Goal: Task Accomplishment & Management: Use online tool/utility

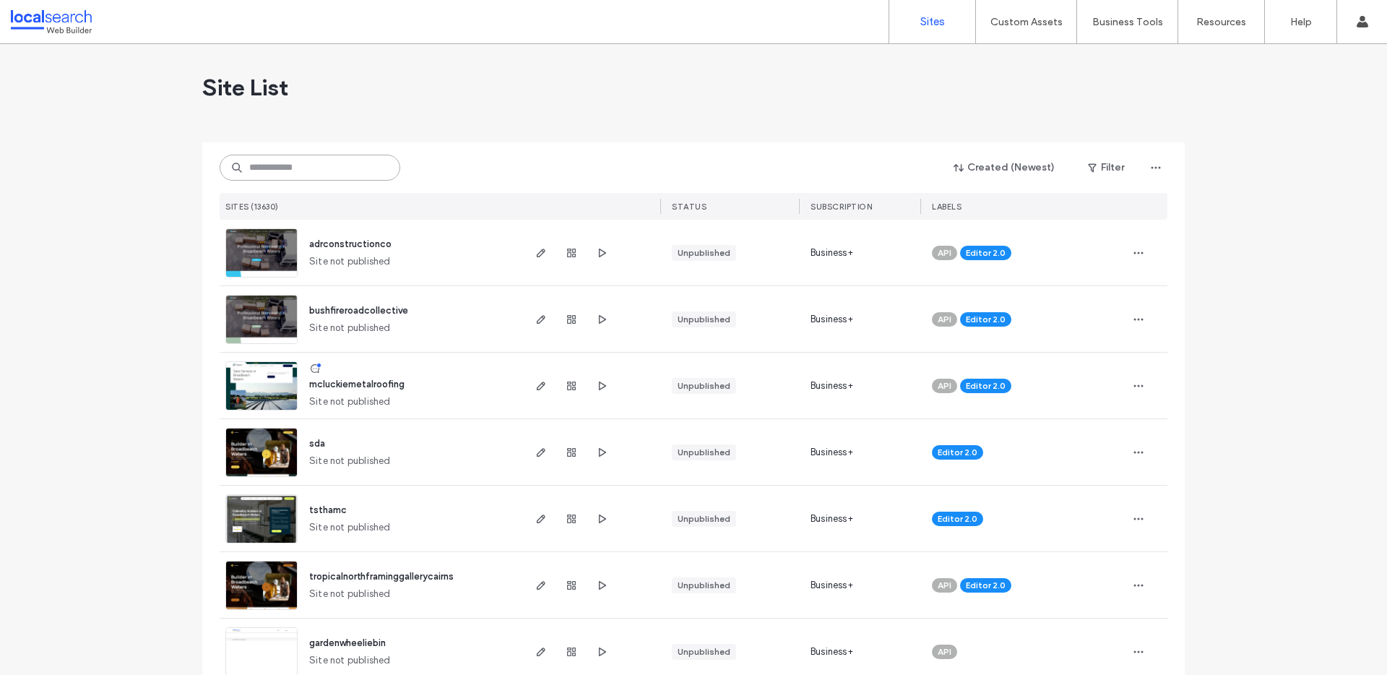
click at [289, 167] on input at bounding box center [310, 168] width 181 height 26
paste input "********"
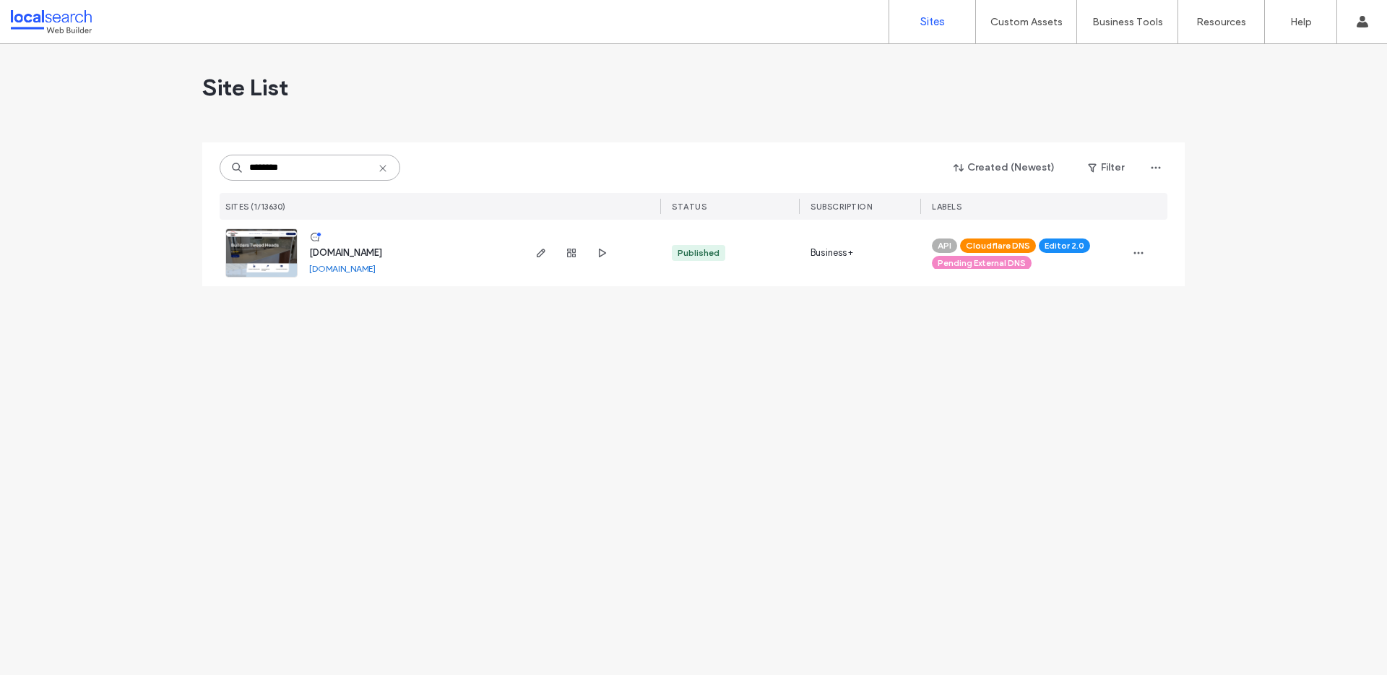
type input "********"
click at [365, 249] on span "www.patio1.com.au" at bounding box center [345, 252] width 73 height 11
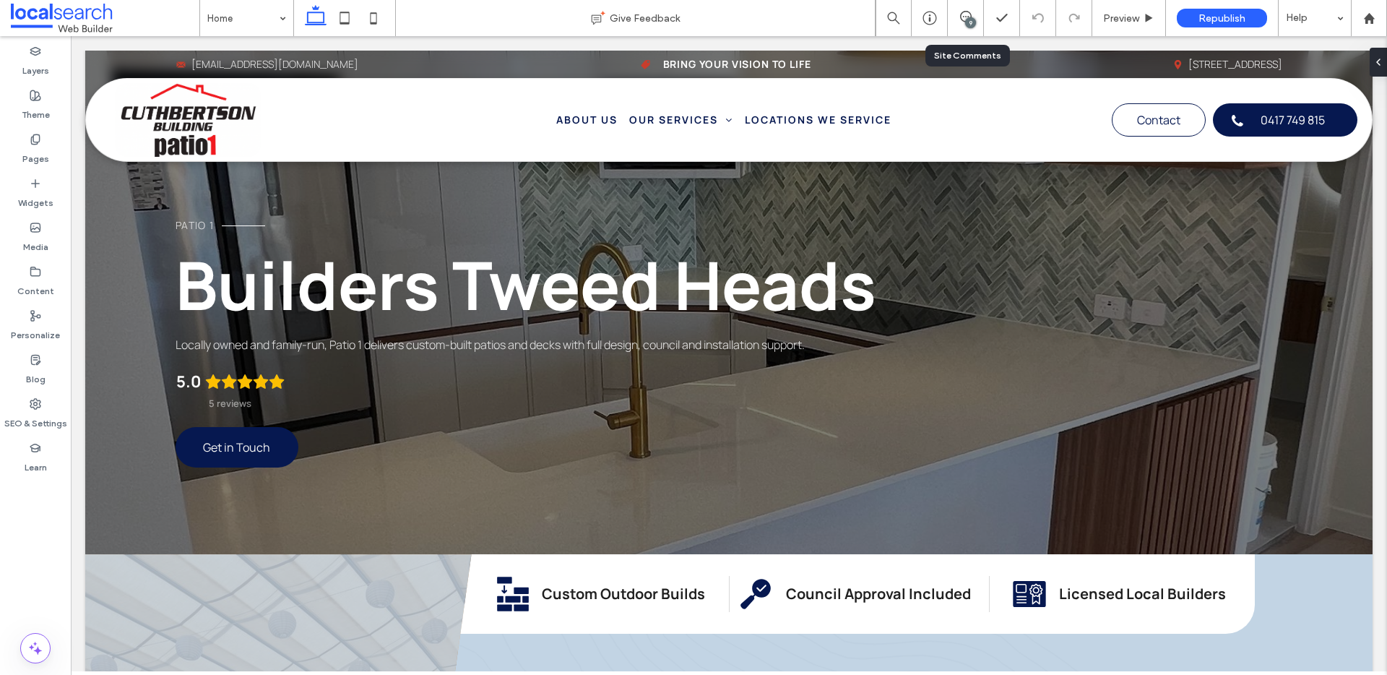
click at [965, 9] on div "9" at bounding box center [965, 18] width 36 height 36
click at [971, 17] on div "9" at bounding box center [970, 22] width 11 height 11
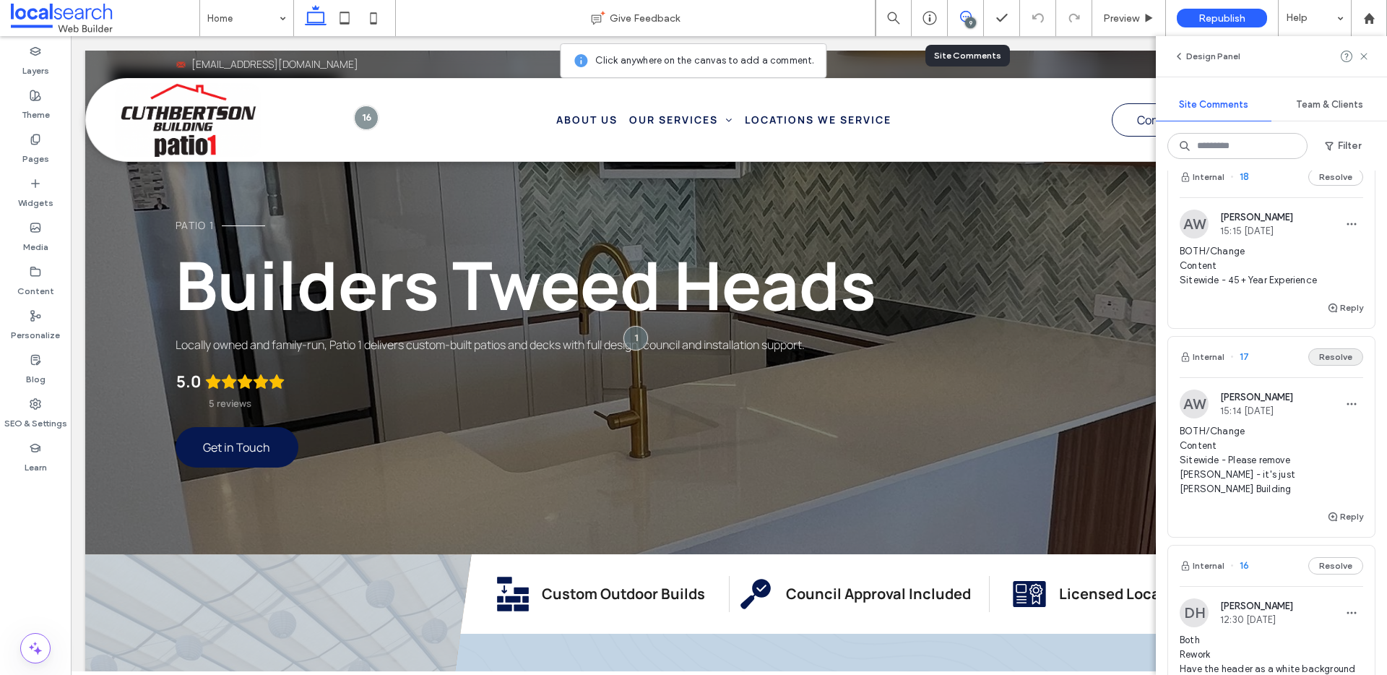
scroll to position [457, 0]
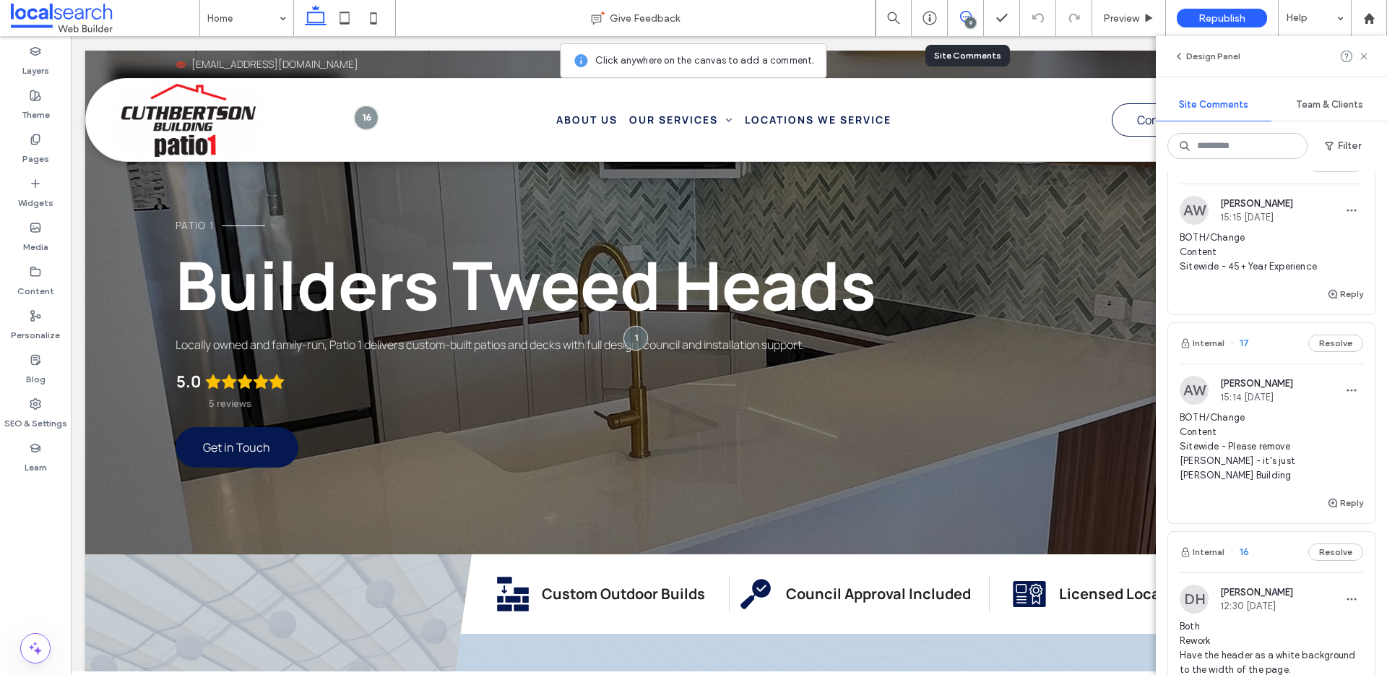
click at [1323, 418] on span "BOTH/Change Content Sitewide - Please remove Wayne - it's just Cuthbertson Buil…" at bounding box center [1270, 446] width 183 height 72
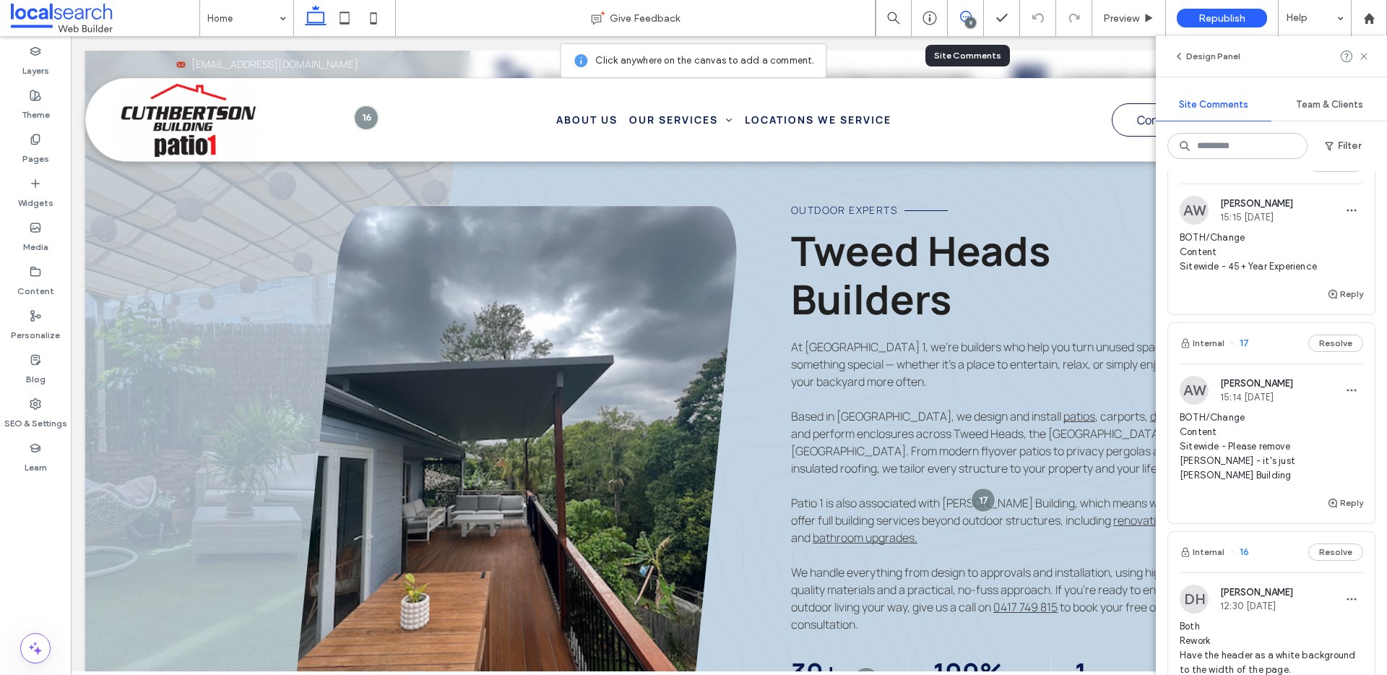
scroll to position [610, 0]
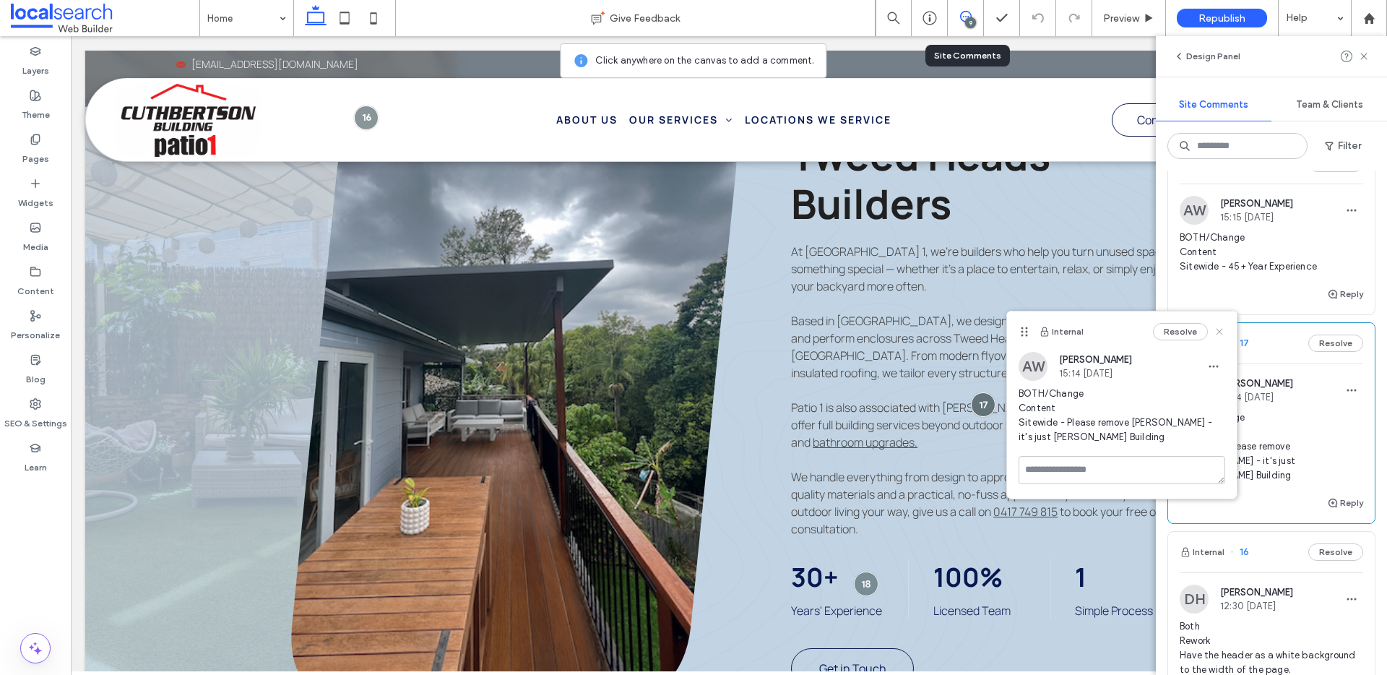
click at [1220, 331] on use at bounding box center [1218, 331] width 6 height 6
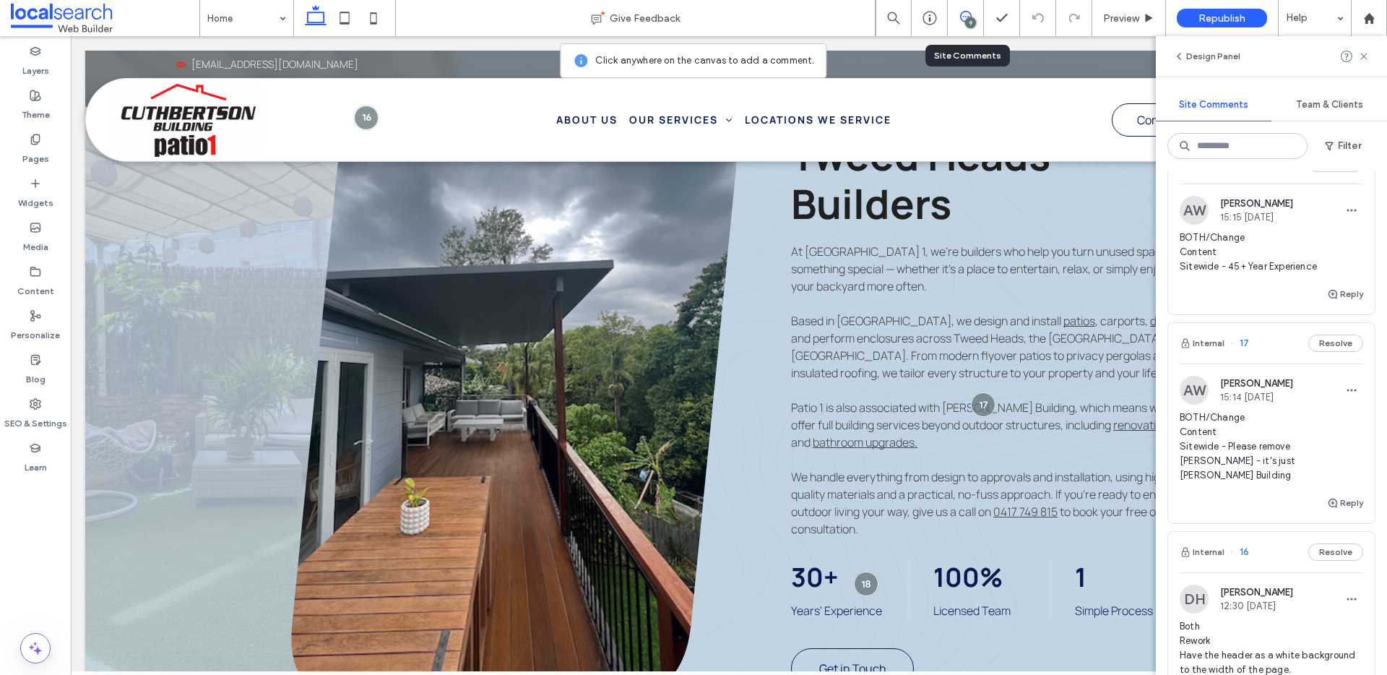
click at [1271, 427] on span "BOTH/Change Content Sitewide - Please remove Wayne - it's just Cuthbertson Buil…" at bounding box center [1270, 446] width 183 height 72
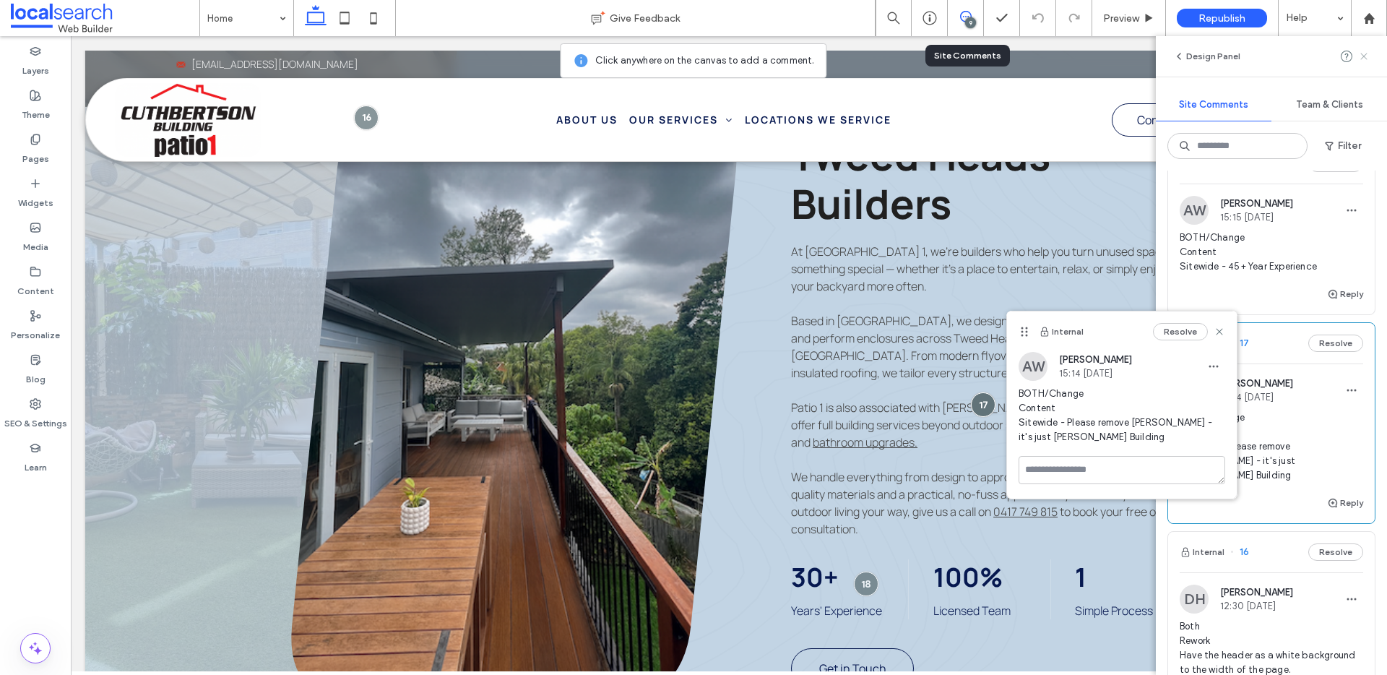
click at [1360, 56] on icon at bounding box center [1364, 57] width 12 height 12
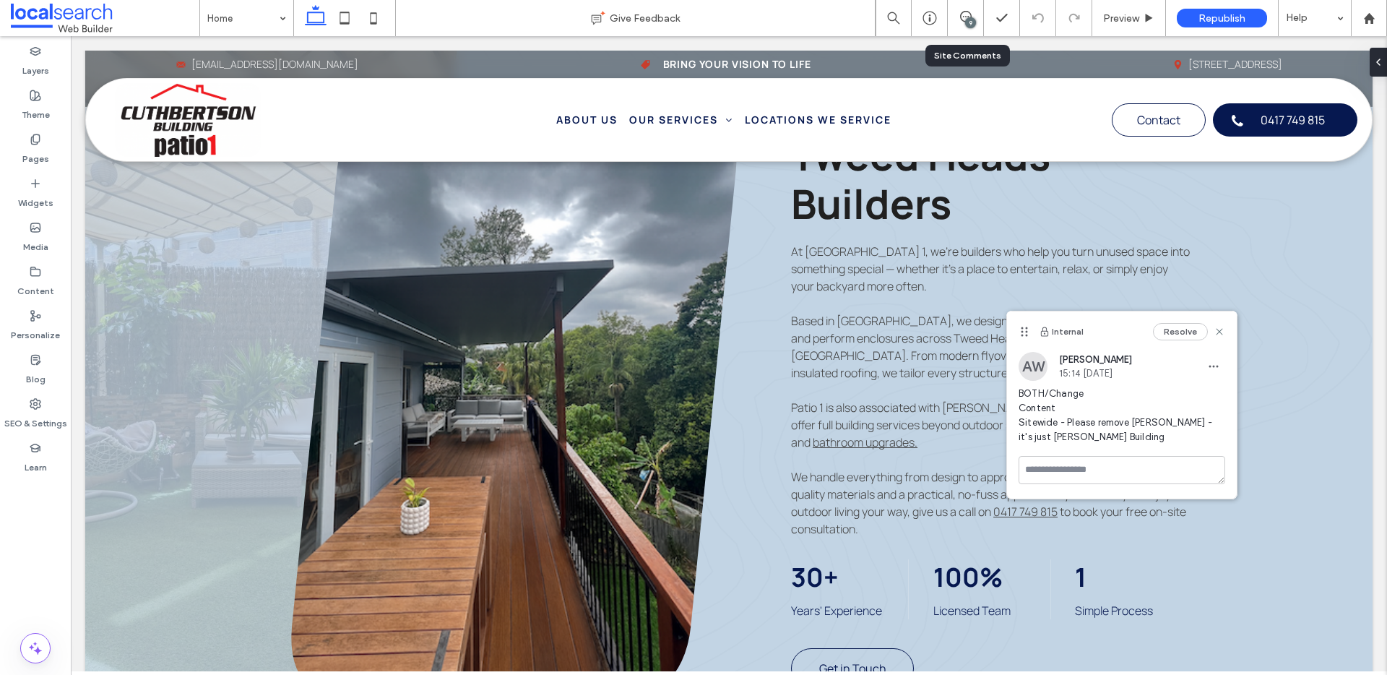
scroll to position [0, 0]
click at [1216, 332] on use at bounding box center [1218, 331] width 6 height 6
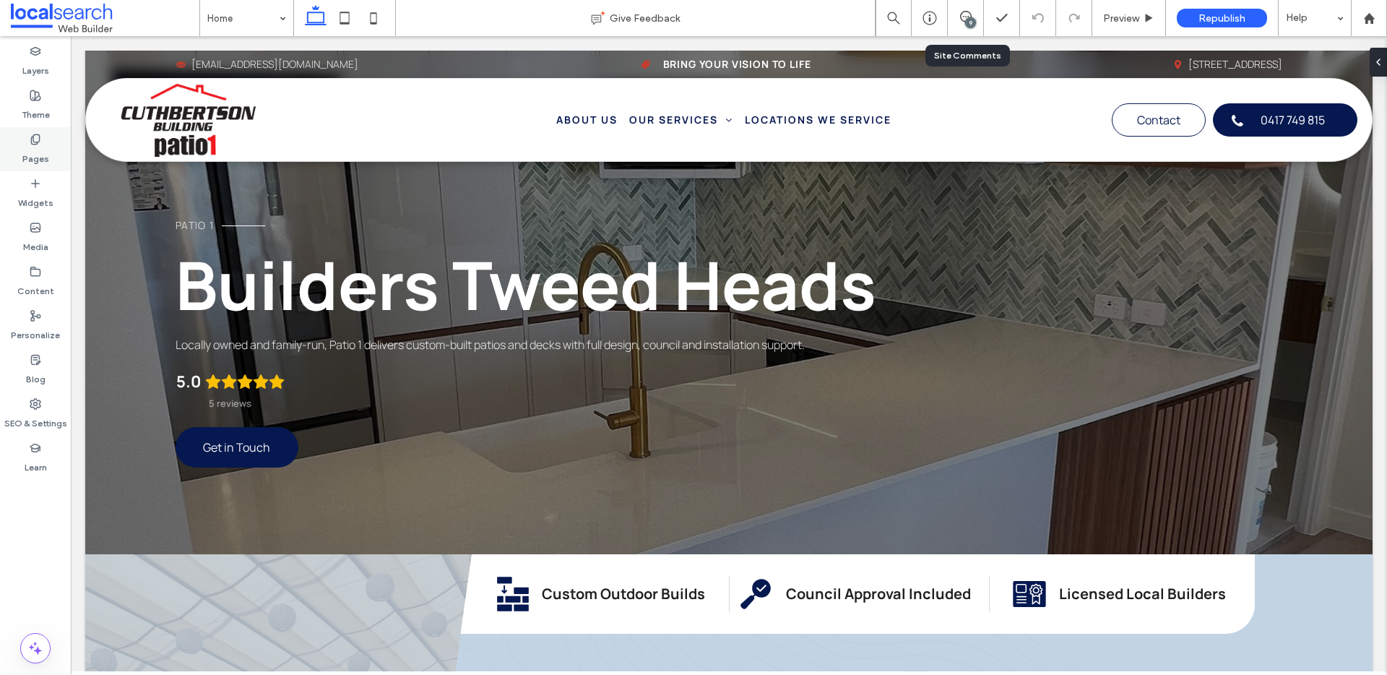
click at [43, 153] on label "Pages" at bounding box center [35, 155] width 27 height 20
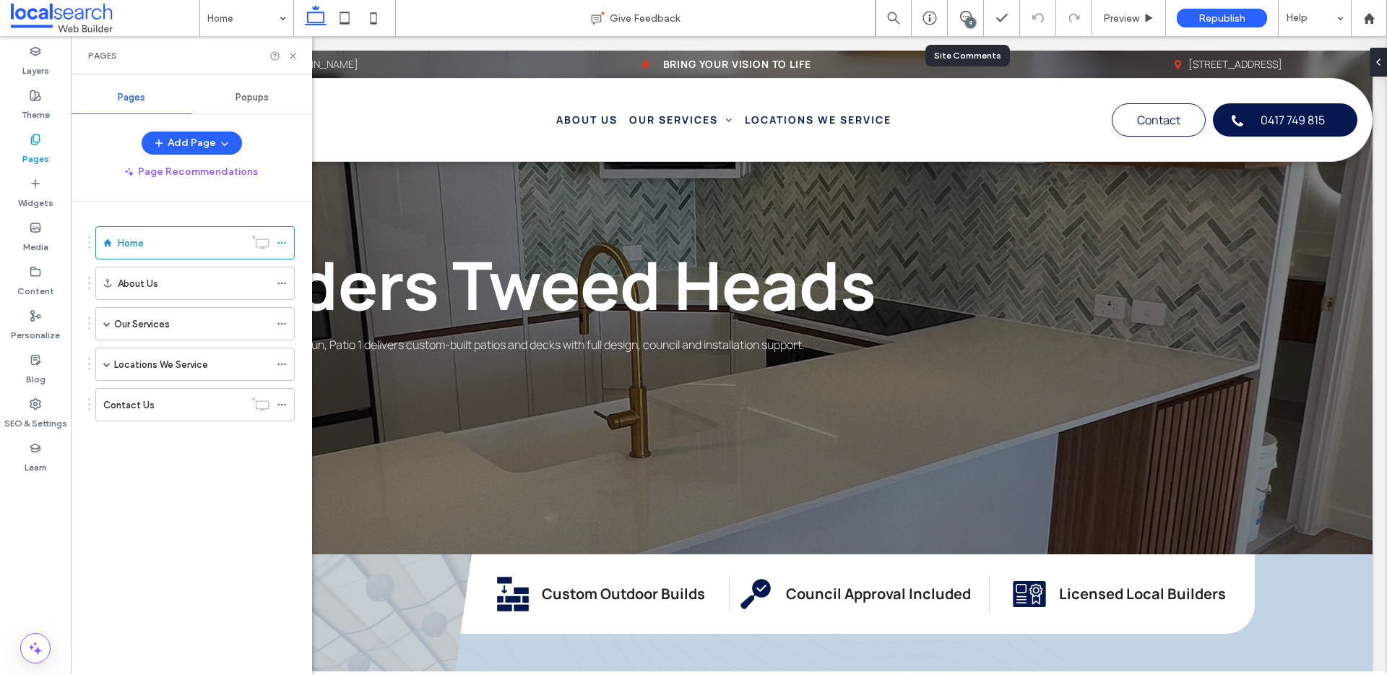
drag, startPoint x: 279, startPoint y: 241, endPoint x: 298, endPoint y: 250, distance: 20.0
click at [279, 241] on icon at bounding box center [282, 243] width 10 height 10
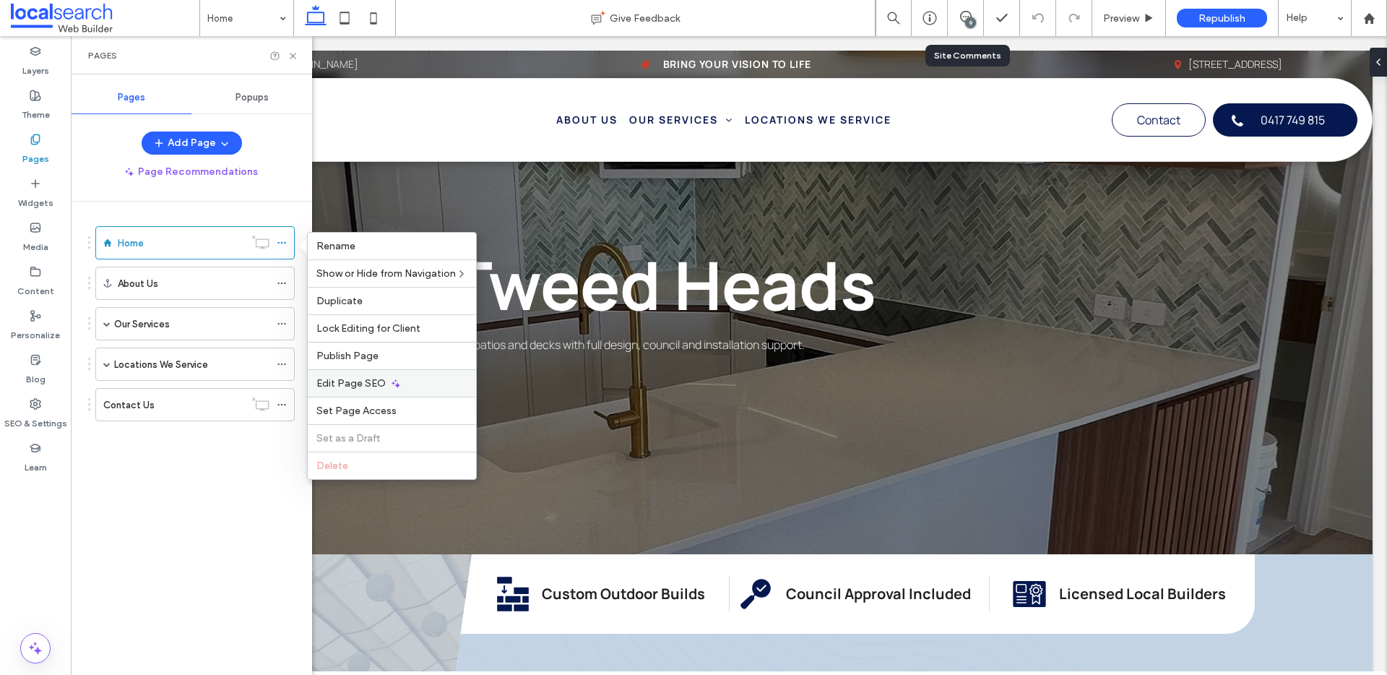
click at [371, 384] on span "Edit Page SEO" at bounding box center [350, 383] width 69 height 12
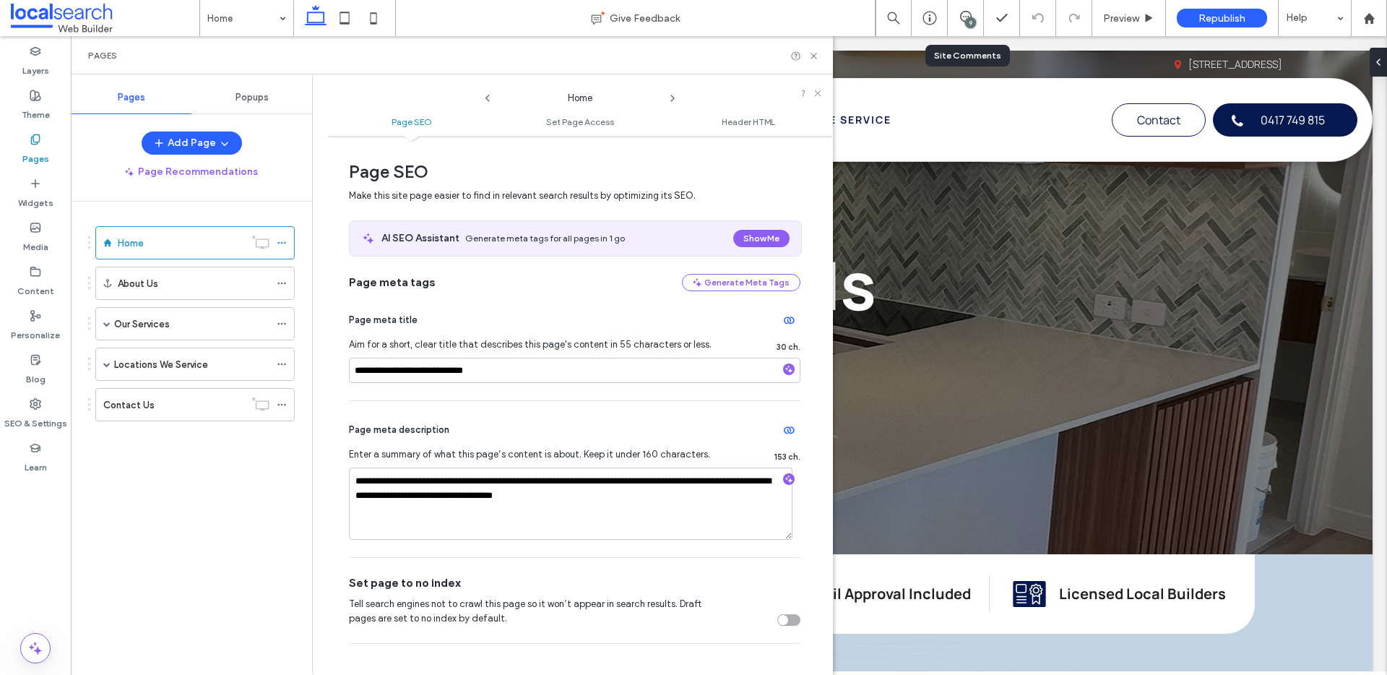
click at [671, 94] on icon at bounding box center [673, 98] width 12 height 12
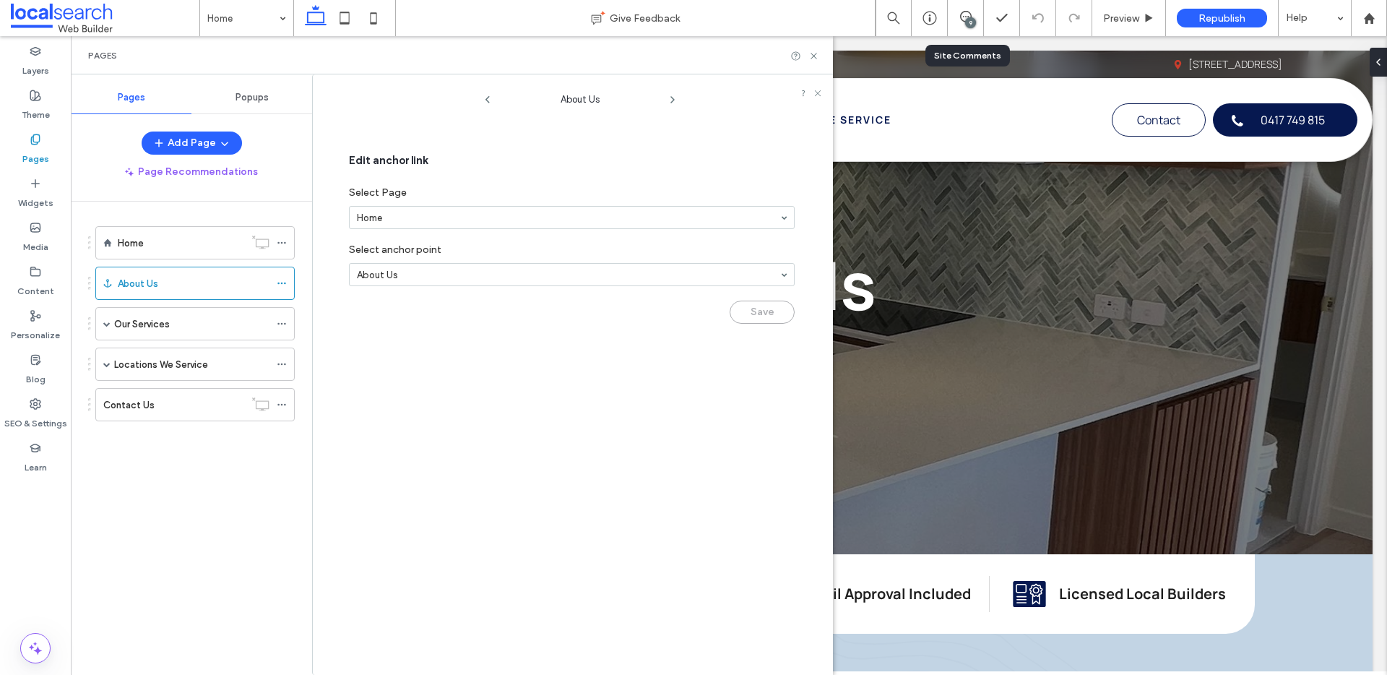
click at [671, 94] on icon at bounding box center [673, 100] width 12 height 12
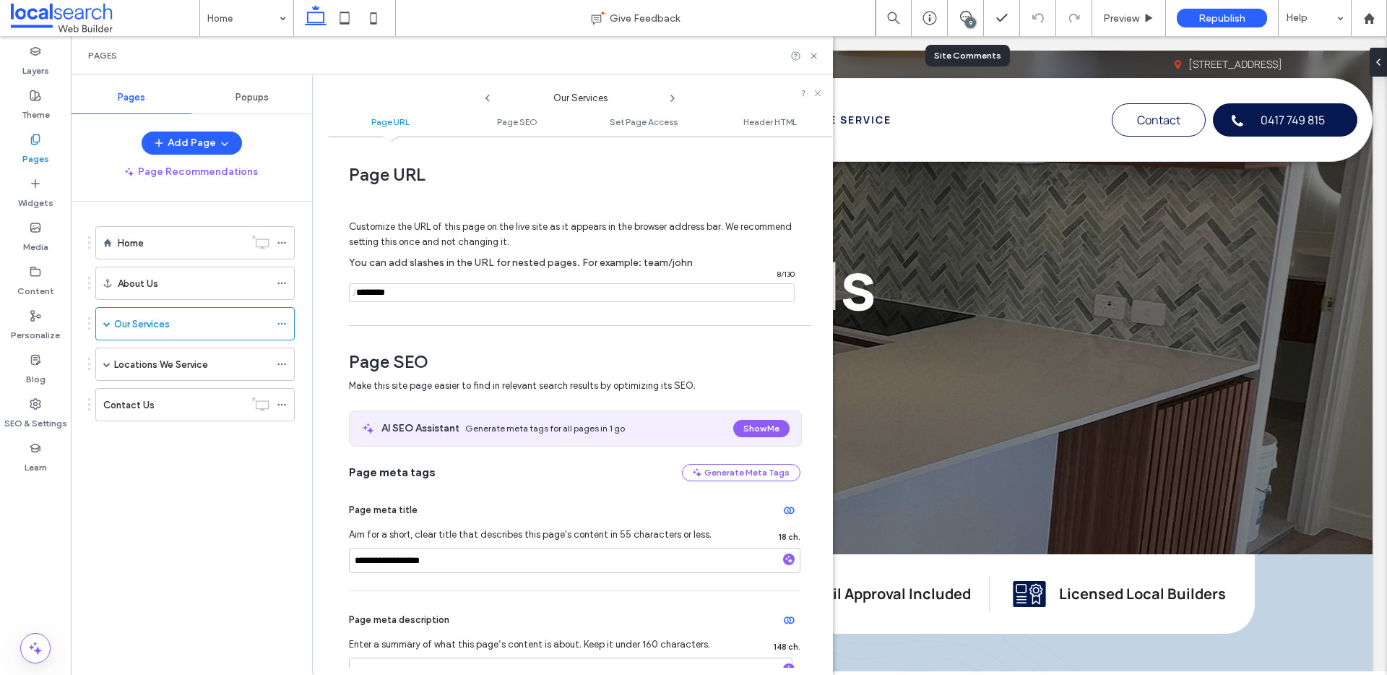
scroll to position [129, 0]
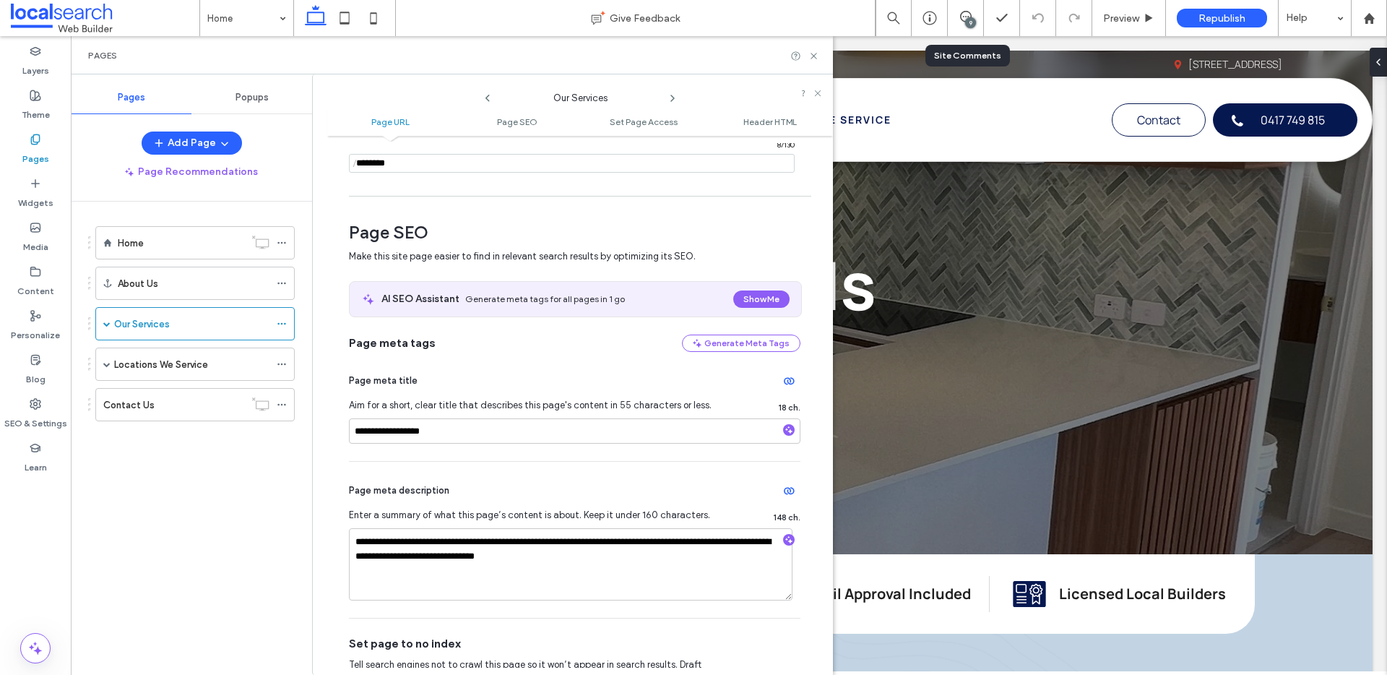
click at [671, 95] on use at bounding box center [672, 98] width 3 height 6
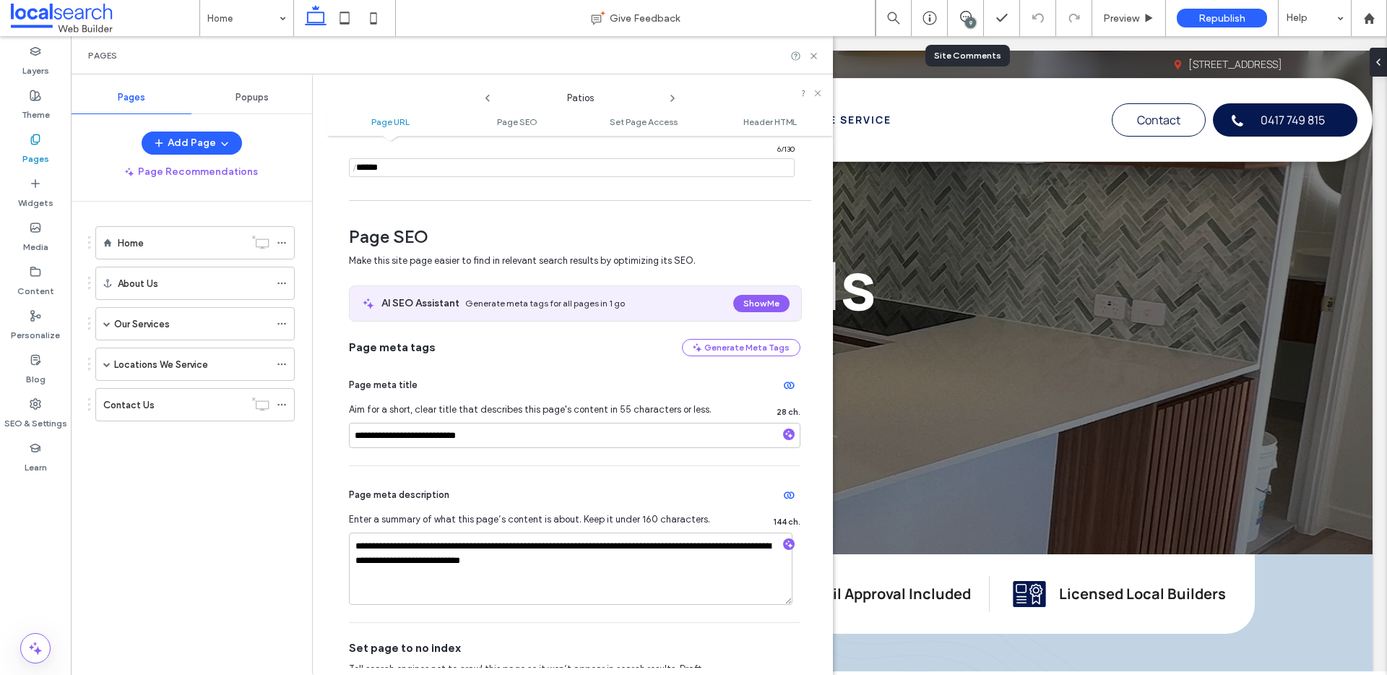
scroll to position [126, 0]
click at [672, 95] on icon at bounding box center [673, 98] width 12 height 12
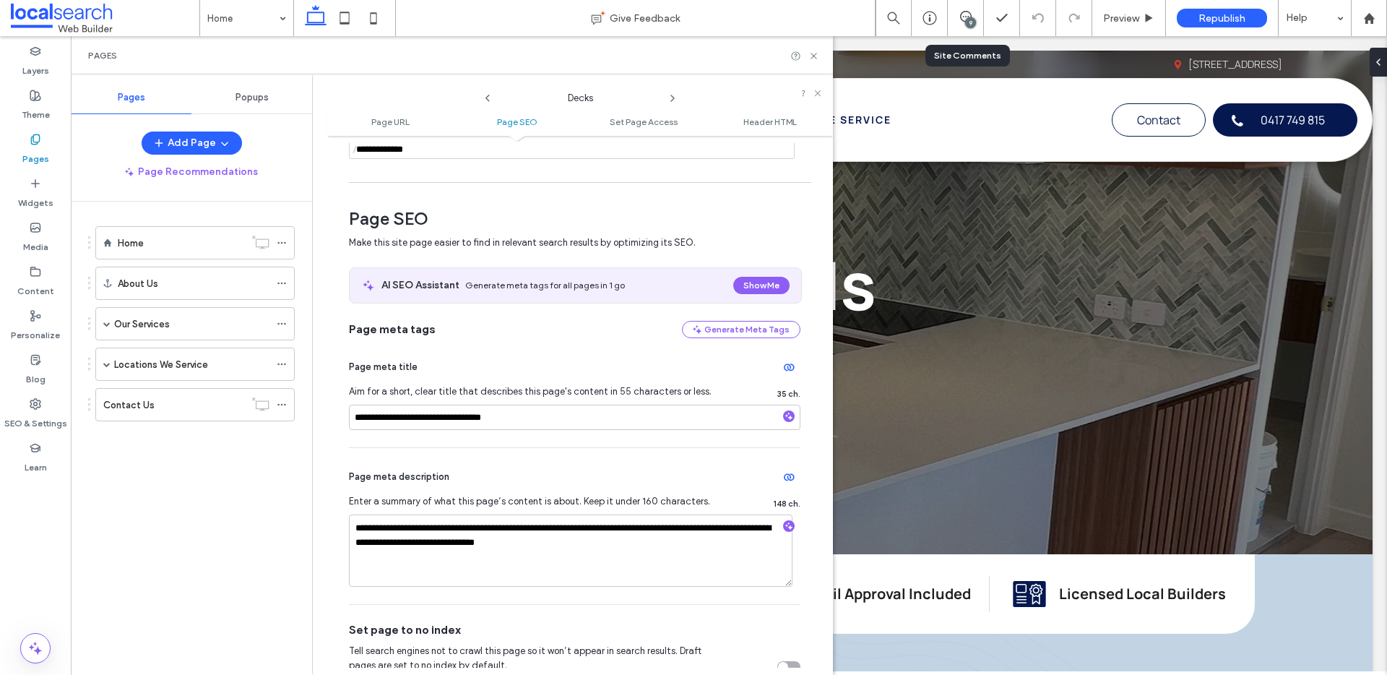
scroll to position [272, 0]
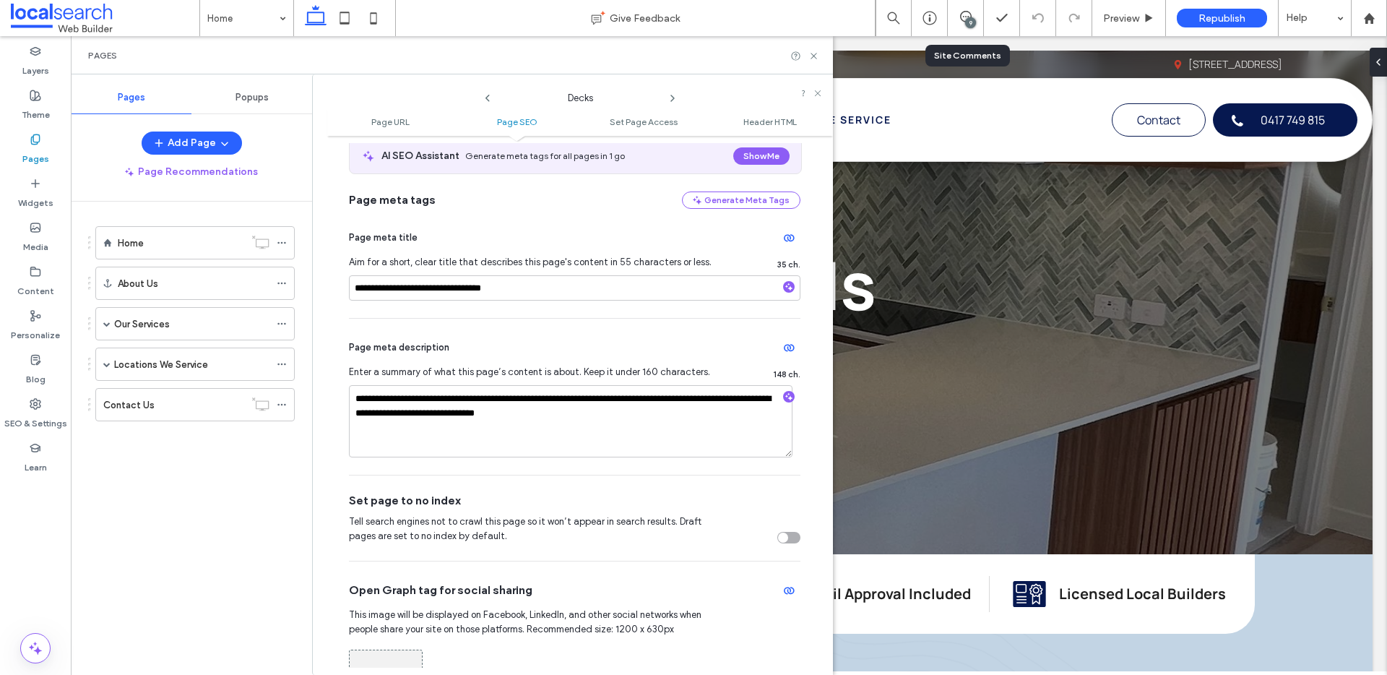
click at [675, 97] on icon at bounding box center [673, 98] width 12 height 12
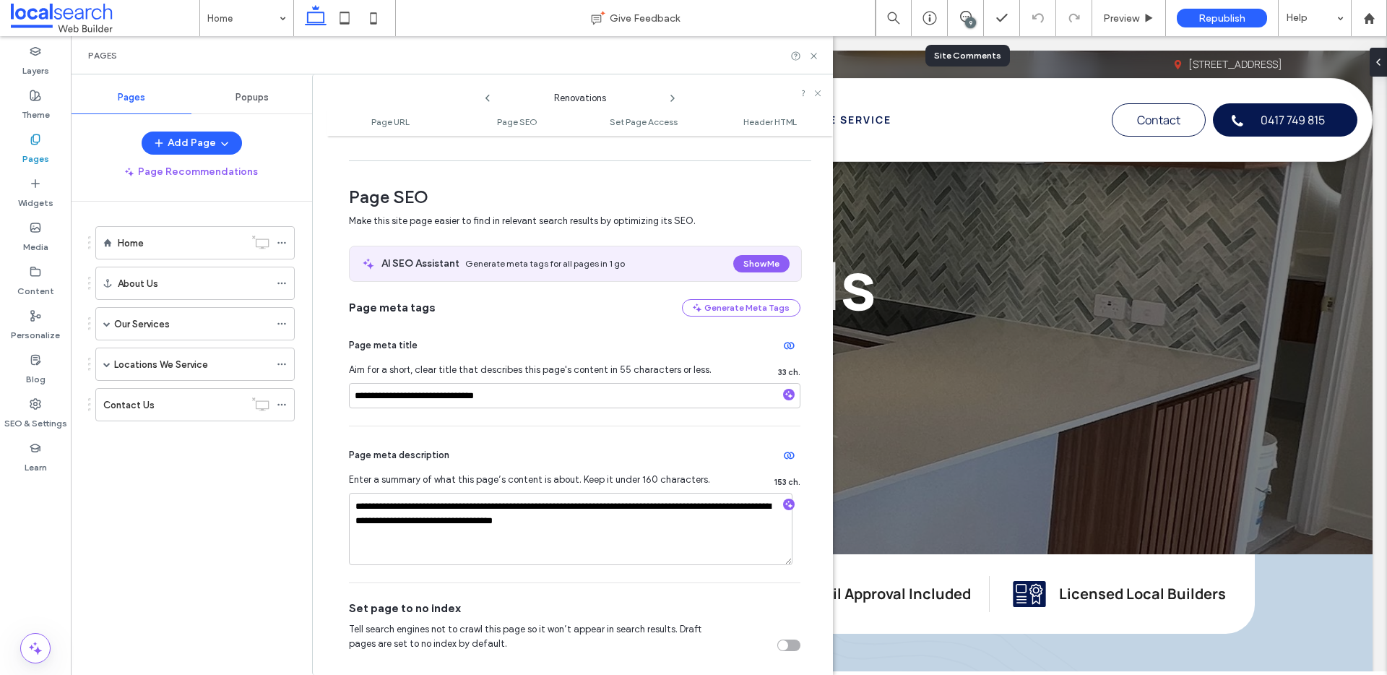
scroll to position [225, 0]
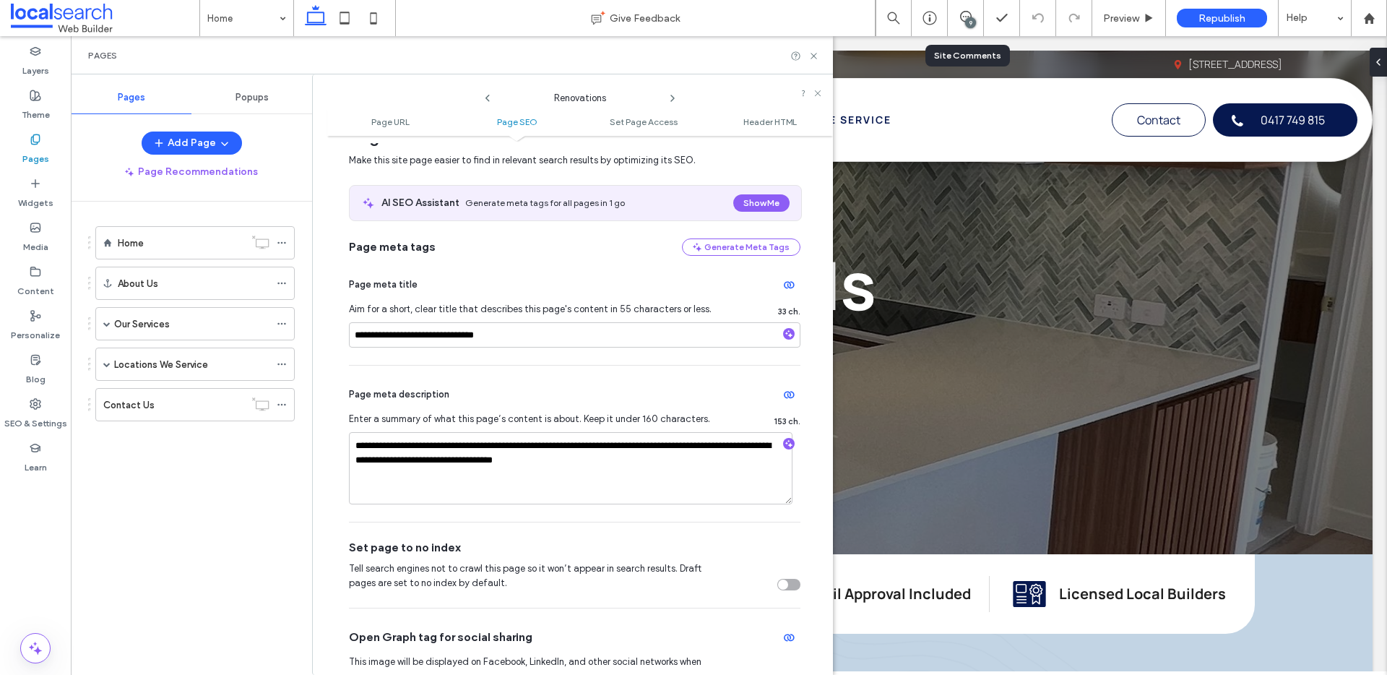
click at [674, 100] on icon at bounding box center [673, 98] width 12 height 12
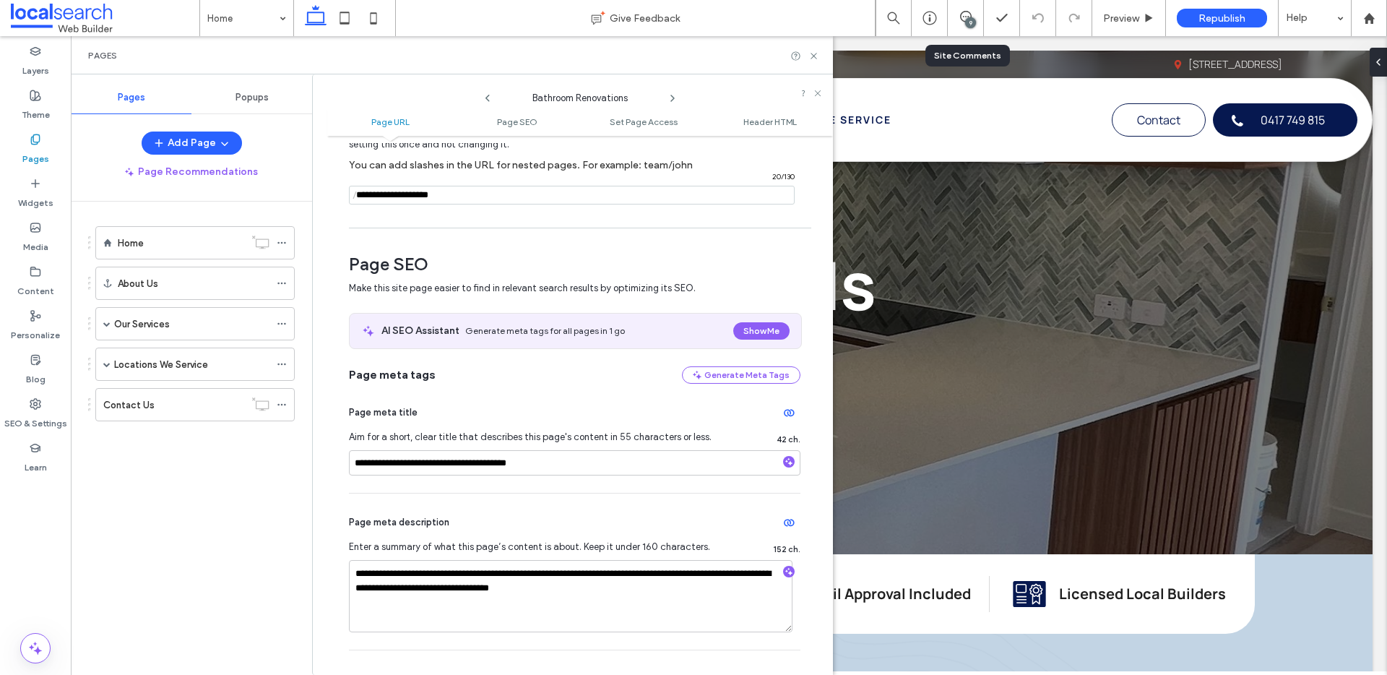
scroll to position [160, 0]
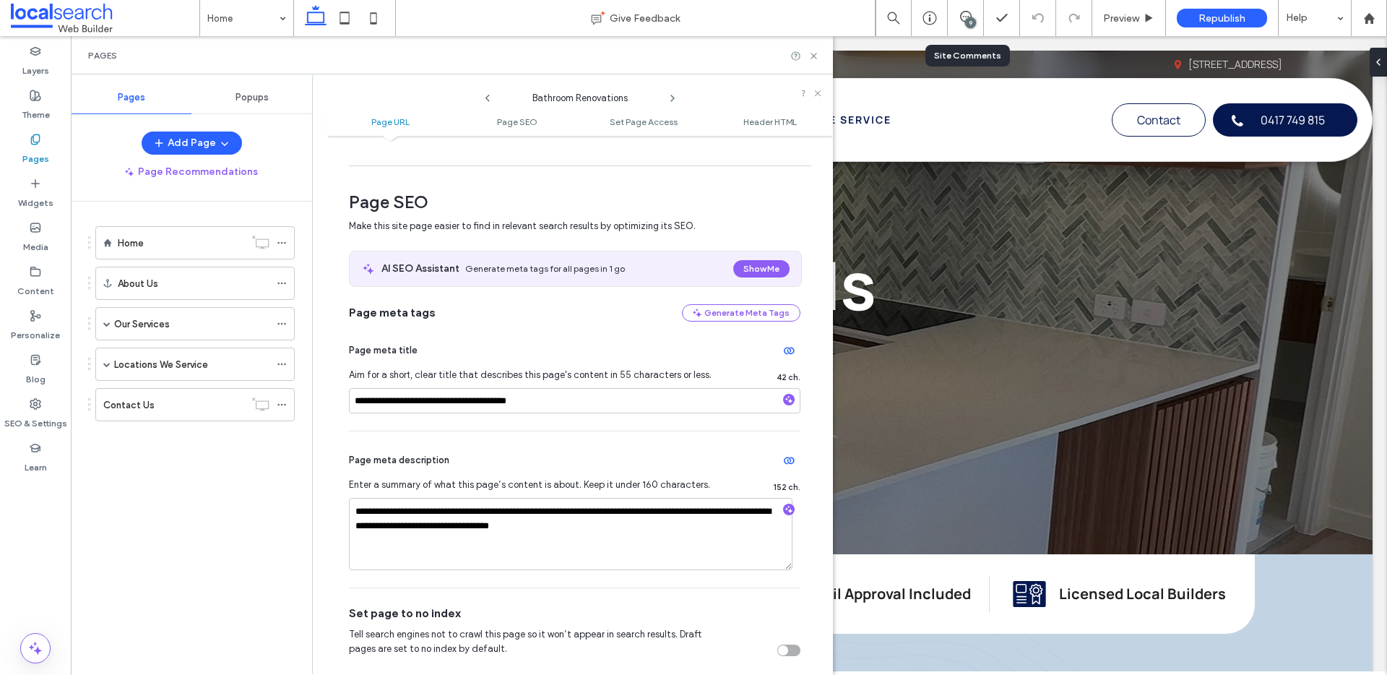
click at [671, 95] on use at bounding box center [672, 98] width 3 height 6
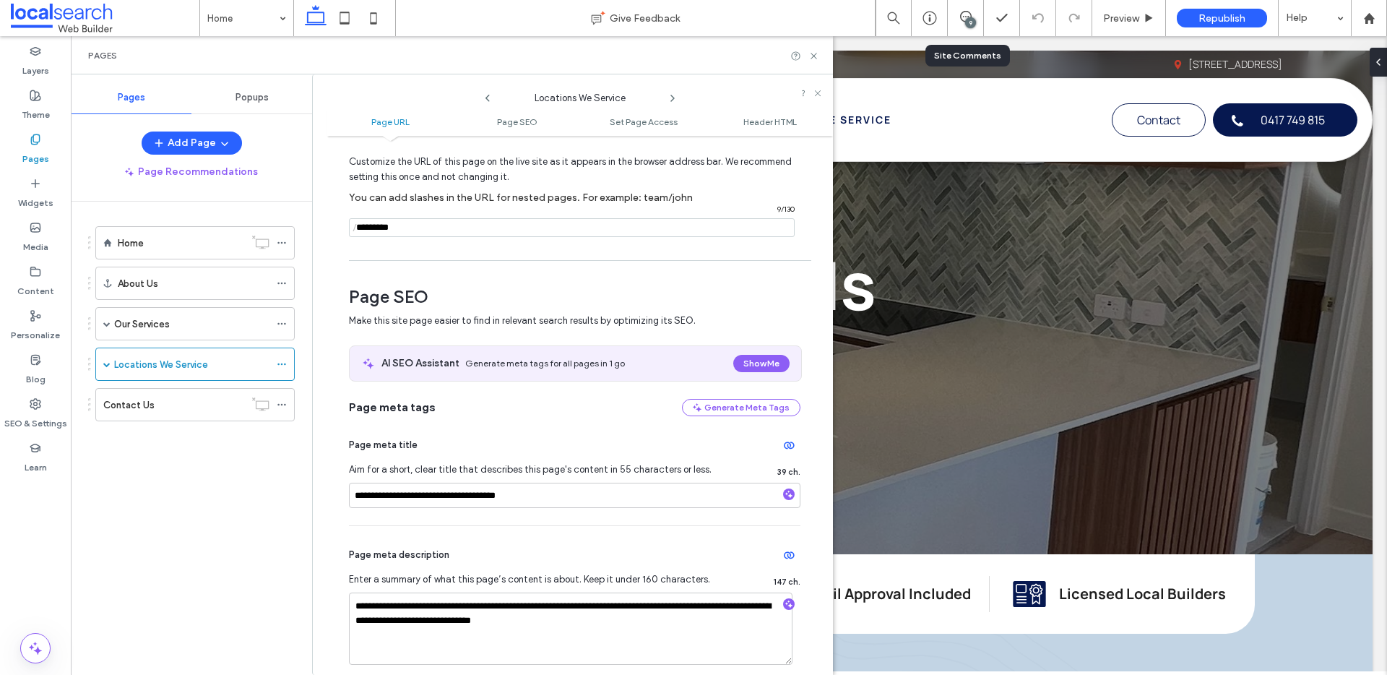
scroll to position [243, 0]
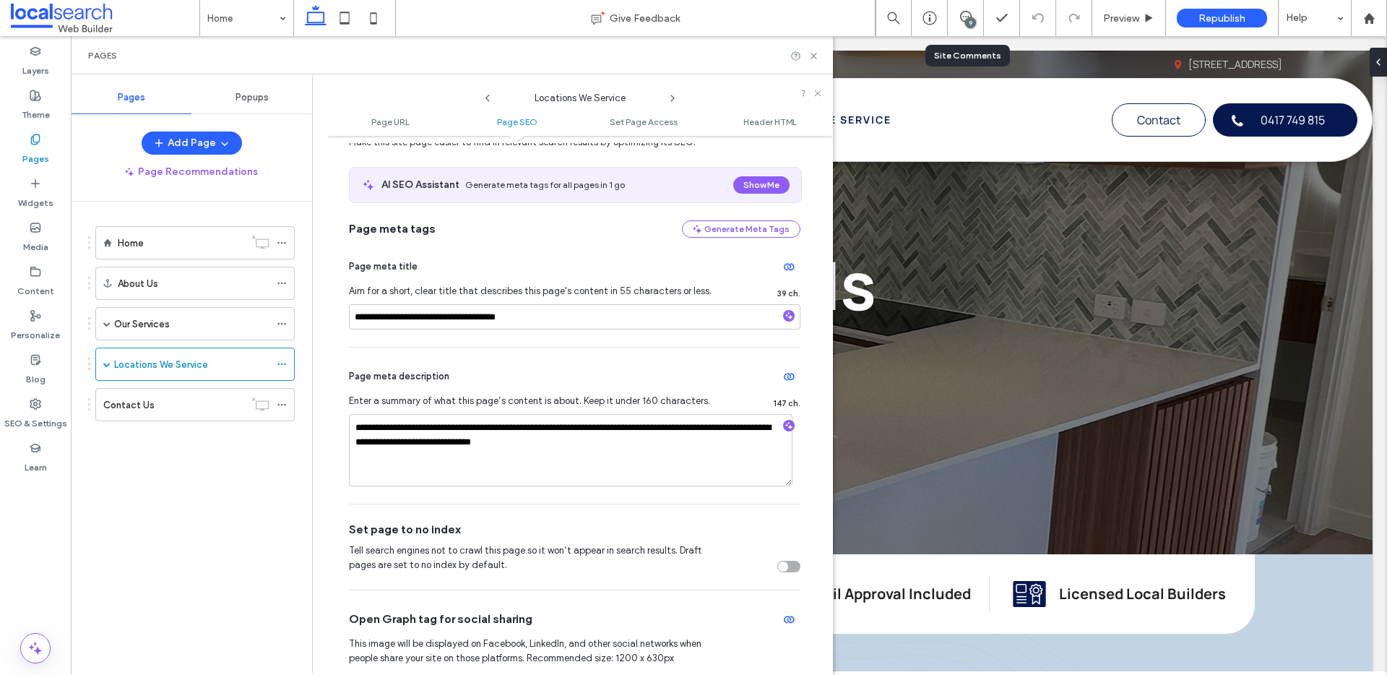
click at [673, 95] on icon at bounding box center [673, 98] width 12 height 12
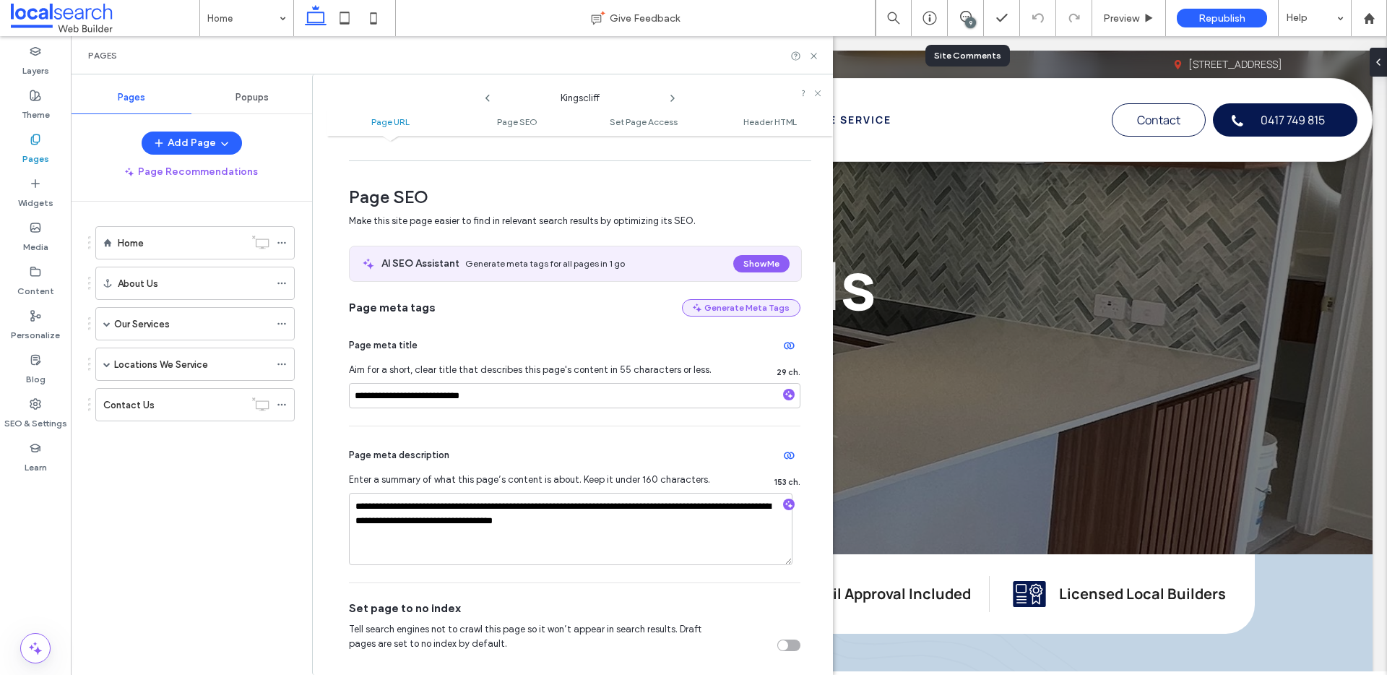
scroll to position [209, 0]
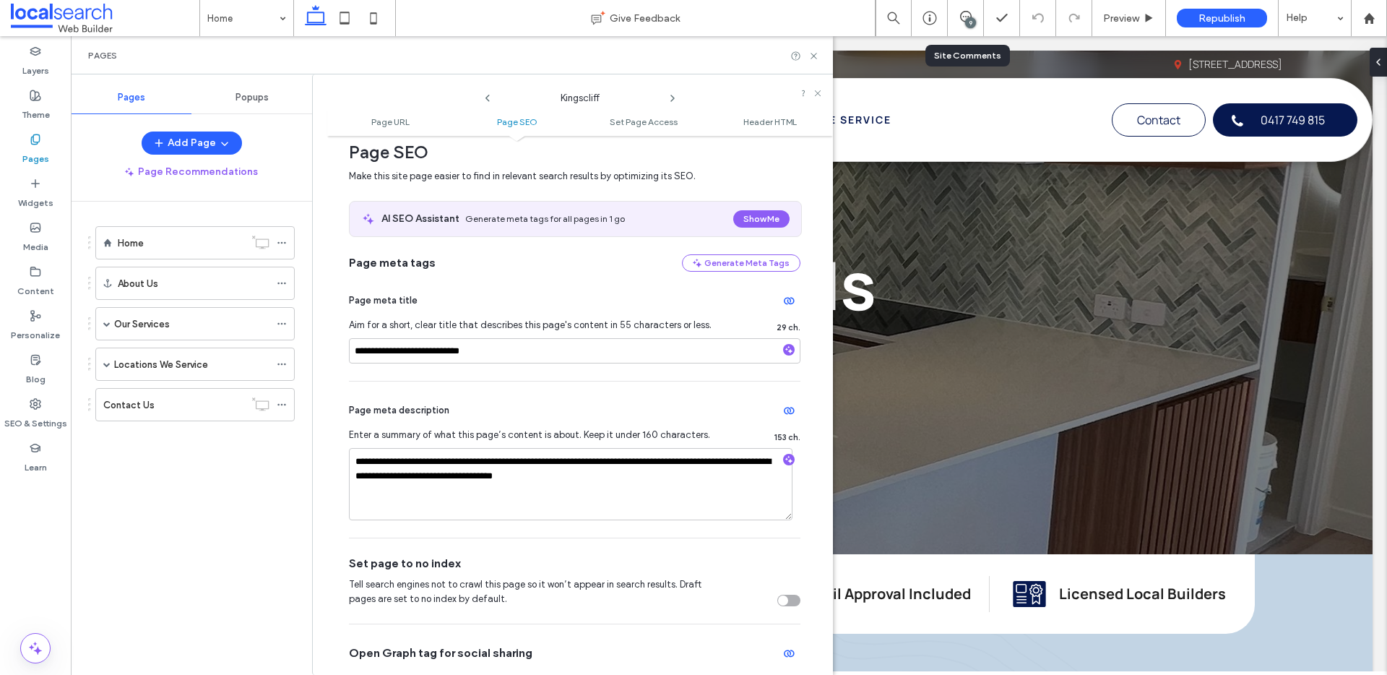
click at [673, 97] on use at bounding box center [672, 98] width 3 height 6
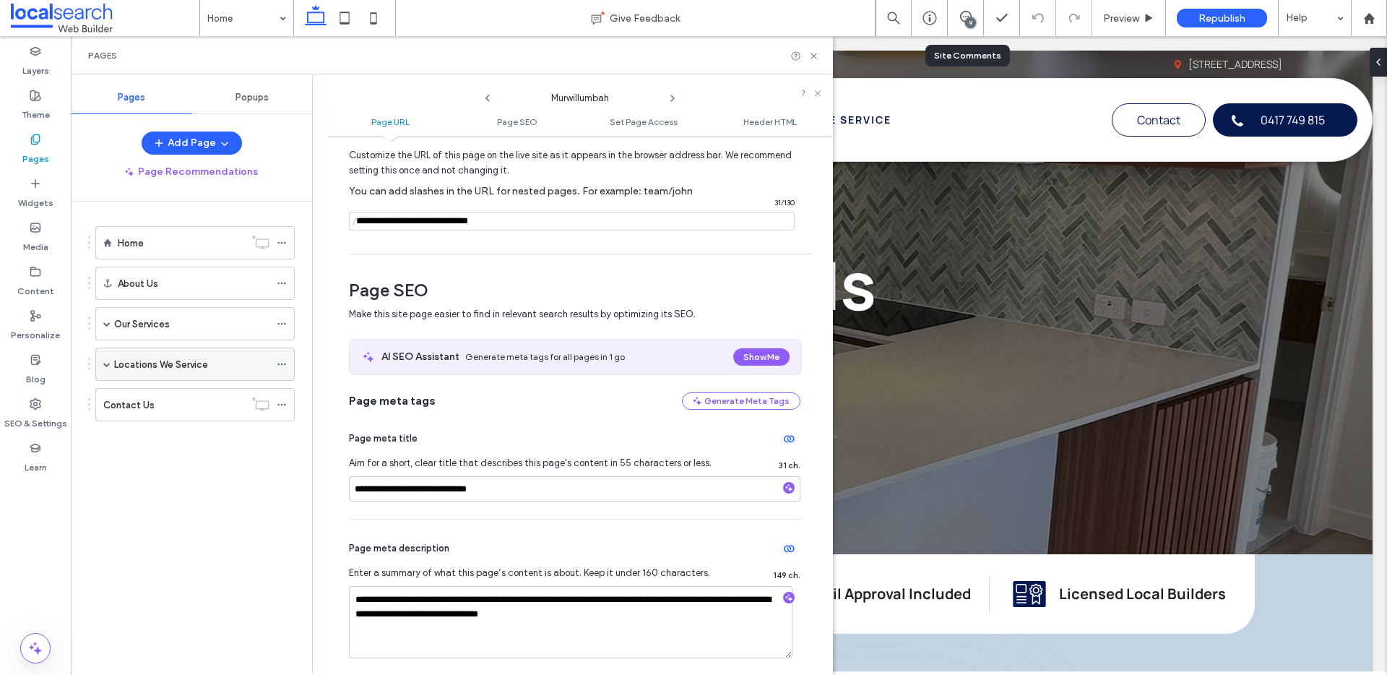
scroll to position [79, 0]
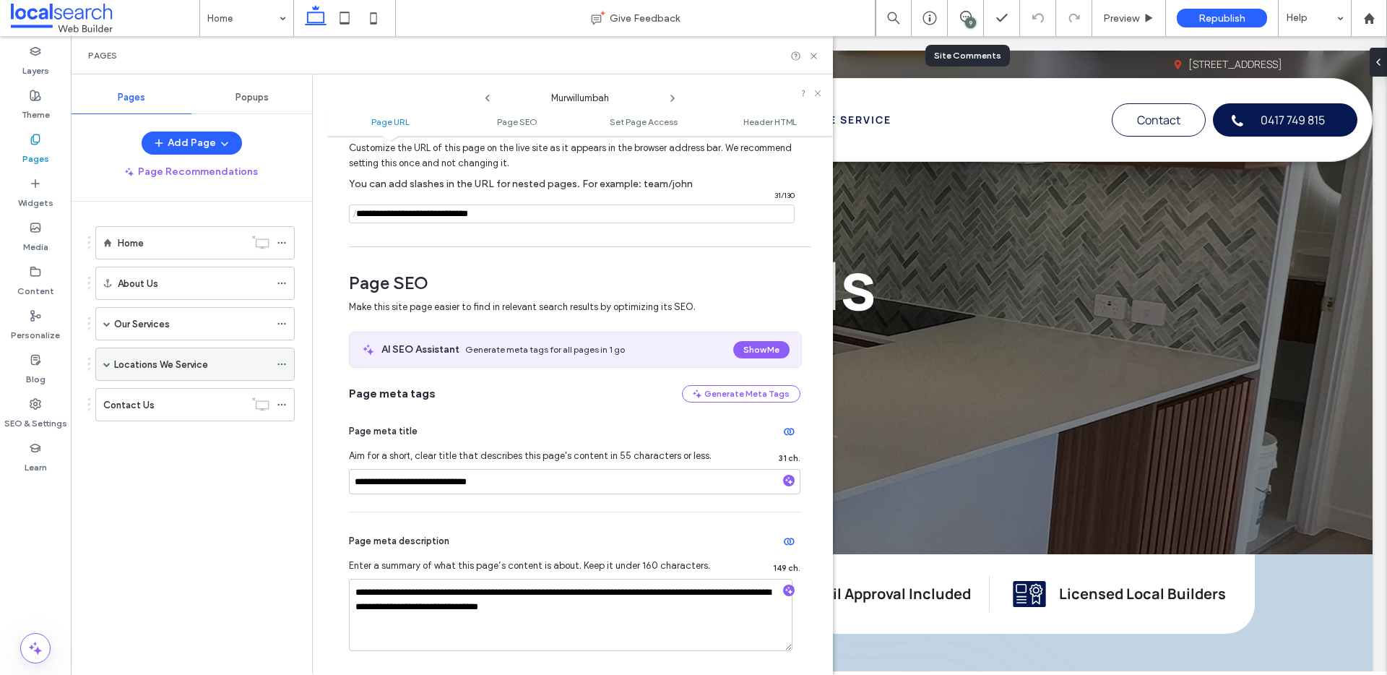
click at [106, 361] on span at bounding box center [106, 363] width 7 height 7
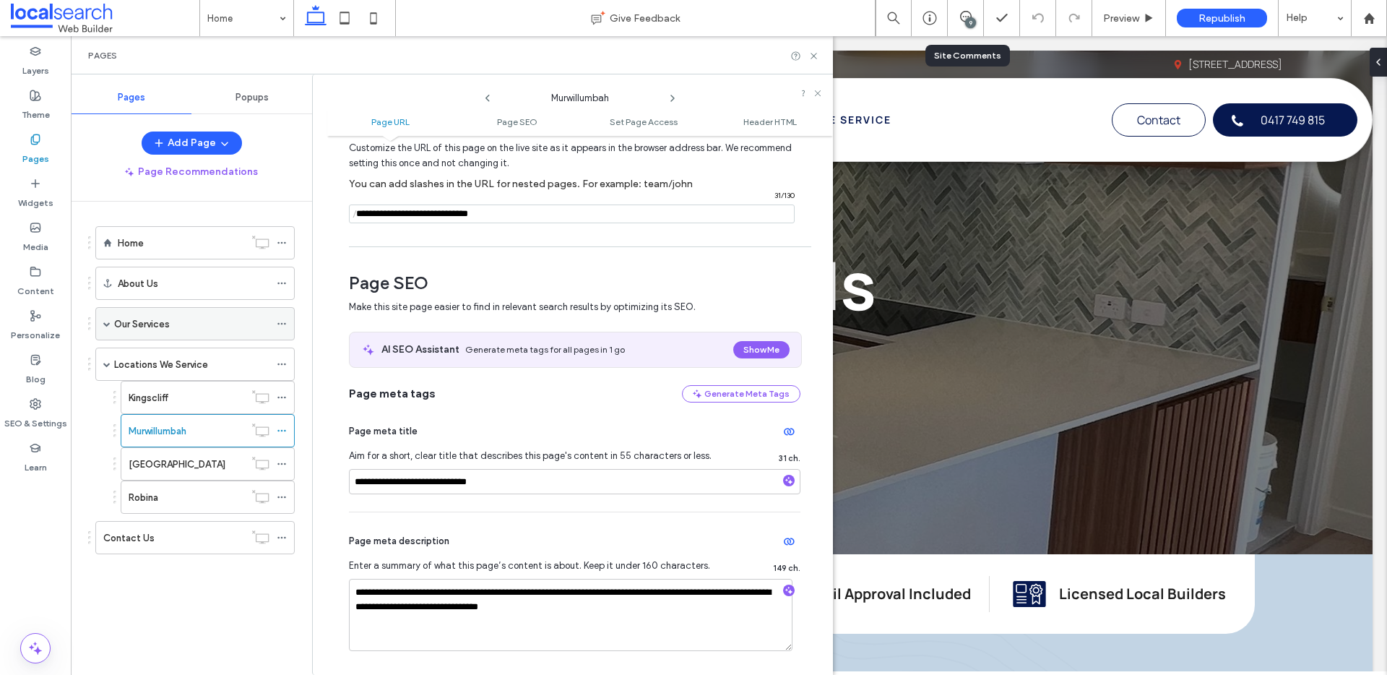
click at [106, 322] on span at bounding box center [106, 323] width 7 height 7
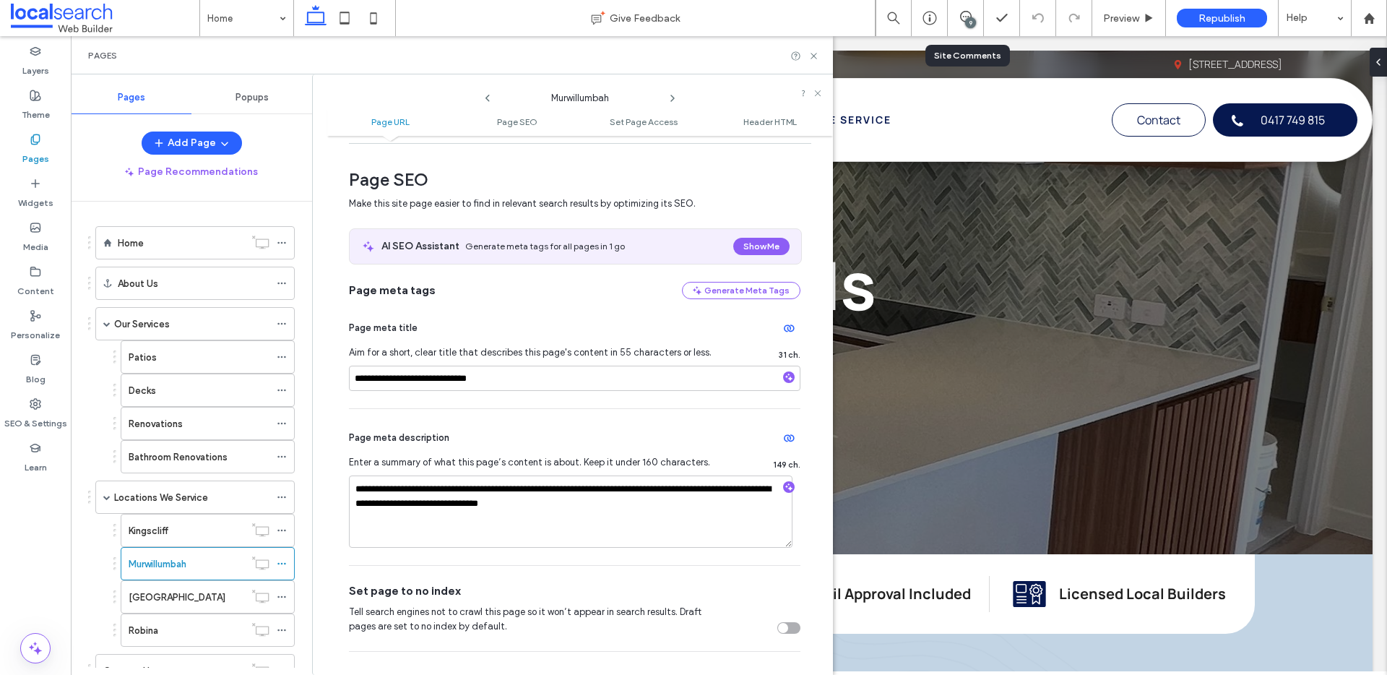
scroll to position [342, 0]
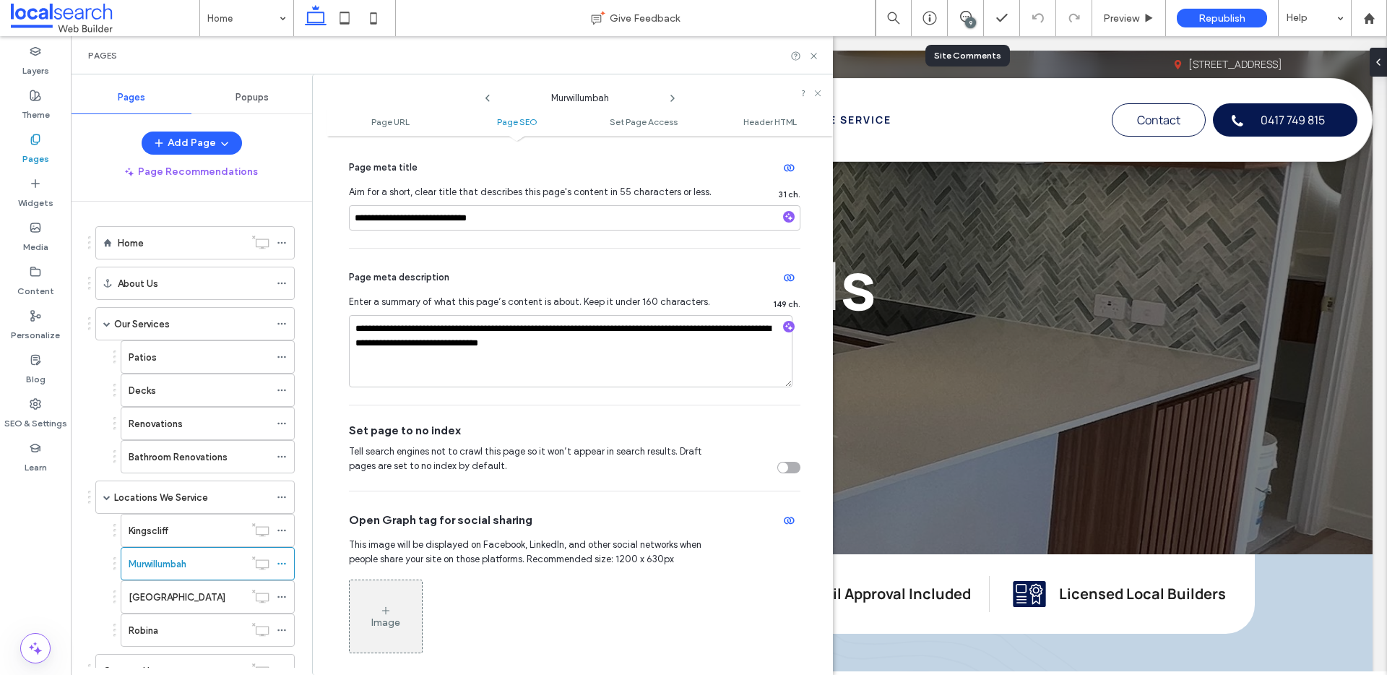
click at [672, 95] on use at bounding box center [672, 98] width 3 height 6
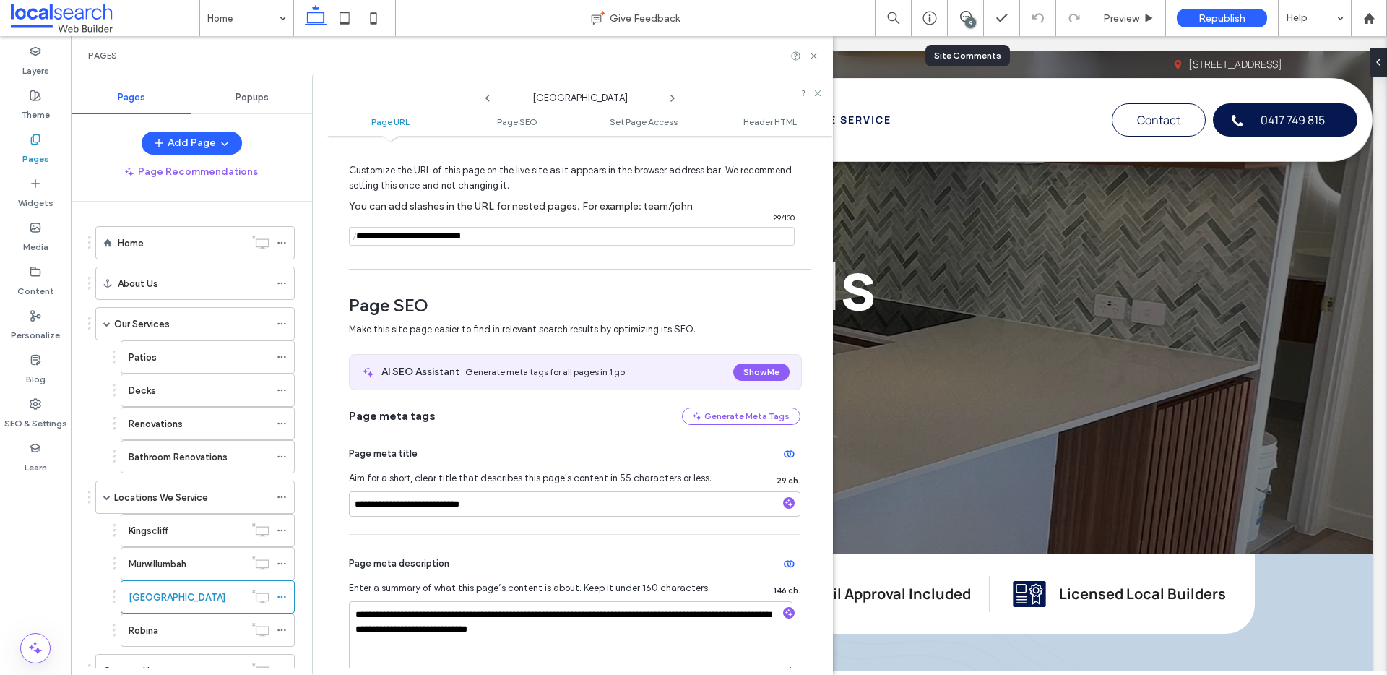
scroll to position [119, 0]
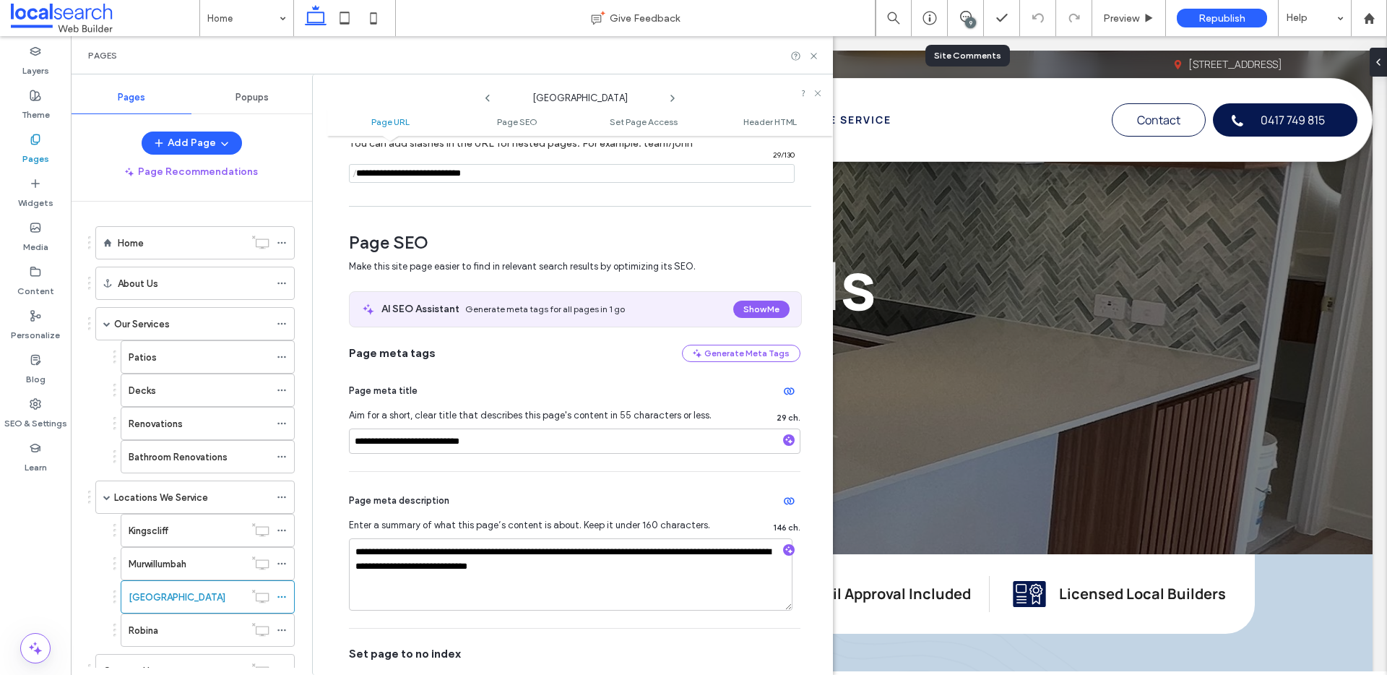
click at [672, 95] on icon at bounding box center [673, 98] width 12 height 12
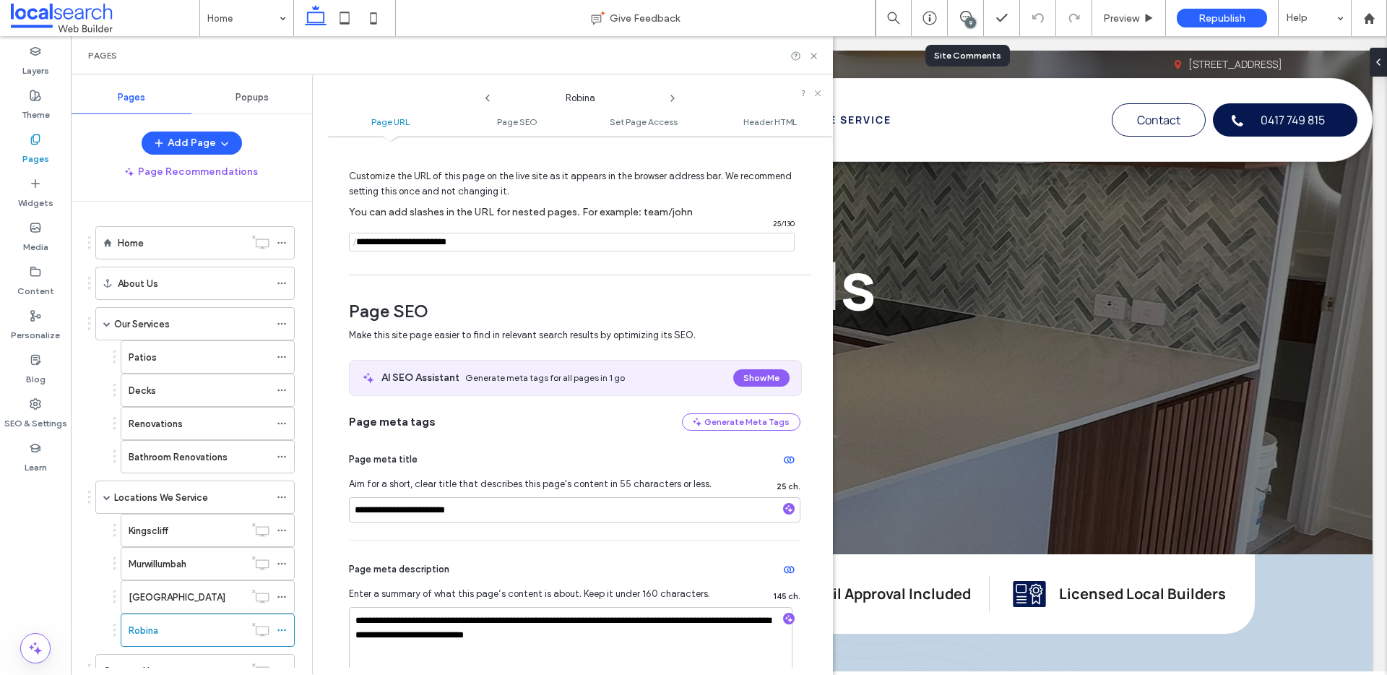
scroll to position [246, 0]
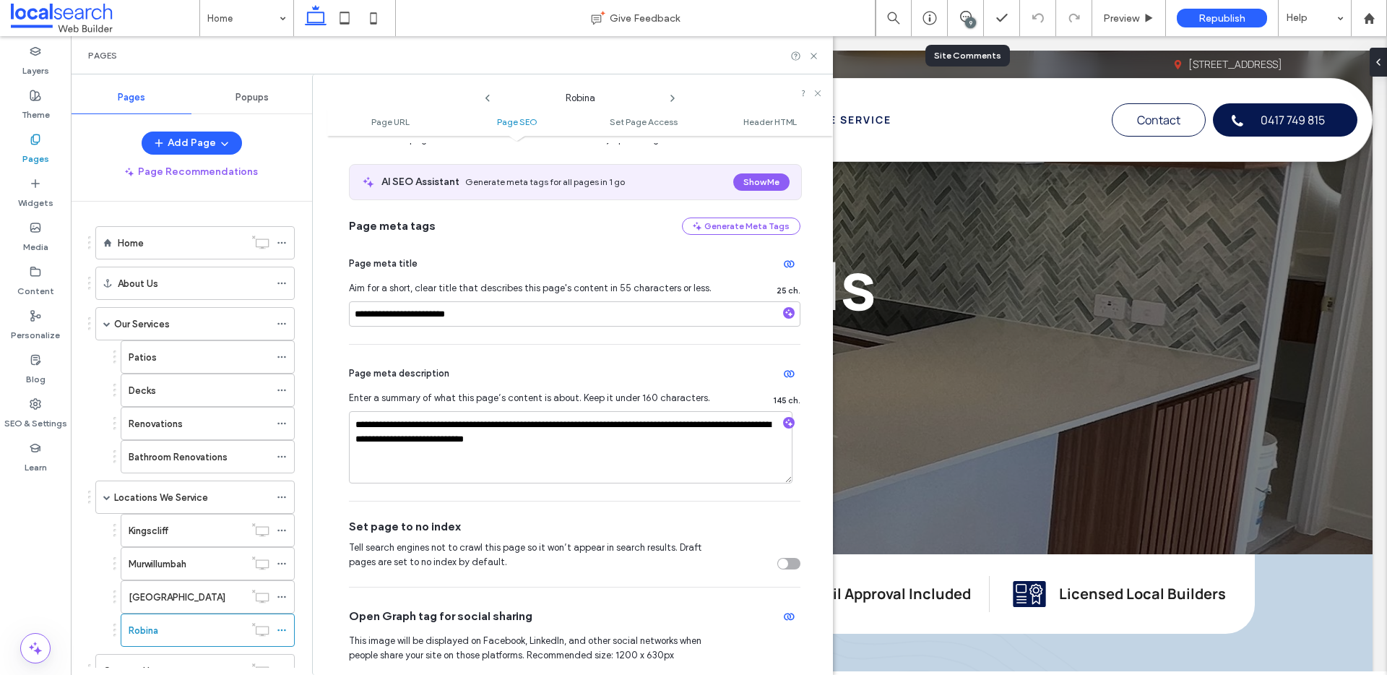
click at [675, 97] on icon at bounding box center [673, 98] width 12 height 12
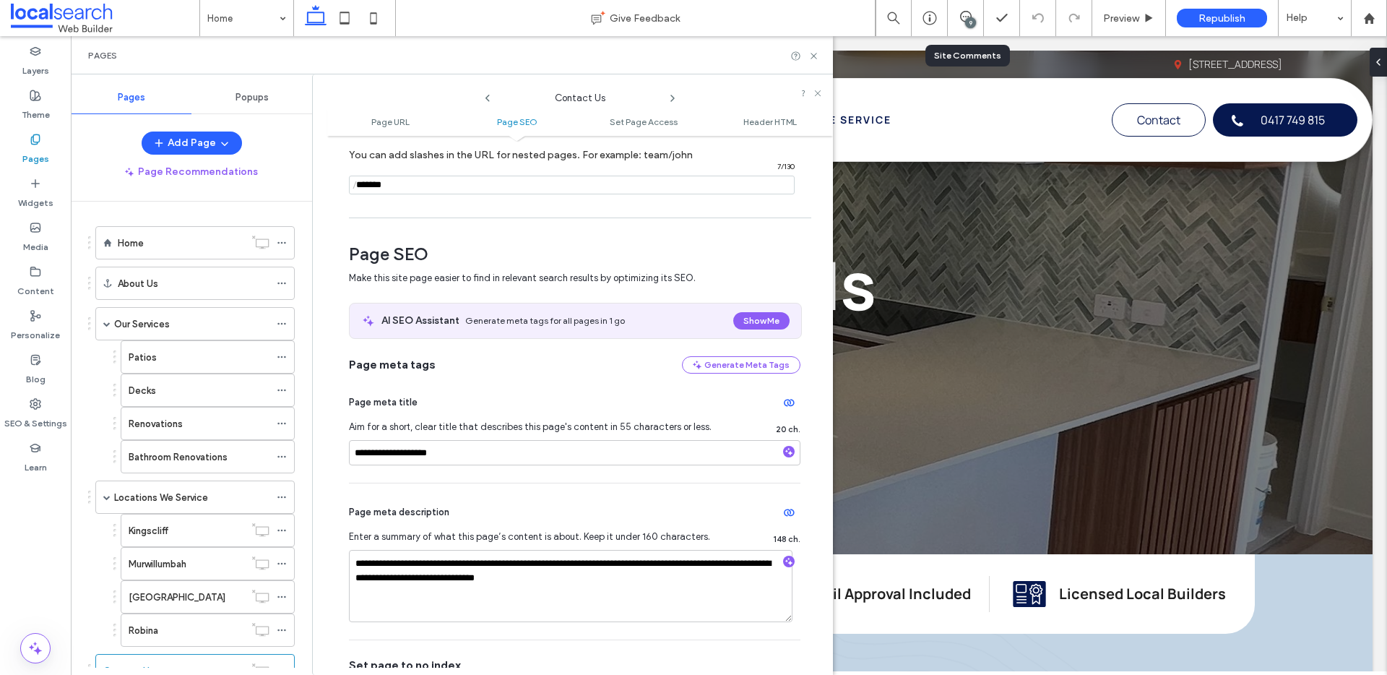
scroll to position [425, 0]
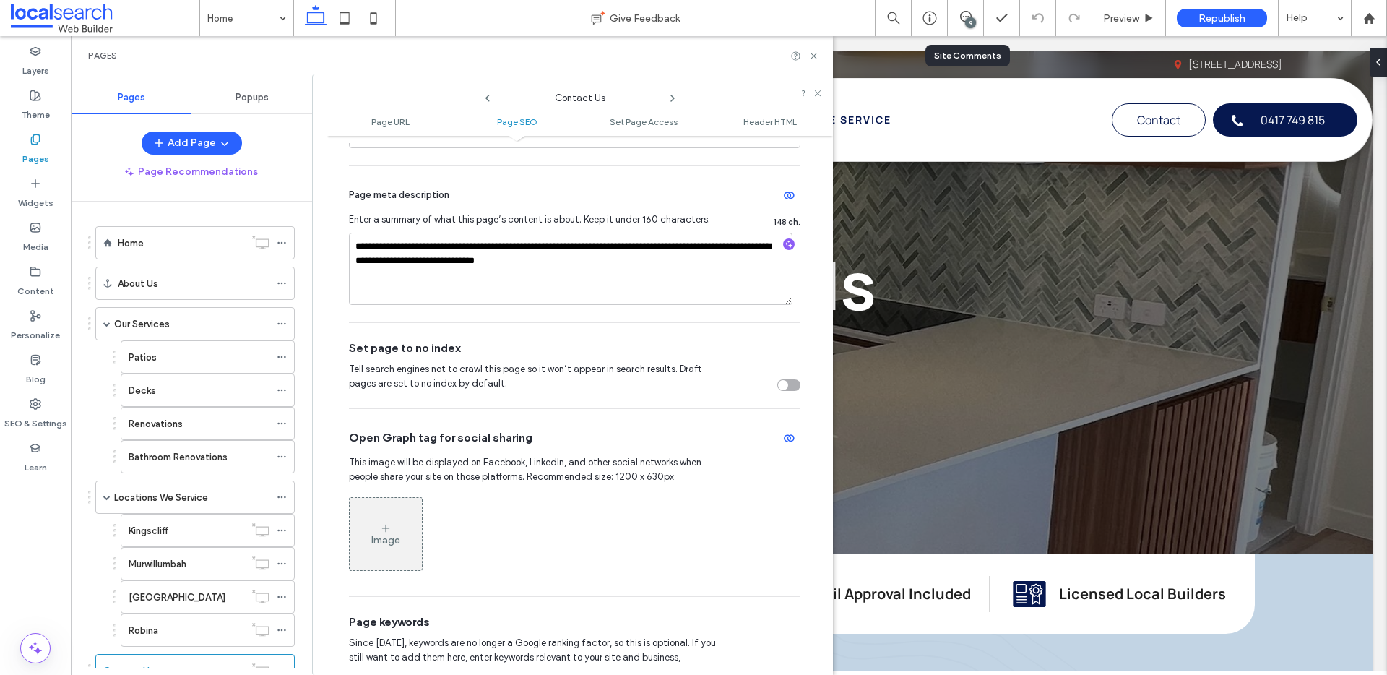
click at [675, 95] on icon at bounding box center [673, 98] width 12 height 12
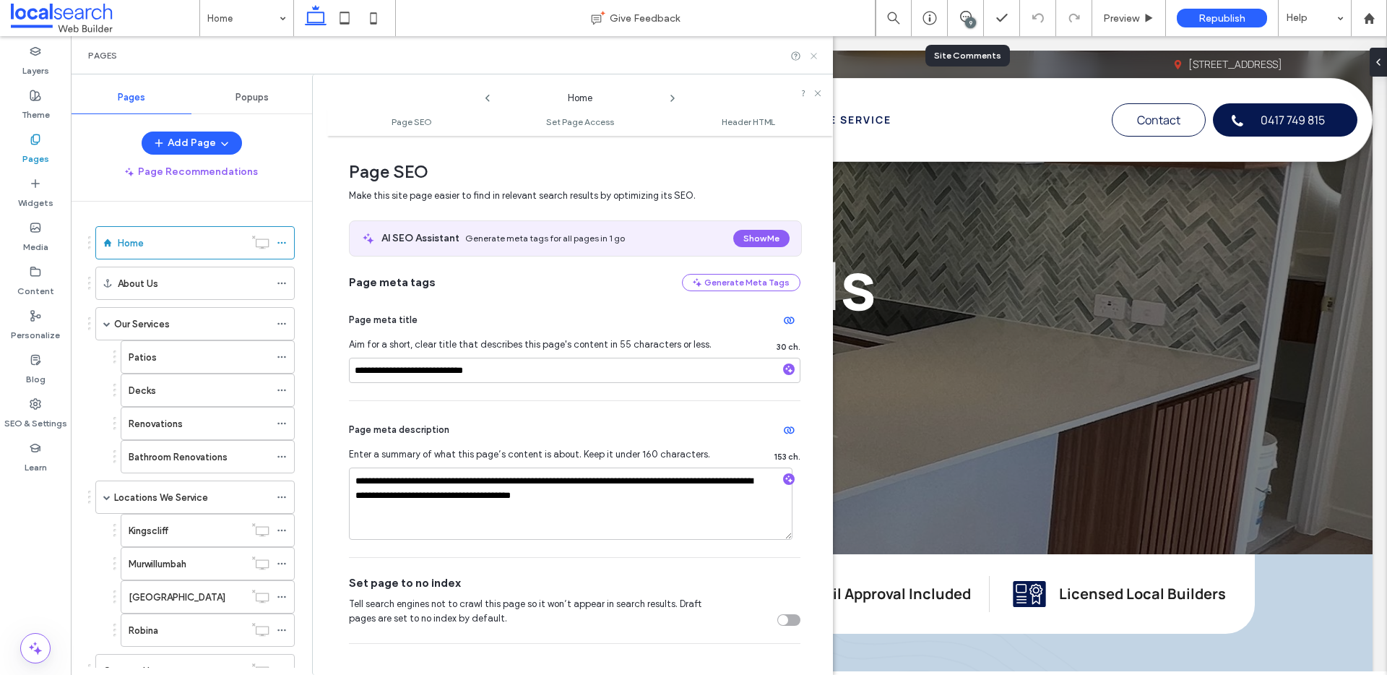
click at [813, 58] on icon at bounding box center [813, 56] width 11 height 11
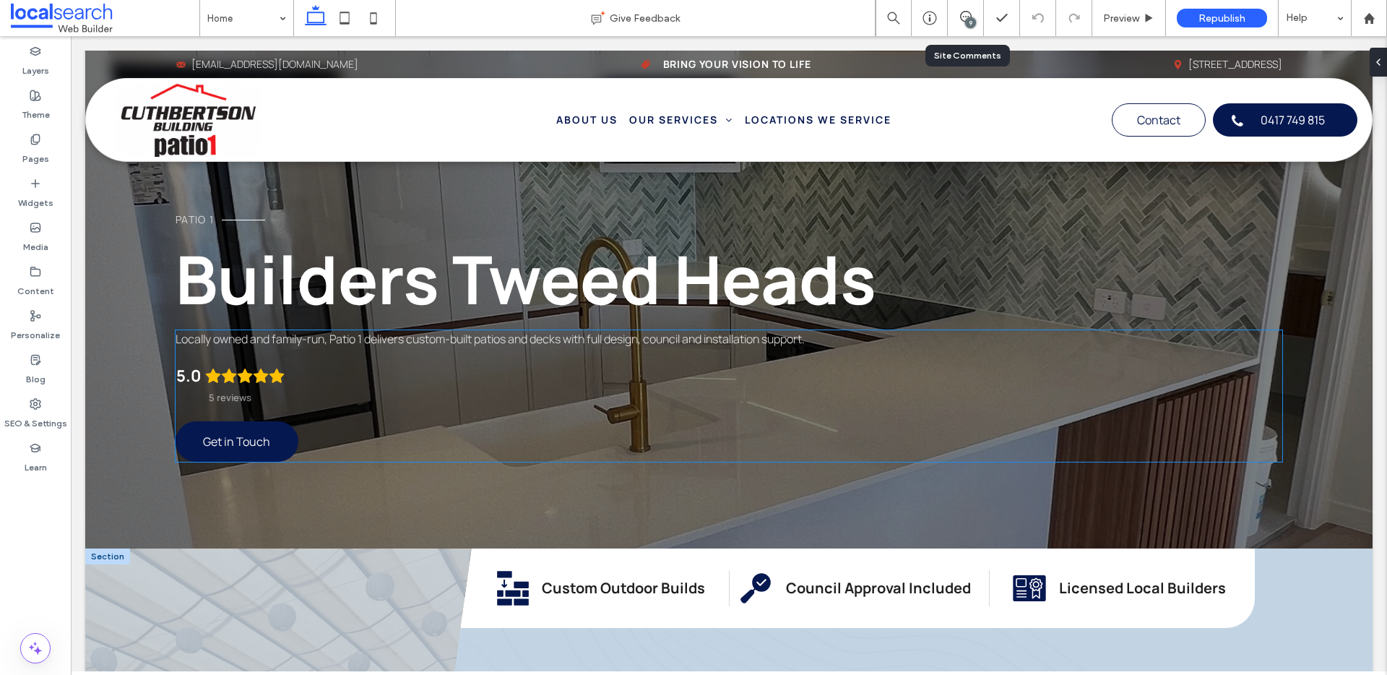
scroll to position [483, 0]
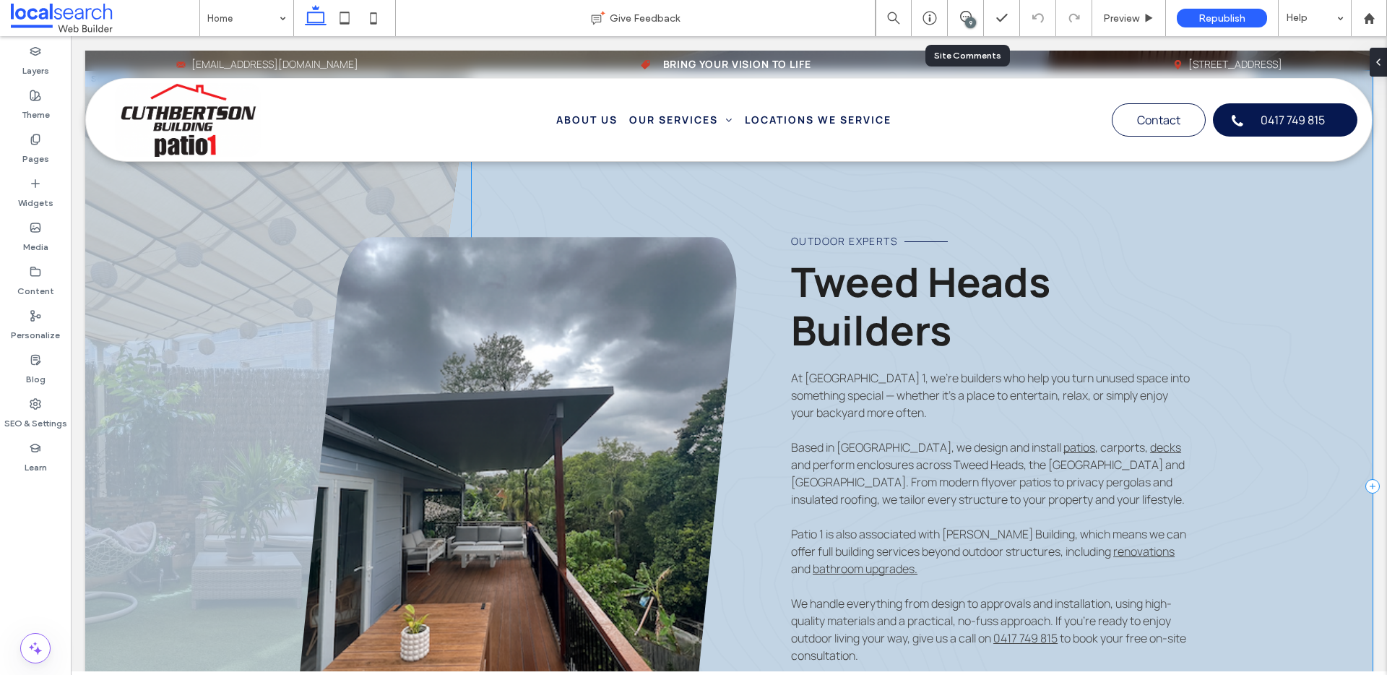
click at [1283, 225] on div "Custom Build Icon Custom Outdoor Builds Approval Icon Council Approval Included…" at bounding box center [922, 486] width 901 height 830
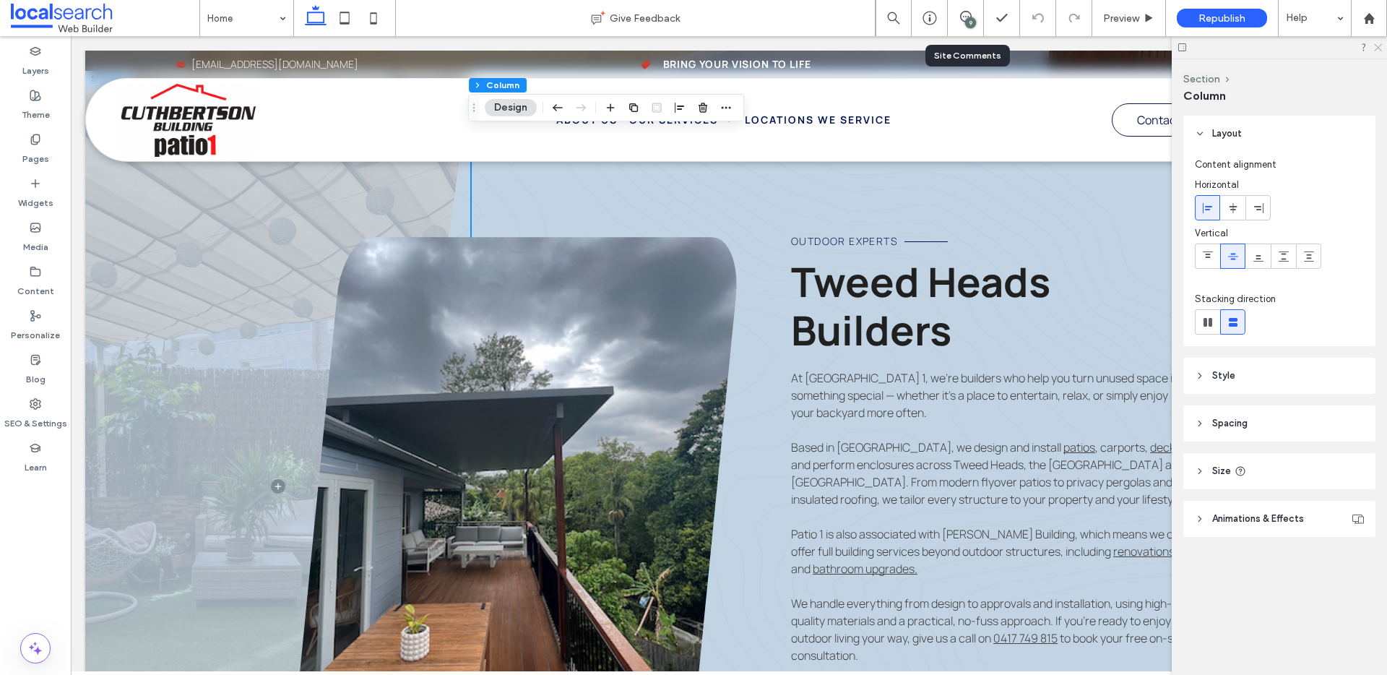
click at [1375, 48] on icon at bounding box center [1376, 46] width 9 height 9
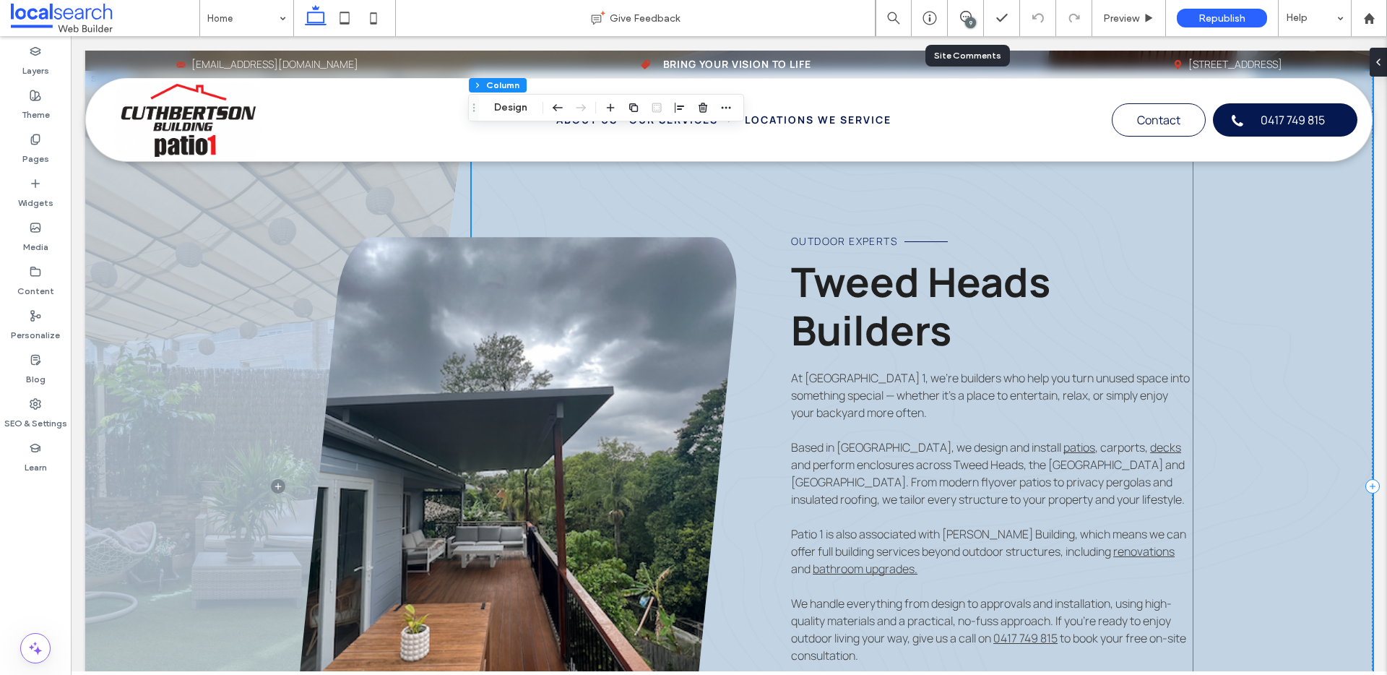
click at [1010, 511] on p at bounding box center [991, 516] width 401 height 17
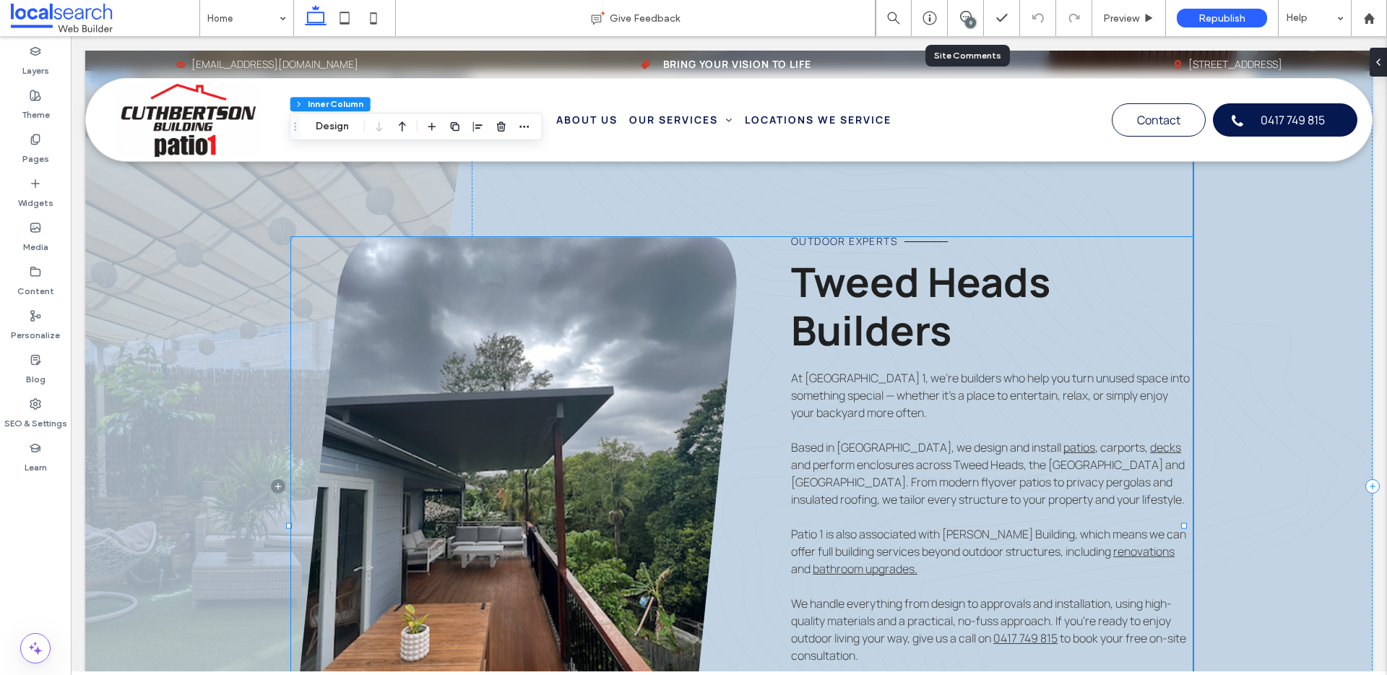
click at [974, 531] on span "Patio 1 is also associated with Wayne Cuthbertson Building, which means we can …" at bounding box center [988, 542] width 395 height 33
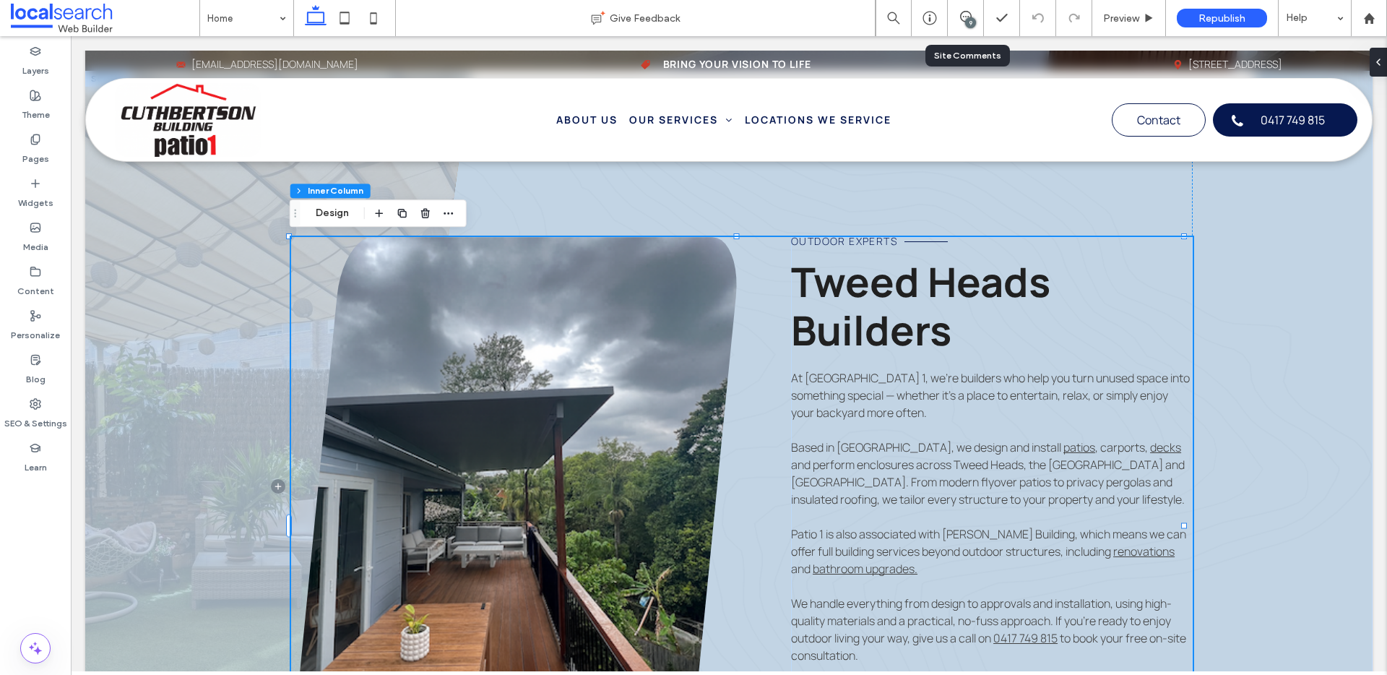
click at [948, 537] on span "Patio 1 is also associated with Wayne Cuthbertson Building, which means we can …" at bounding box center [988, 542] width 395 height 33
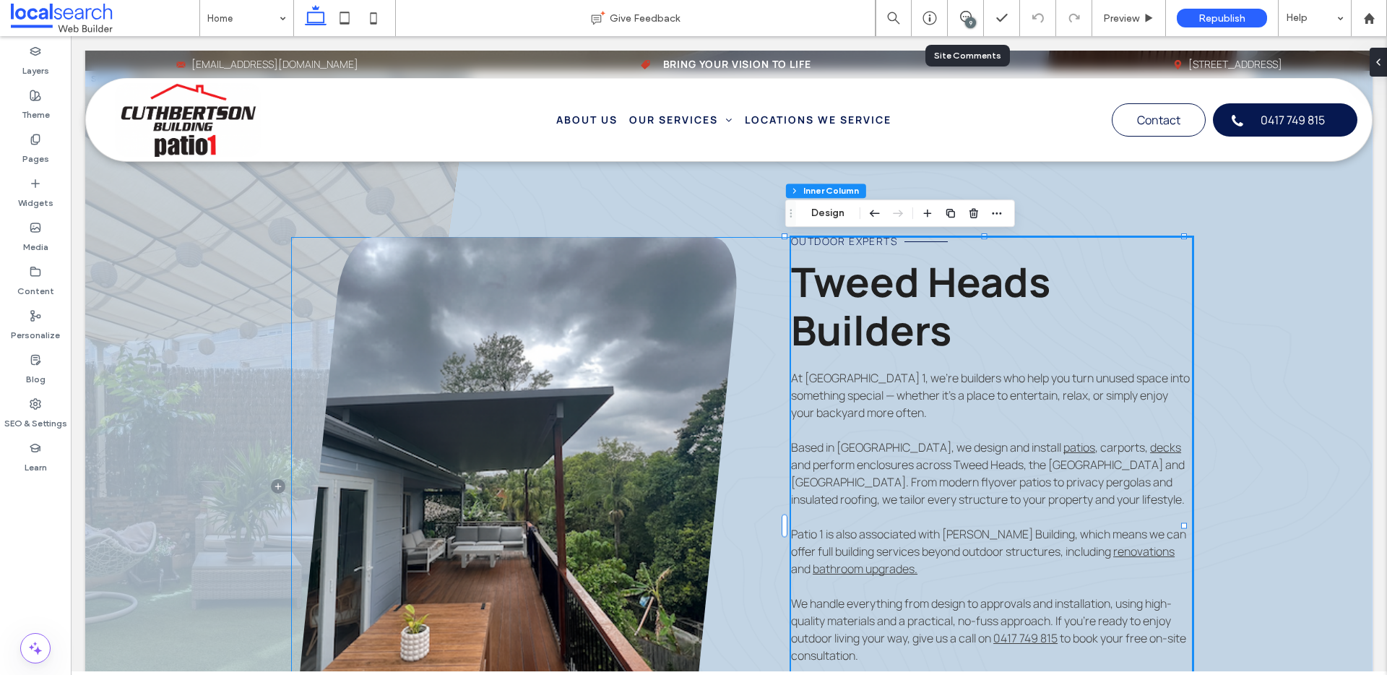
click at [949, 537] on span "Patio 1 is also associated with Wayne Cuthbertson Building, which means we can …" at bounding box center [988, 542] width 395 height 33
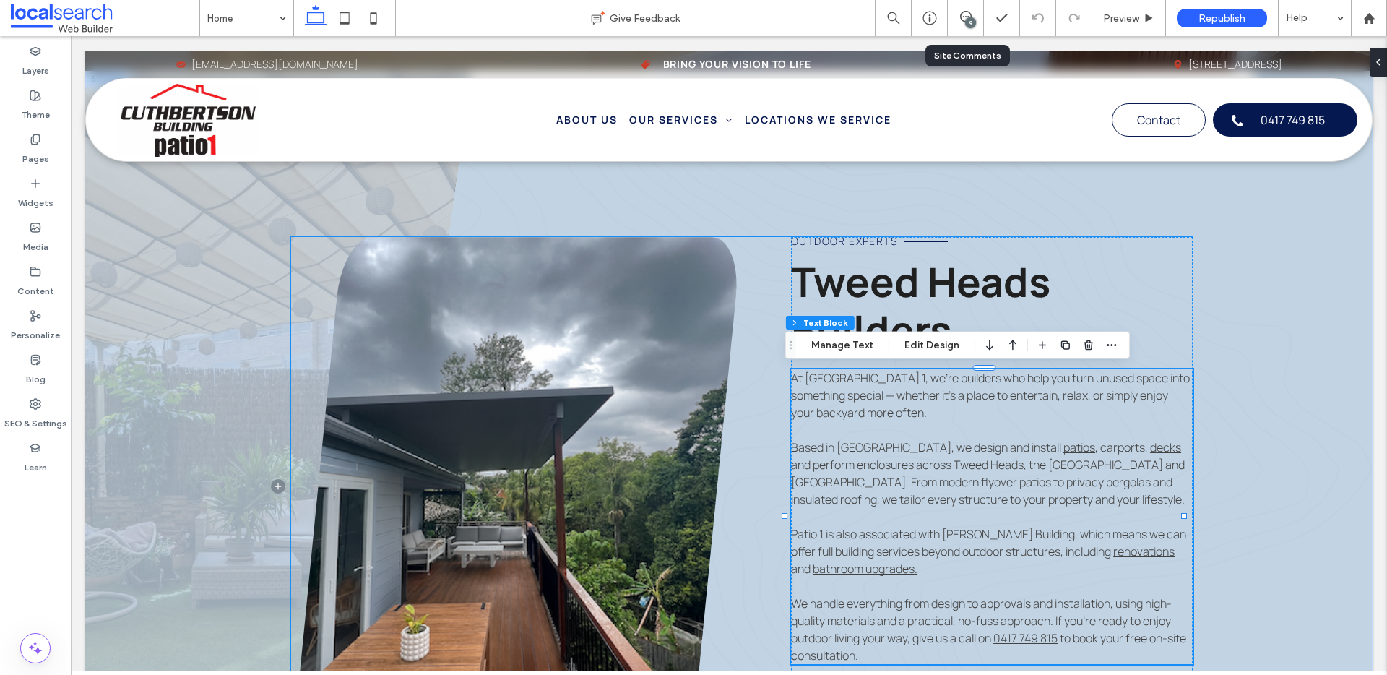
click at [970, 535] on span "Patio 1 is also associated with Wayne Cuthbertson Building, which means we can …" at bounding box center [988, 542] width 395 height 33
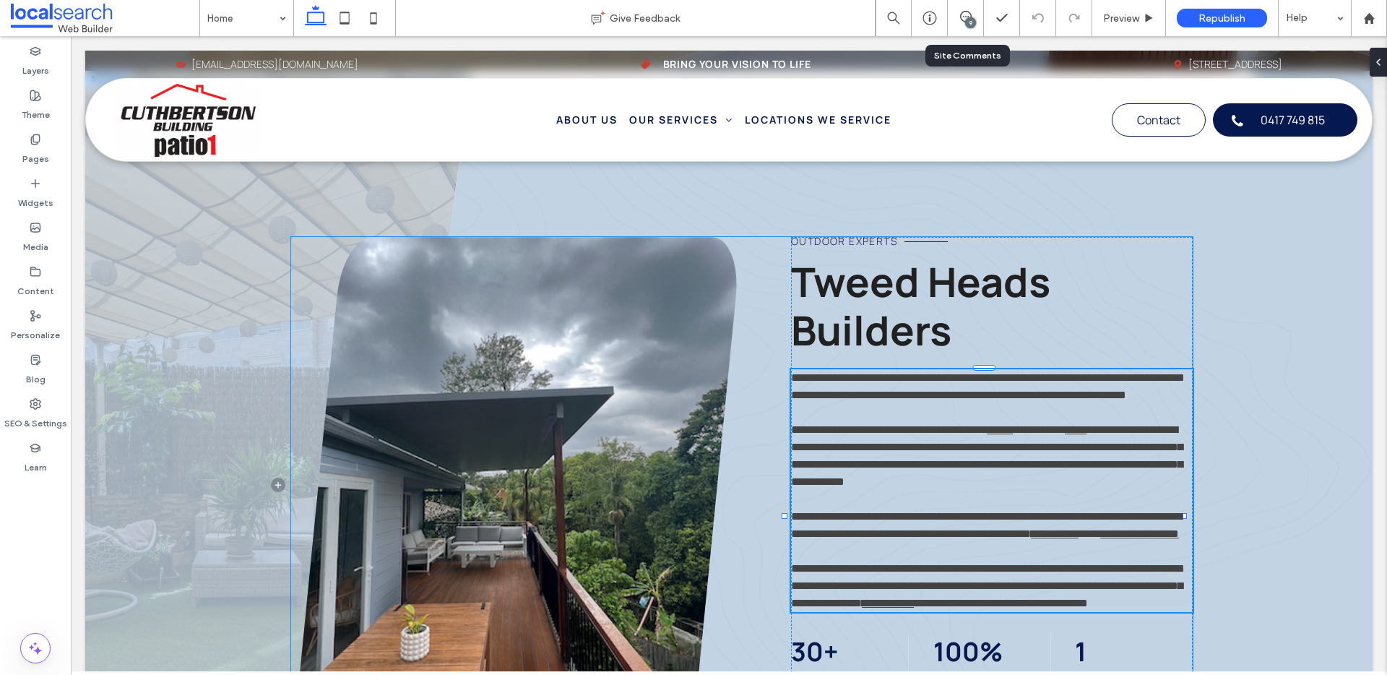
type input "*******"
type input "**"
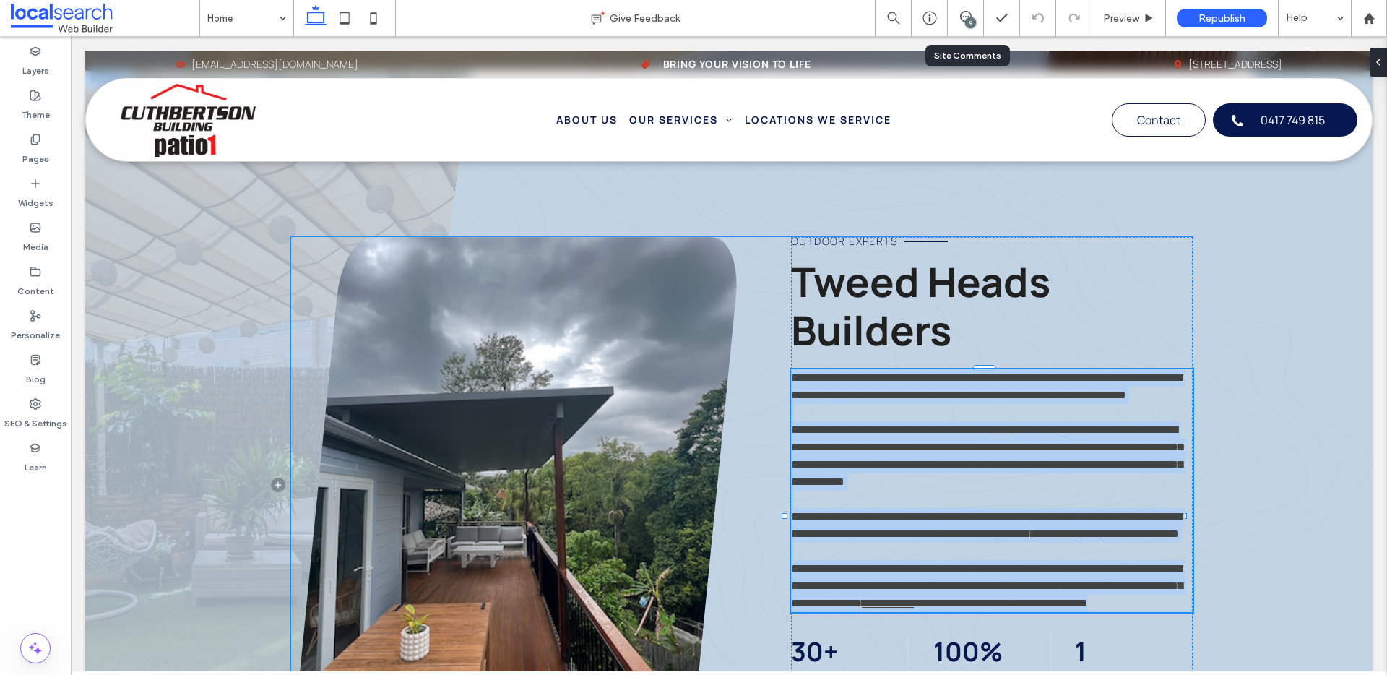
click at [954, 536] on span "**********" at bounding box center [986, 525] width 391 height 28
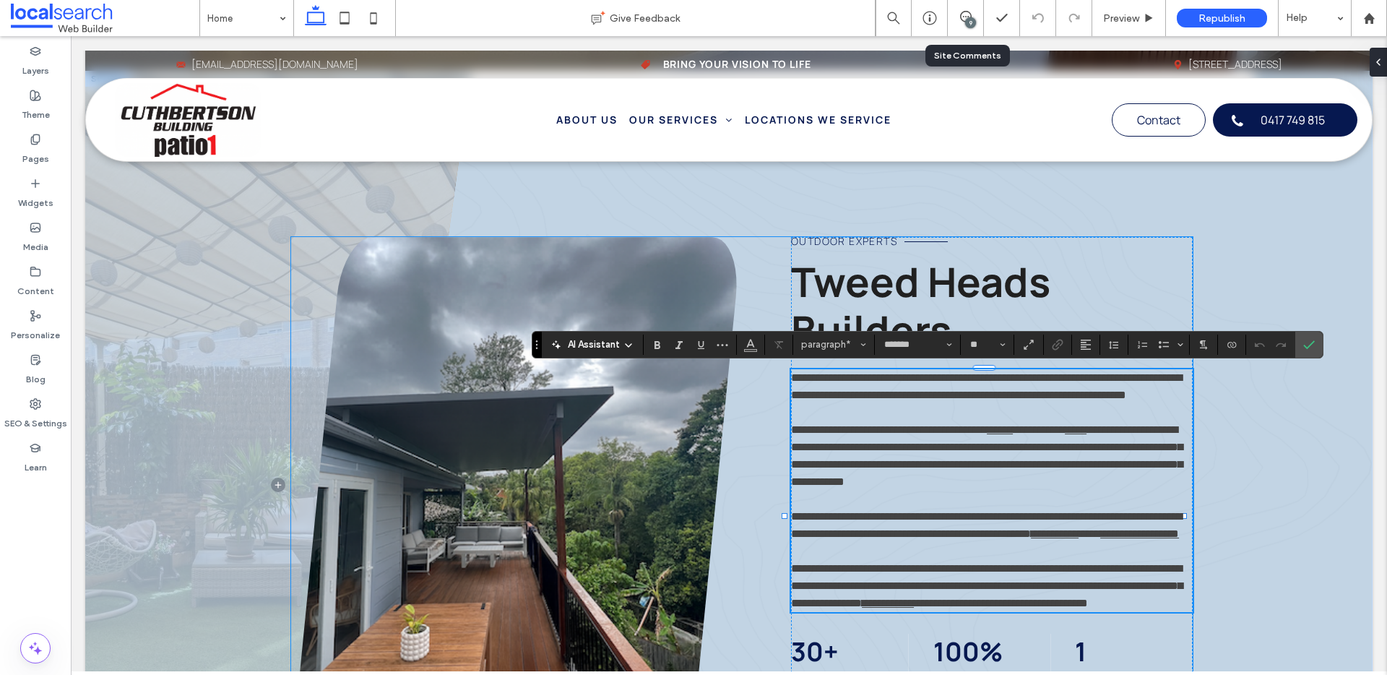
click at [957, 536] on span "**********" at bounding box center [986, 525] width 391 height 28
drag, startPoint x: 1301, startPoint y: 347, endPoint x: 1176, endPoint y: 204, distance: 190.4
click at [1301, 347] on label "Confirm" at bounding box center [1309, 344] width 22 height 26
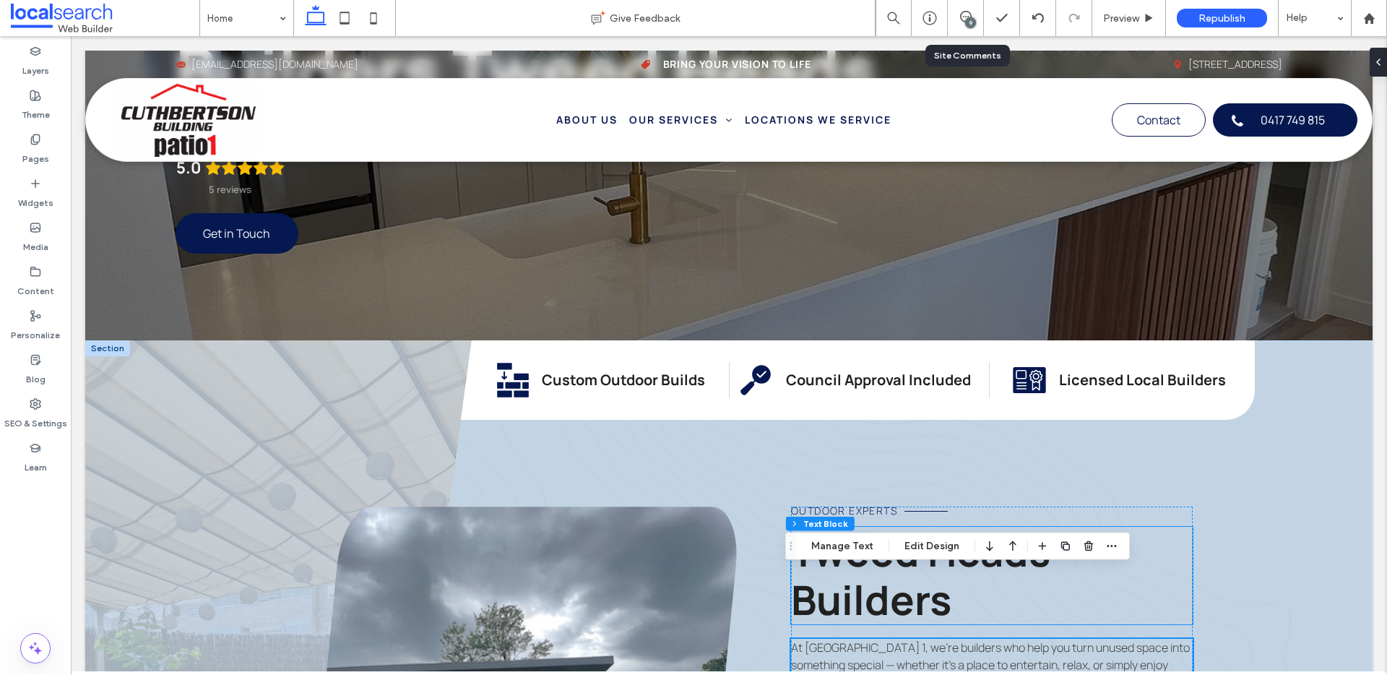
scroll to position [683, 0]
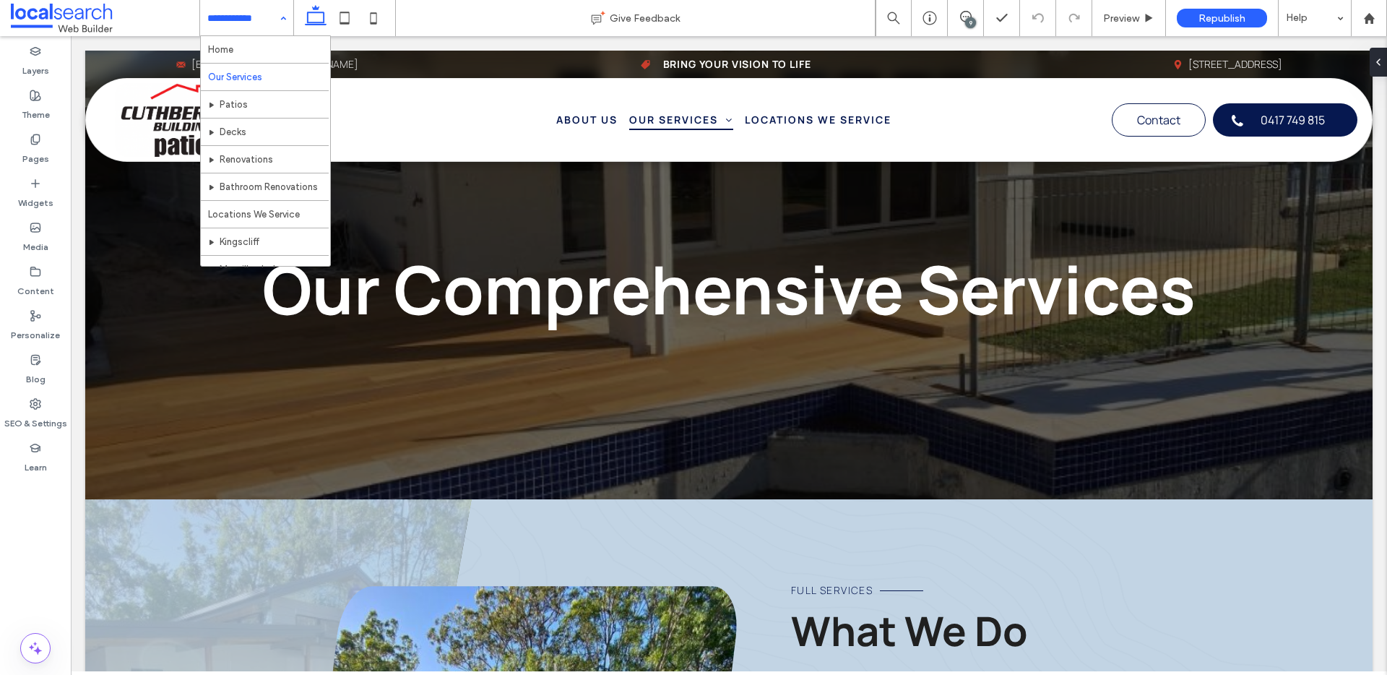
click at [265, 27] on input at bounding box center [242, 18] width 71 height 36
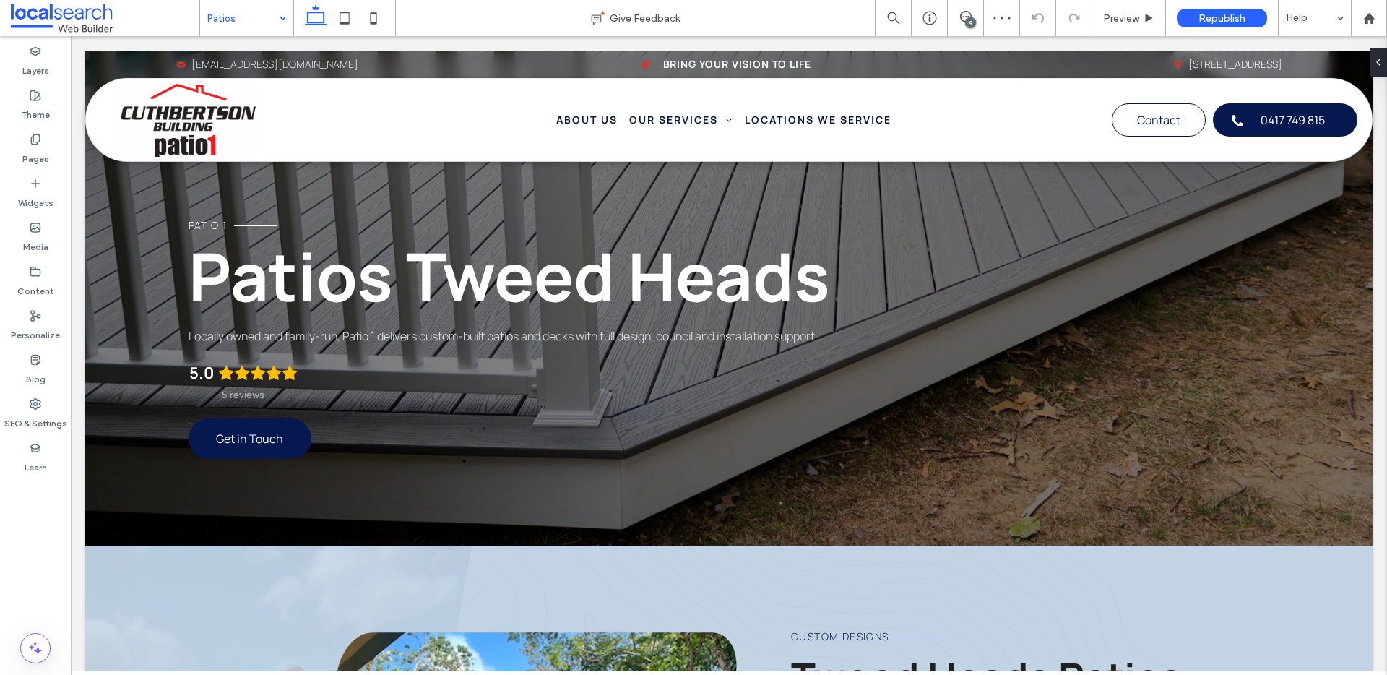
click at [249, 19] on input at bounding box center [242, 18] width 71 height 36
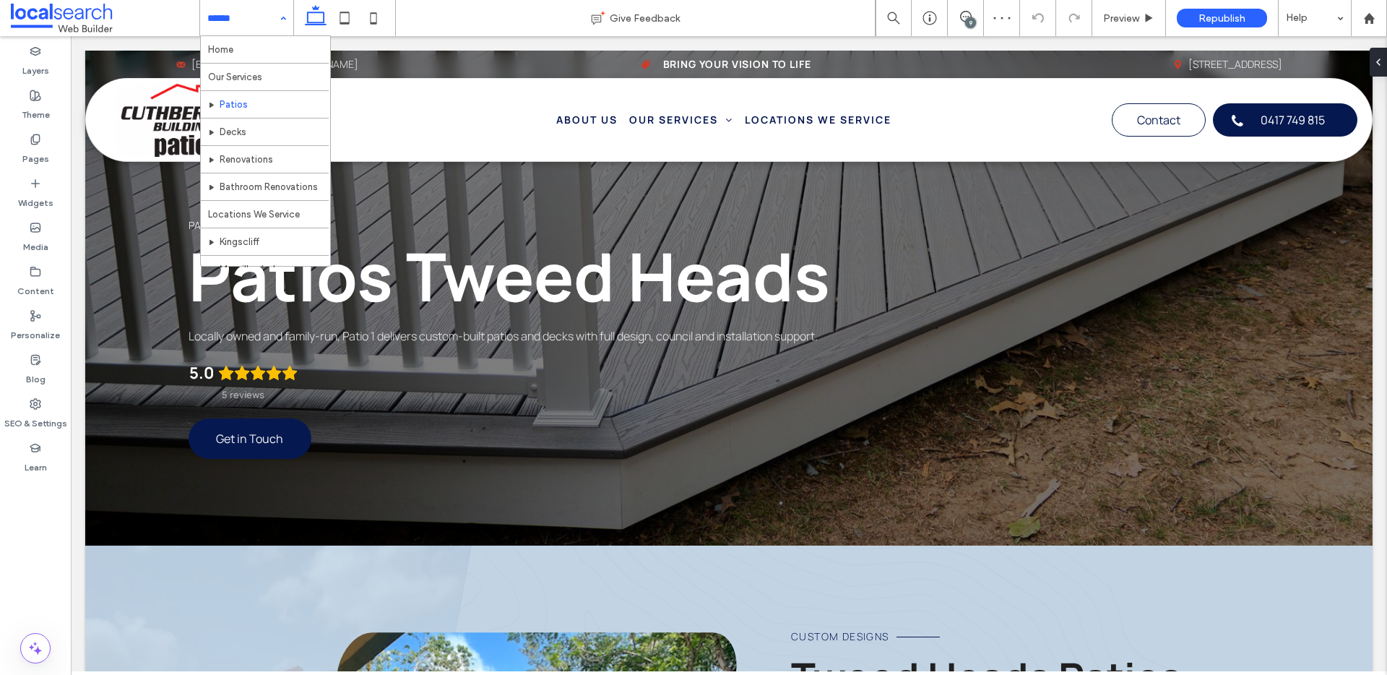
drag, startPoint x: 272, startPoint y: 123, endPoint x: 334, endPoint y: 107, distance: 65.0
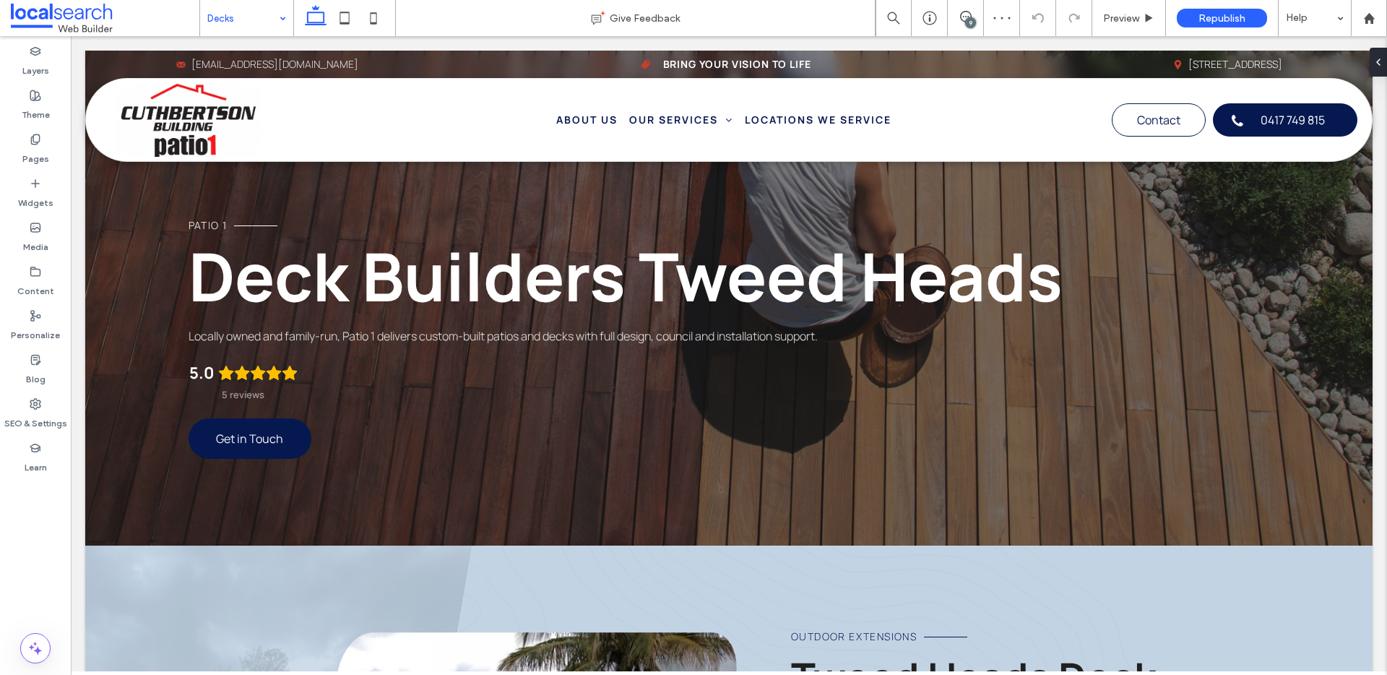
click at [266, 21] on input at bounding box center [242, 18] width 71 height 36
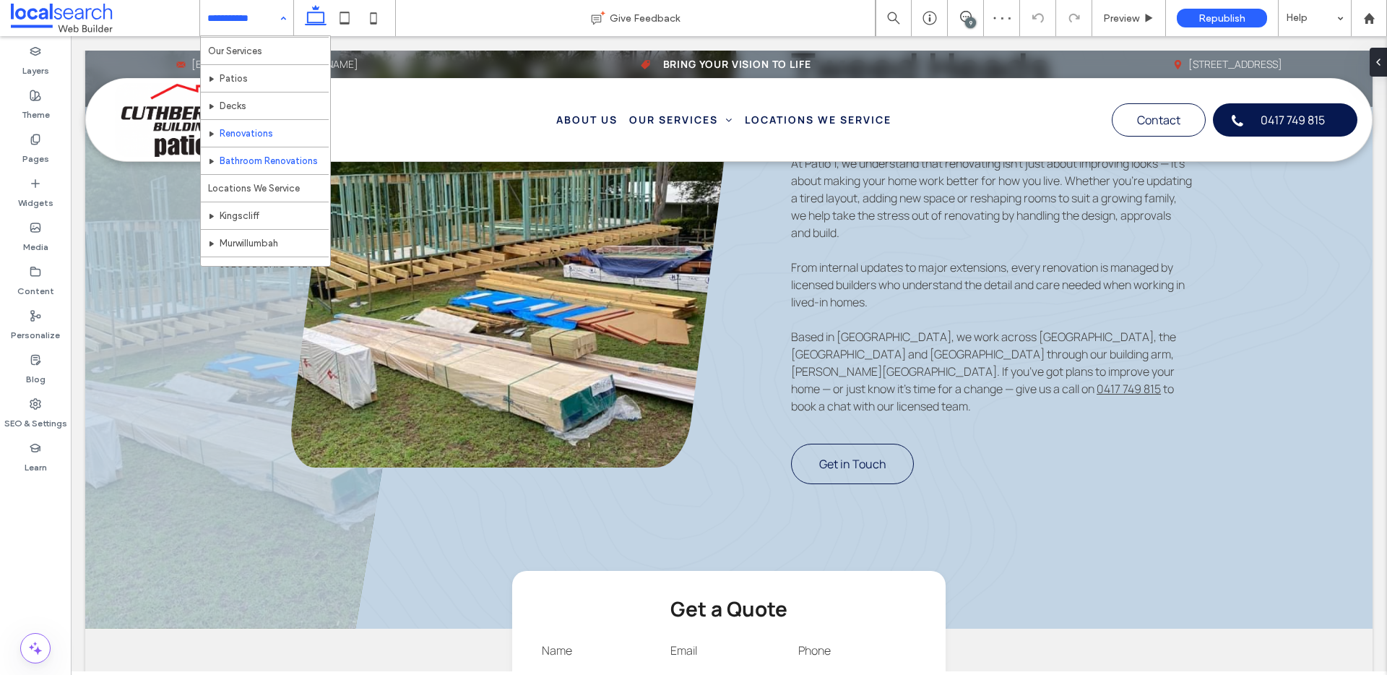
scroll to position [27, 0]
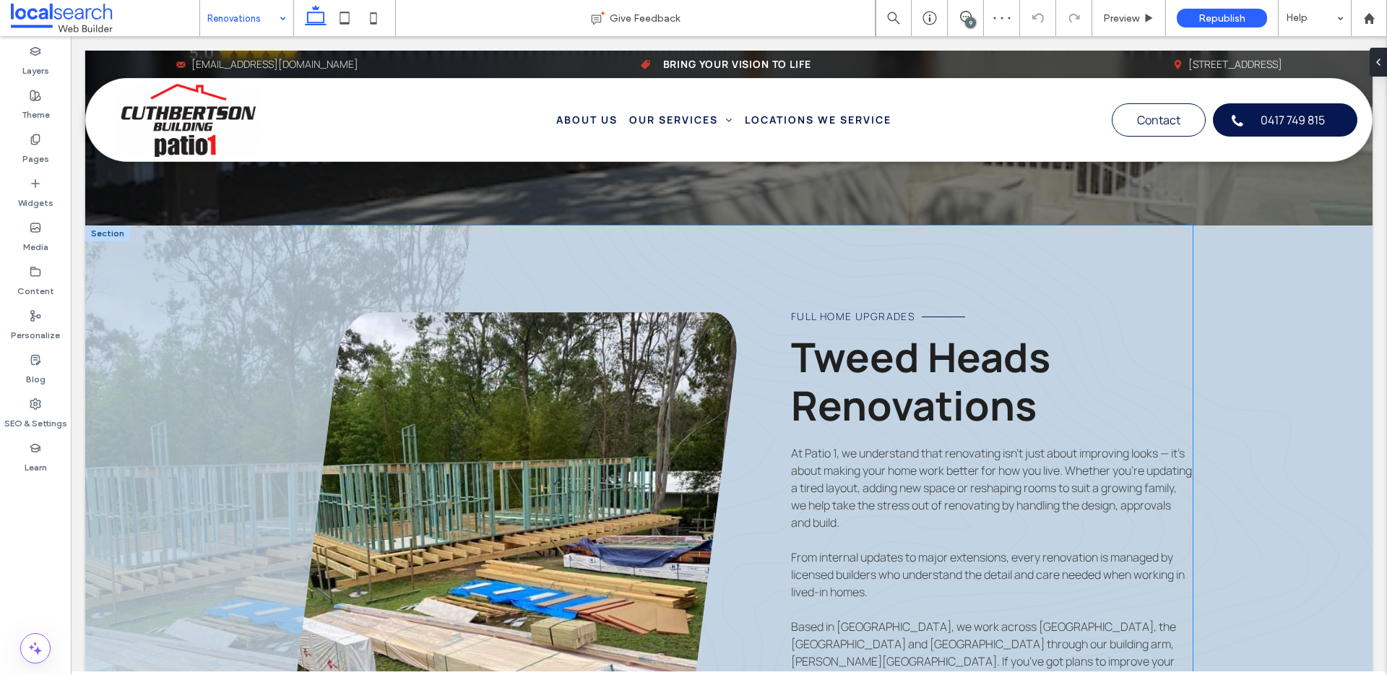
scroll to position [389, 0]
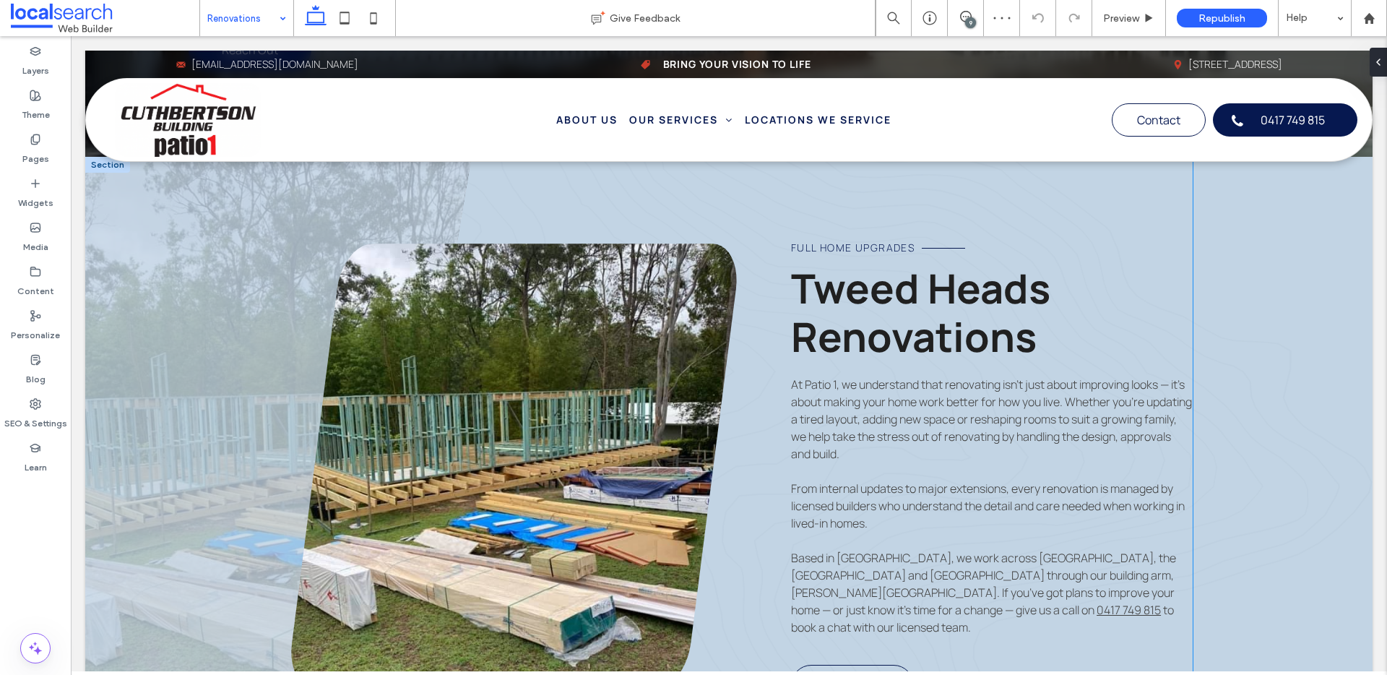
click at [1090, 560] on span "Based in Banora Point, we work across Tweed Heads, the Gold Coast and Northern …" at bounding box center [983, 584] width 385 height 68
click at [1062, 573] on span "Based in Banora Point, we work across Tweed Heads, the Gold Coast and Northern …" at bounding box center [983, 584] width 385 height 68
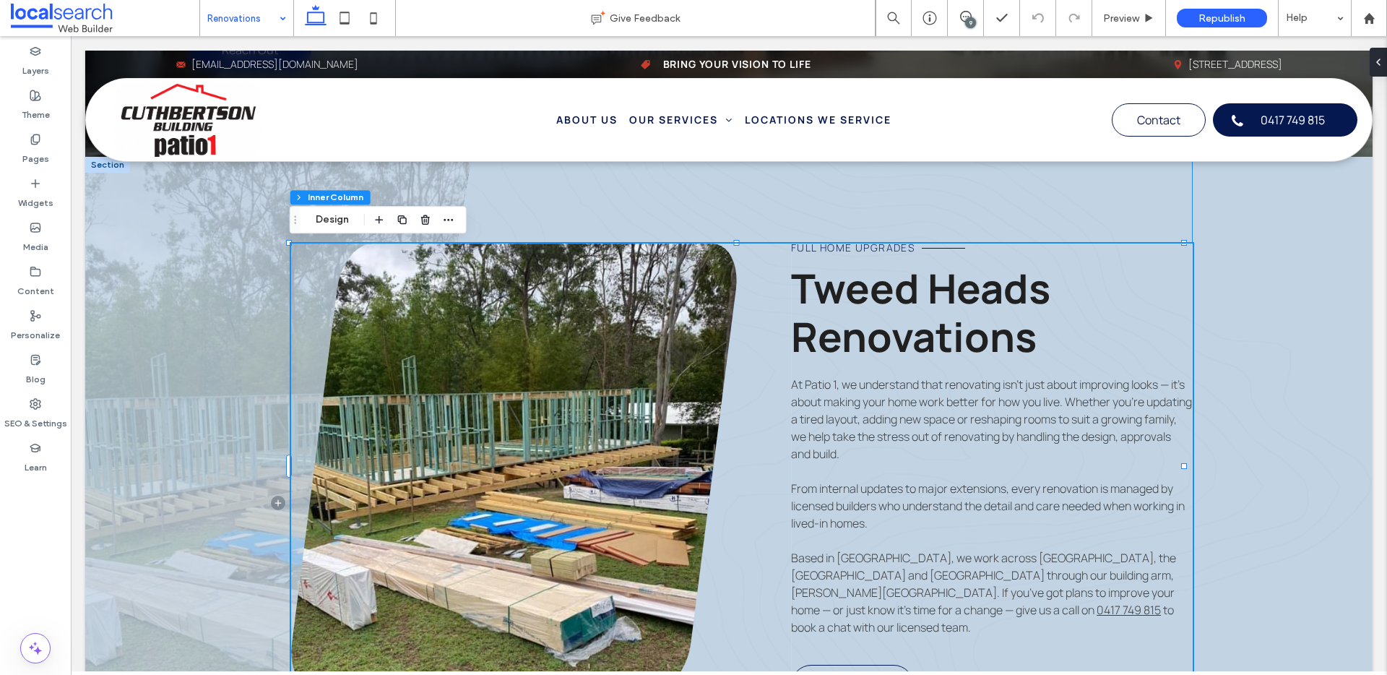
click at [1028, 577] on span "Based in Banora Point, we work across Tweed Heads, the Gold Coast and Northern …" at bounding box center [983, 584] width 385 height 68
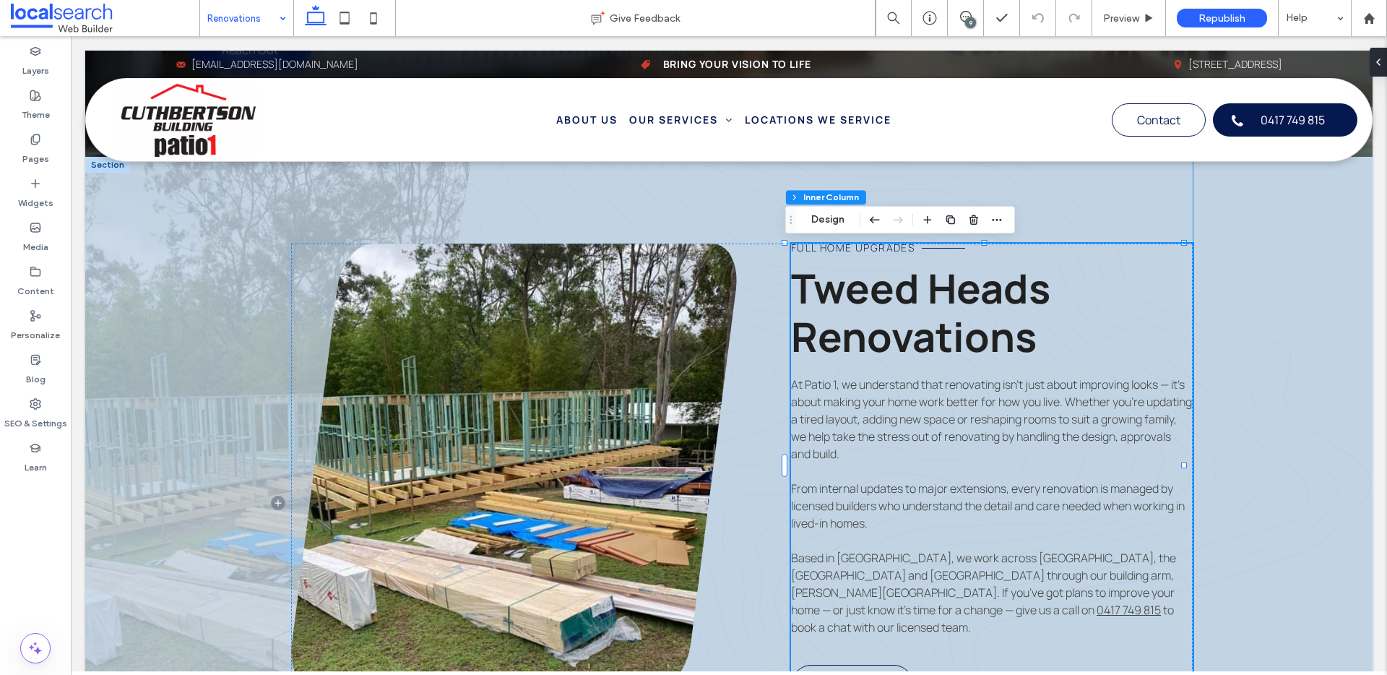
click at [1023, 576] on span "Based in Banora Point, we work across Tweed Heads, the Gold Coast and Northern …" at bounding box center [983, 584] width 385 height 68
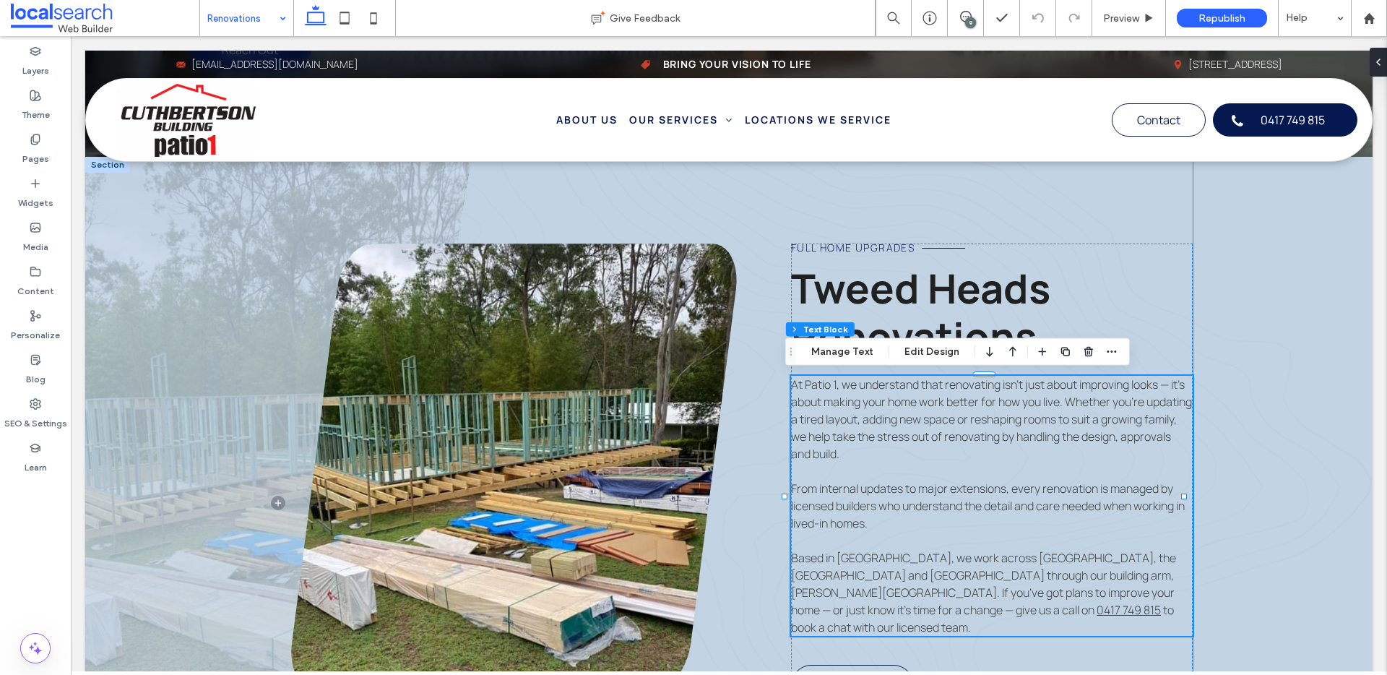
click at [1024, 576] on span "Based in Banora Point, we work across Tweed Heads, the Gold Coast and Northern …" at bounding box center [983, 584] width 385 height 68
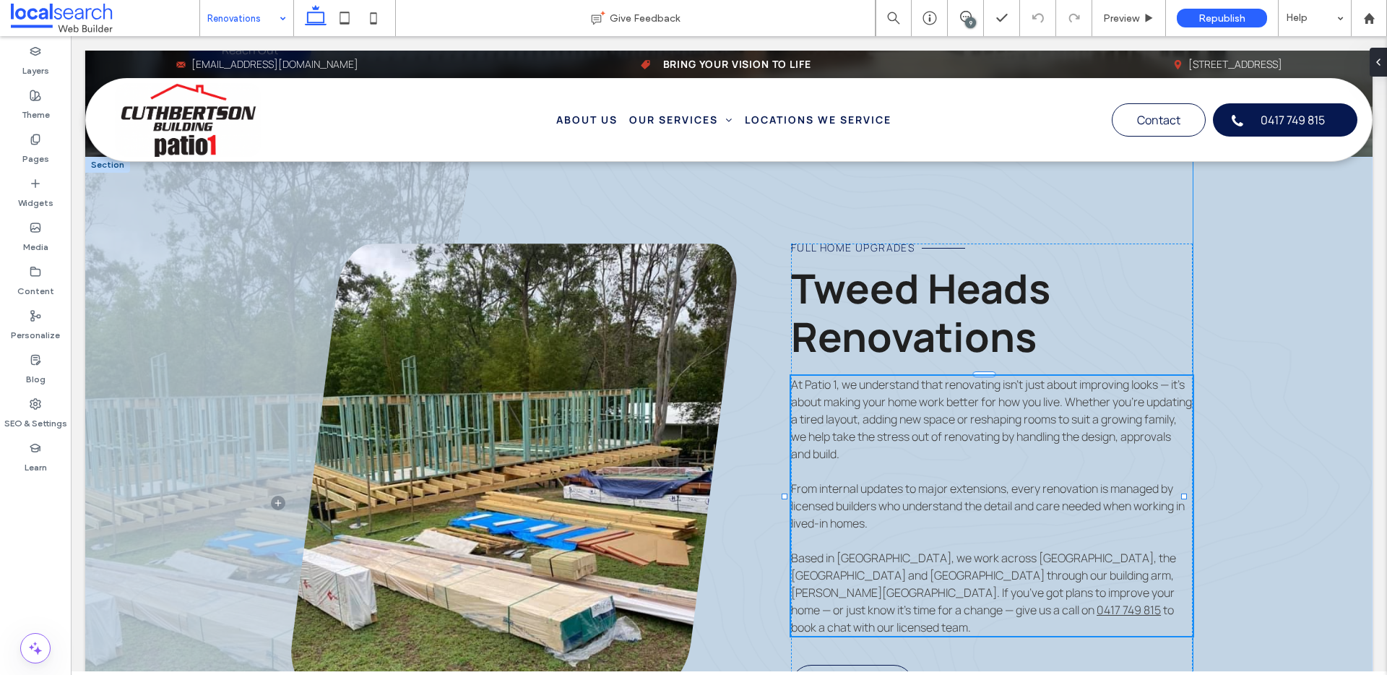
type input "*******"
type input "**"
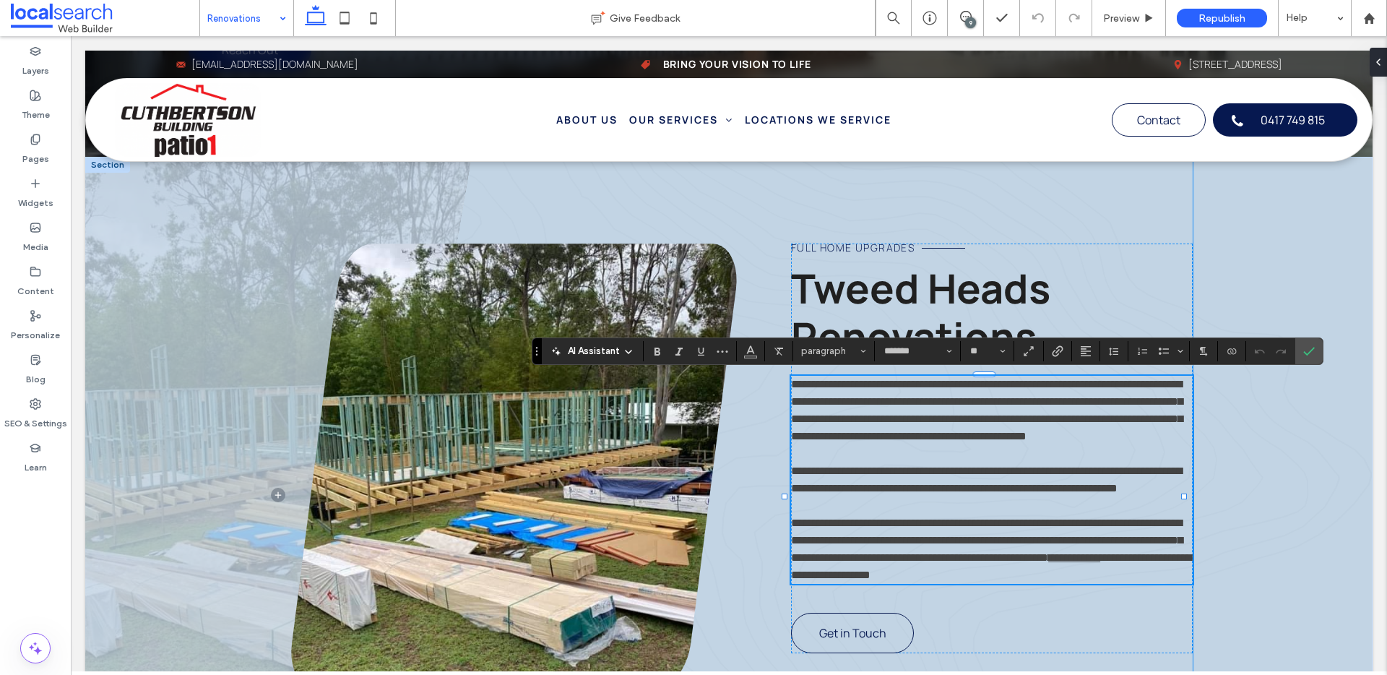
click at [1013, 563] on span "**********" at bounding box center [986, 539] width 391 height 45
click at [1314, 345] on label "Confirm" at bounding box center [1309, 351] width 22 height 26
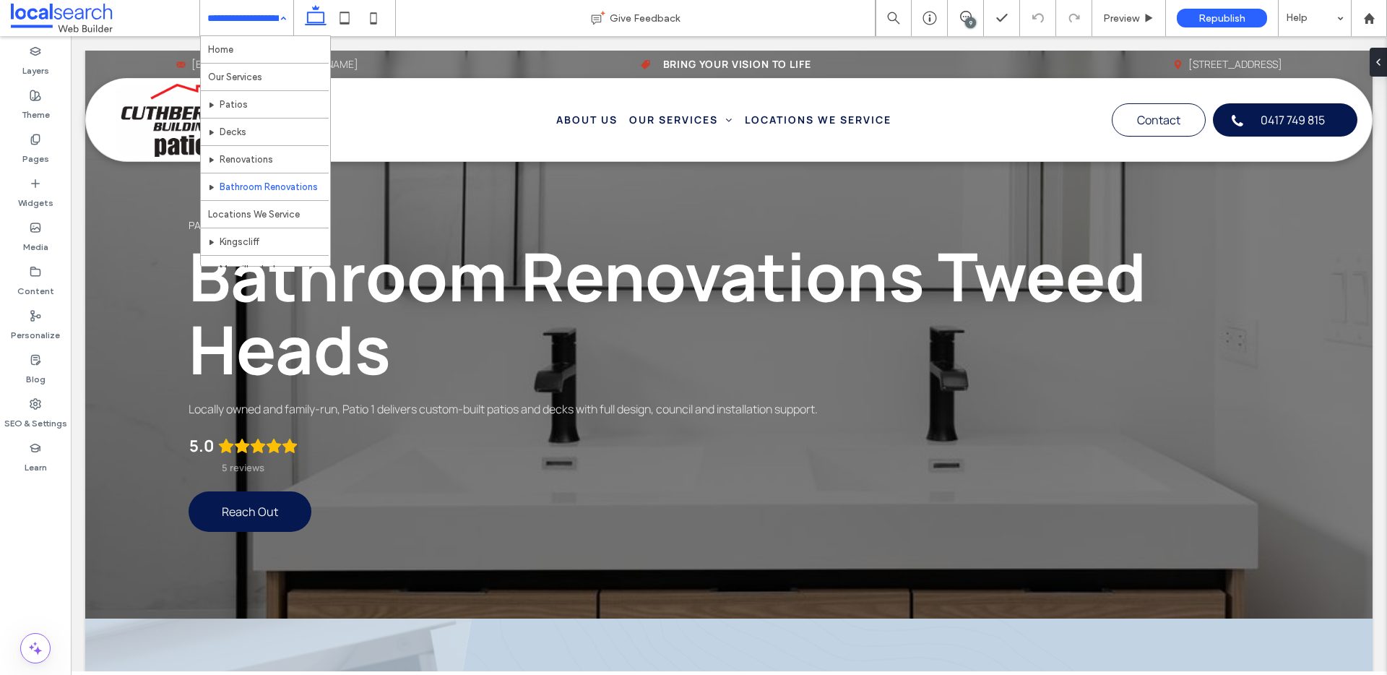
click at [263, 10] on input at bounding box center [242, 18] width 71 height 36
drag, startPoint x: 265, startPoint y: 120, endPoint x: 757, endPoint y: 100, distance: 492.2
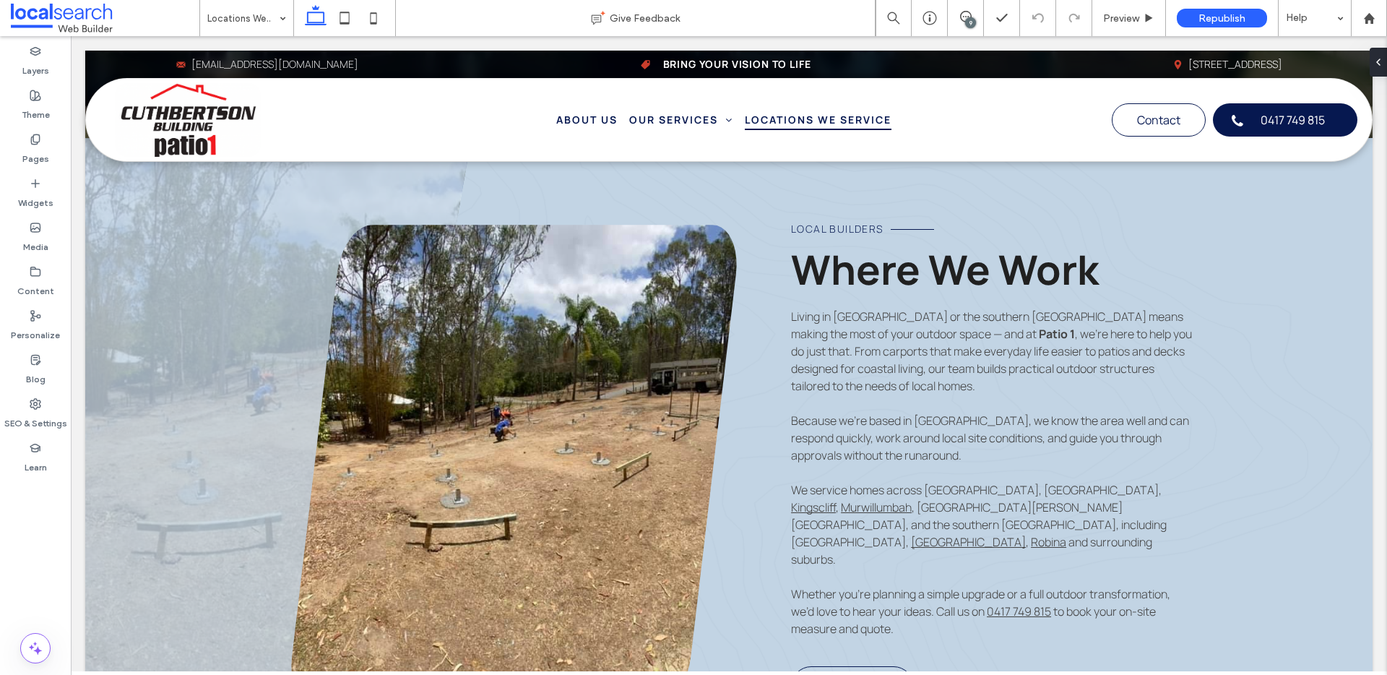
scroll to position [369, 0]
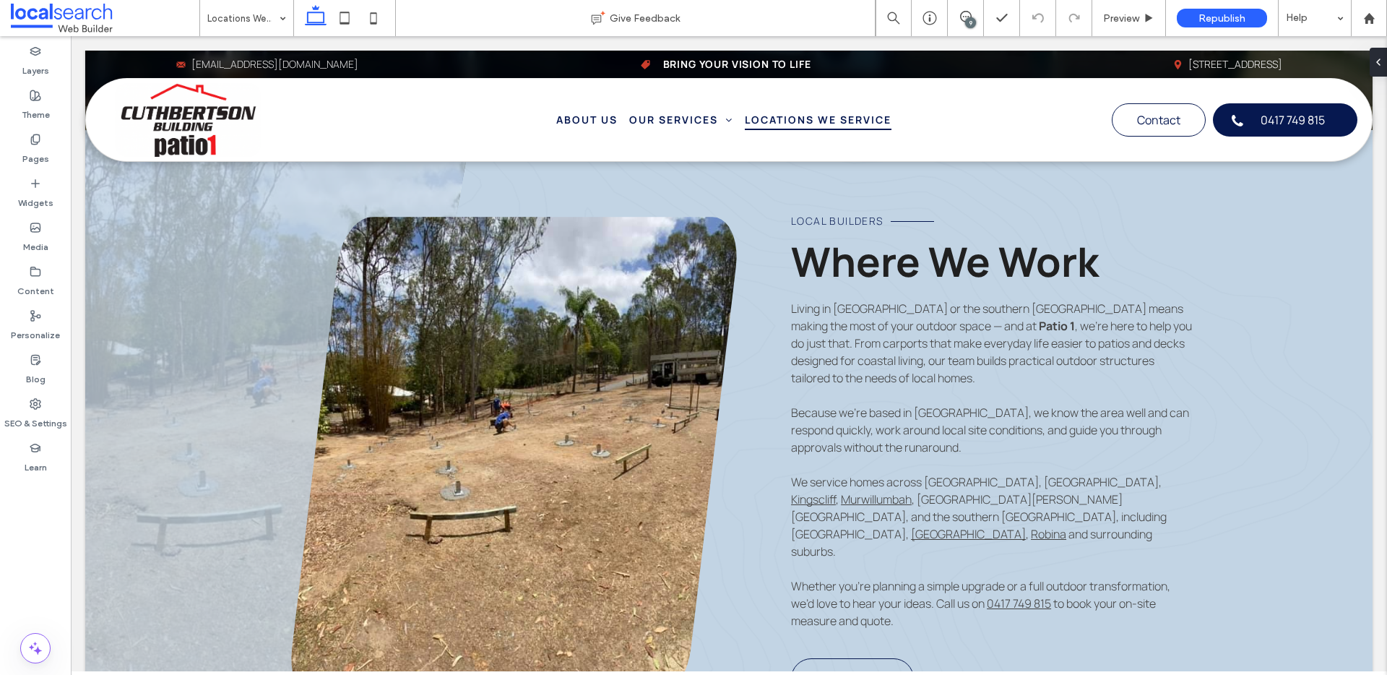
click at [264, 12] on input at bounding box center [242, 18] width 71 height 36
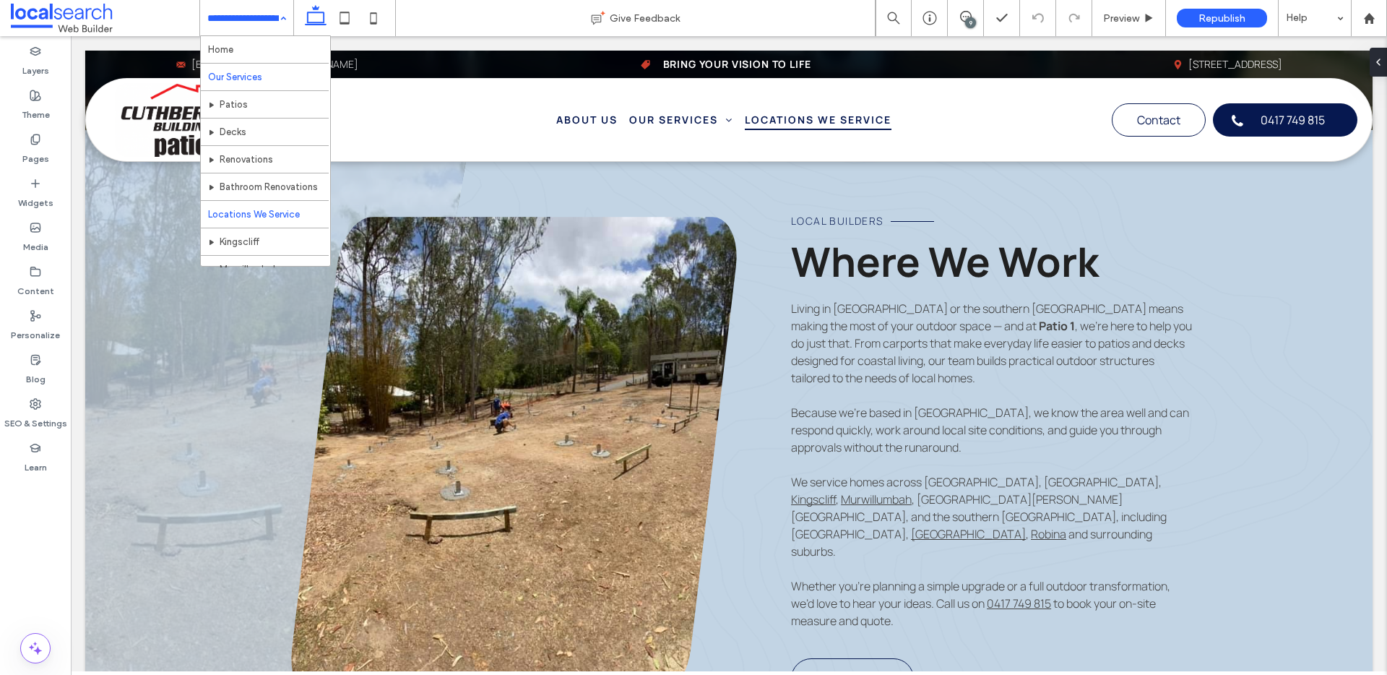
scroll to position [27, 0]
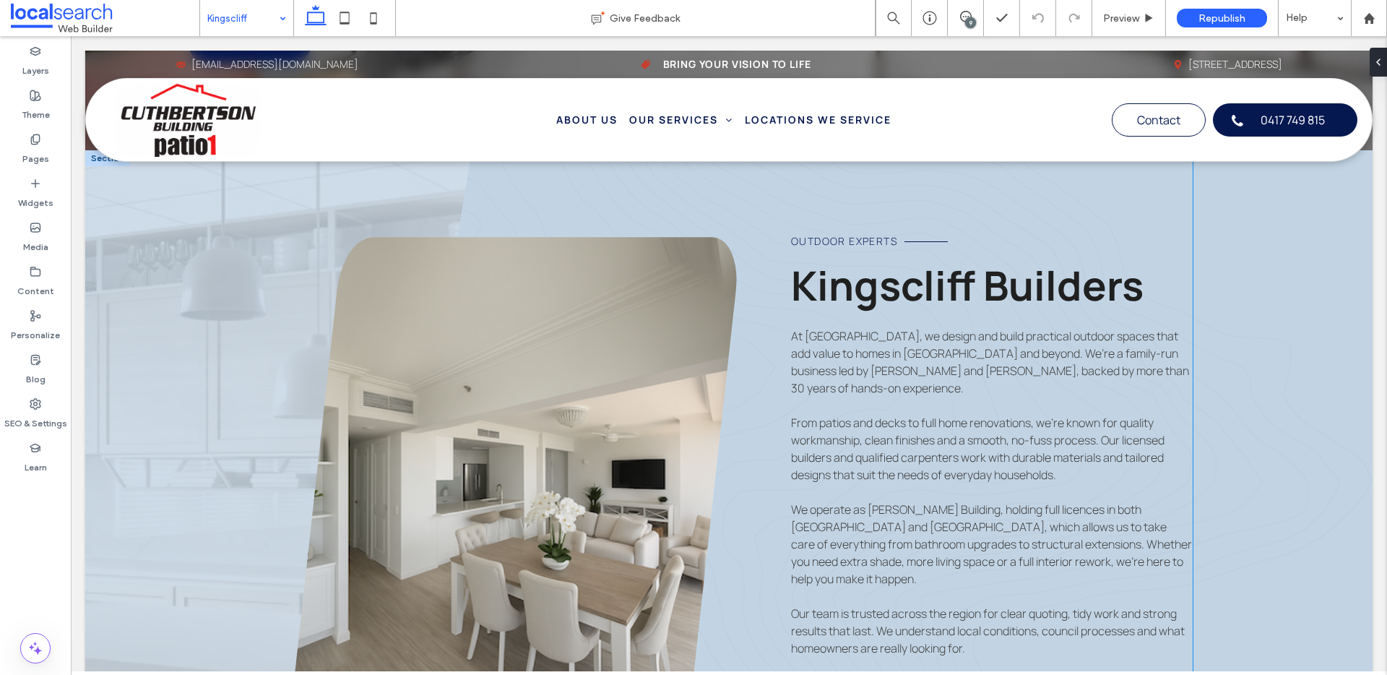
click at [880, 520] on span "We operate as Wayne Cuthbertson Building, holding full licences in both New Sou…" at bounding box center [991, 543] width 401 height 85
click at [900, 508] on span "We operate as Wayne Cuthbertson Building, holding full licences in both New Sou…" at bounding box center [991, 543] width 401 height 85
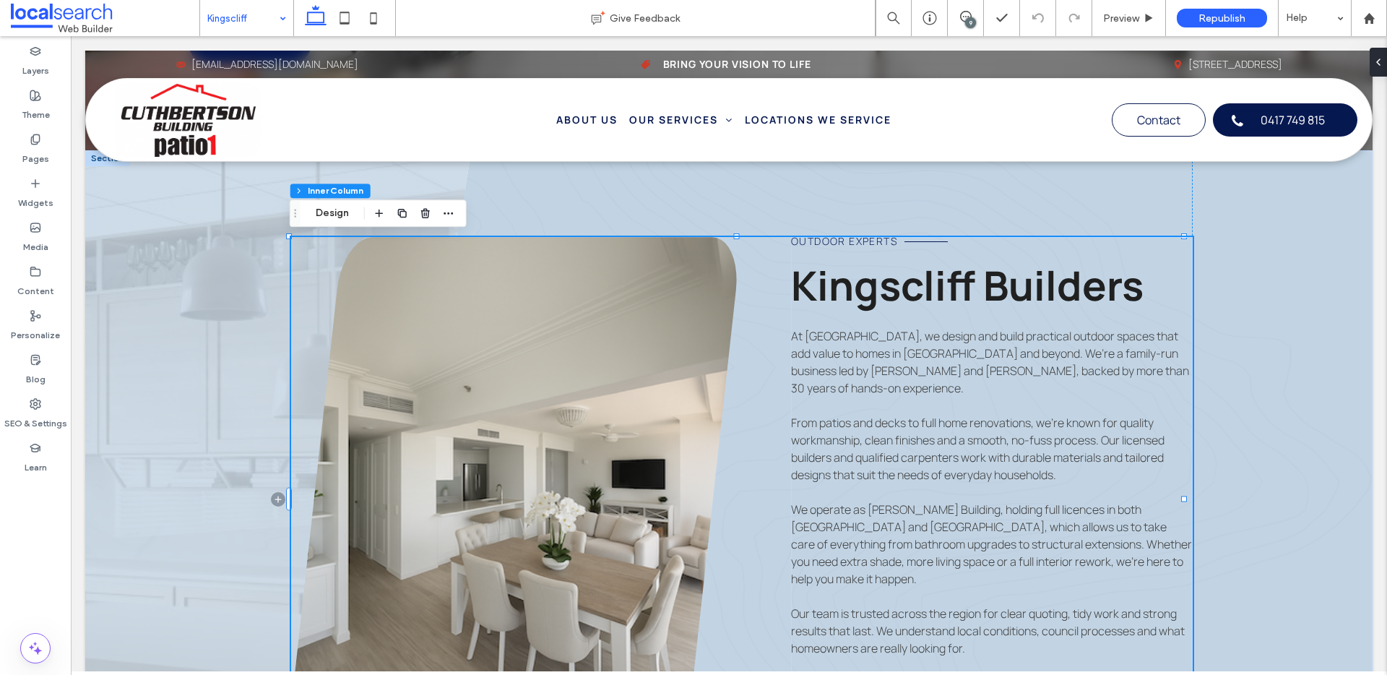
click at [900, 508] on span "We operate as Wayne Cuthbertson Building, holding full licences in both New Sou…" at bounding box center [991, 543] width 401 height 85
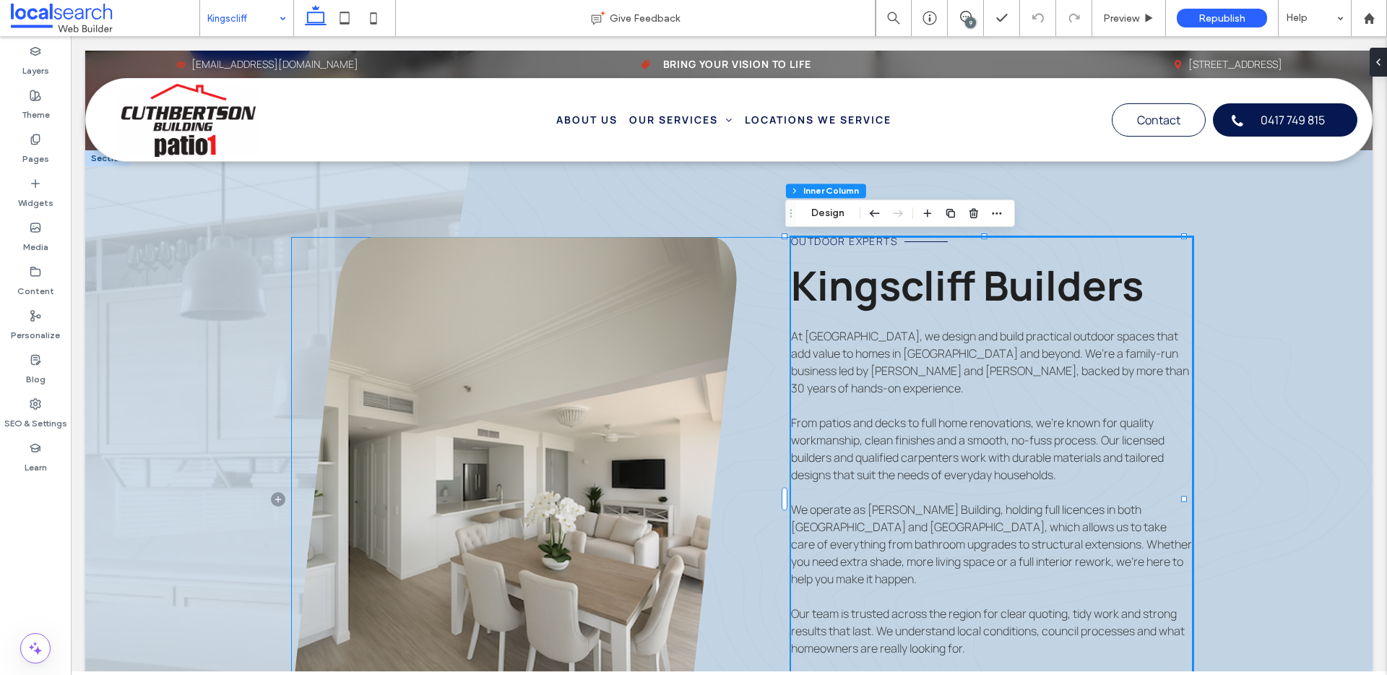
click at [900, 508] on span "We operate as Wayne Cuthbertson Building, holding full licences in both New Sou…" at bounding box center [991, 543] width 401 height 85
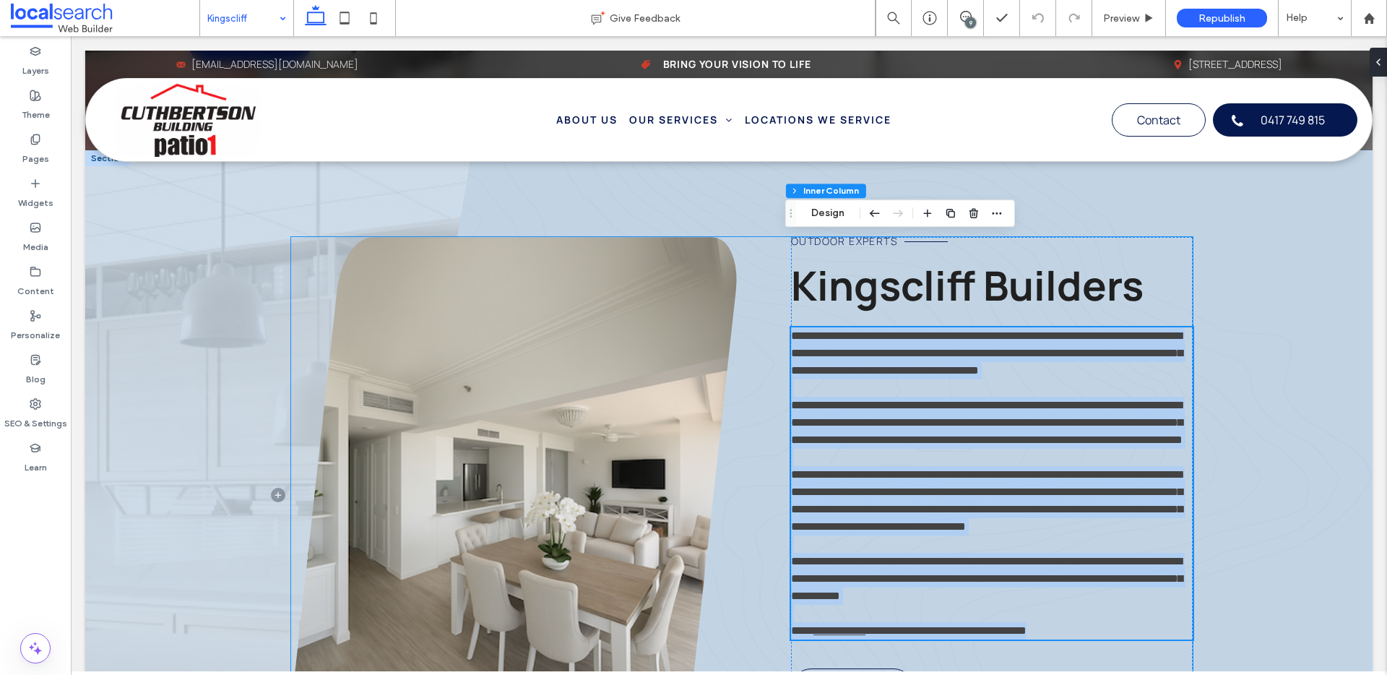
scroll to position [551, 0]
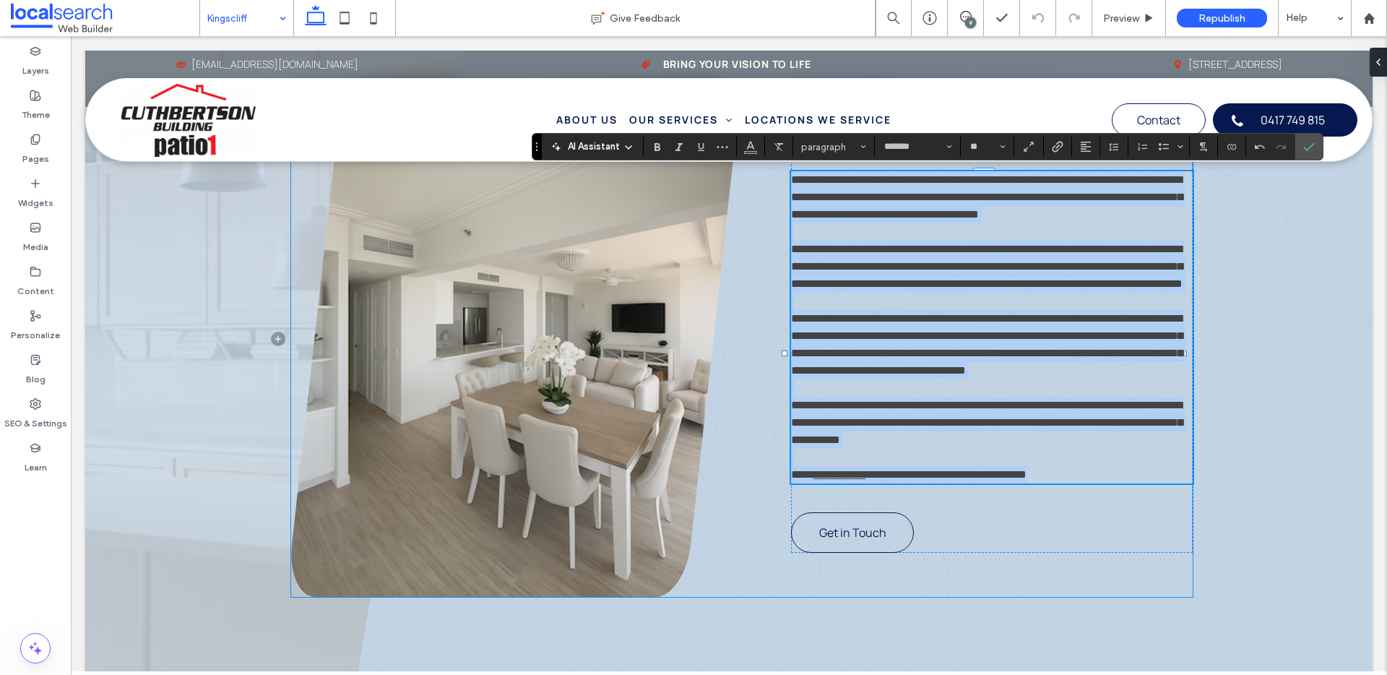
click at [866, 355] on span "**********" at bounding box center [986, 344] width 391 height 63
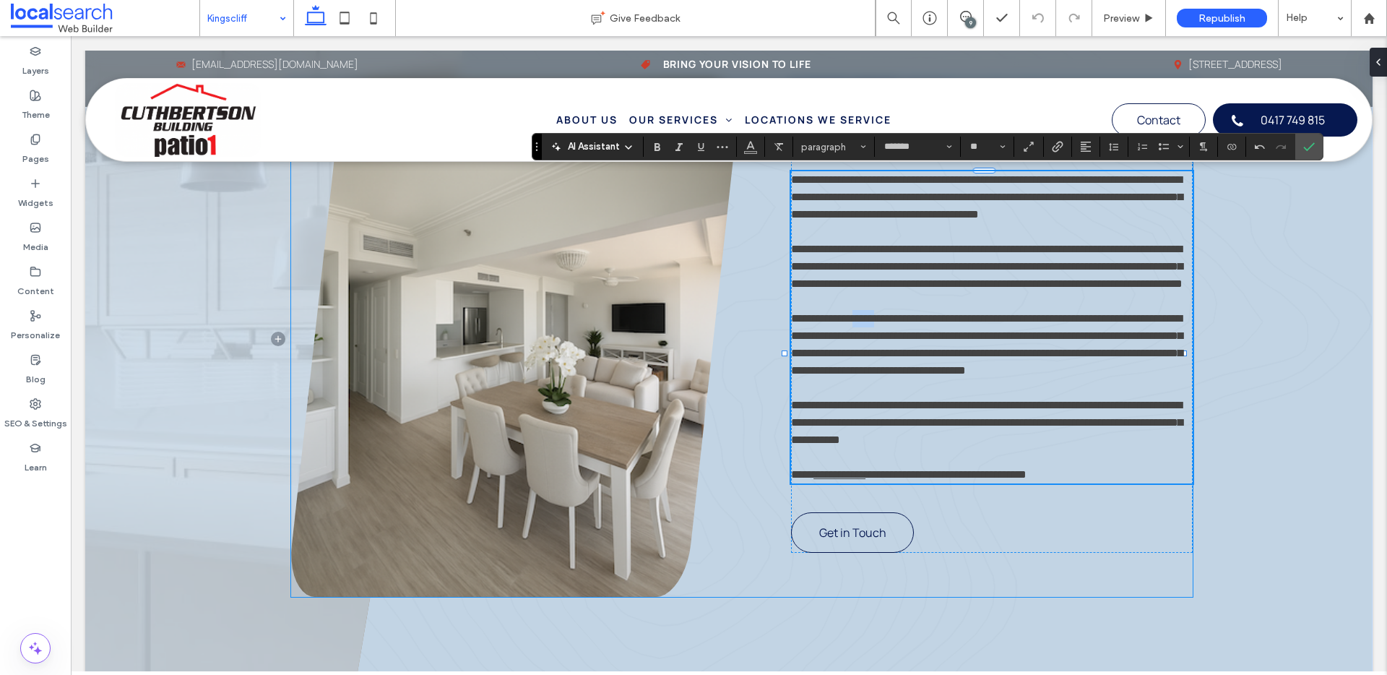
click at [866, 355] on span "**********" at bounding box center [986, 344] width 391 height 63
click at [1306, 145] on icon "Confirm" at bounding box center [1309, 147] width 12 height 12
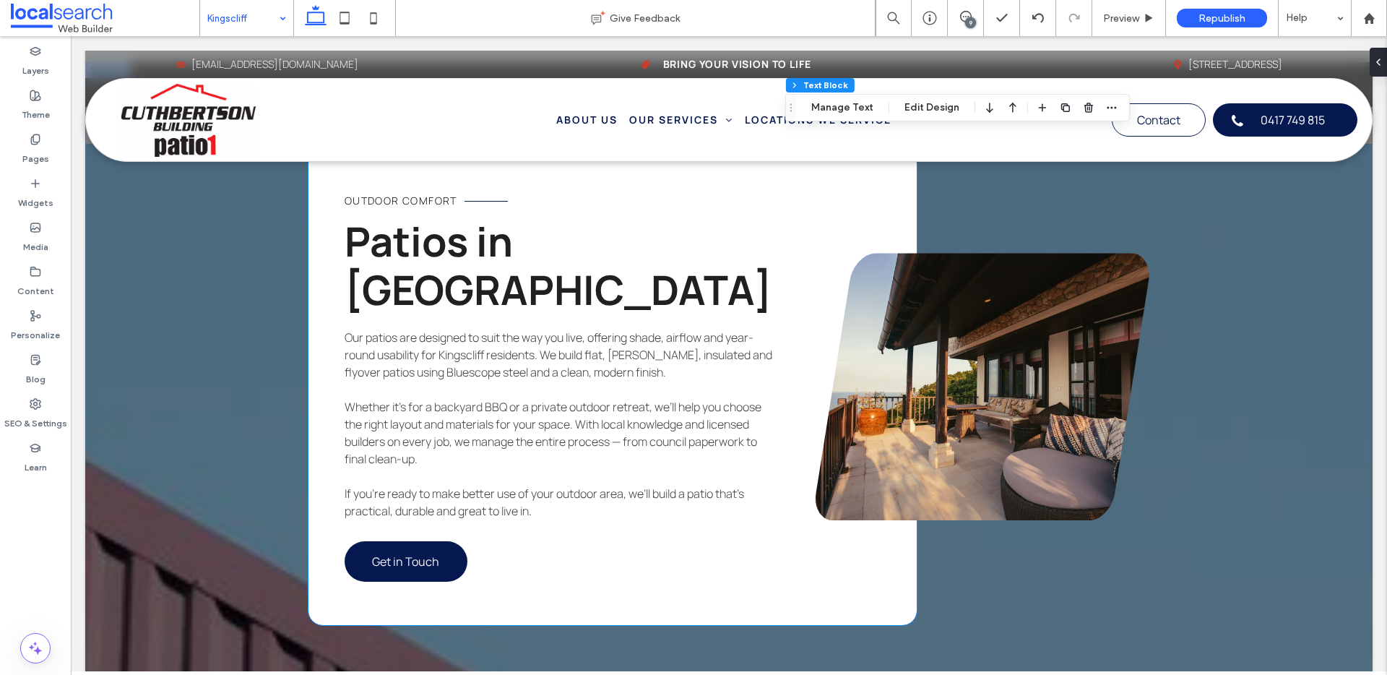
scroll to position [2694, 0]
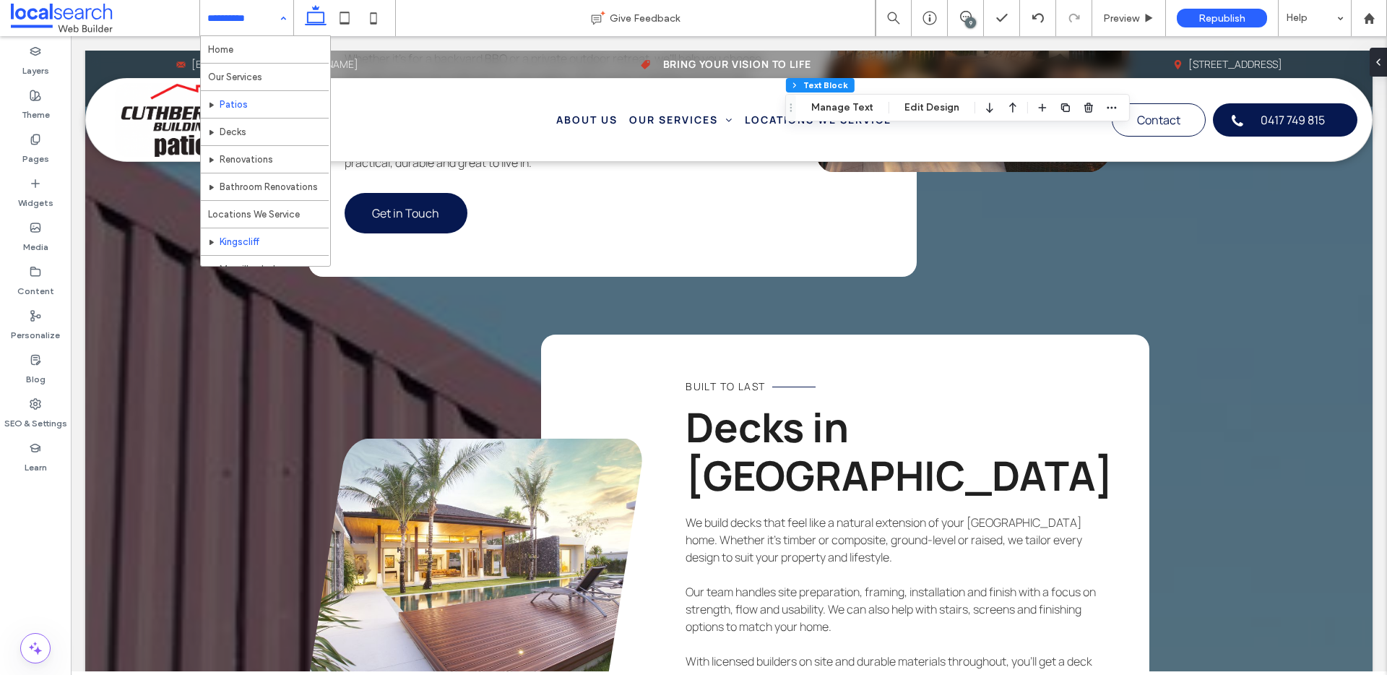
drag, startPoint x: 233, startPoint y: 12, endPoint x: 226, endPoint y: 100, distance: 89.1
drag, startPoint x: 266, startPoint y: 165, endPoint x: 271, endPoint y: 158, distance: 8.2
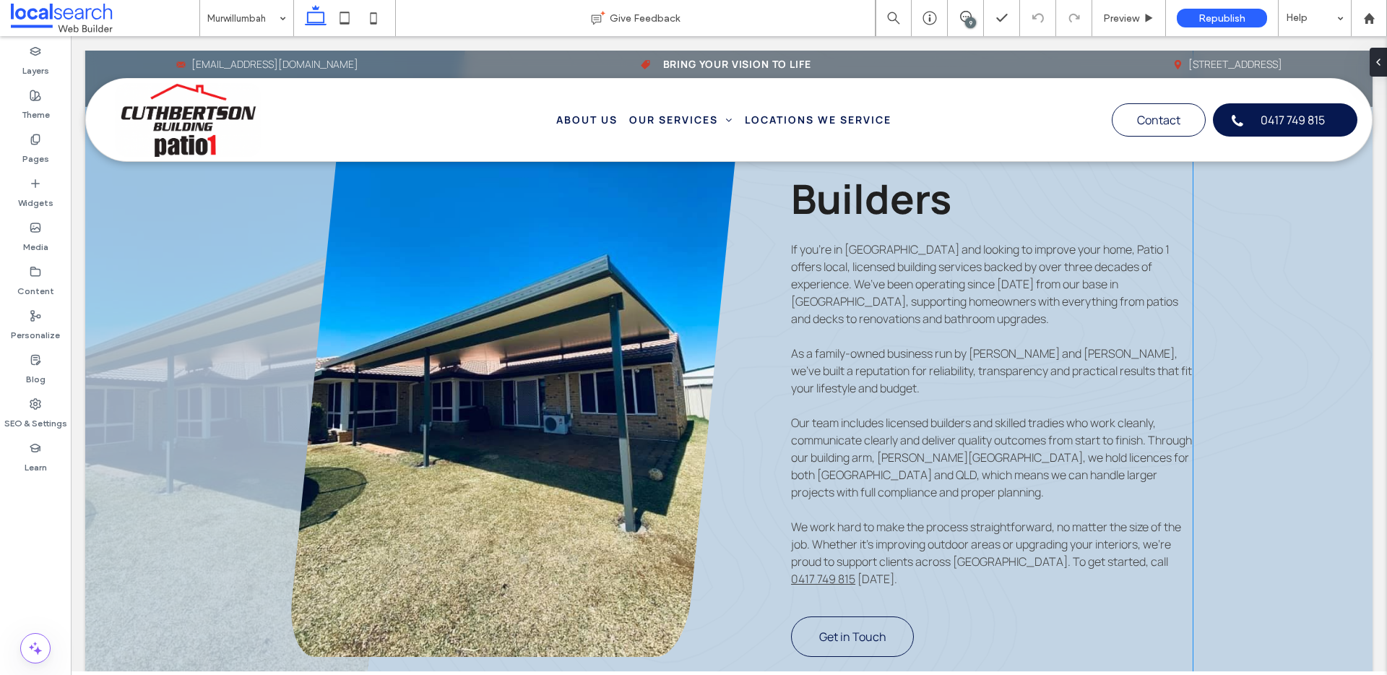
click at [924, 454] on span "Our team includes licensed builders and skilled tradies who work cleanly, commu…" at bounding box center [991, 457] width 401 height 85
click at [925, 454] on span "Our team includes licensed builders and skilled tradies who work cleanly, commu…" at bounding box center [991, 457] width 401 height 85
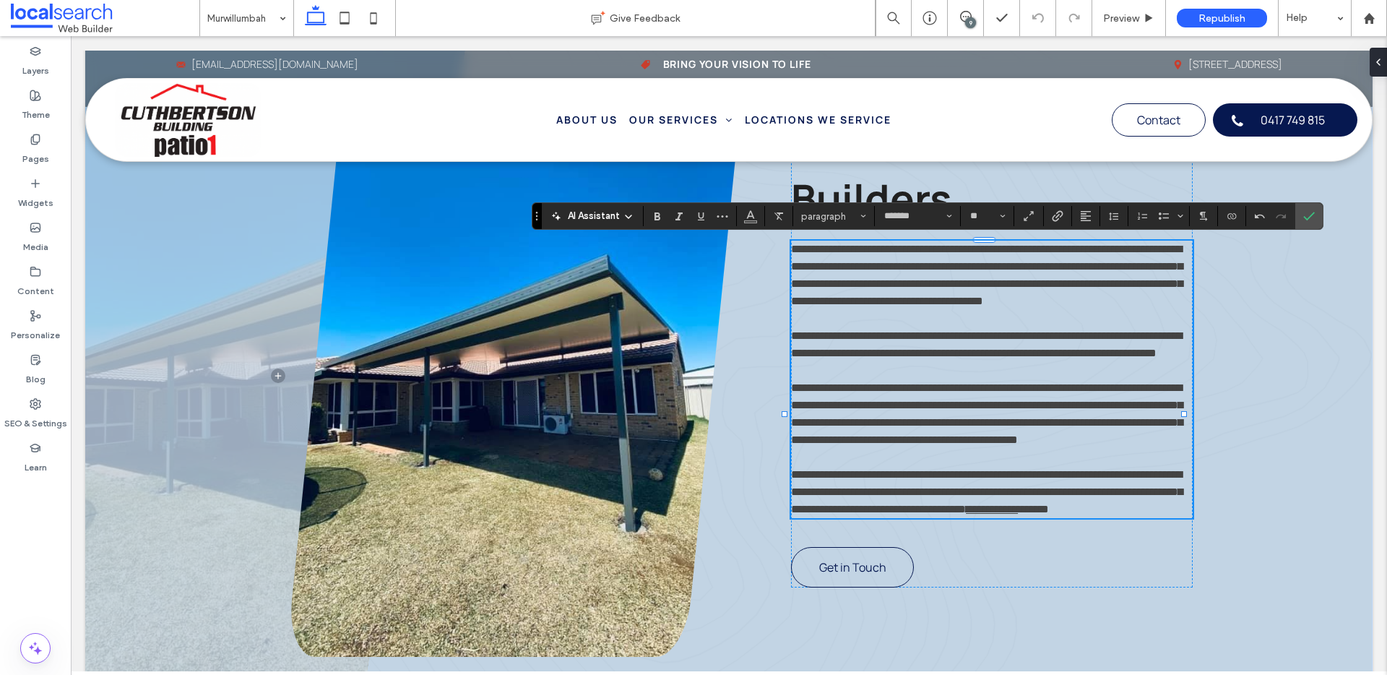
click at [938, 445] on span "**********" at bounding box center [986, 413] width 391 height 63
click at [1313, 220] on icon "Confirm" at bounding box center [1309, 216] width 12 height 12
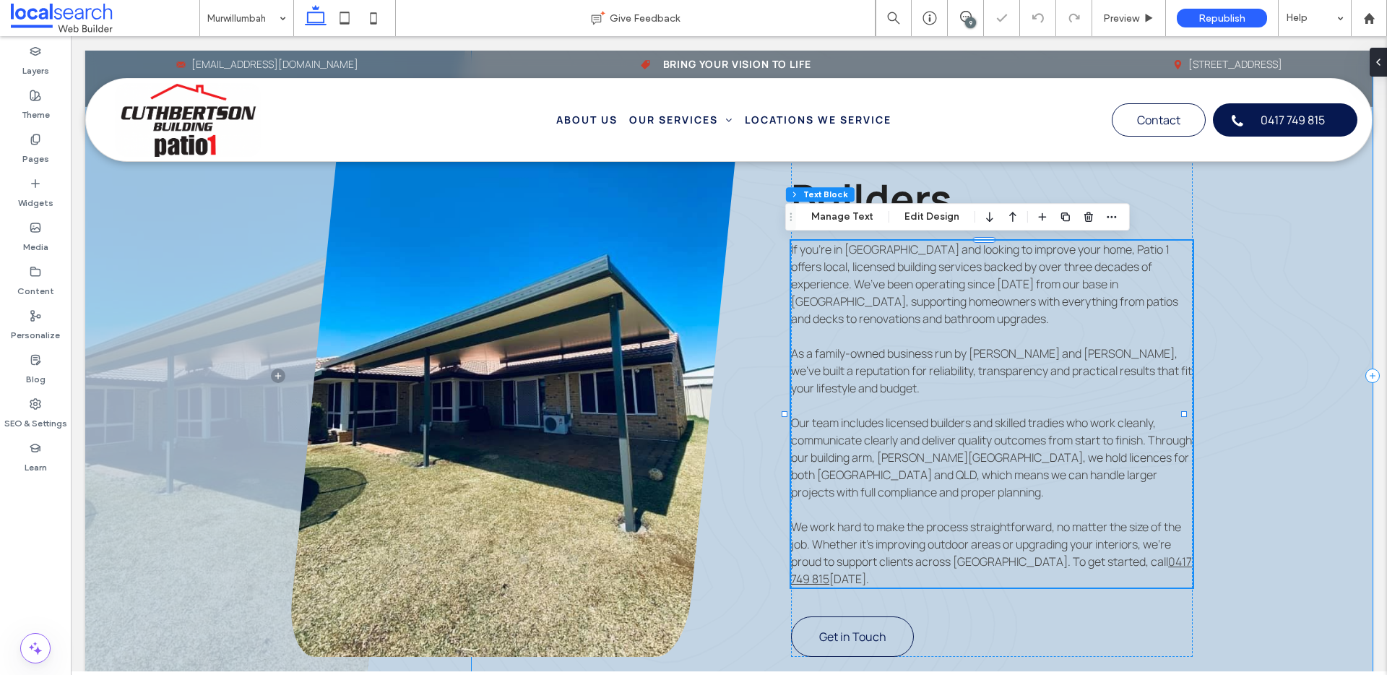
click at [1276, 389] on div "Home Upgrades Murwillumbah Builders If you’re in Murwillumbah and looking to im…" at bounding box center [922, 375] width 901 height 735
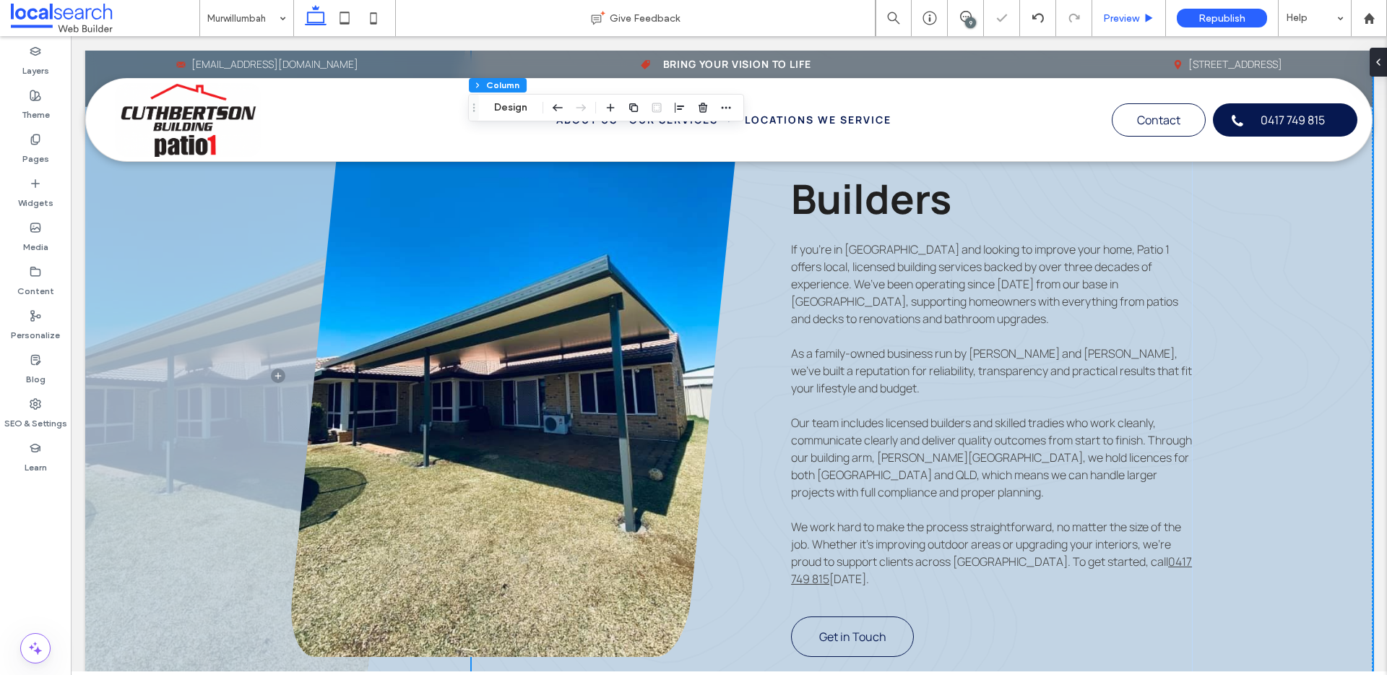
scroll to position [3396, 0]
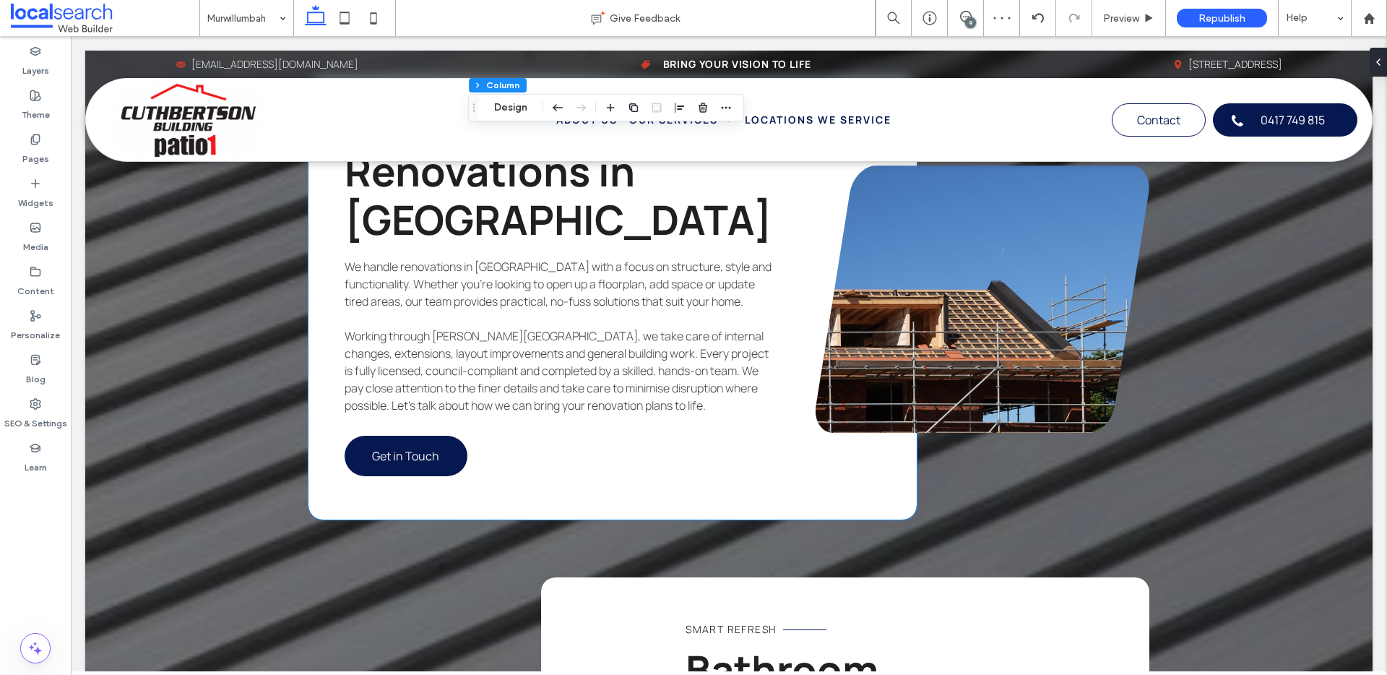
click at [435, 370] on span "﻿ Working through Wayne Cuthbertson Building, we take care of internal changes,…" at bounding box center [556, 370] width 424 height 85
click at [435, 357] on span "﻿ Working through Wayne Cuthbertson Building, we take care of internal changes,…" at bounding box center [556, 370] width 424 height 85
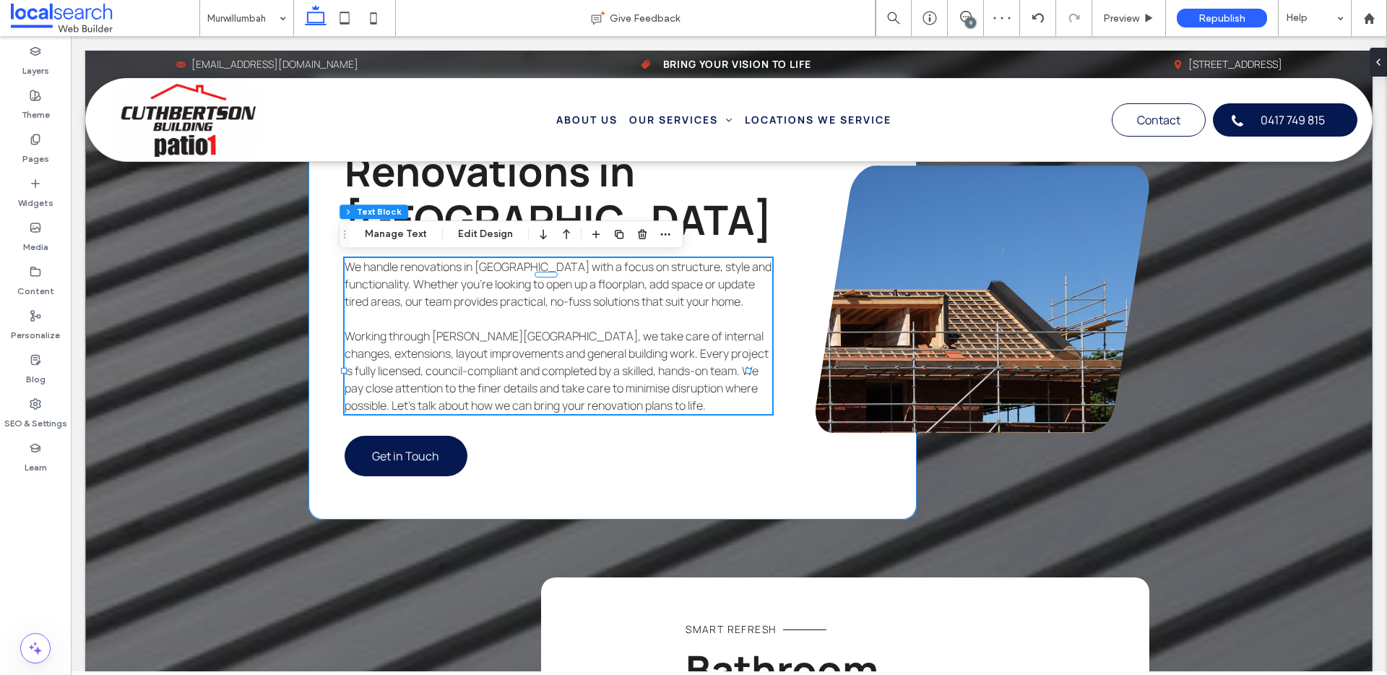
click at [435, 355] on span "﻿ Working through Wayne Cuthbertson Building, we take care of internal changes,…" at bounding box center [556, 370] width 424 height 85
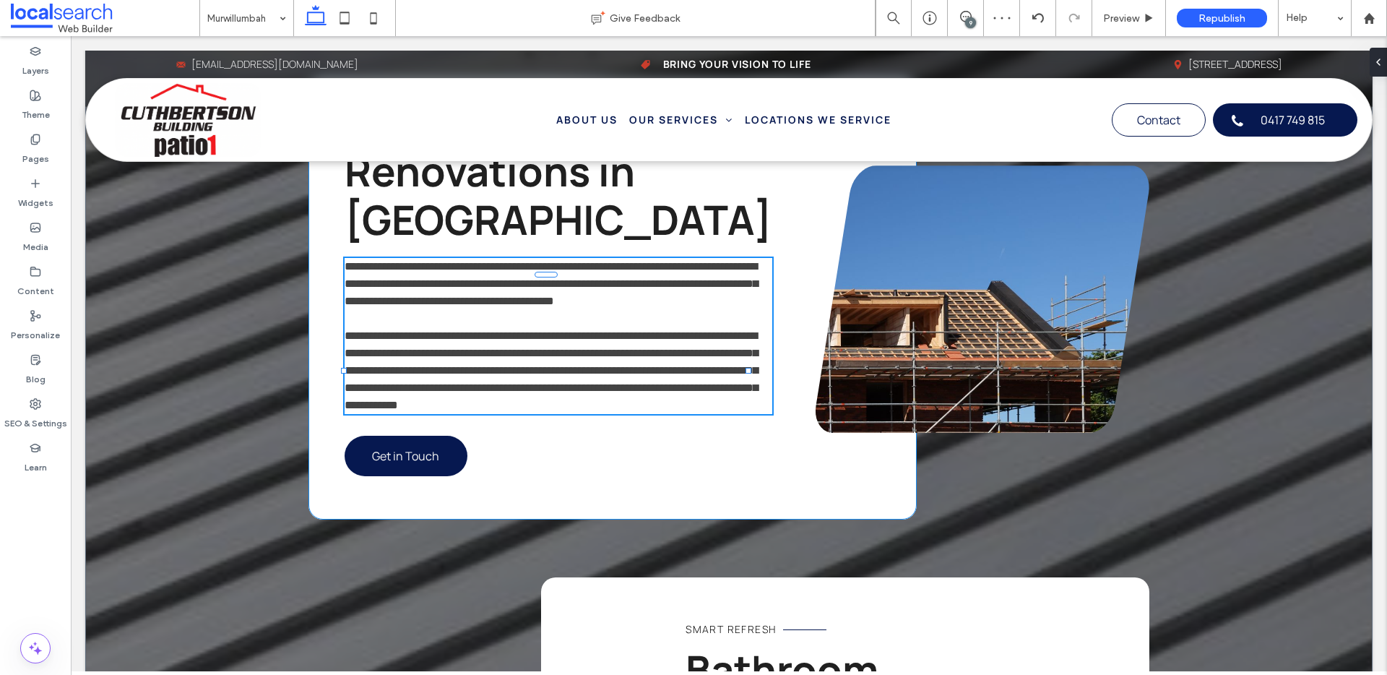
type input "*******"
type input "**"
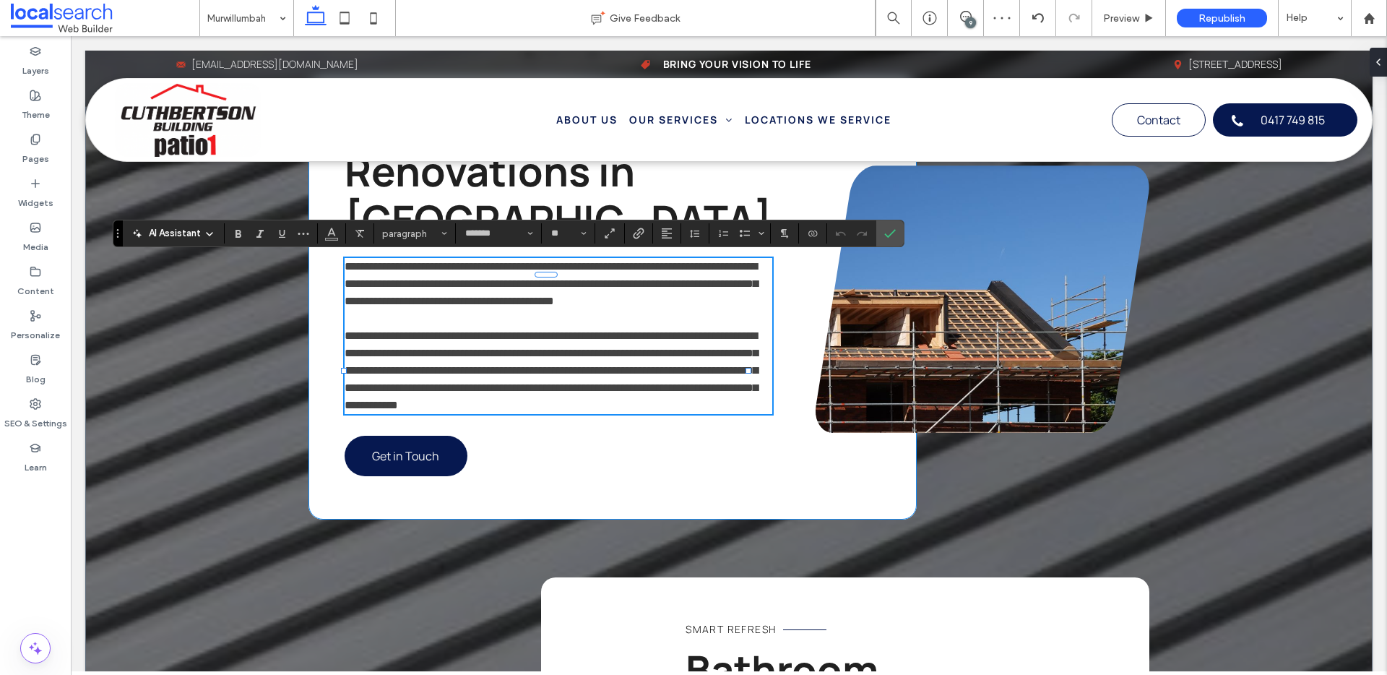
click at [440, 352] on span "**********" at bounding box center [550, 370] width 413 height 80
click at [888, 230] on icon "Confirm" at bounding box center [890, 233] width 12 height 12
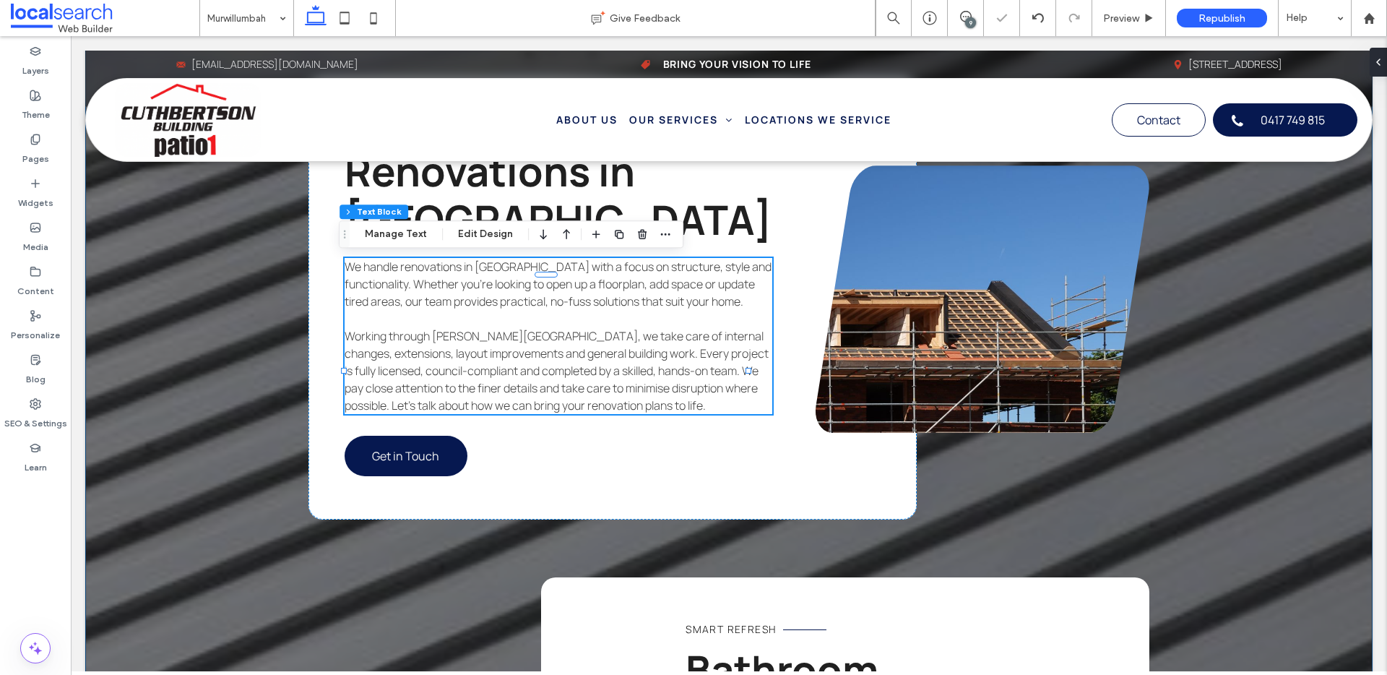
click at [1314, 251] on div "Relaxed Living Patios in Murwillumbah We build patios in Murwillumbah that make…" at bounding box center [728, 100] width 1287 height 2211
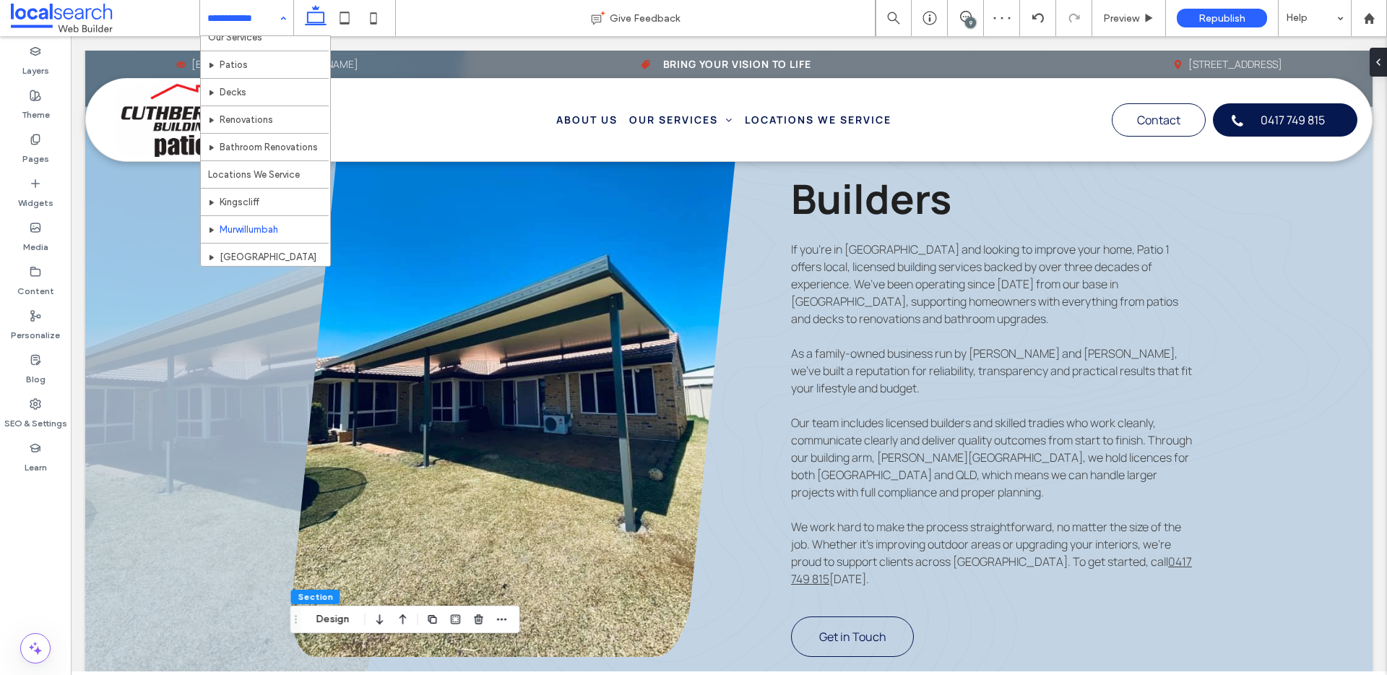
scroll to position [97, 0]
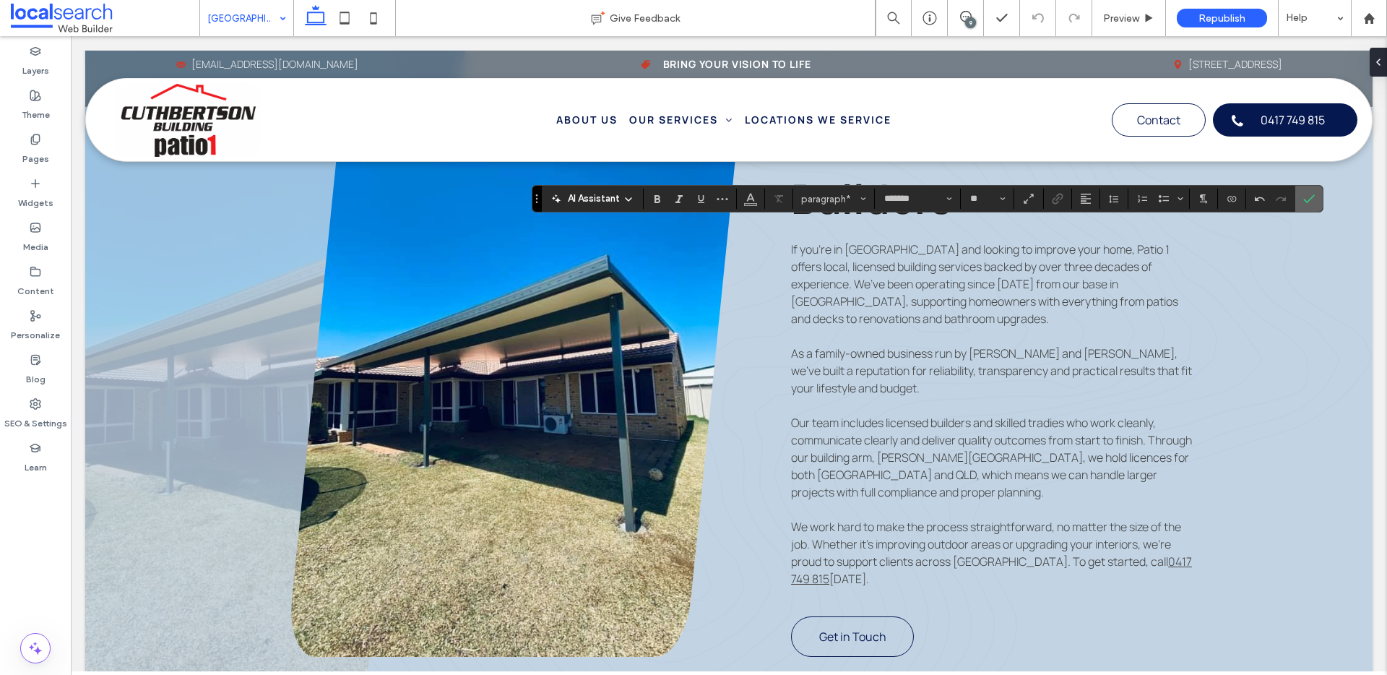
click at [1305, 196] on icon "Confirm" at bounding box center [1309, 199] width 12 height 12
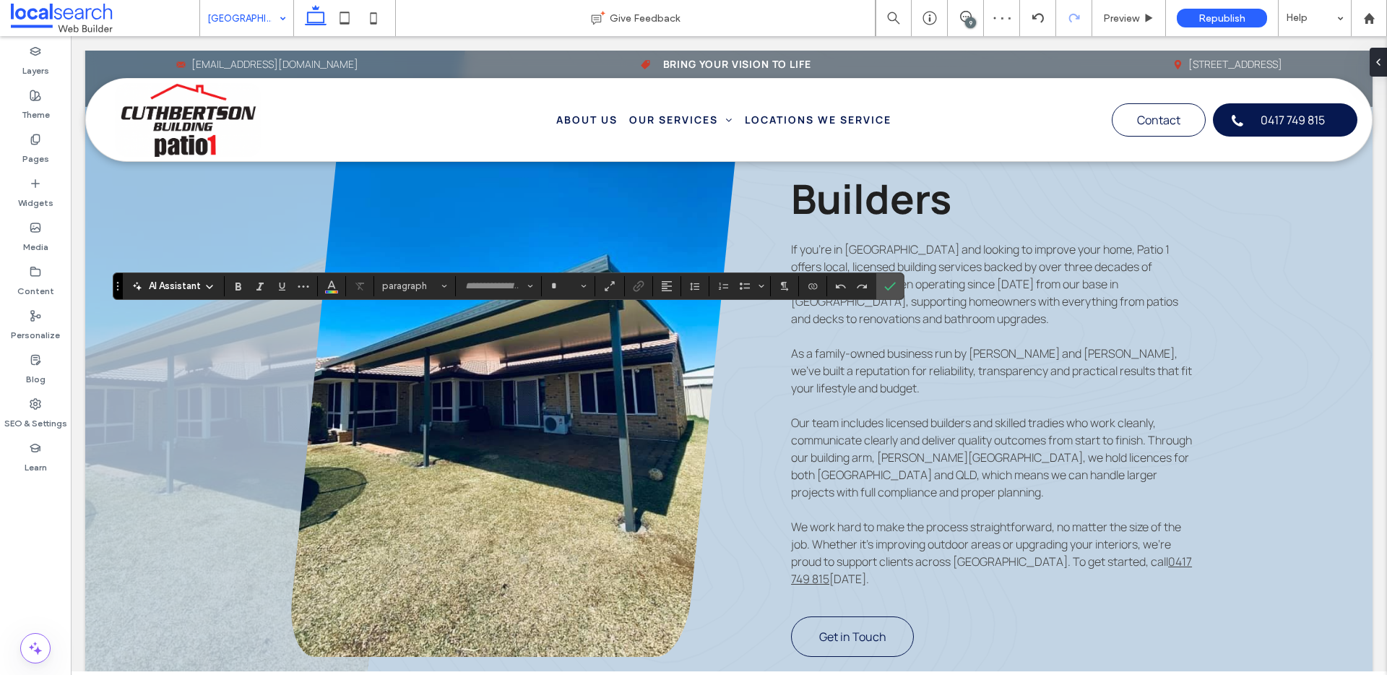
type input "*******"
type input "**"
click at [884, 290] on icon "Confirm" at bounding box center [890, 286] width 12 height 12
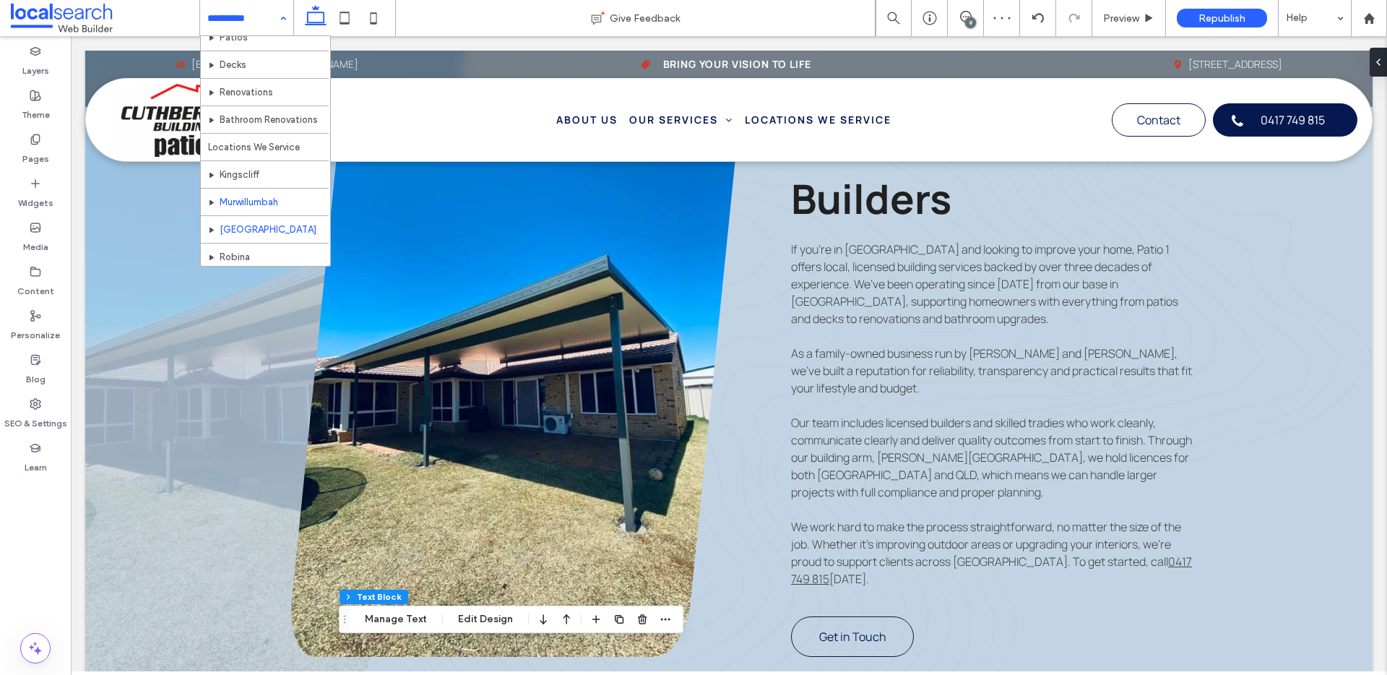
scroll to position [97, 0]
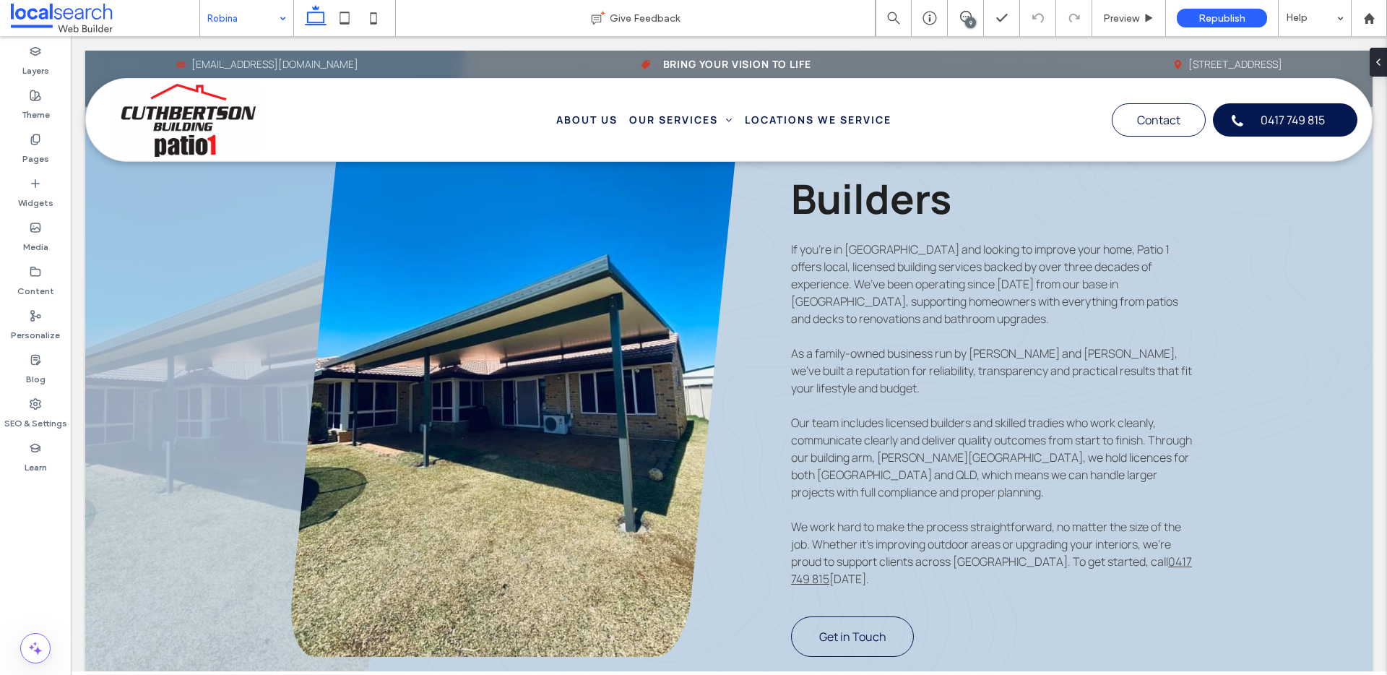
type input "*******"
type input "**"
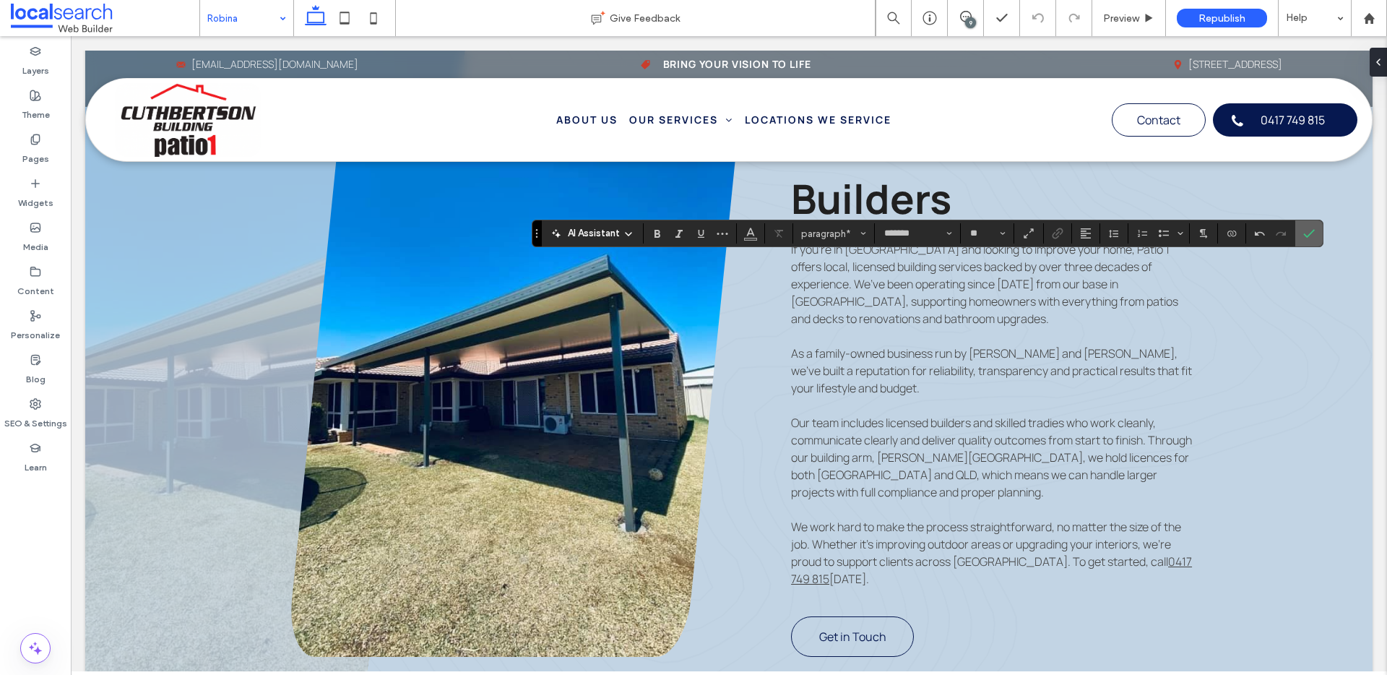
click at [1311, 237] on icon "Confirm" at bounding box center [1309, 233] width 12 height 12
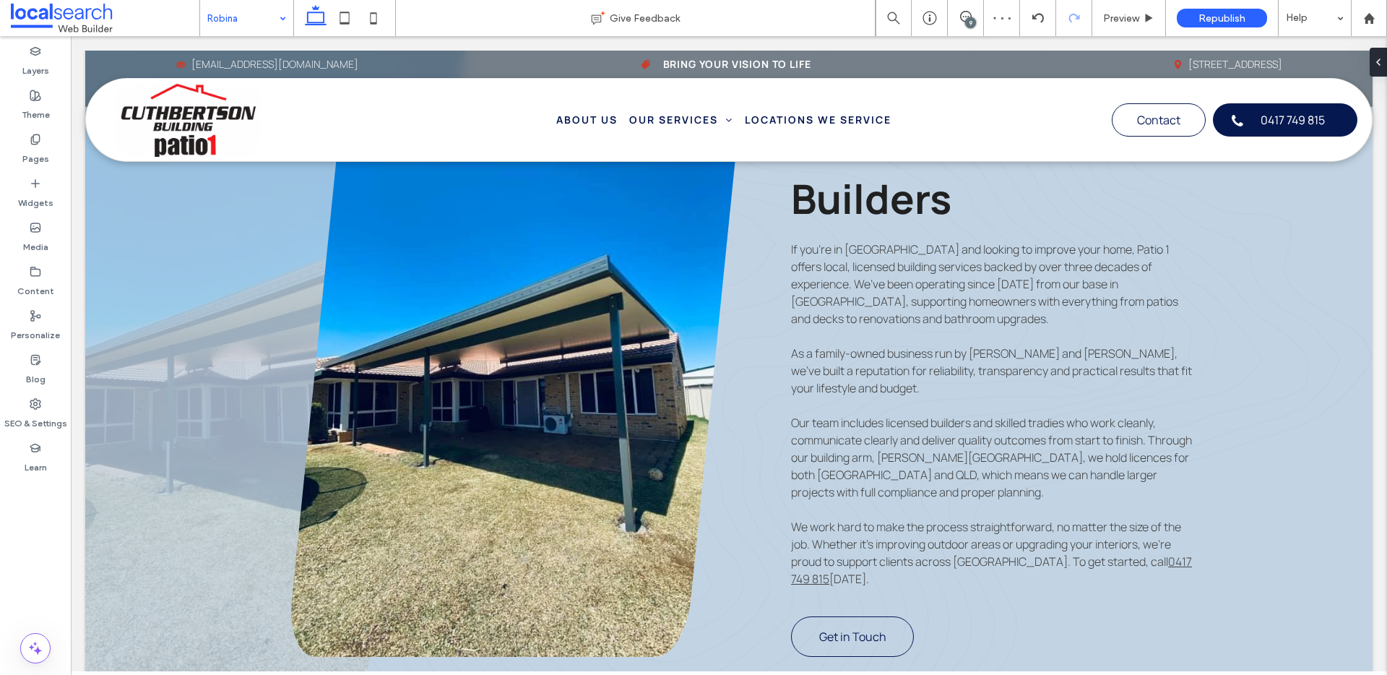
type input "*******"
type input "**"
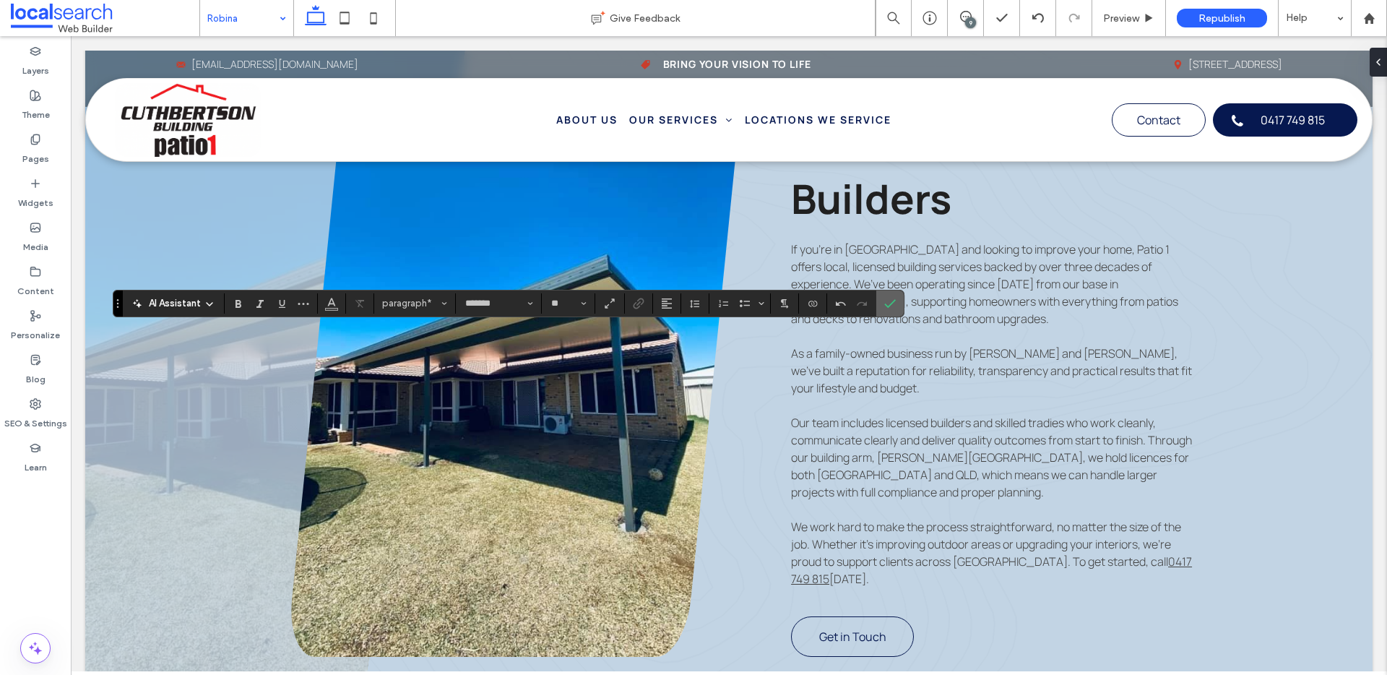
click at [899, 306] on label "Confirm" at bounding box center [890, 303] width 22 height 26
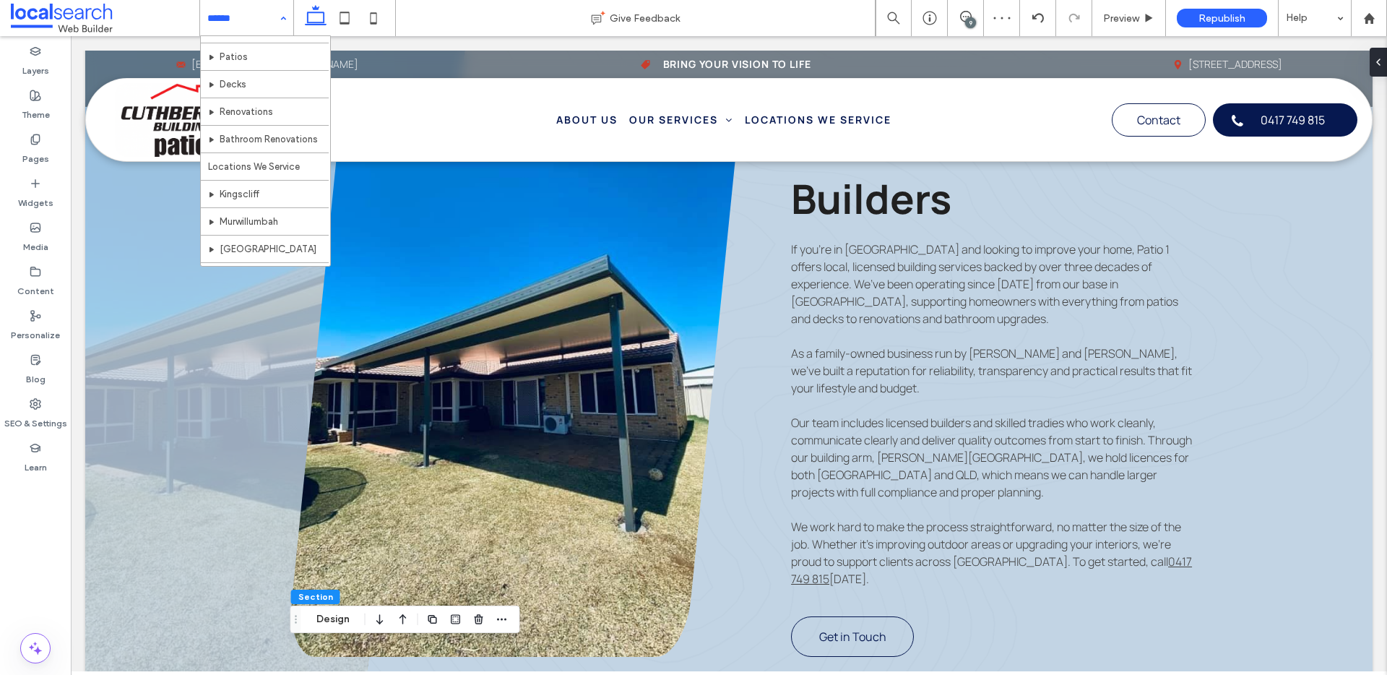
scroll to position [97, 0]
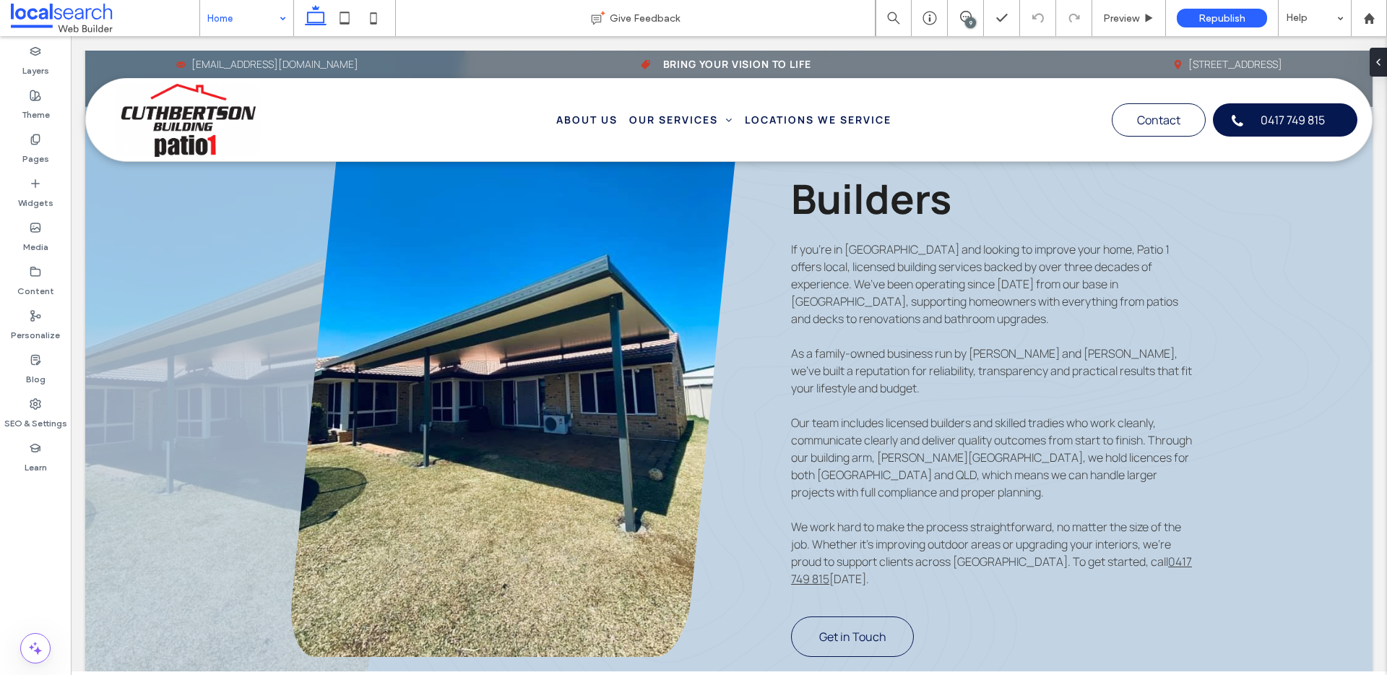
click at [967, 25] on div "9" at bounding box center [970, 22] width 11 height 11
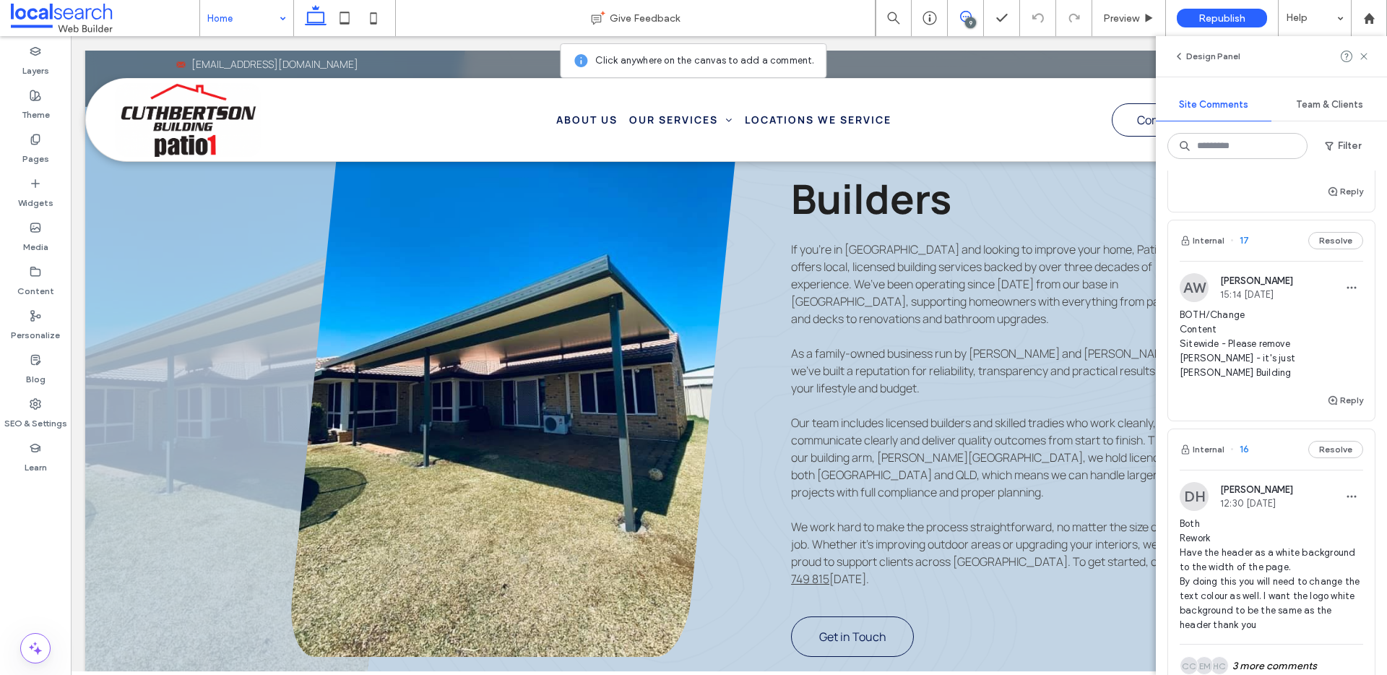
scroll to position [557, 0]
click at [1343, 399] on div "Reply" at bounding box center [1271, 408] width 207 height 29
click at [1332, 394] on button "Reply" at bounding box center [1345, 402] width 36 height 17
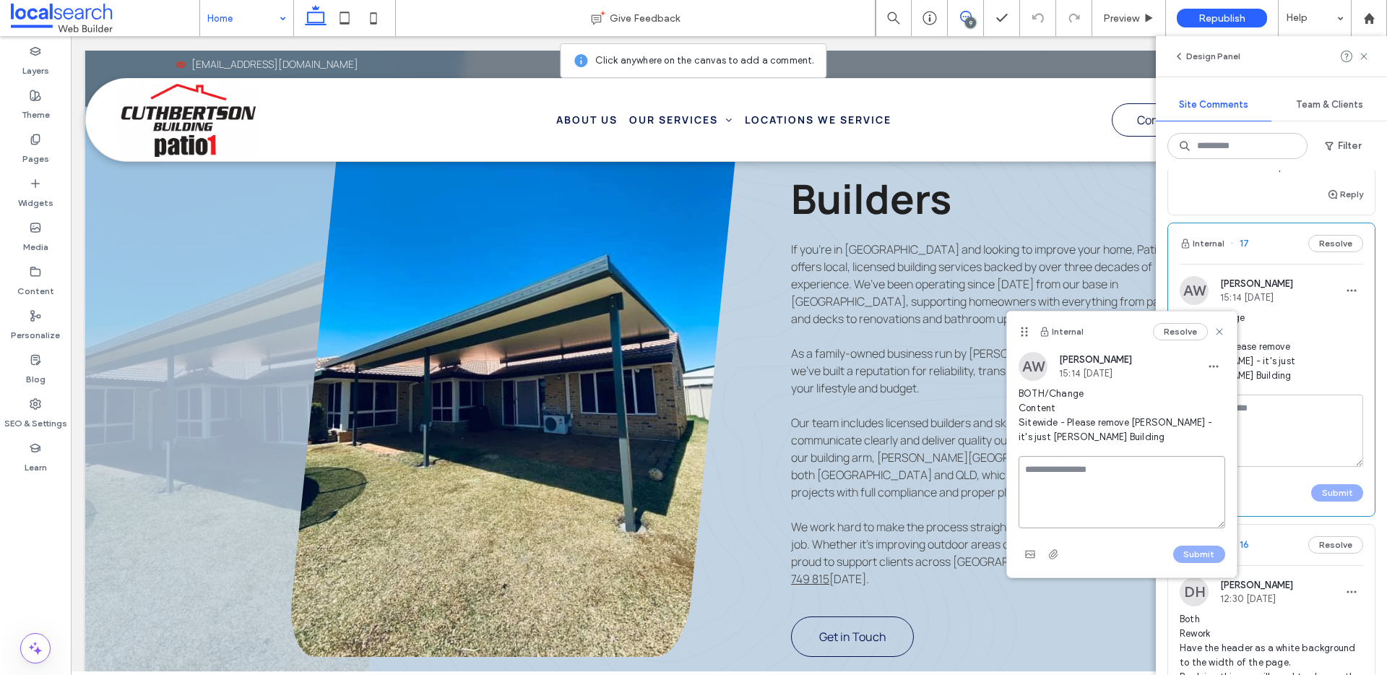
drag, startPoint x: 1118, startPoint y: 477, endPoint x: 1111, endPoint y: 474, distance: 7.4
click at [1118, 478] on textarea at bounding box center [1121, 492] width 207 height 72
type textarea "**********"
click at [1193, 552] on button "Submit" at bounding box center [1199, 553] width 52 height 17
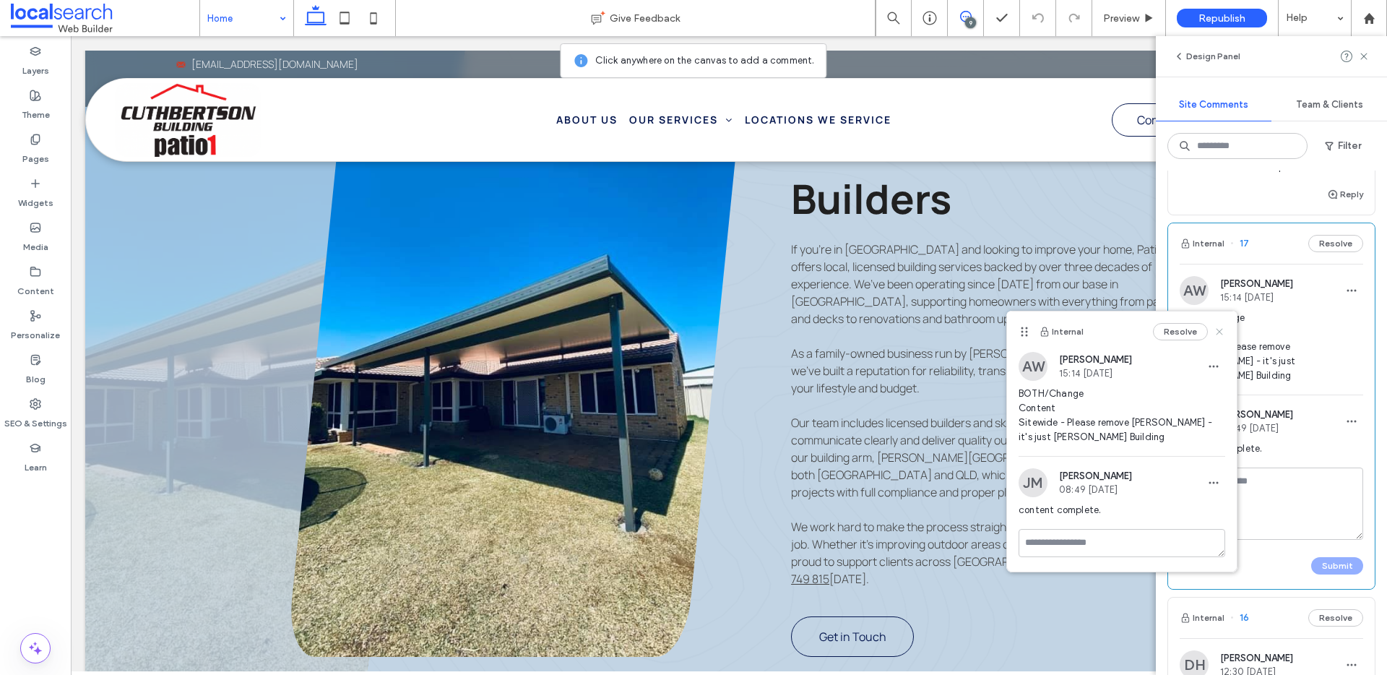
click at [1215, 331] on icon at bounding box center [1219, 332] width 12 height 12
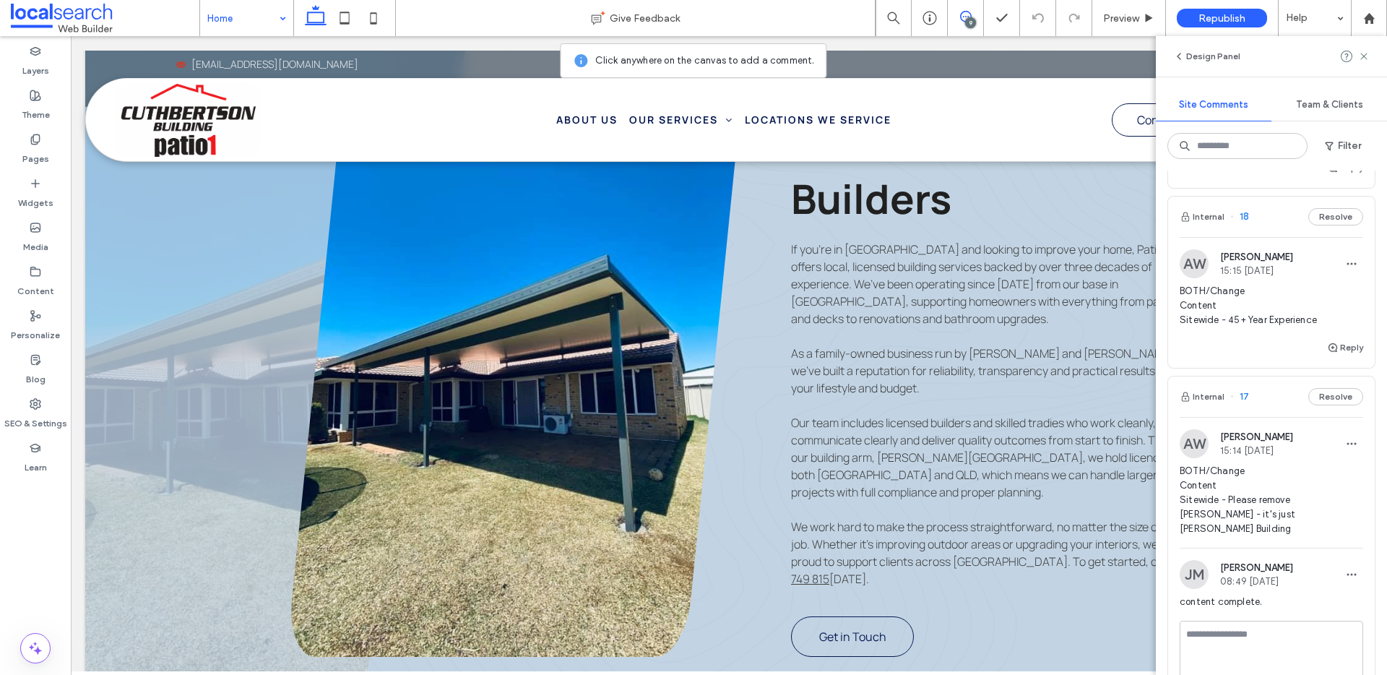
scroll to position [393, 0]
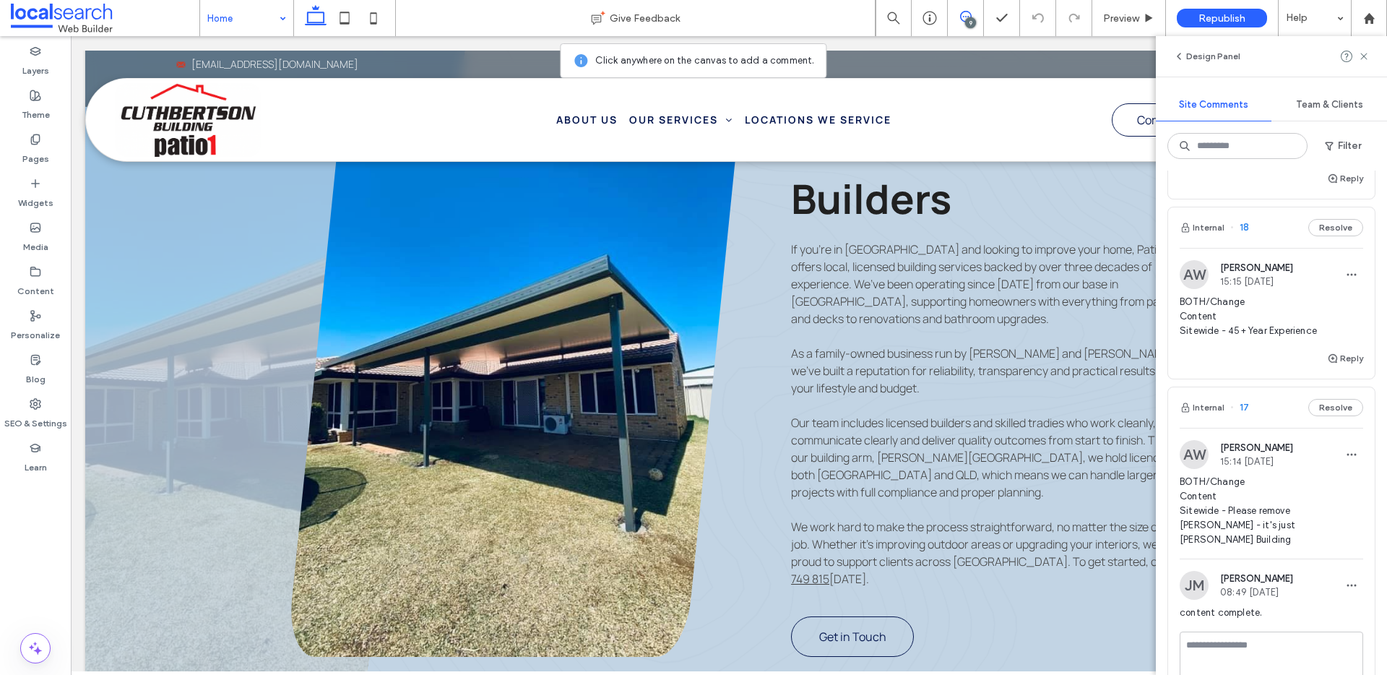
click at [1286, 319] on span "BOTH/Change Content Sitewide - 45+ Year Experience" at bounding box center [1270, 316] width 183 height 43
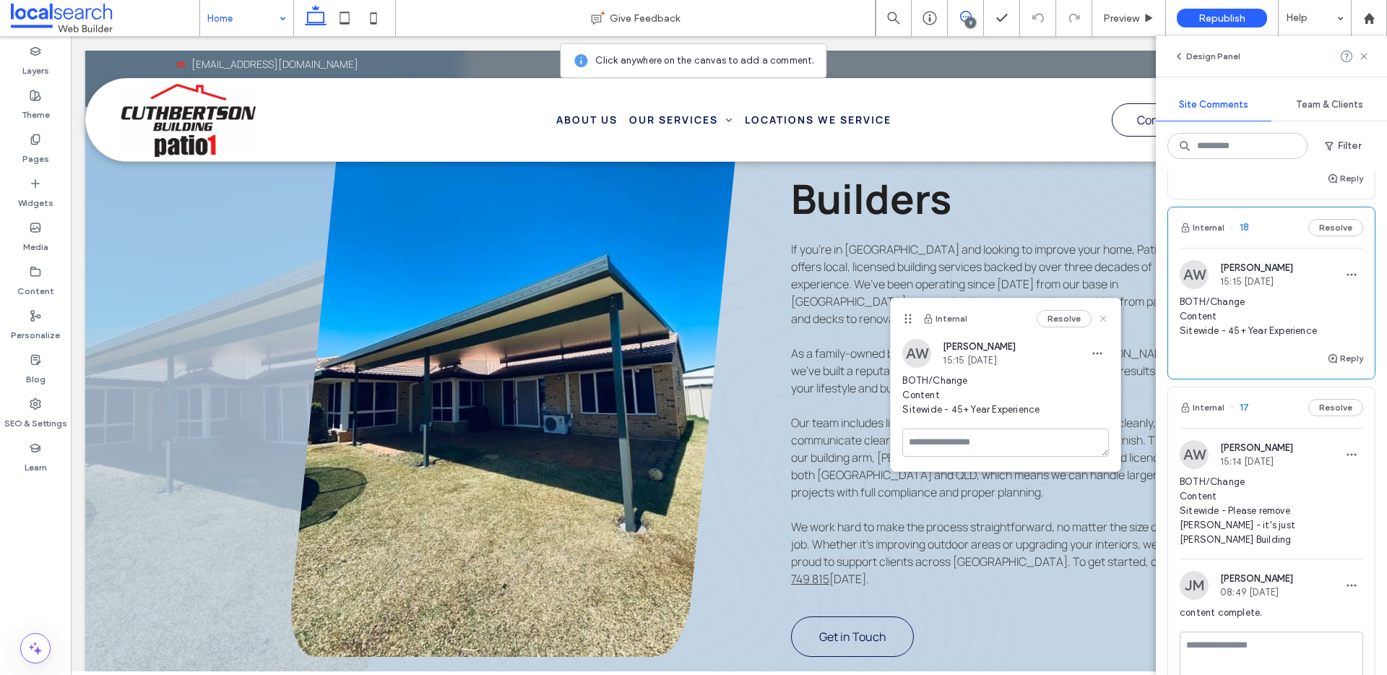
click at [1104, 316] on use at bounding box center [1103, 318] width 6 height 6
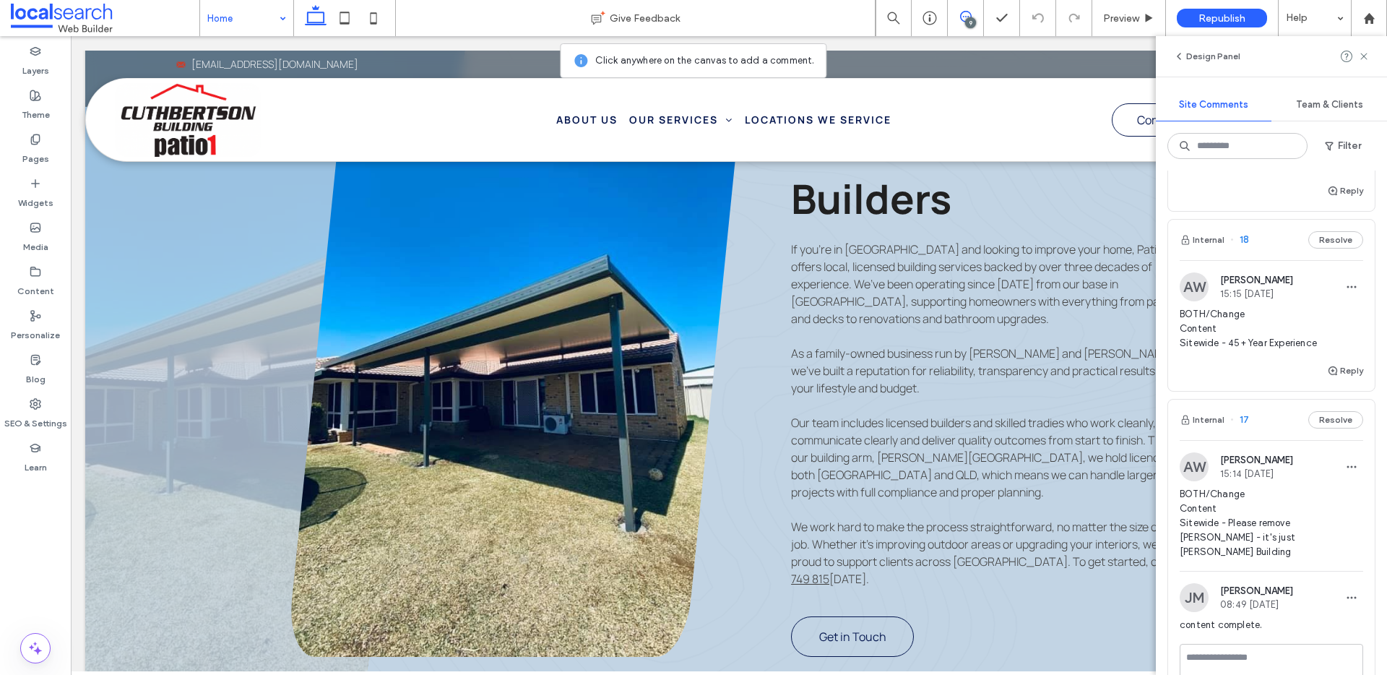
scroll to position [366, 0]
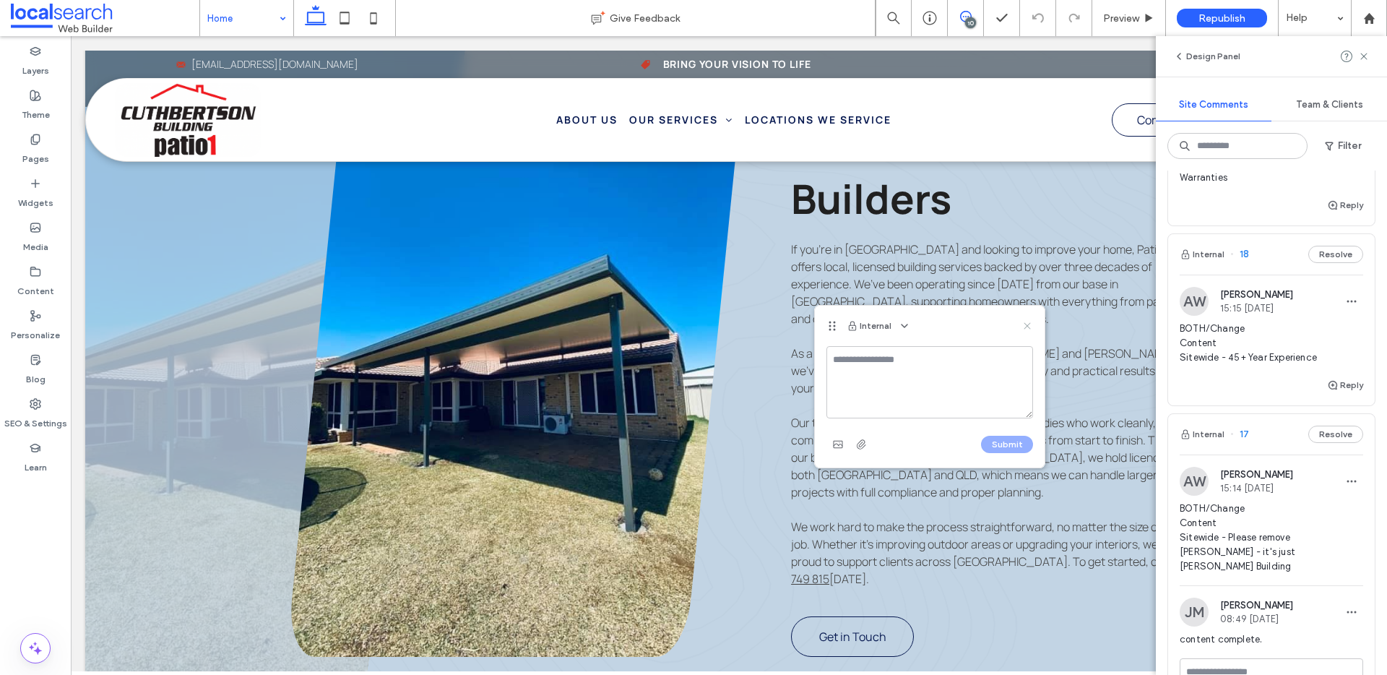
click at [1027, 328] on icon at bounding box center [1027, 326] width 12 height 12
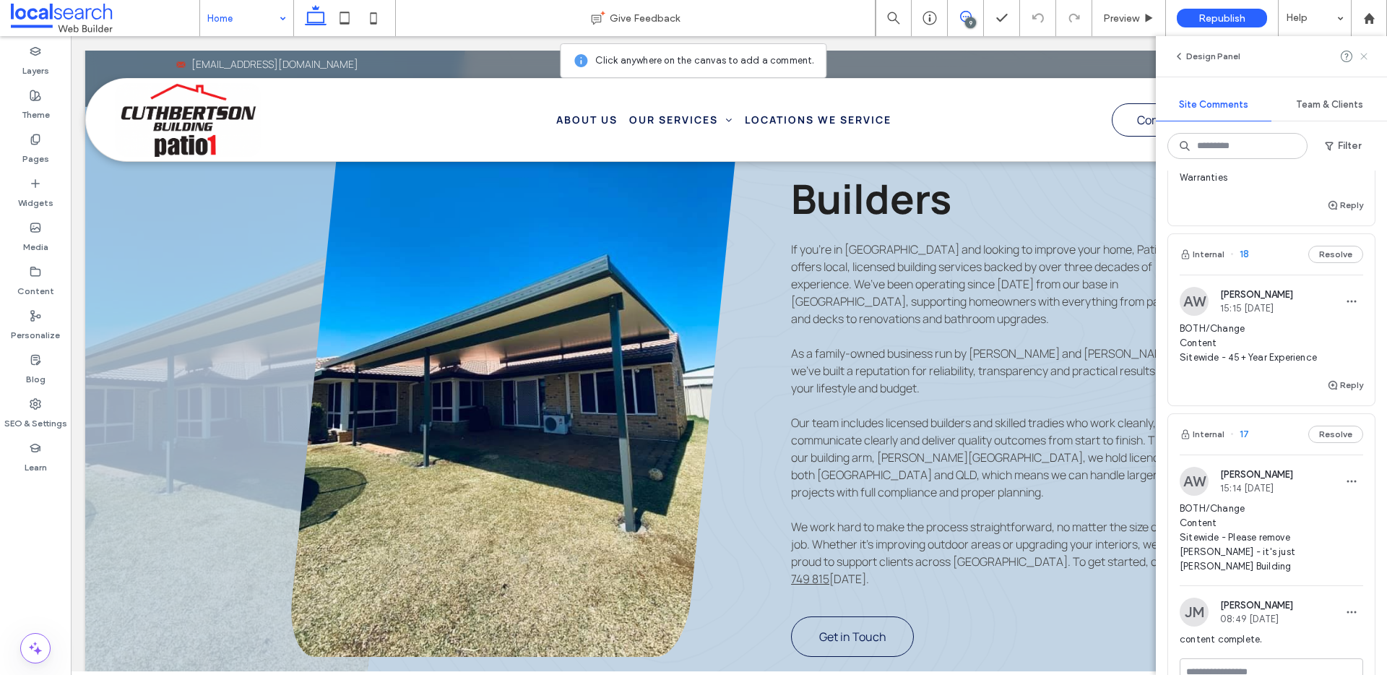
click at [1361, 48] on span at bounding box center [1364, 56] width 12 height 17
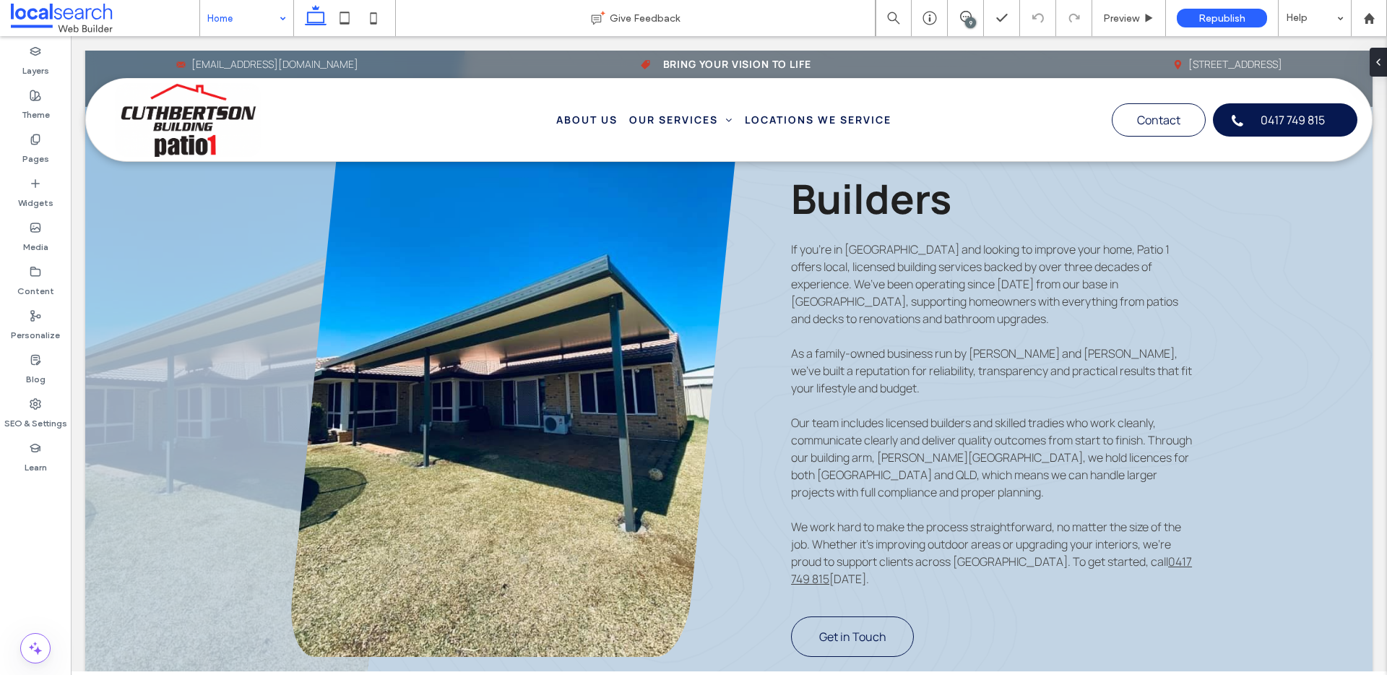
scroll to position [0, 0]
click at [41, 148] on label "Pages" at bounding box center [35, 155] width 27 height 20
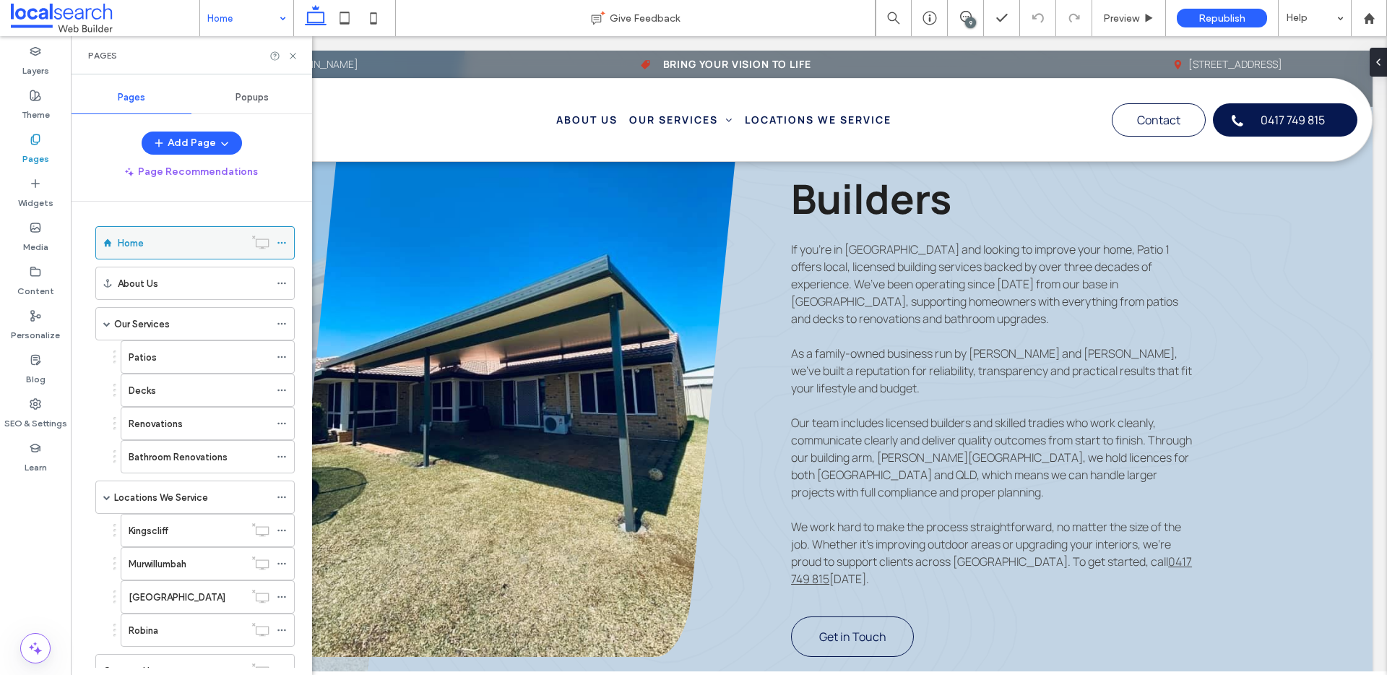
click at [279, 244] on icon at bounding box center [282, 243] width 10 height 10
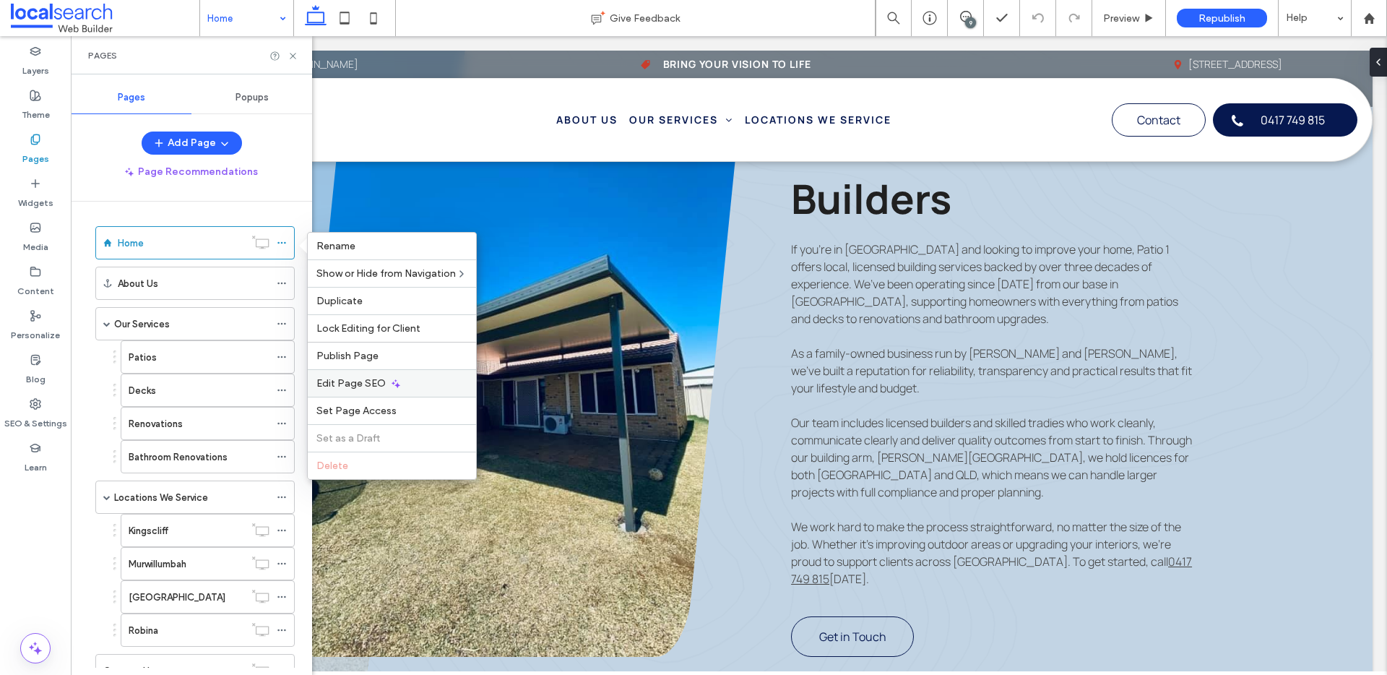
click at [354, 372] on div "Edit Page SEO" at bounding box center [392, 382] width 168 height 27
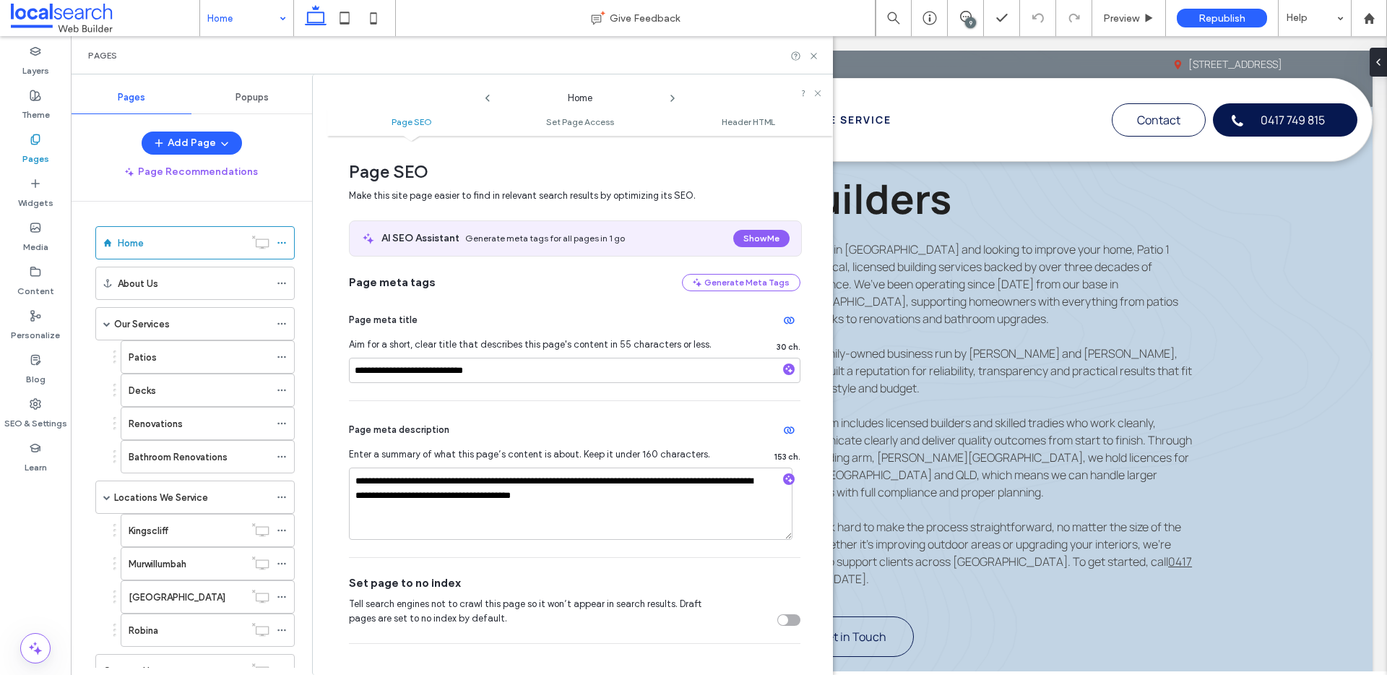
click at [672, 99] on use at bounding box center [672, 98] width 3 height 6
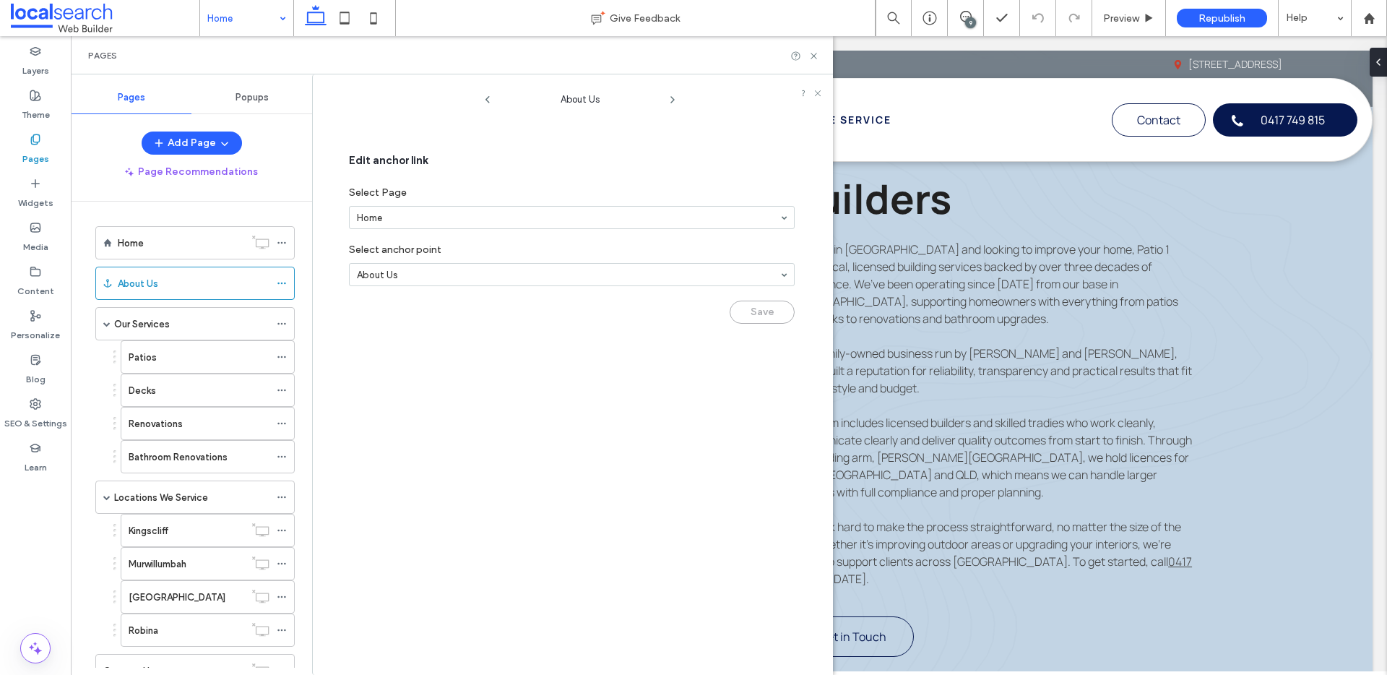
click at [672, 99] on icon at bounding box center [673, 100] width 12 height 12
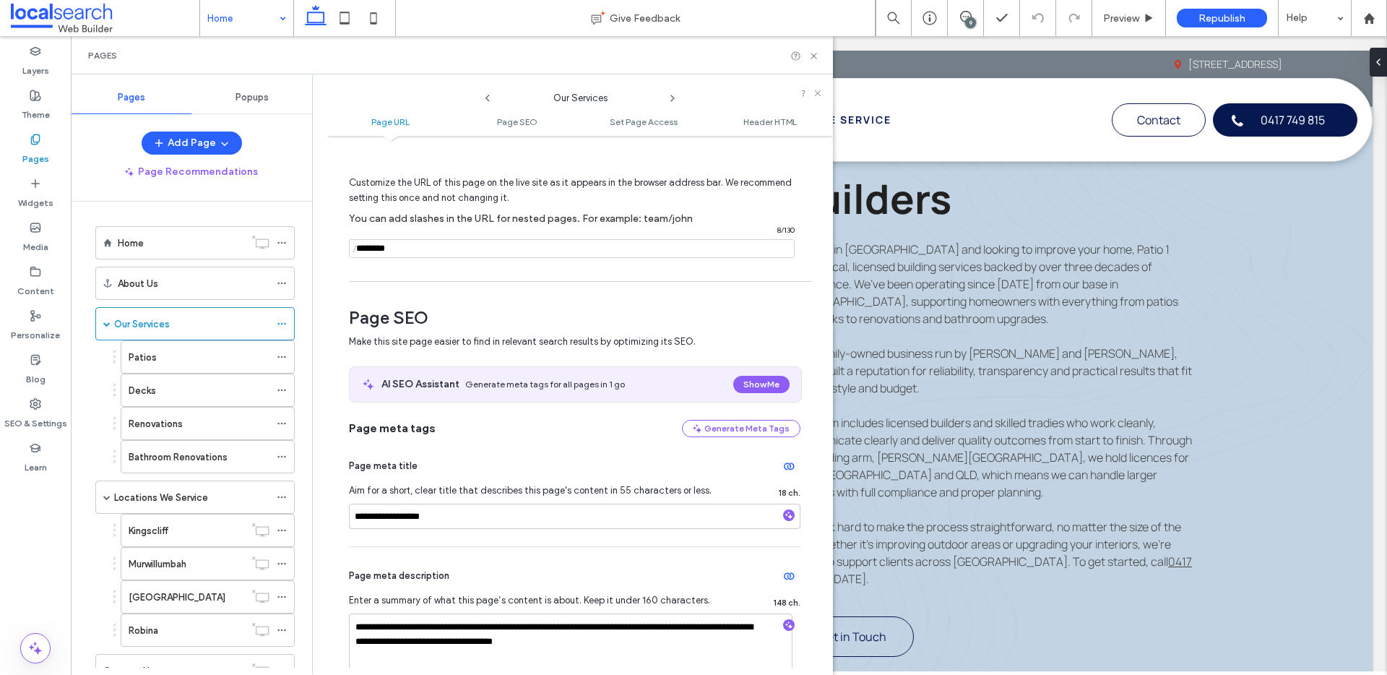
scroll to position [266, 0]
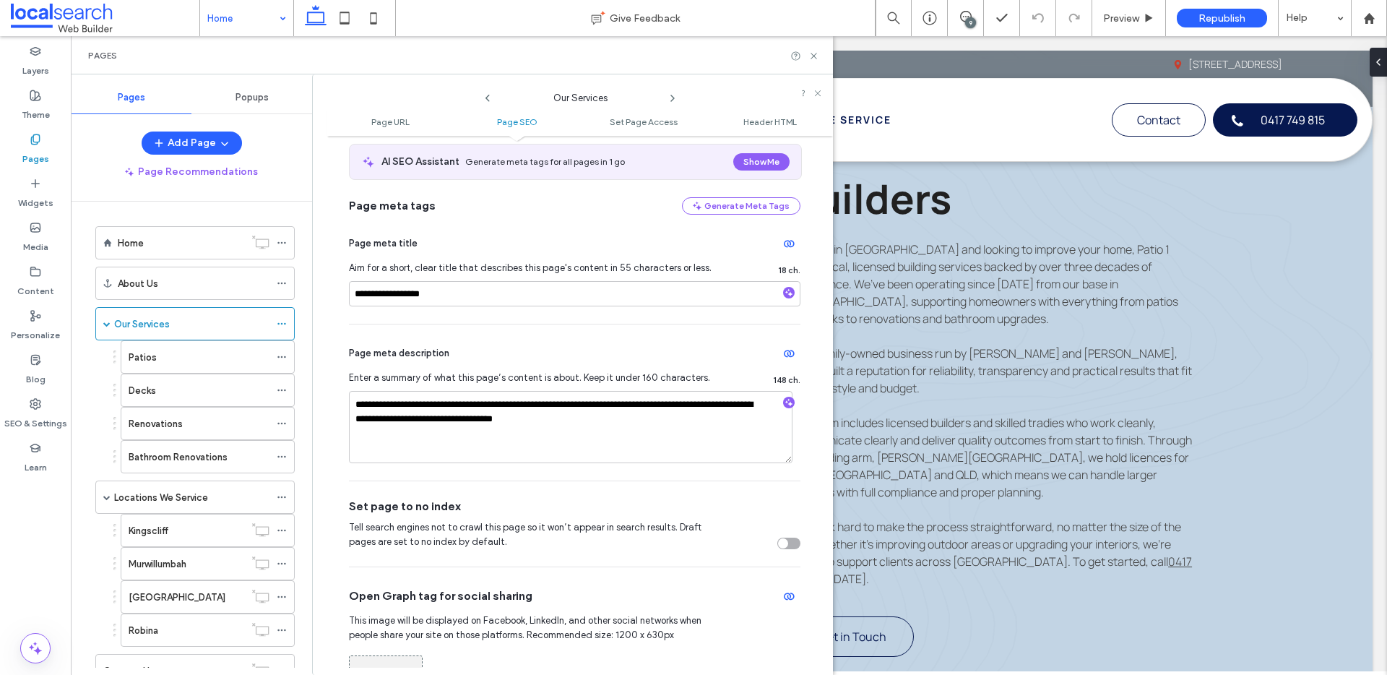
click at [667, 94] on icon at bounding box center [673, 98] width 12 height 12
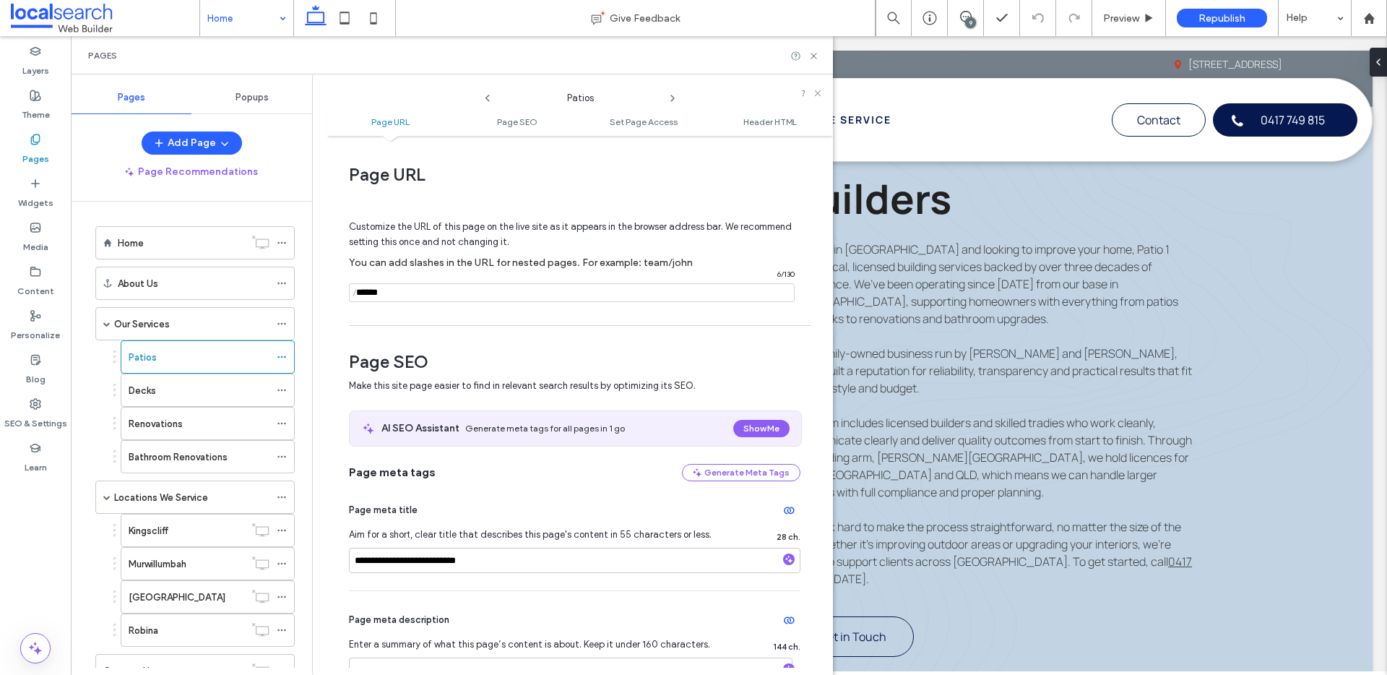
click at [671, 95] on use at bounding box center [672, 98] width 3 height 6
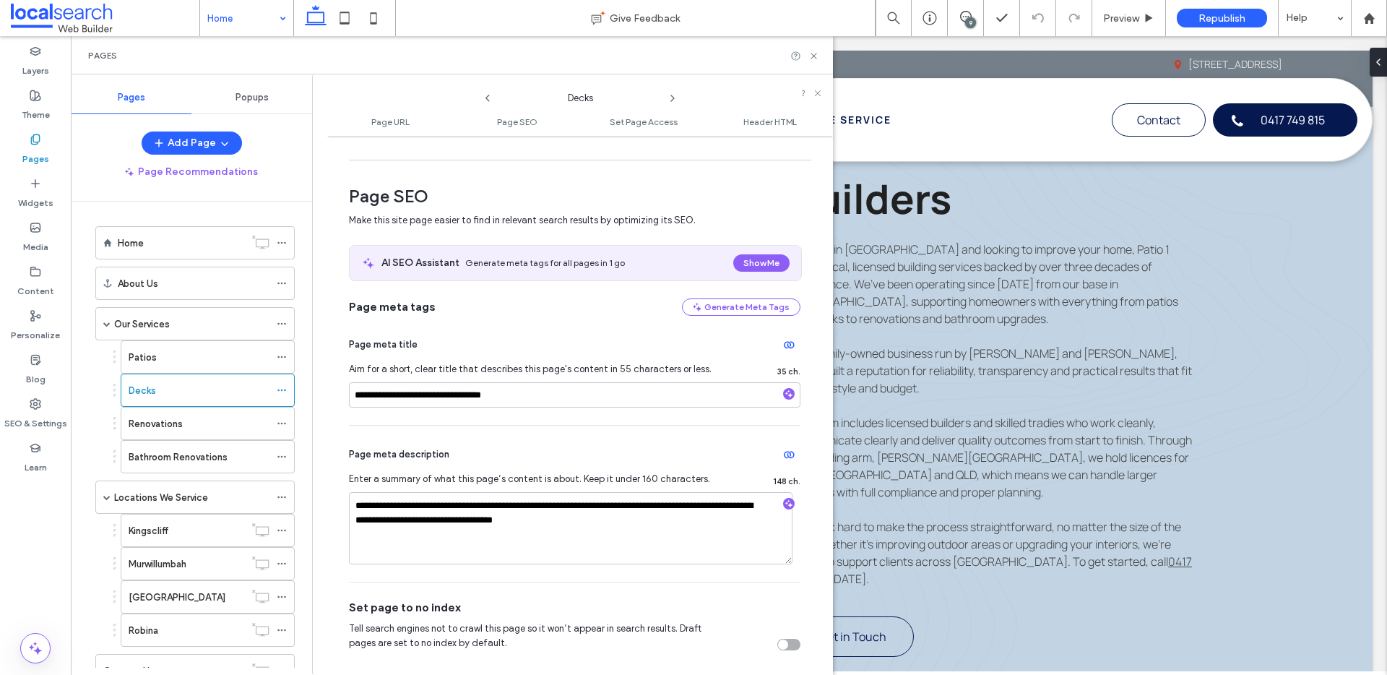
scroll to position [191, 0]
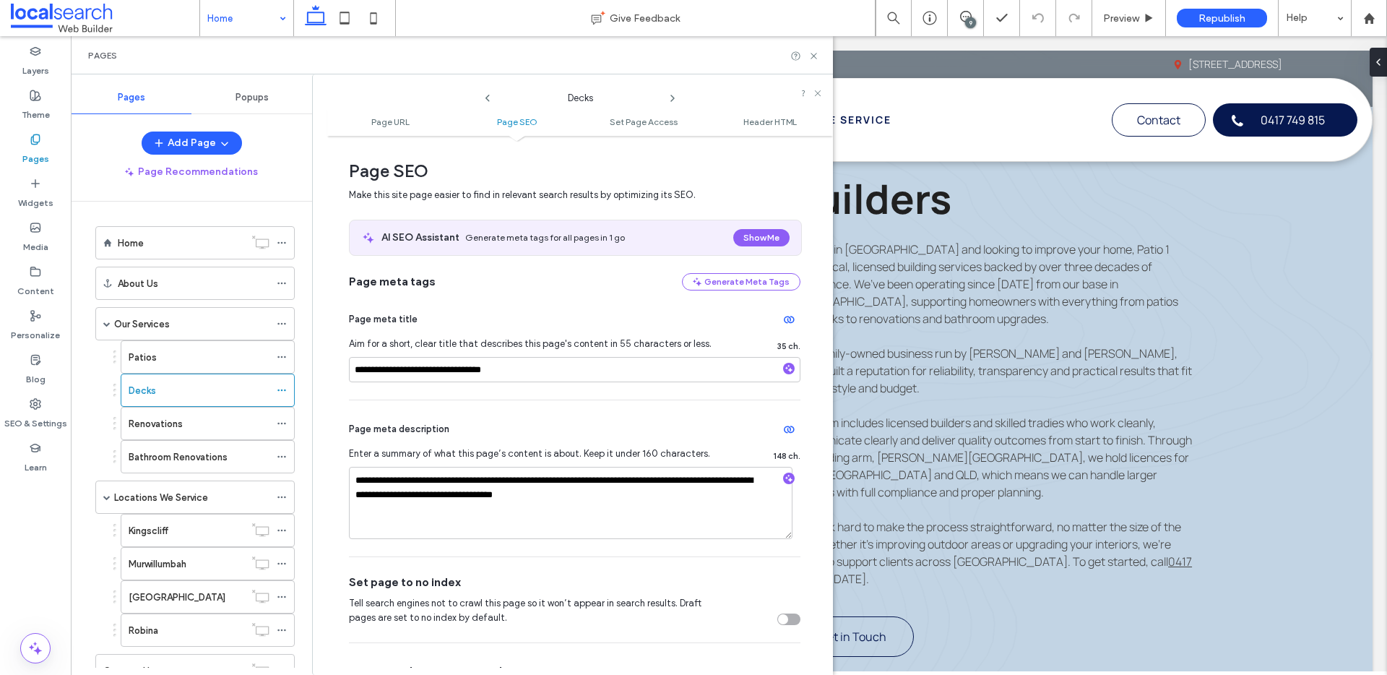
click at [670, 97] on icon at bounding box center [673, 98] width 12 height 12
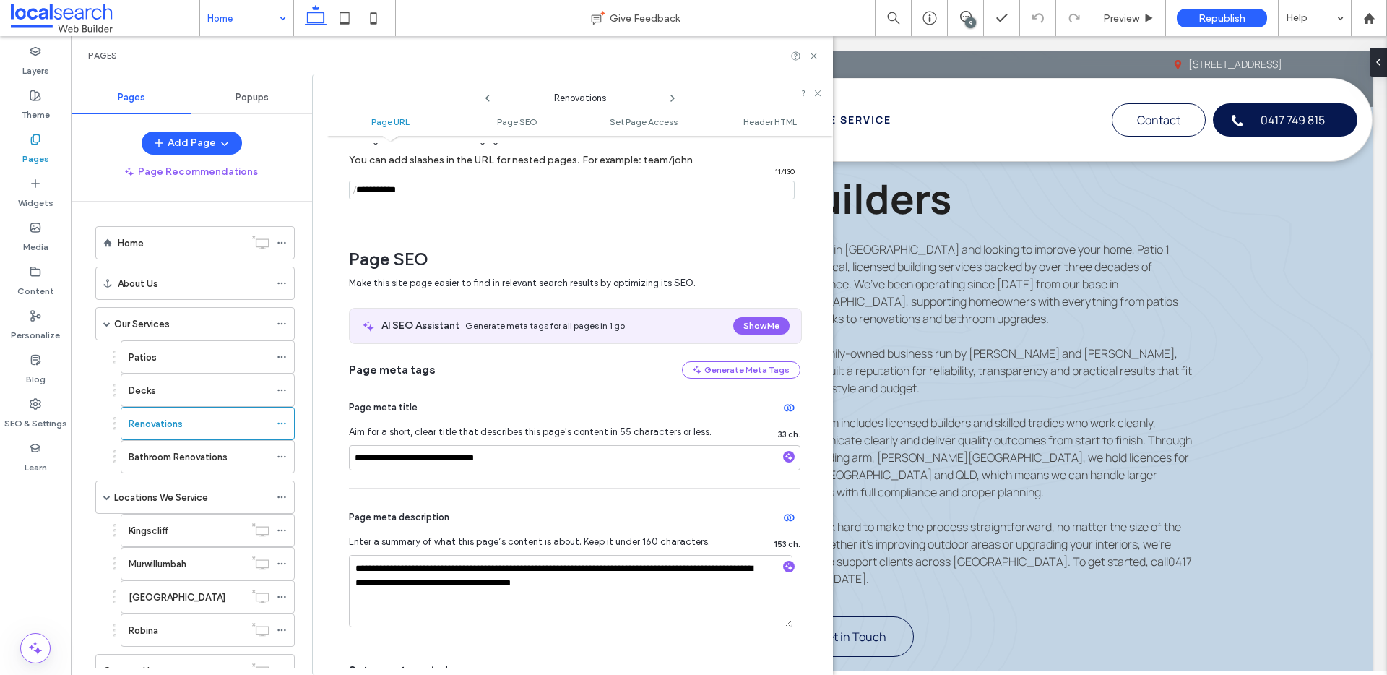
scroll to position [106, 0]
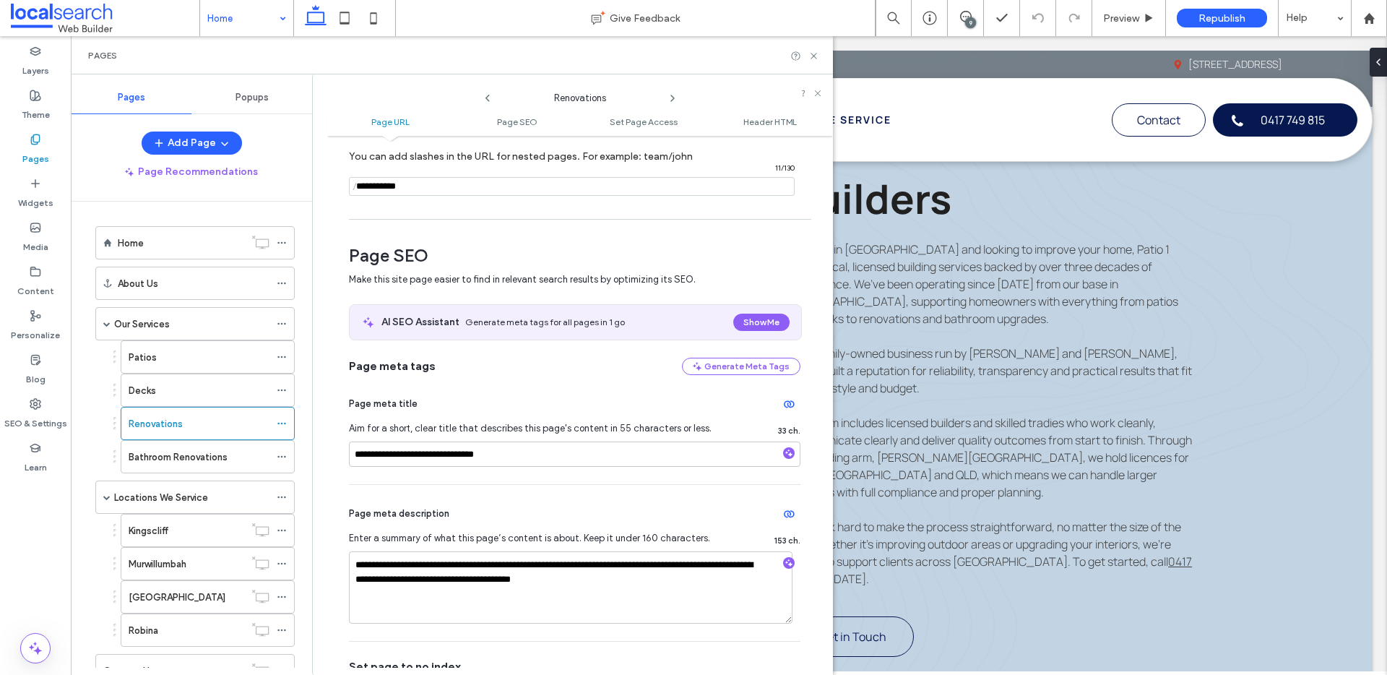
click at [672, 95] on icon at bounding box center [673, 98] width 12 height 12
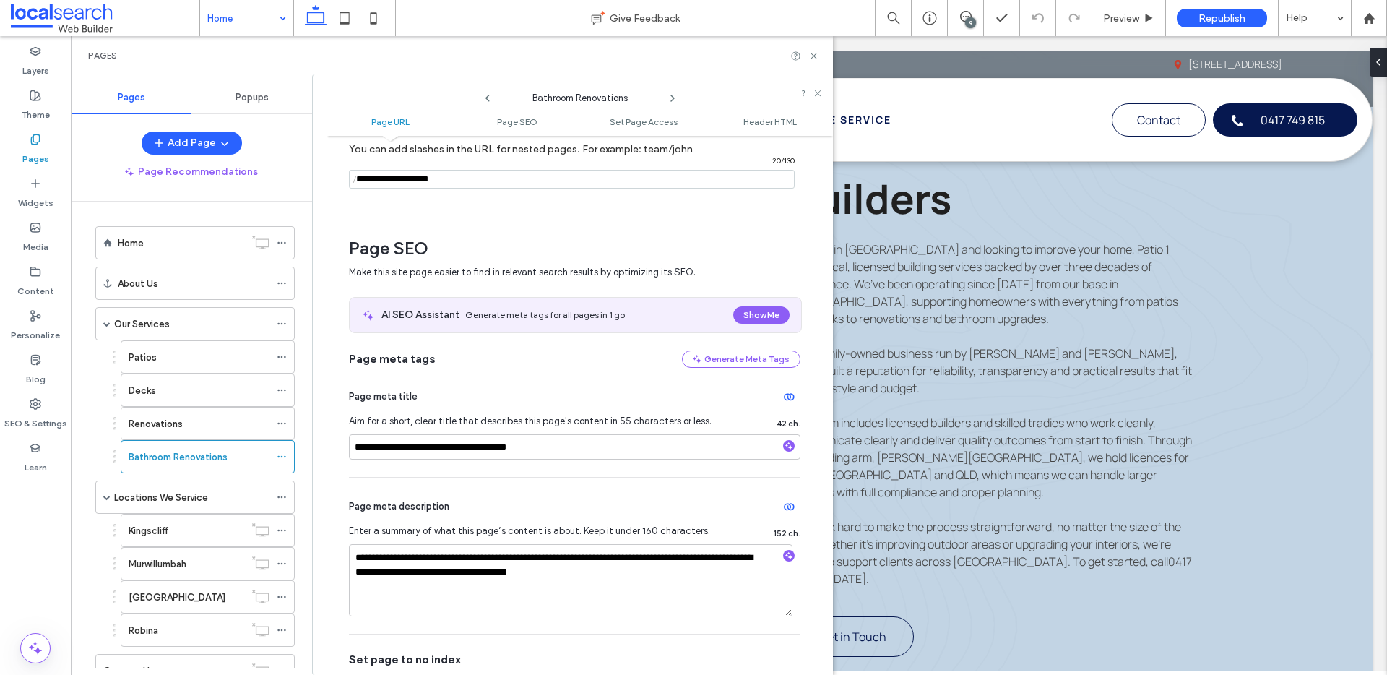
click at [671, 101] on use at bounding box center [672, 98] width 3 height 6
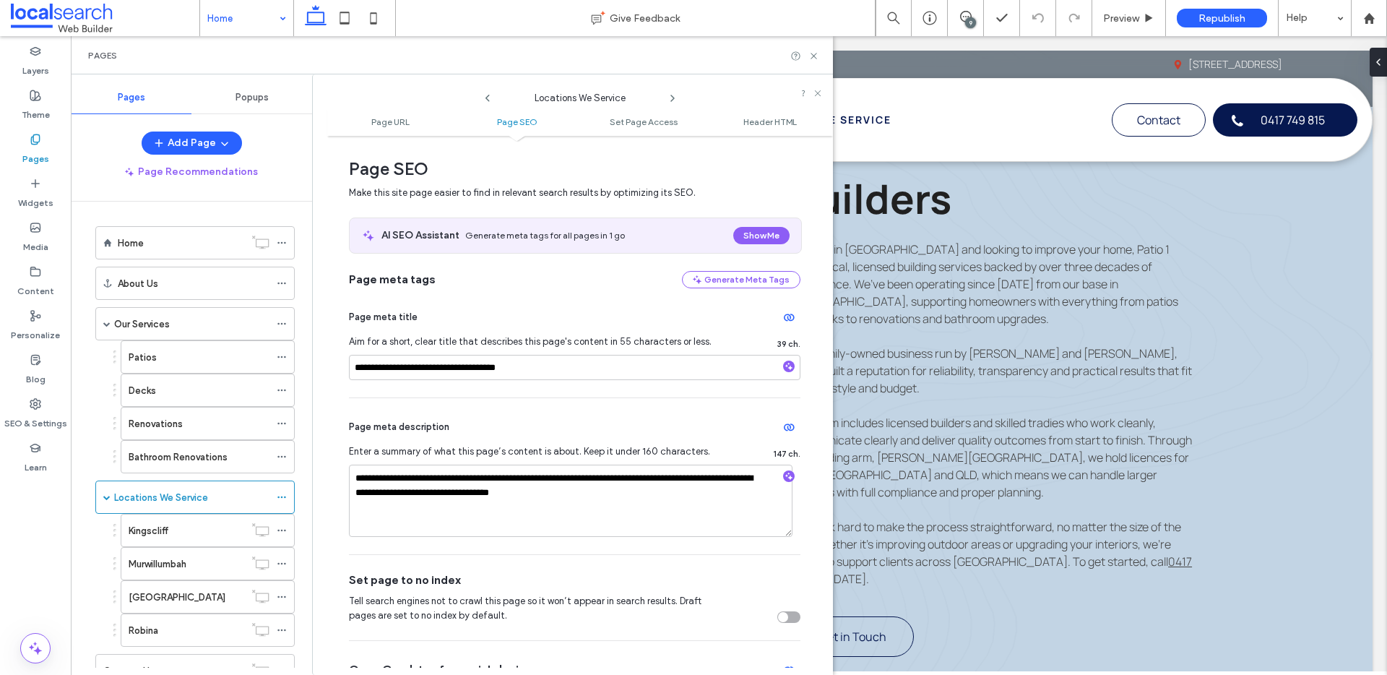
scroll to position [219, 0]
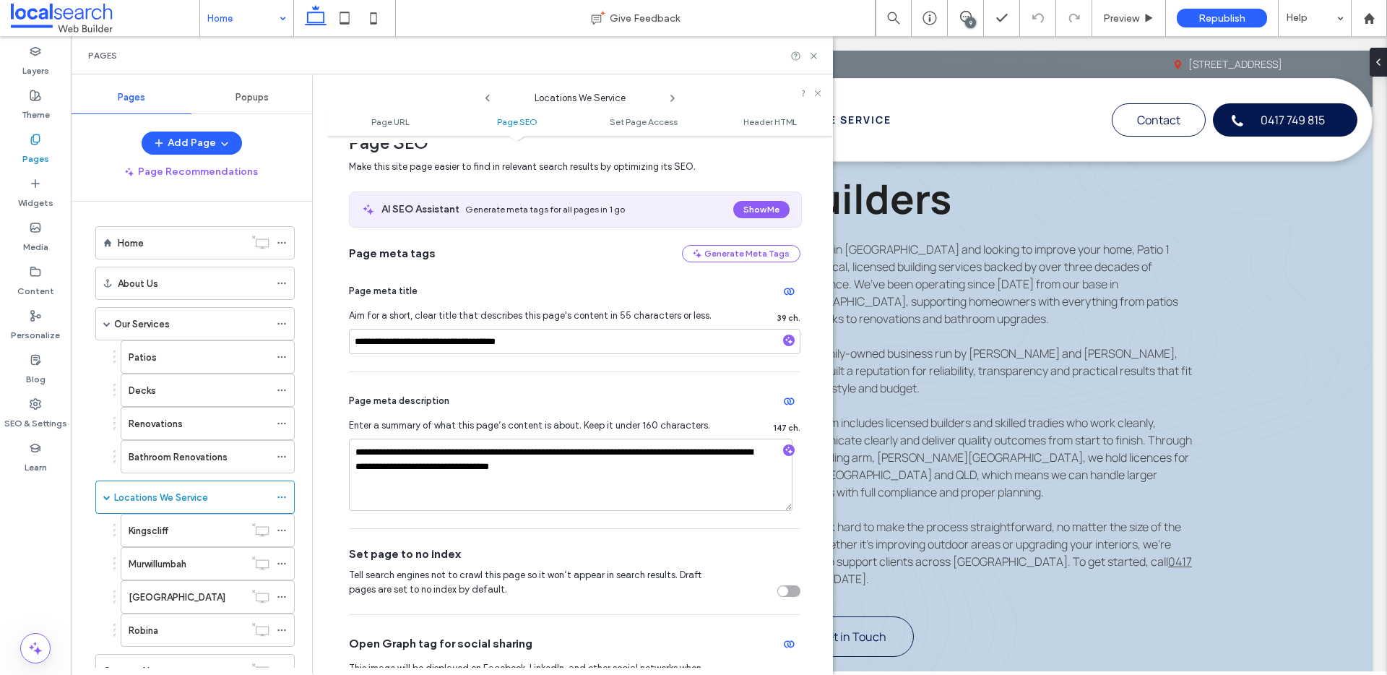
click at [671, 97] on icon at bounding box center [673, 98] width 12 height 12
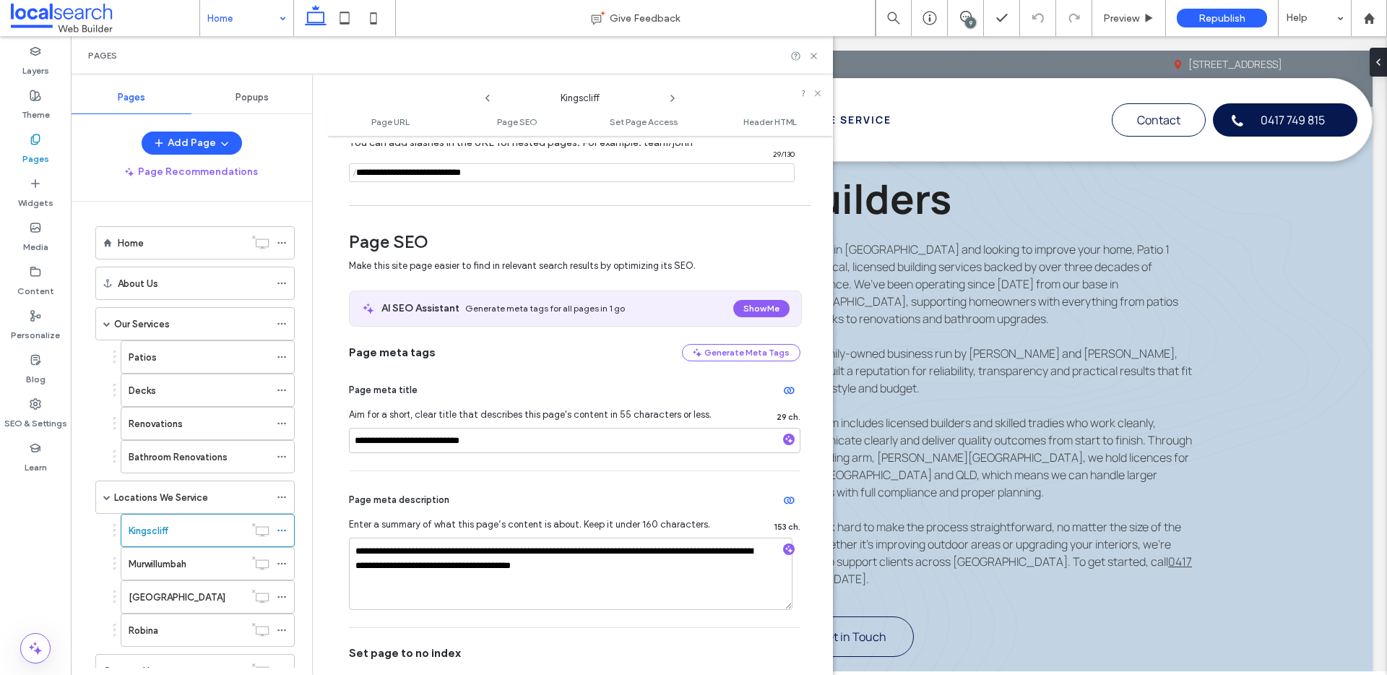
scroll to position [186, 0]
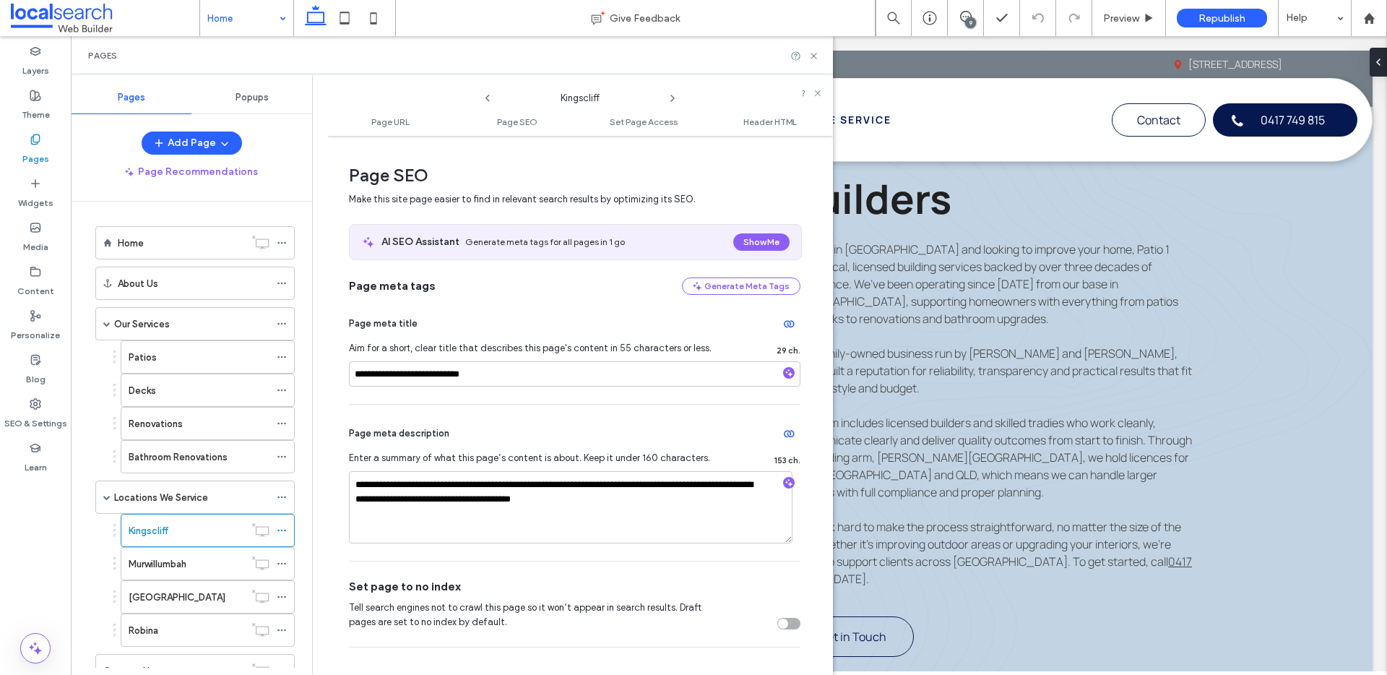
click at [676, 95] on icon at bounding box center [673, 98] width 12 height 12
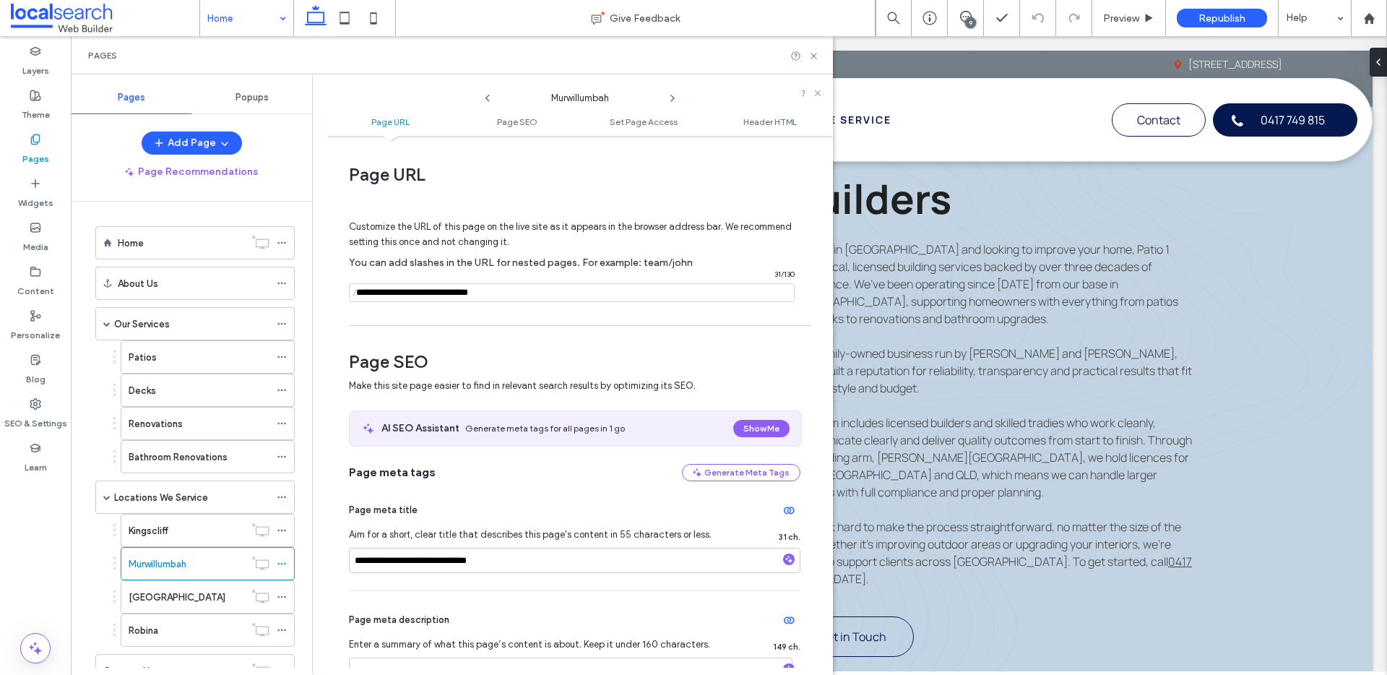
scroll to position [264, 0]
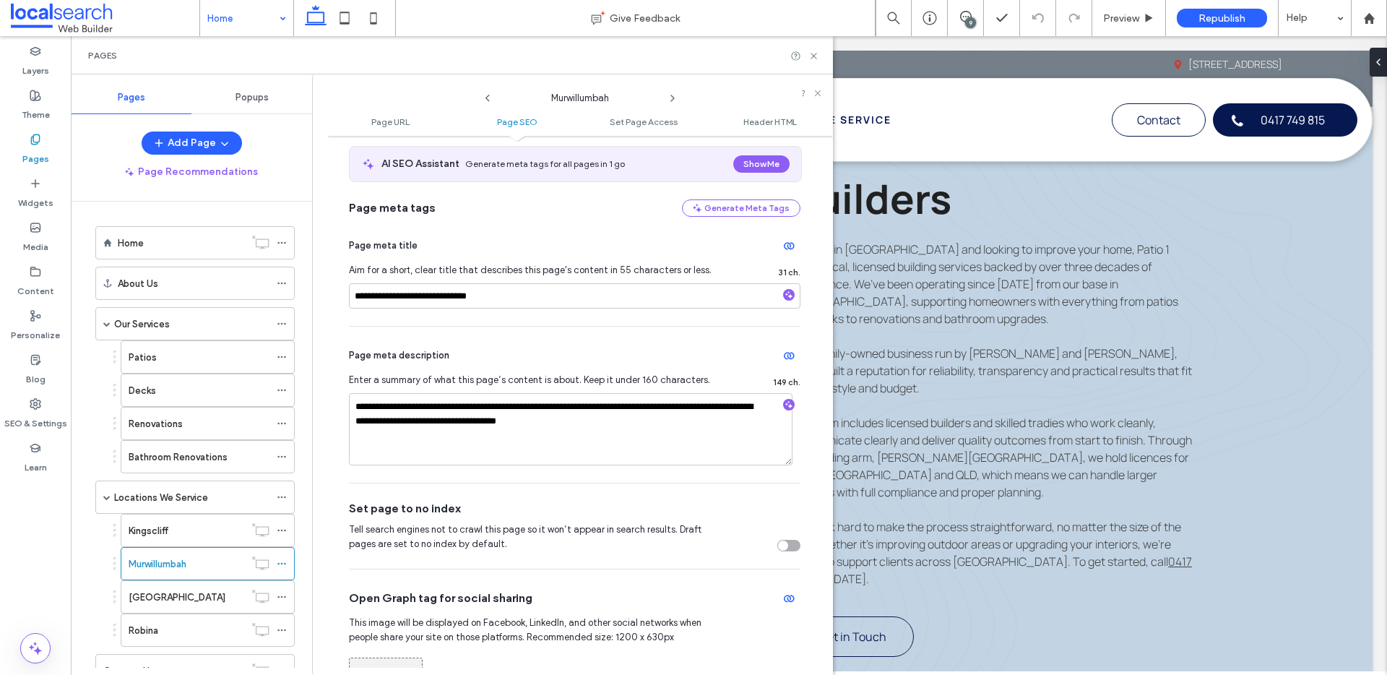
click at [667, 97] on icon at bounding box center [673, 98] width 12 height 12
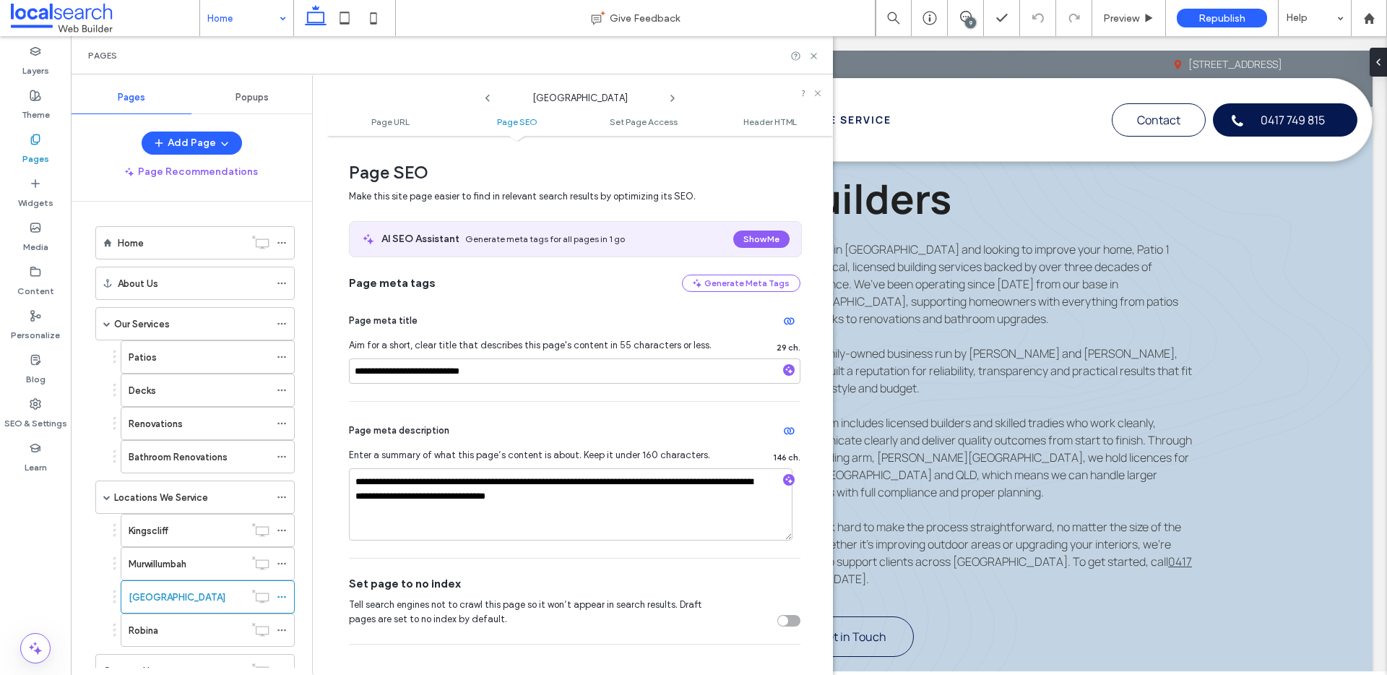
scroll to position [244, 0]
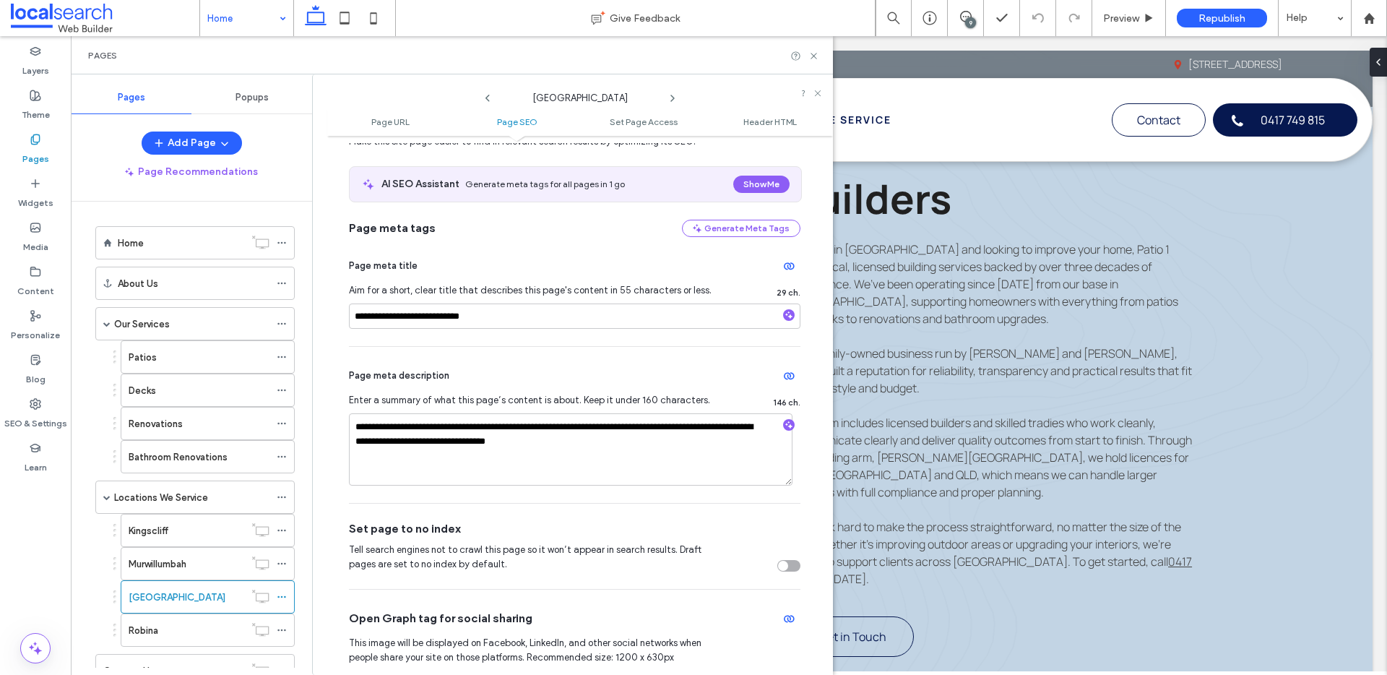
click at [672, 95] on icon at bounding box center [673, 98] width 12 height 12
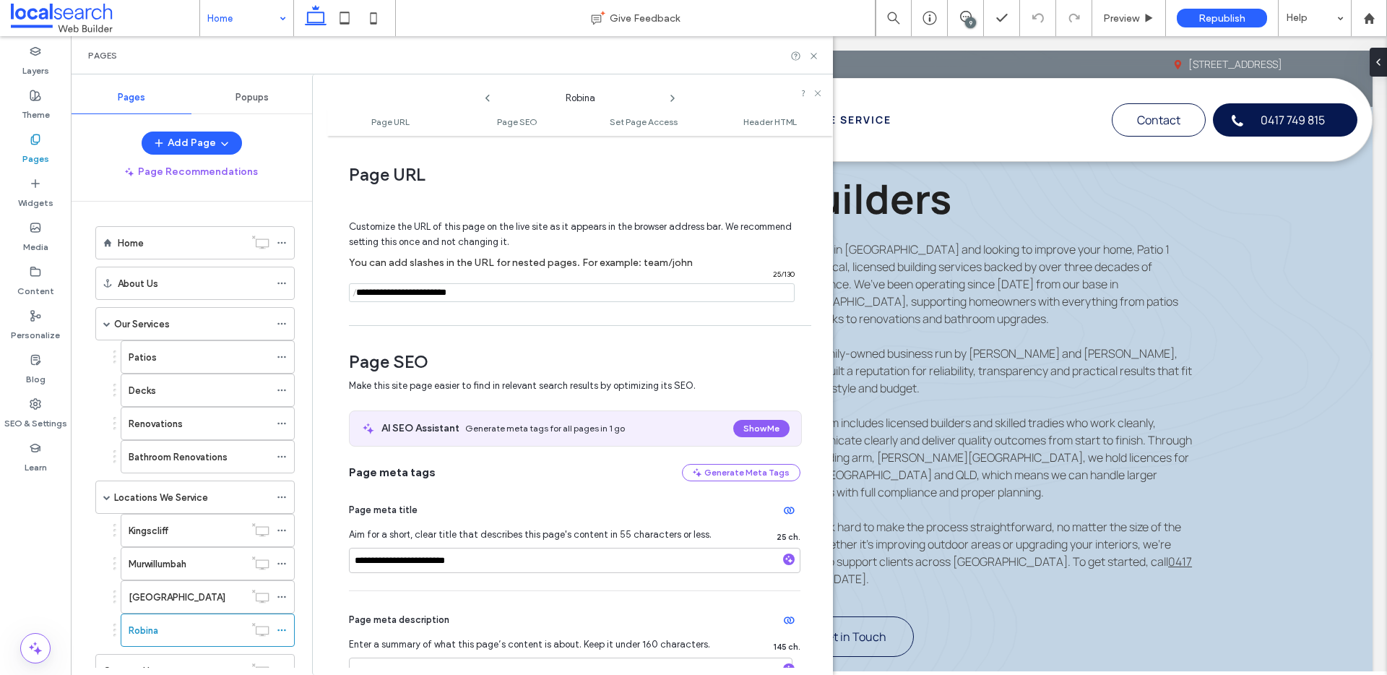
scroll to position [253, 0]
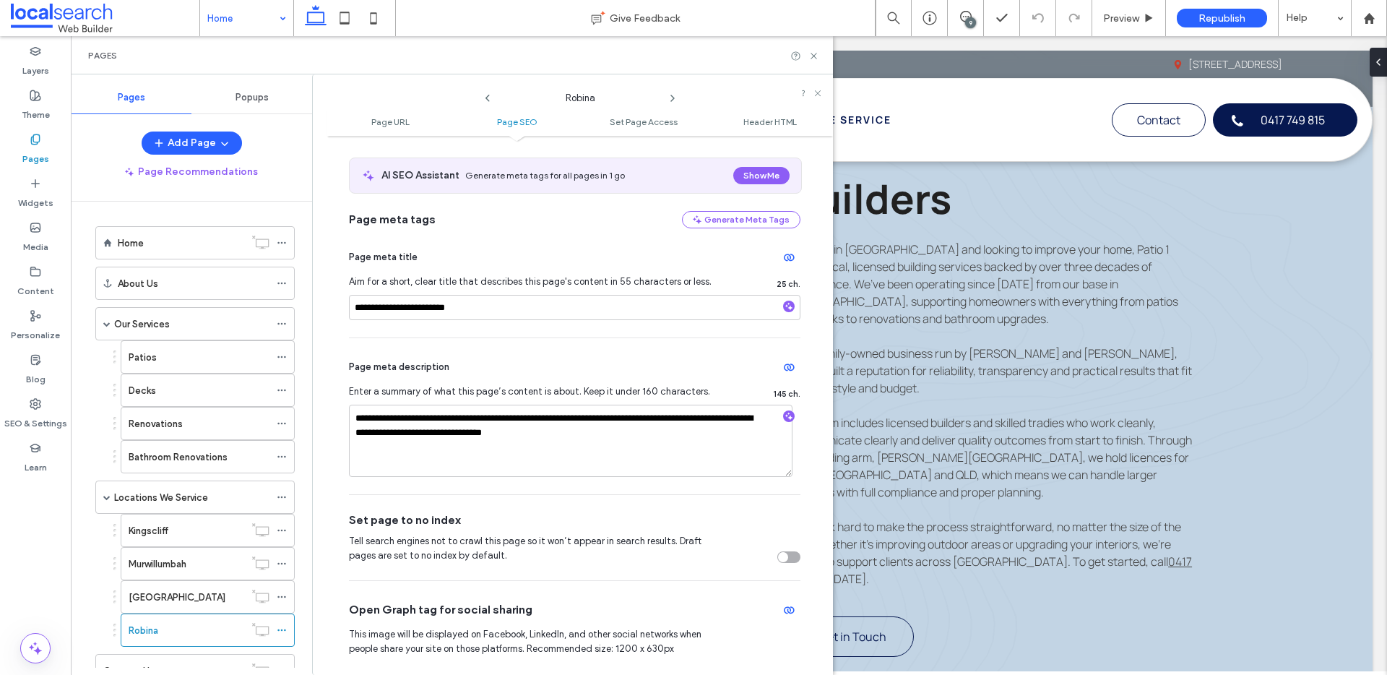
click at [669, 97] on icon at bounding box center [673, 98] width 12 height 12
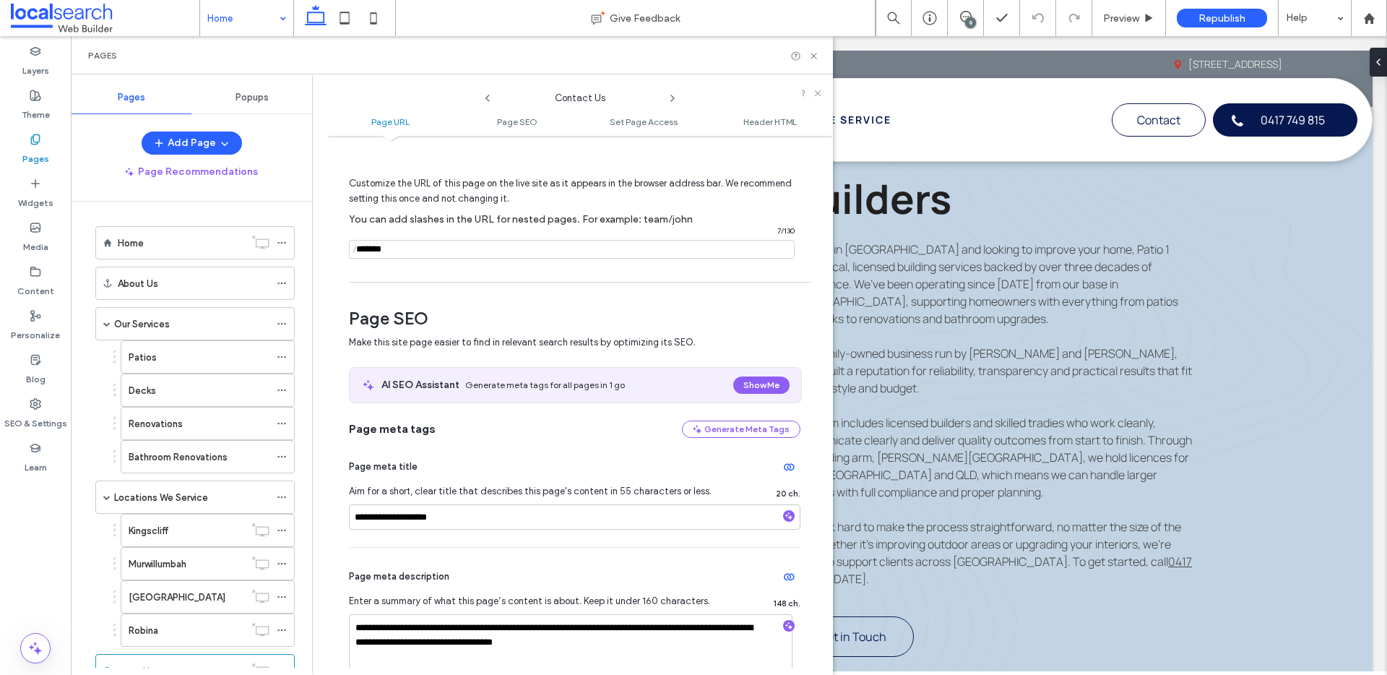
scroll to position [121, 0]
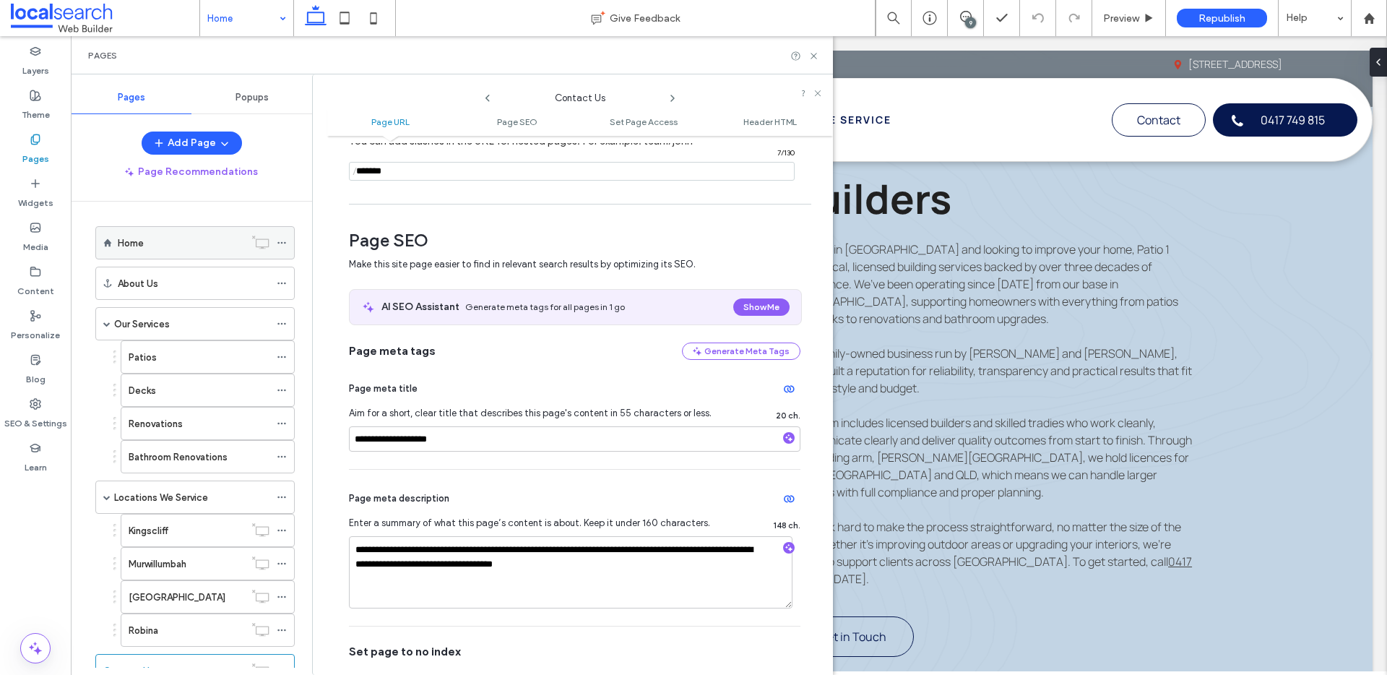
click at [220, 234] on div "Home" at bounding box center [181, 243] width 126 height 32
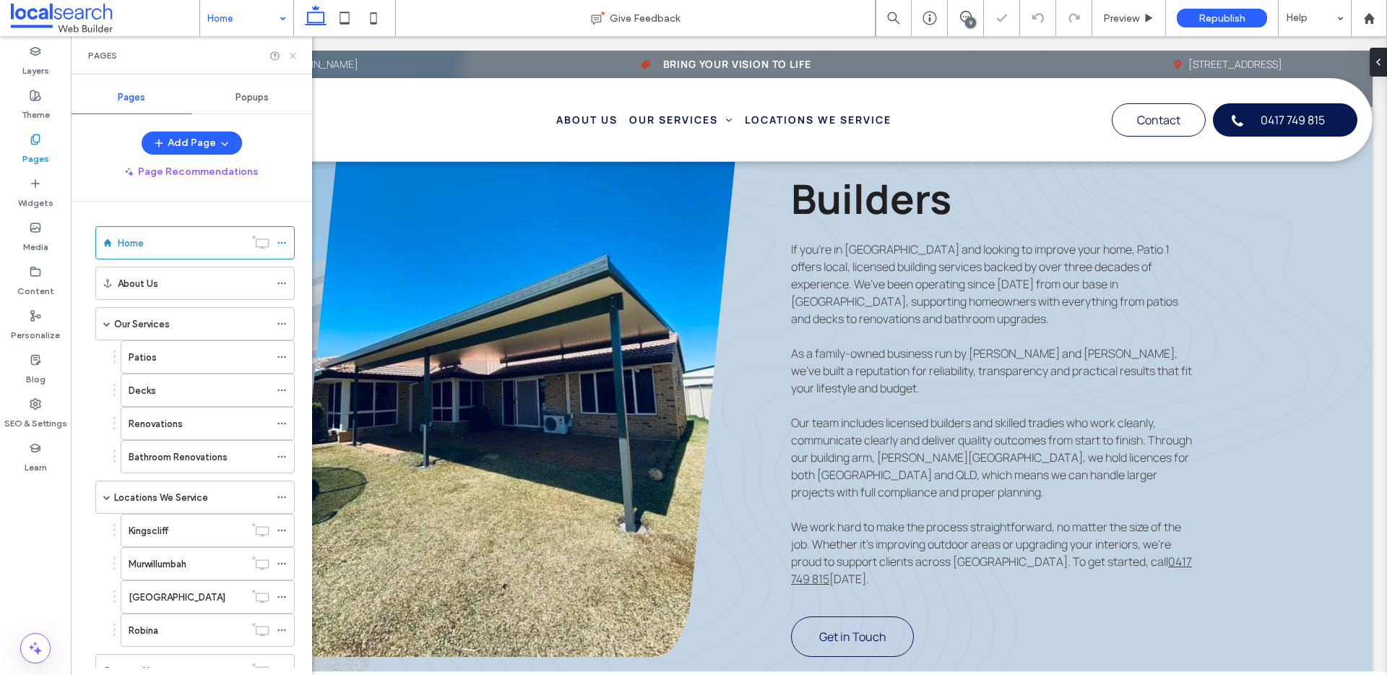
click at [296, 54] on icon at bounding box center [292, 56] width 11 height 11
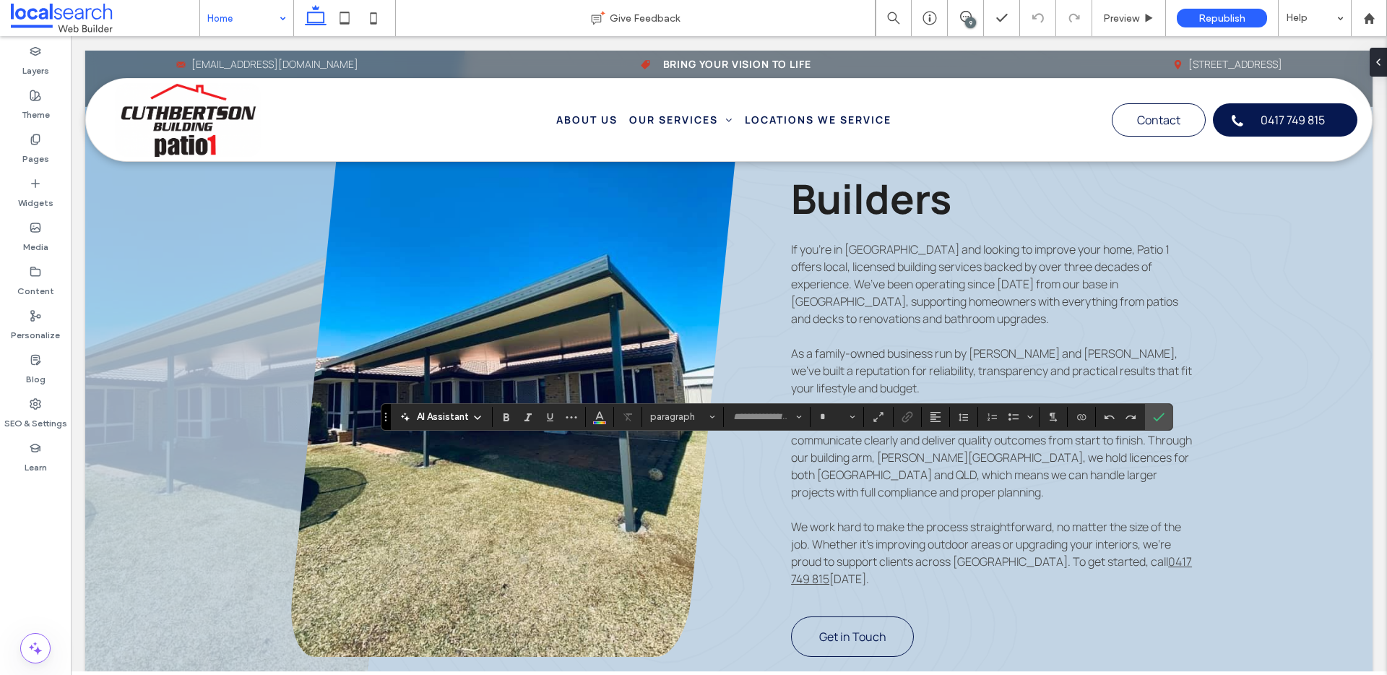
type input "*******"
type input "**"
click at [1164, 412] on label "Confirm" at bounding box center [1159, 417] width 22 height 26
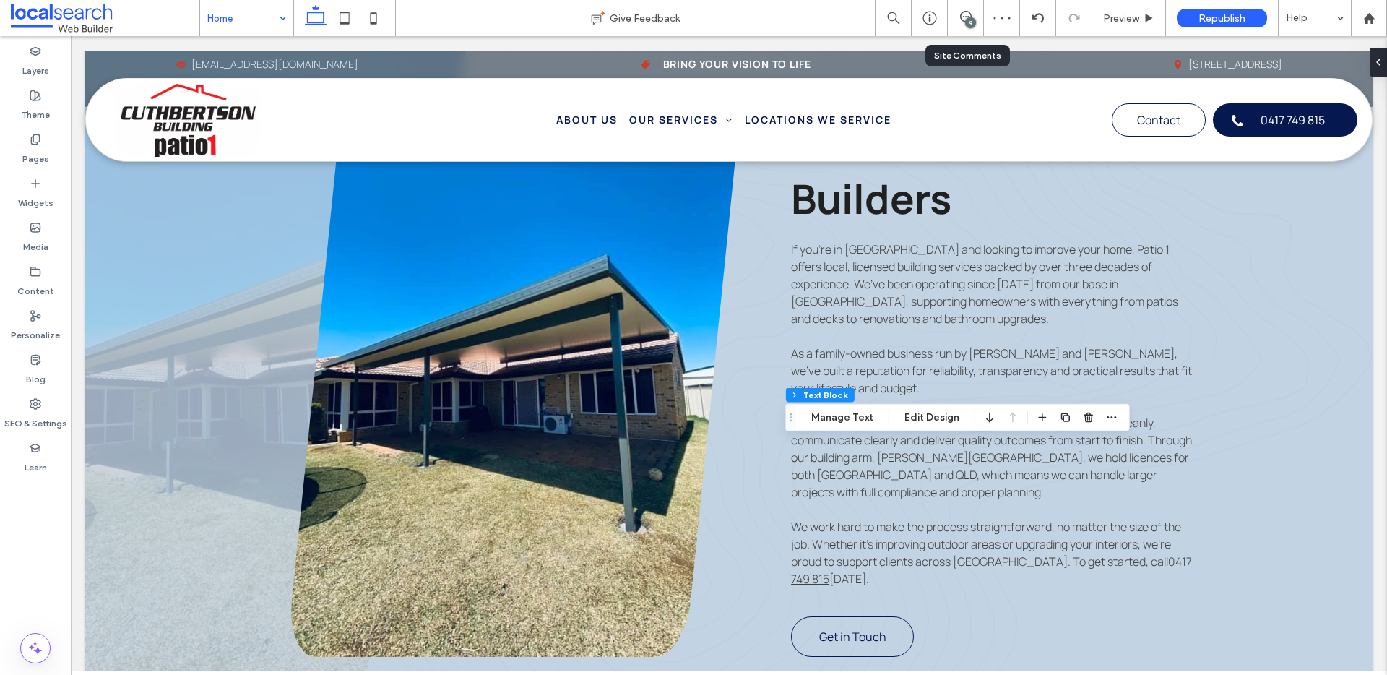
click at [960, 25] on div "9" at bounding box center [964, 18] width 35 height 14
click at [965, 21] on div "9" at bounding box center [970, 22] width 11 height 11
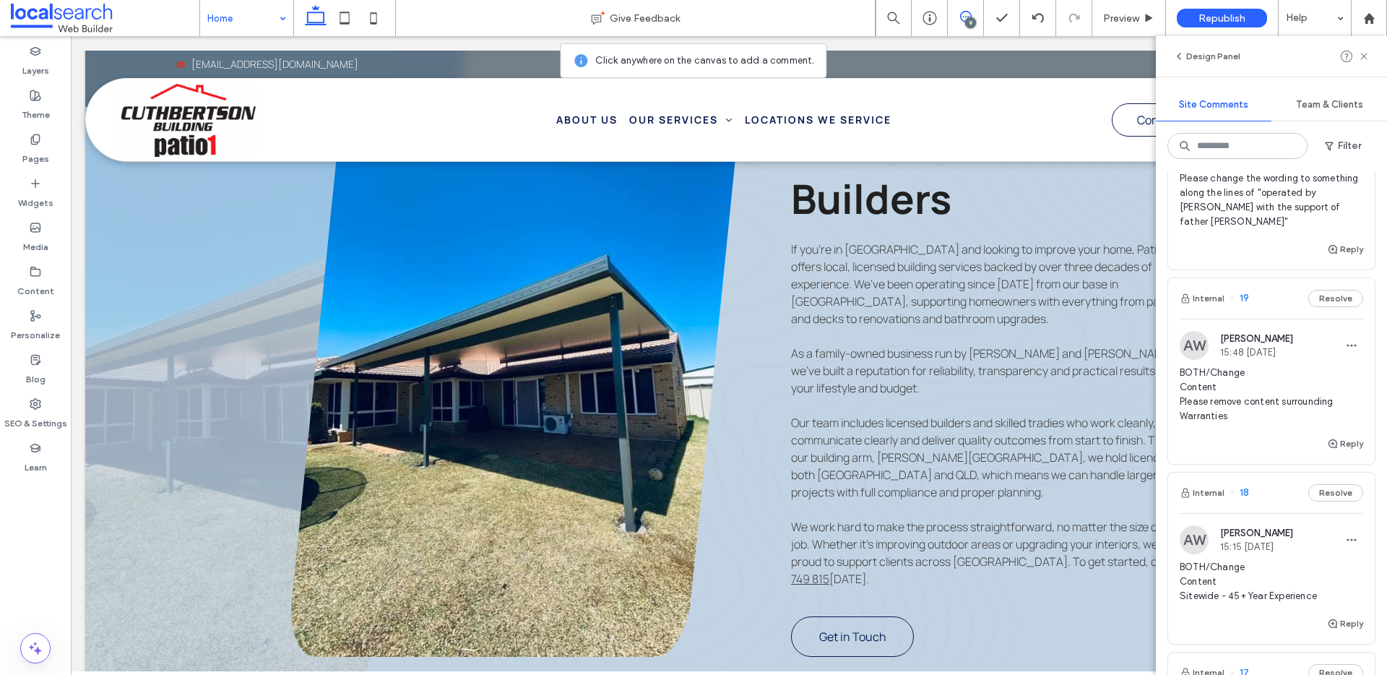
scroll to position [131, 0]
drag, startPoint x: 1362, startPoint y: 56, endPoint x: 1347, endPoint y: 71, distance: 21.4
click at [1362, 56] on use at bounding box center [1363, 56] width 6 height 6
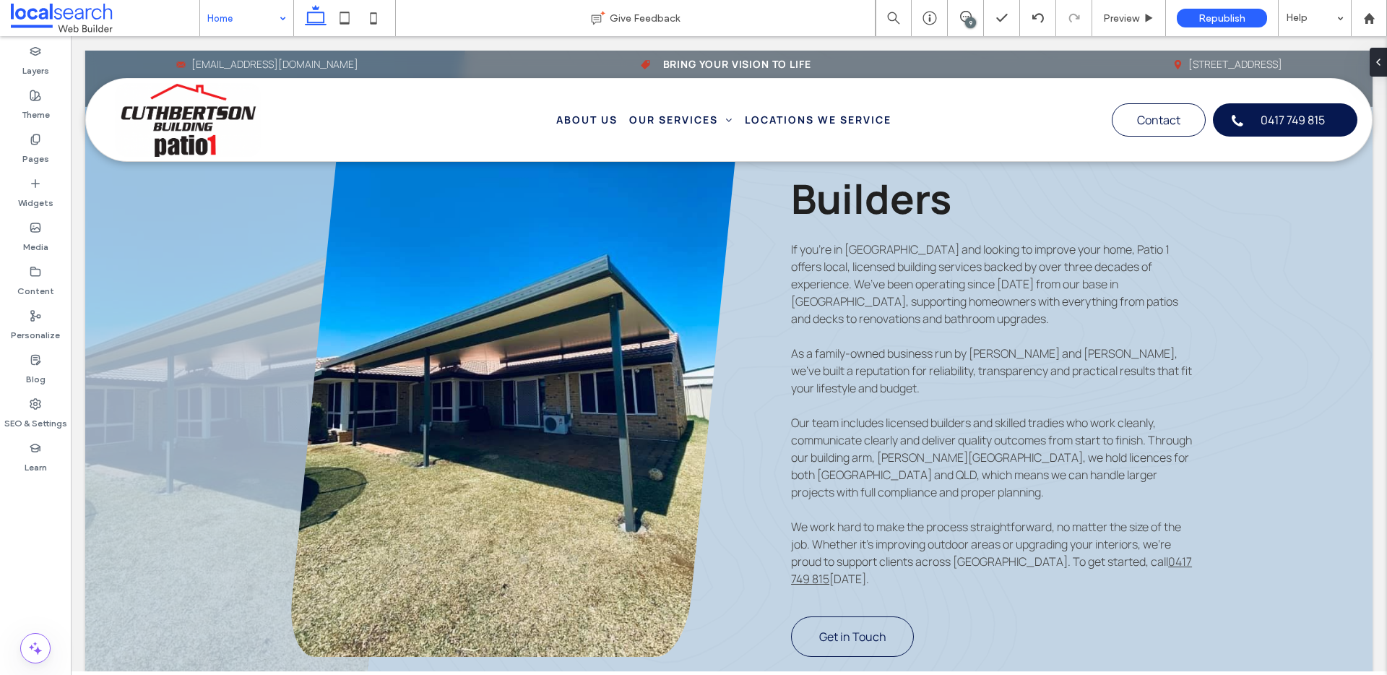
scroll to position [0, 0]
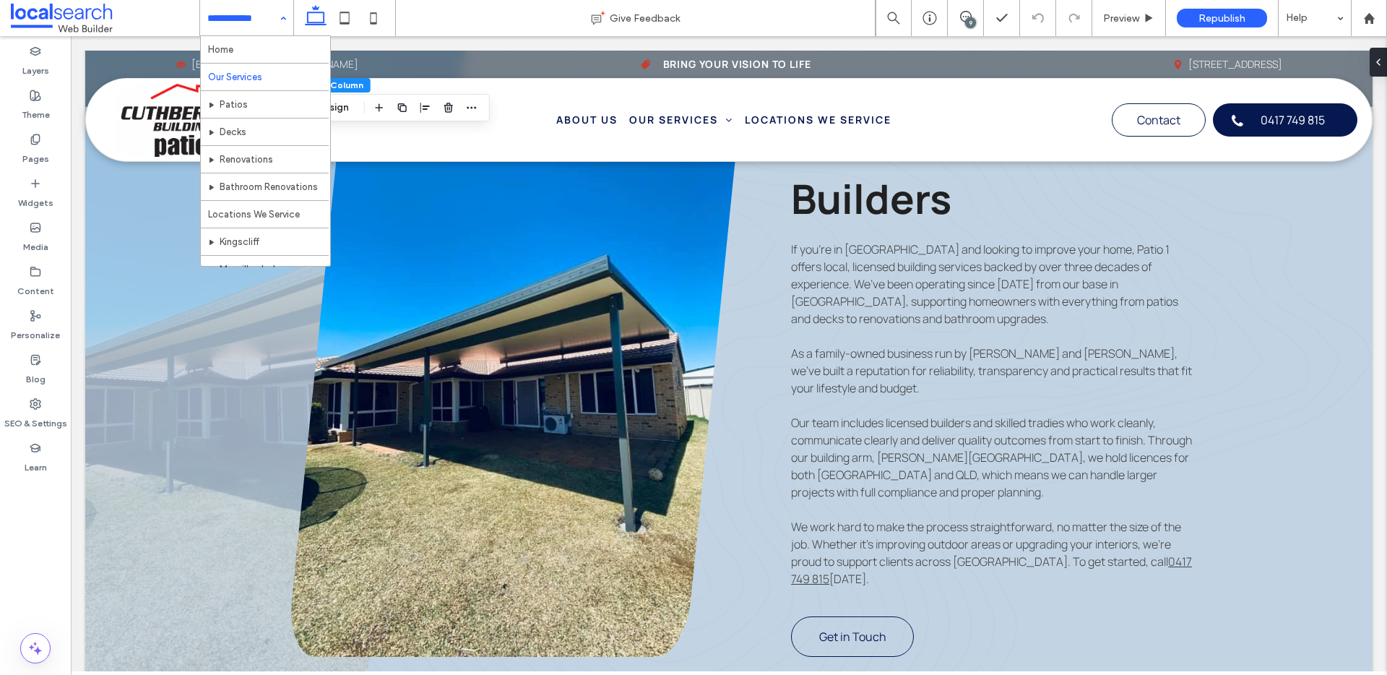
click at [249, 22] on input at bounding box center [242, 18] width 71 height 36
click at [229, 19] on input at bounding box center [242, 18] width 71 height 36
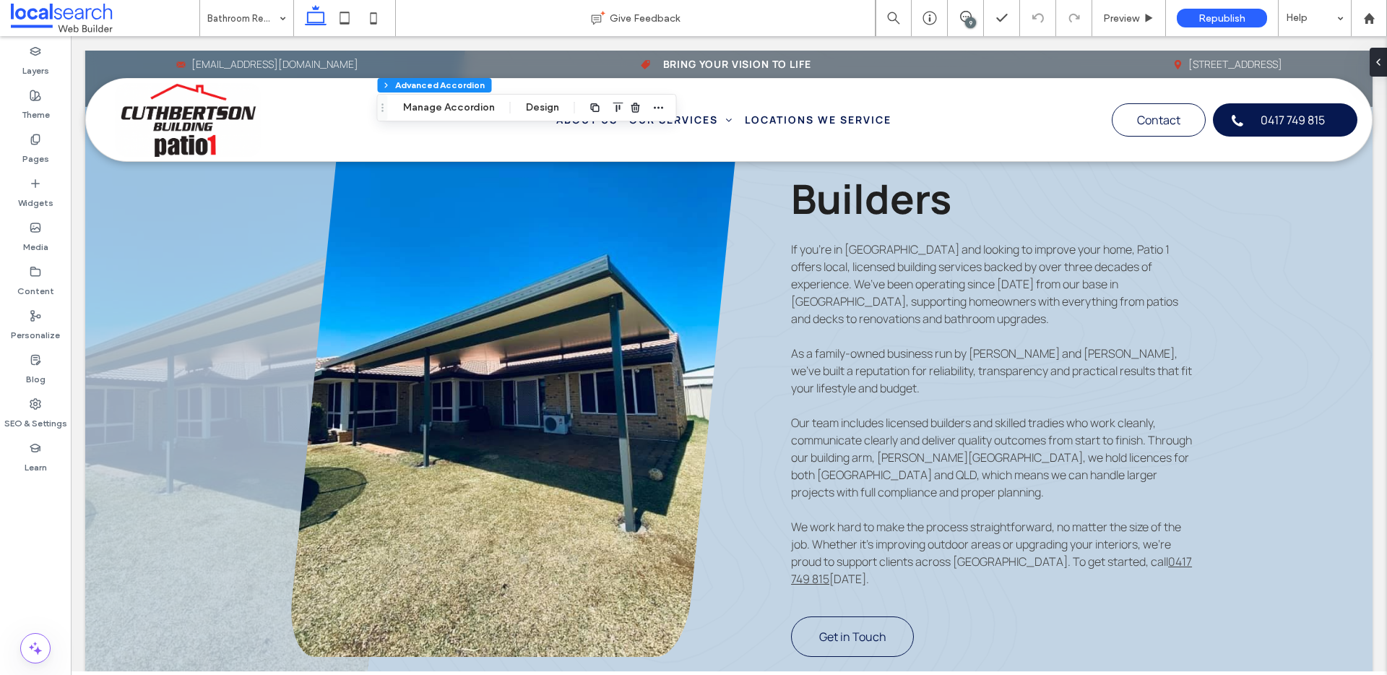
click at [236, 17] on input at bounding box center [242, 18] width 71 height 36
click at [269, 19] on input at bounding box center [242, 18] width 71 height 36
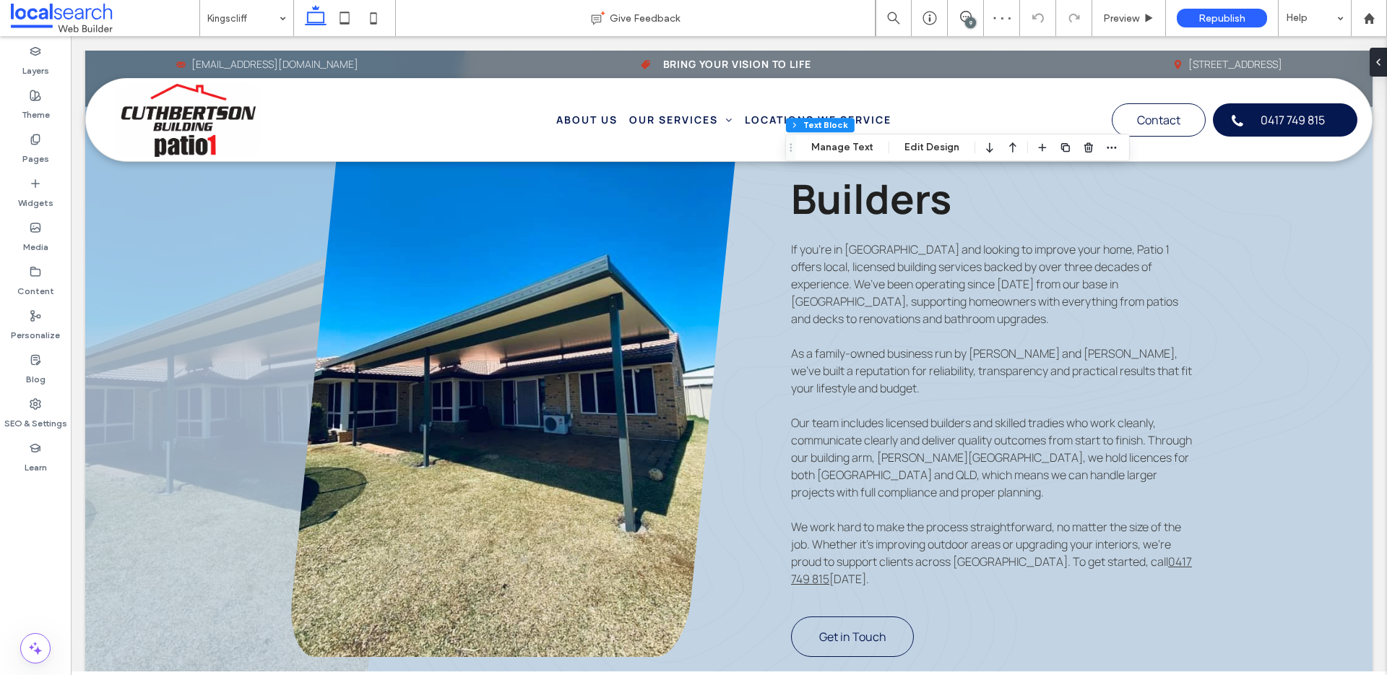
type input "*******"
type input "**"
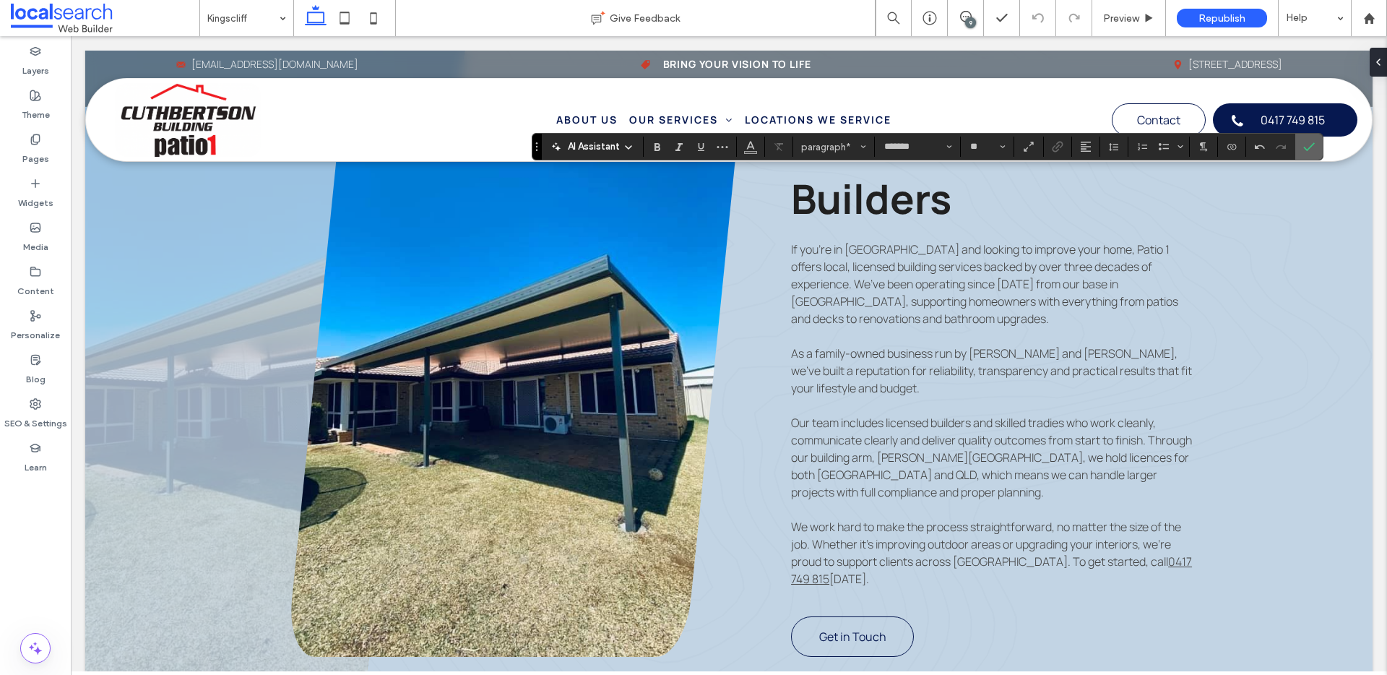
click at [1306, 145] on icon "Confirm" at bounding box center [1309, 147] width 12 height 12
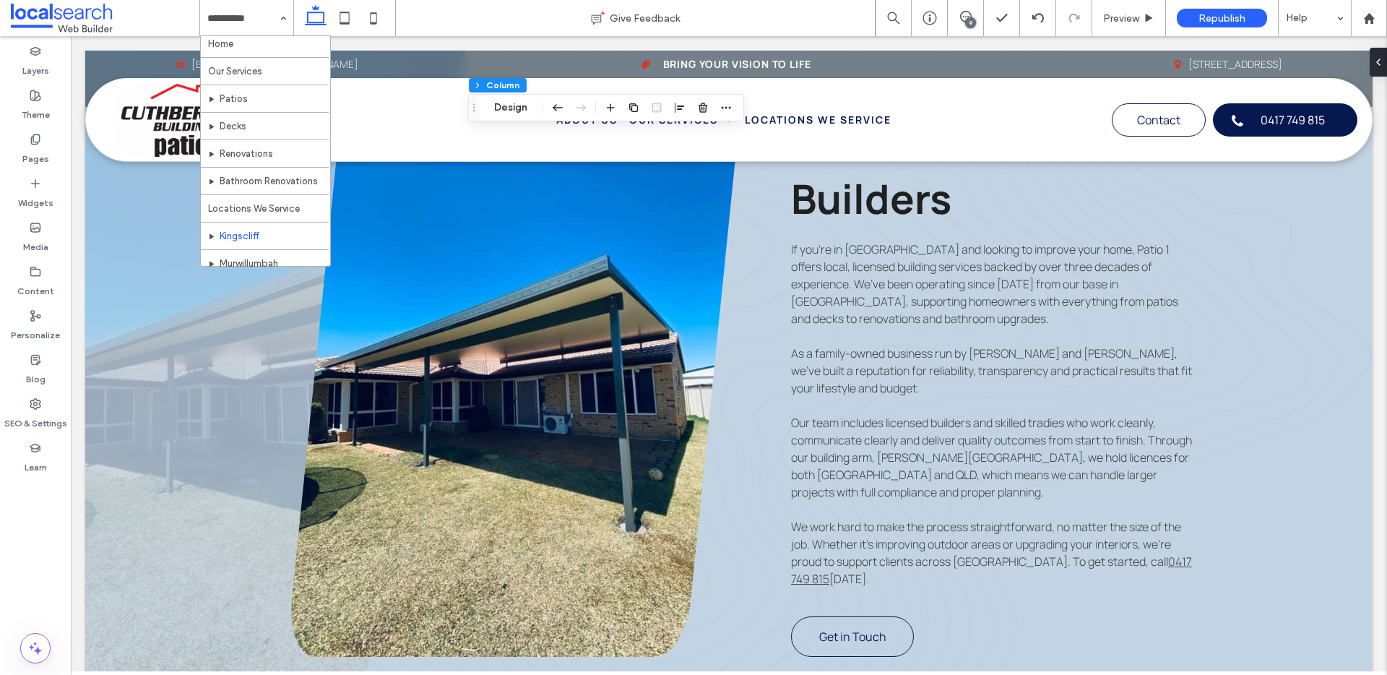
scroll to position [17, 0]
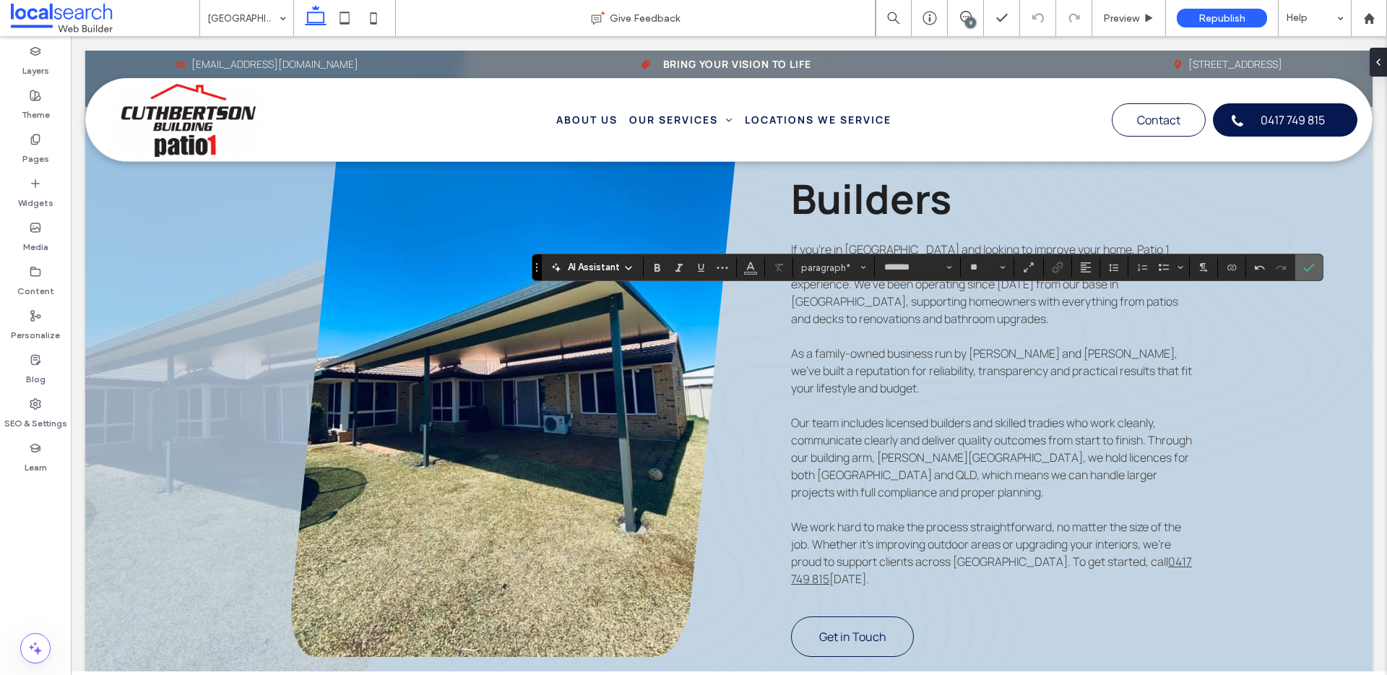
click at [1317, 272] on label "Confirm" at bounding box center [1309, 267] width 22 height 26
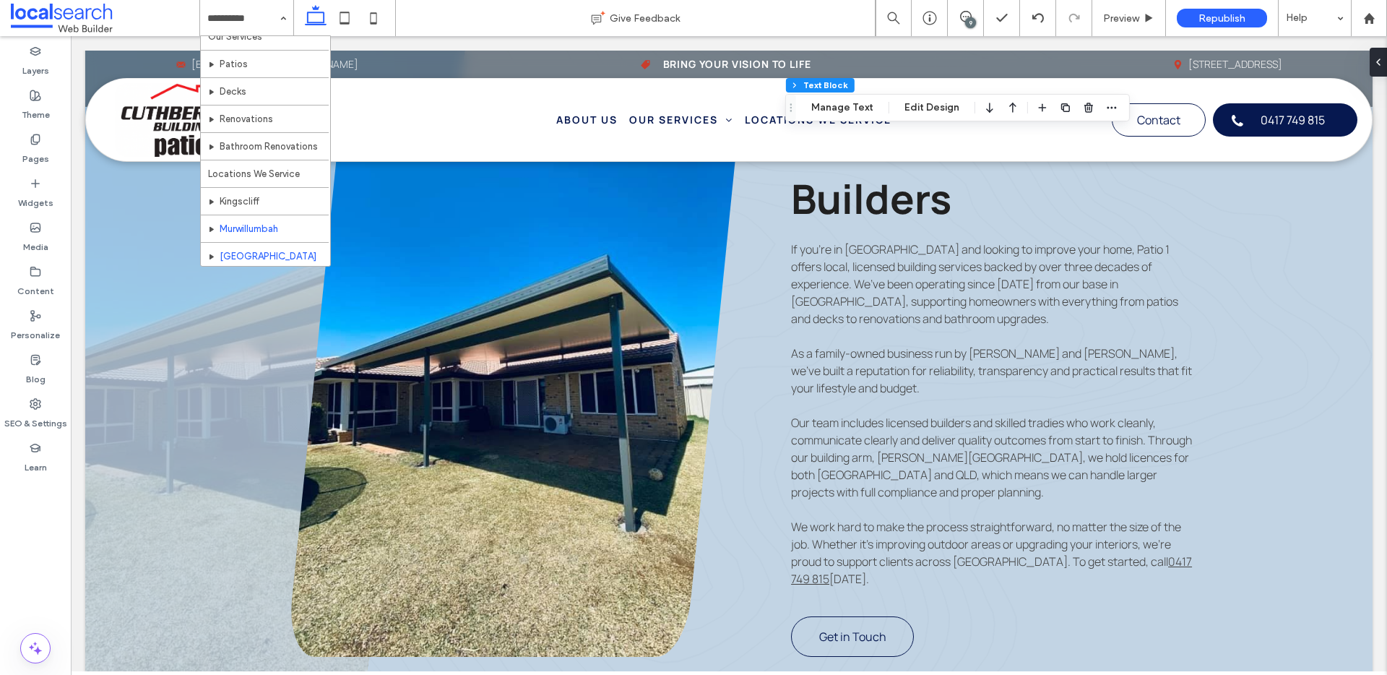
scroll to position [97, 0]
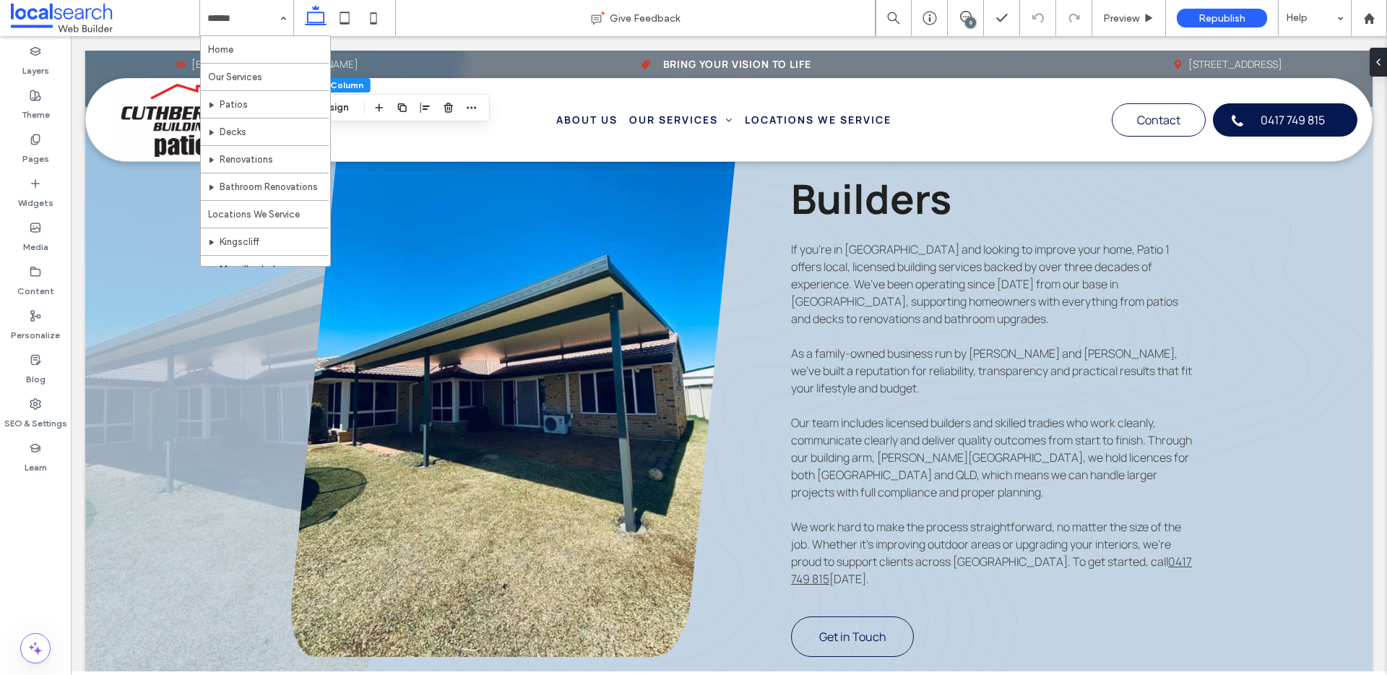
click at [241, 9] on input at bounding box center [242, 18] width 71 height 36
click at [240, 23] on input at bounding box center [242, 18] width 71 height 36
click at [268, 21] on input at bounding box center [242, 18] width 71 height 36
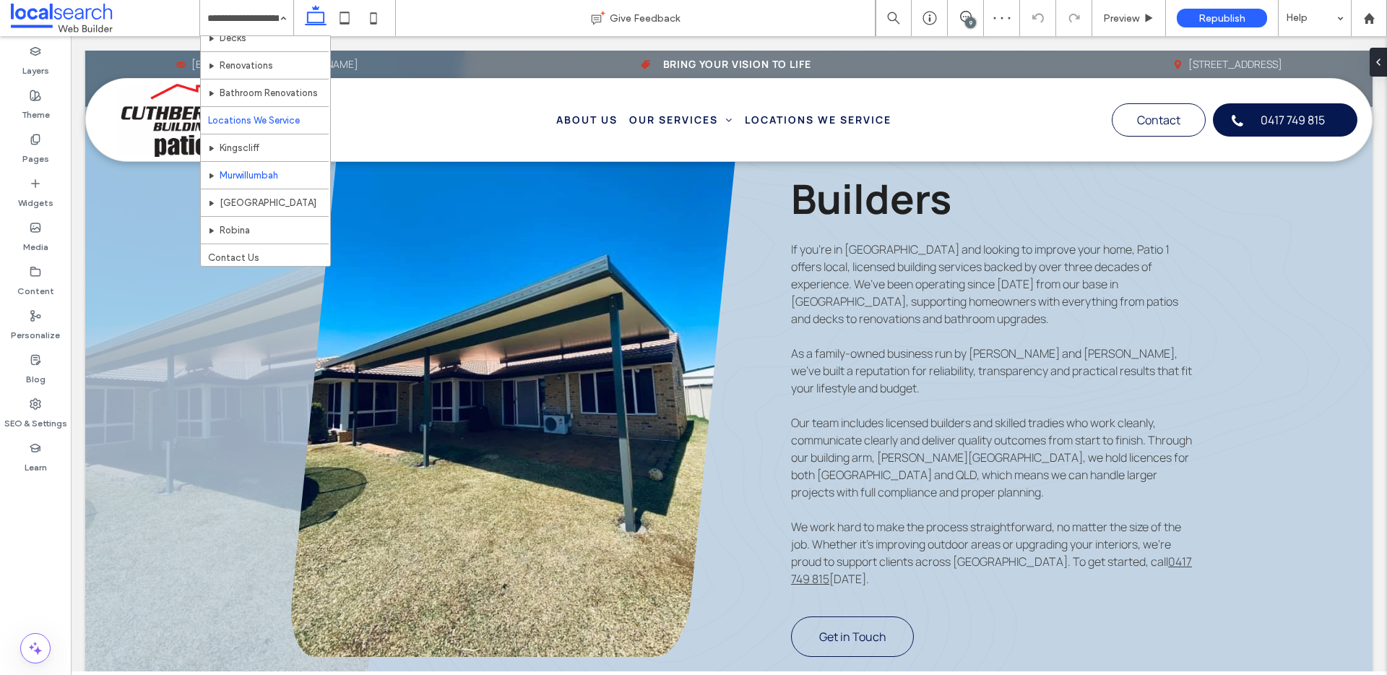
scroll to position [97, 0]
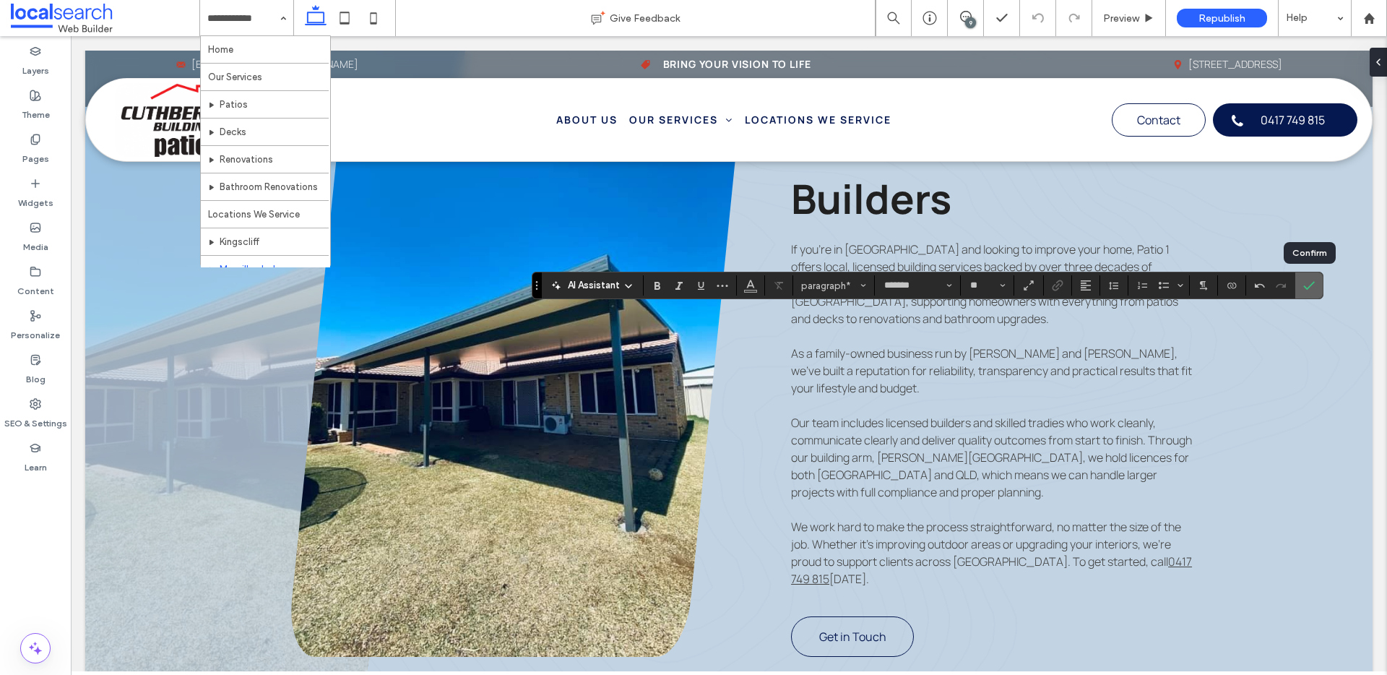
click at [1312, 292] on span "Confirm" at bounding box center [1309, 285] width 12 height 25
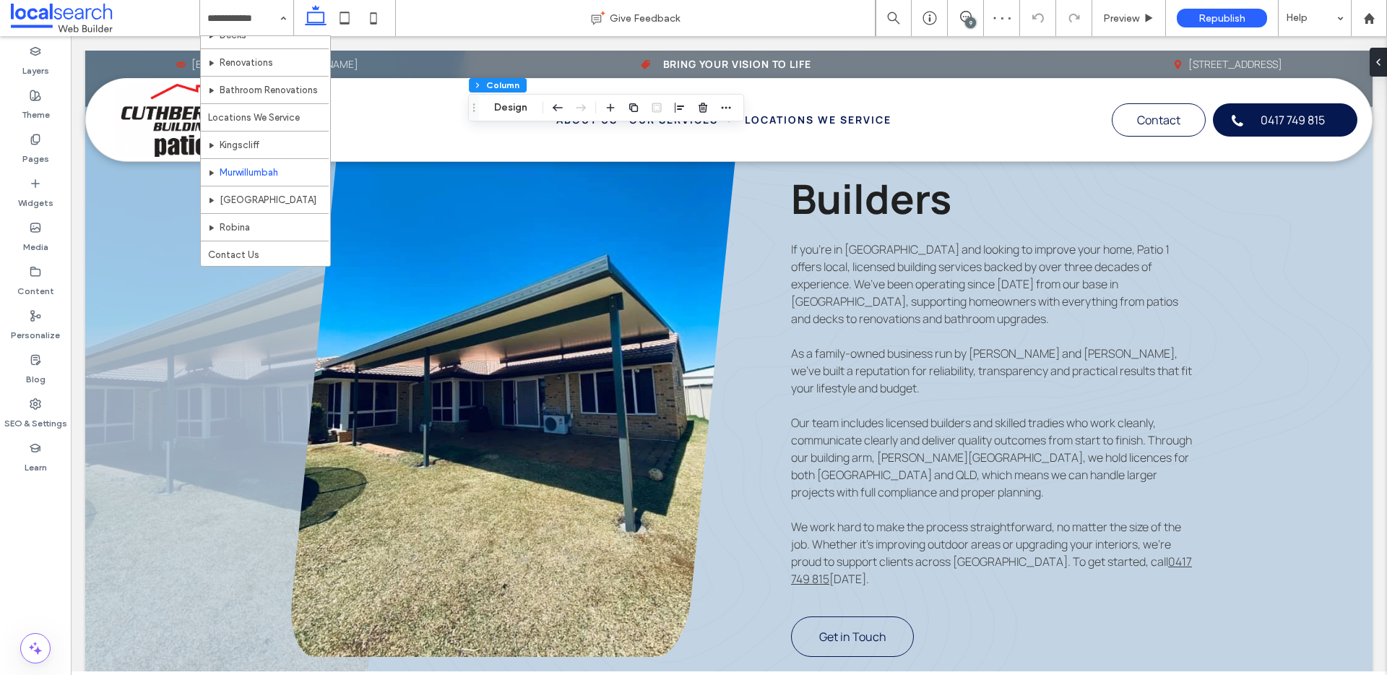
scroll to position [97, 0]
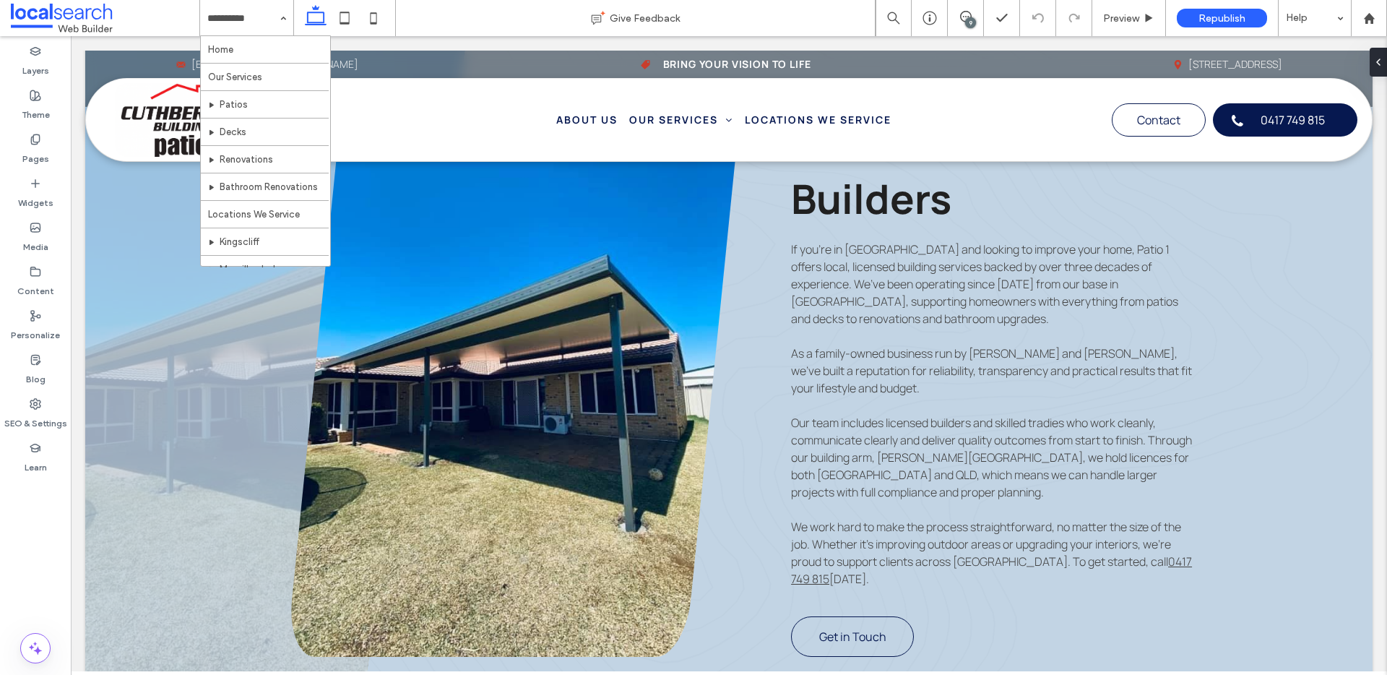
click at [272, 18] on div "Home Our Services Patios Decks Renovations Bathroom Renovations Locations We Se…" at bounding box center [246, 18] width 93 height 36
click at [253, 22] on input at bounding box center [242, 18] width 71 height 36
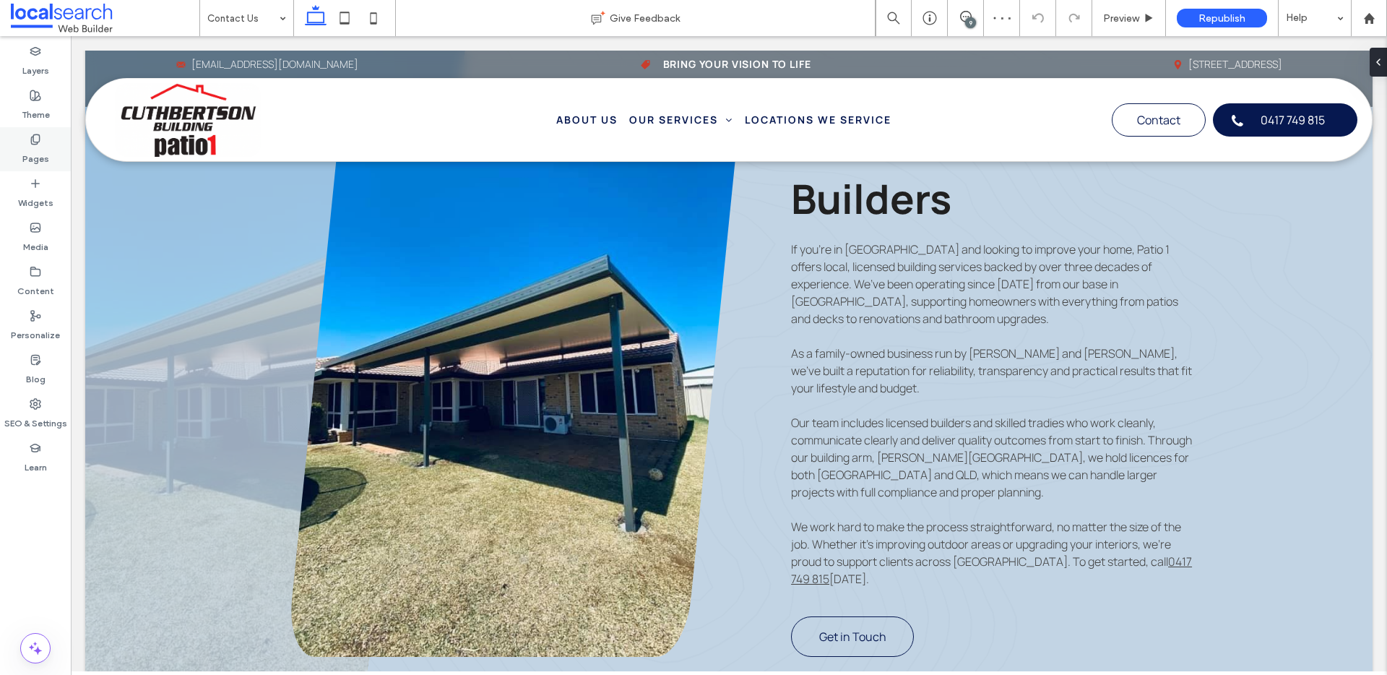
click at [41, 165] on div "Pages" at bounding box center [35, 149] width 71 height 44
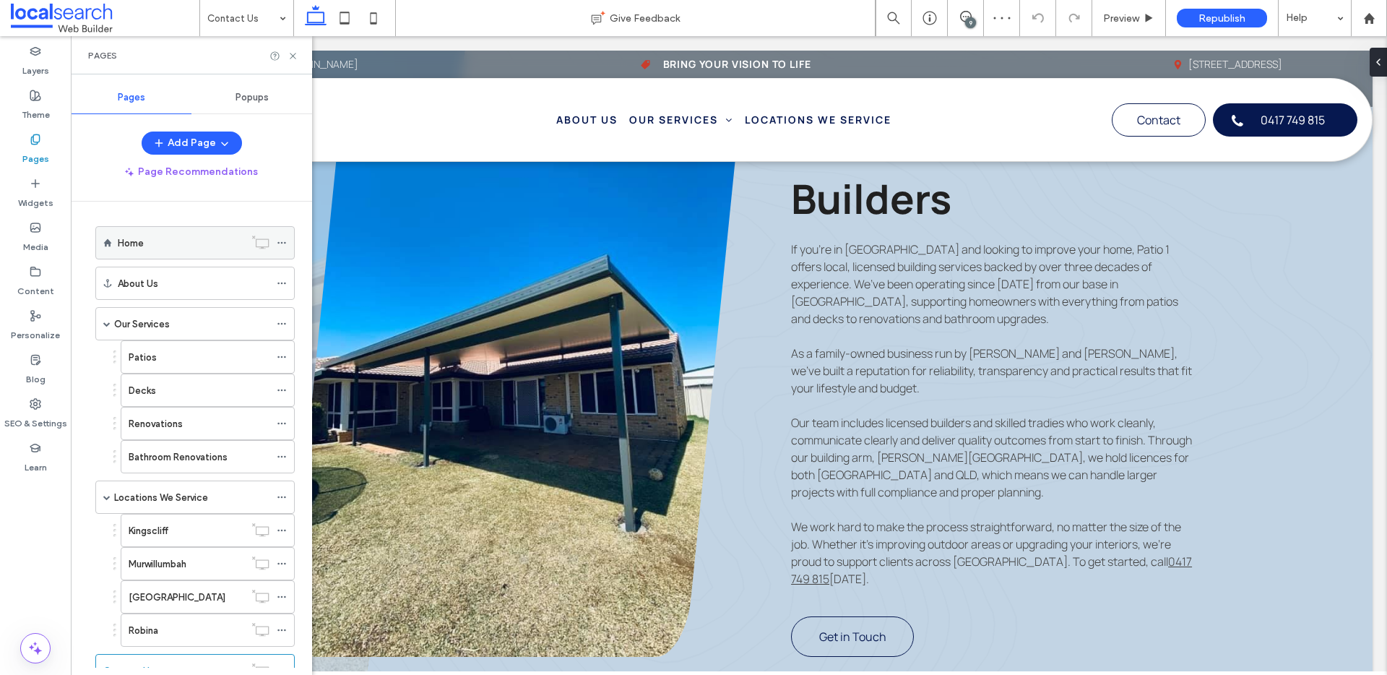
click at [165, 238] on div "Home" at bounding box center [181, 242] width 126 height 15
click at [972, 25] on div "9" at bounding box center [970, 22] width 11 height 11
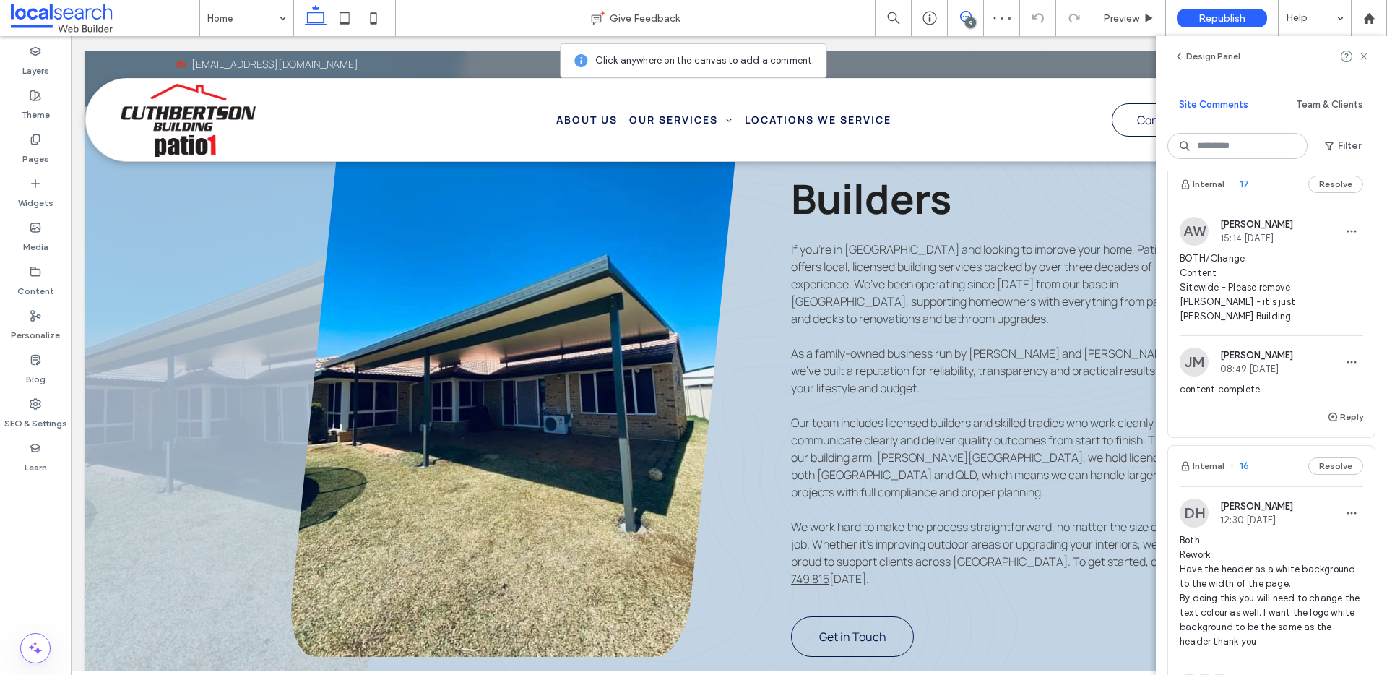
scroll to position [354, 0]
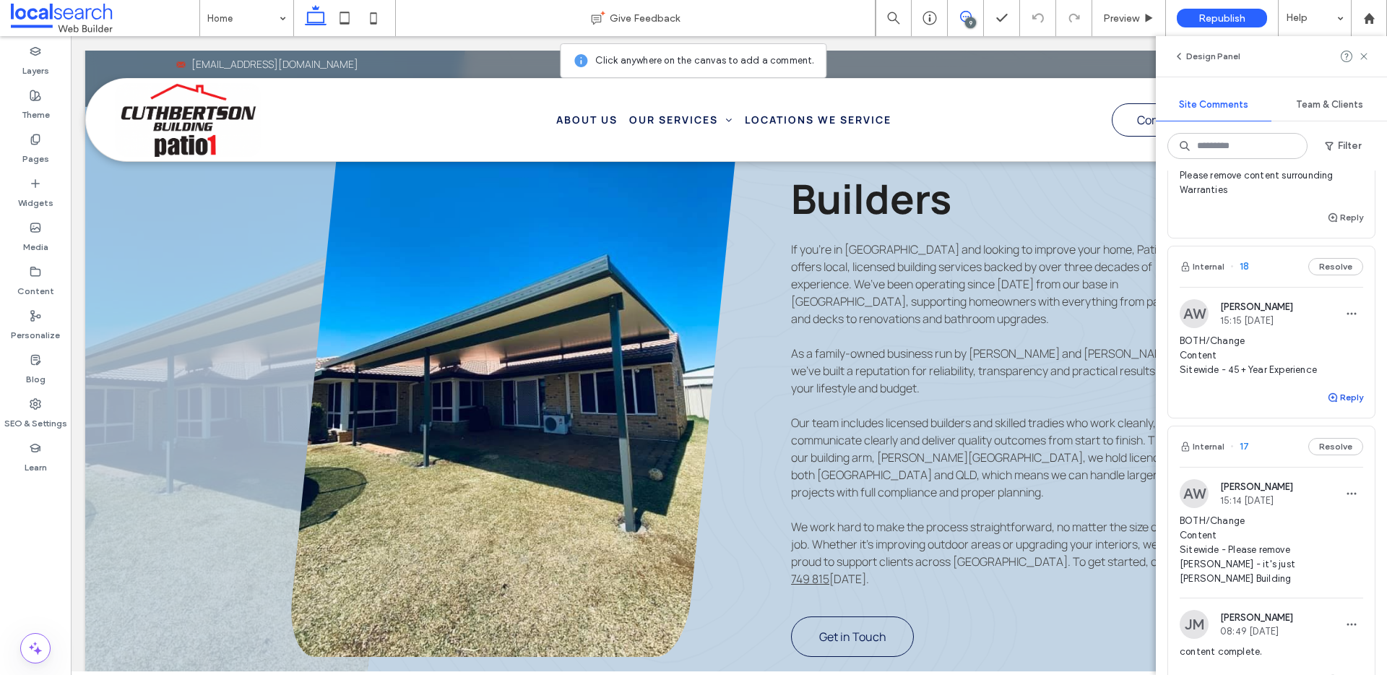
click at [1328, 396] on use "button" at bounding box center [1332, 397] width 9 height 9
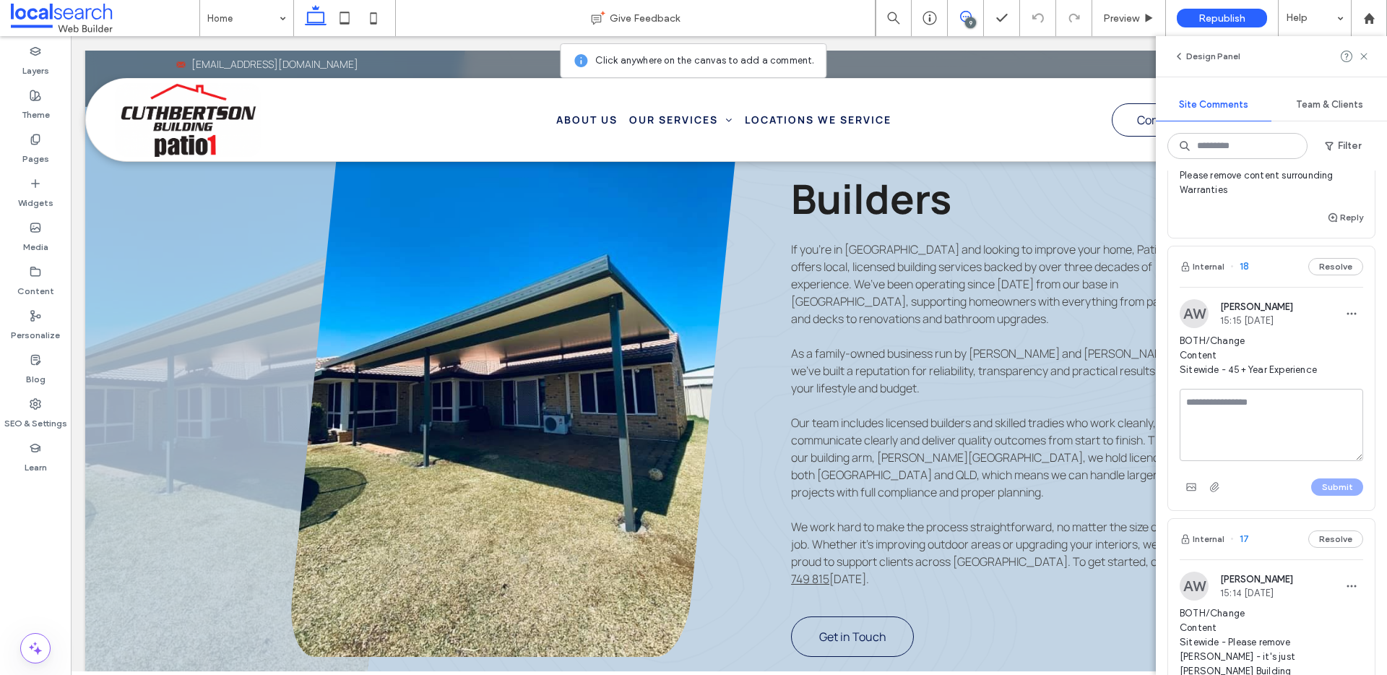
click at [1292, 441] on textarea at bounding box center [1270, 425] width 183 height 72
type textarea "**********"
click at [1335, 490] on button "Submit" at bounding box center [1337, 486] width 52 height 17
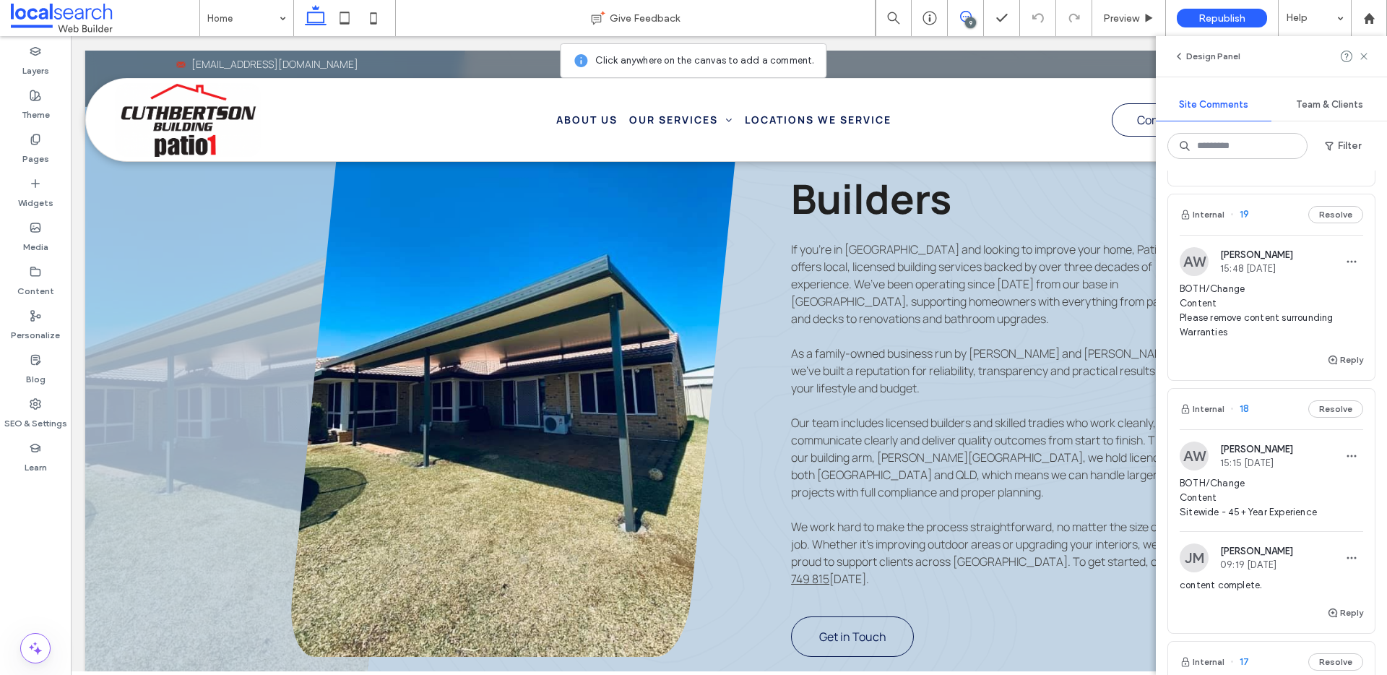
scroll to position [186, 0]
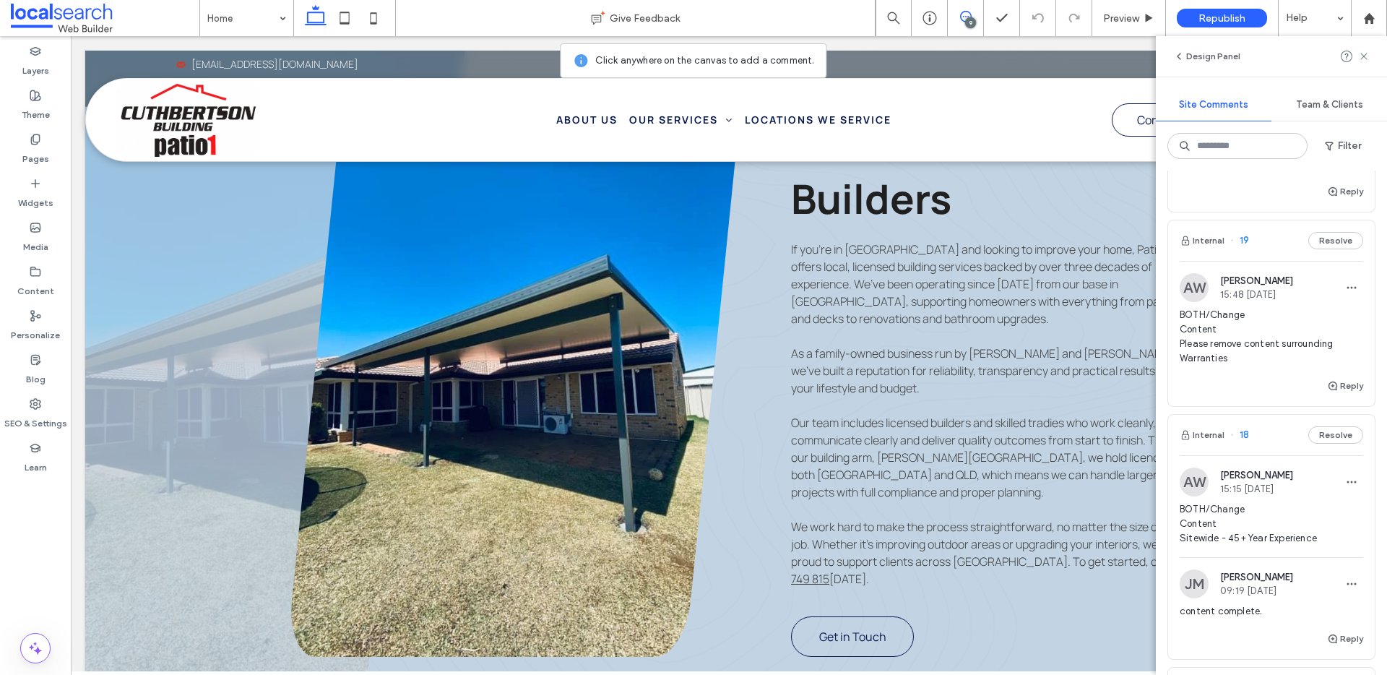
click at [1316, 318] on span "BOTH/Change Content Please remove content surrounding Warranties" at bounding box center [1270, 337] width 183 height 58
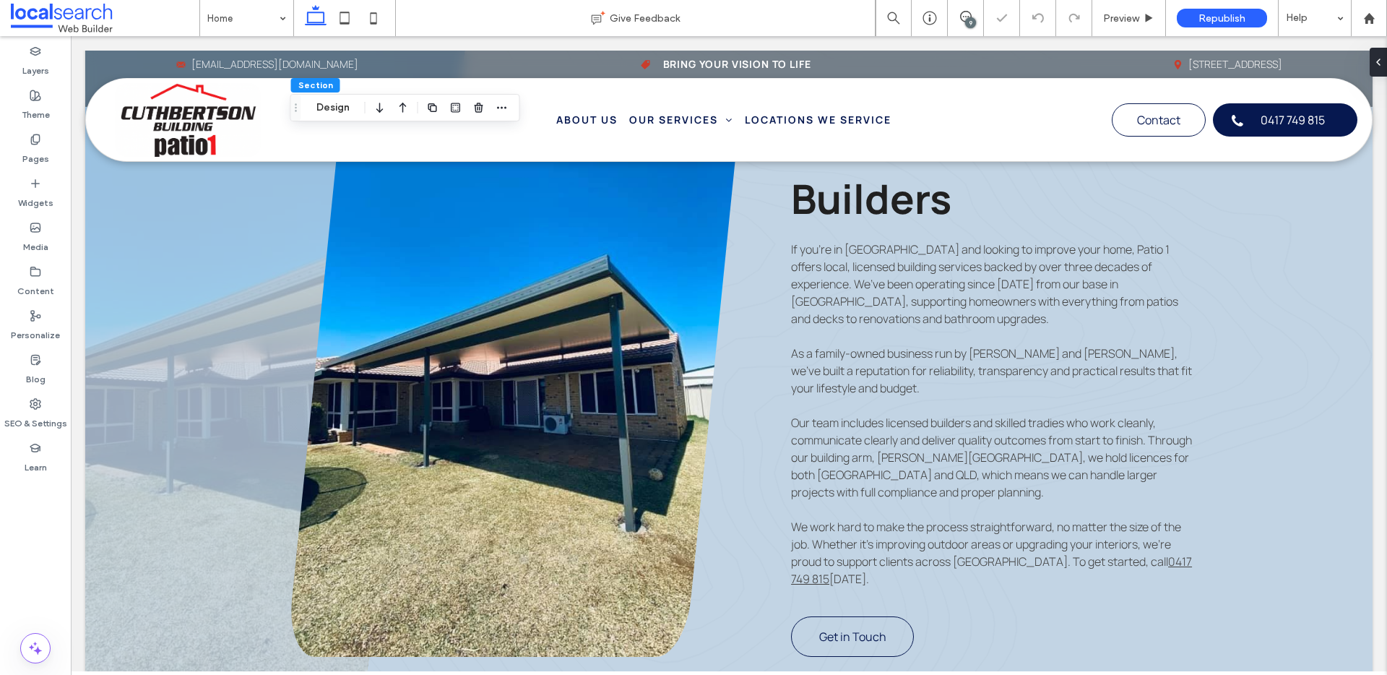
scroll to position [179, 0]
click at [264, 23] on input at bounding box center [242, 18] width 71 height 36
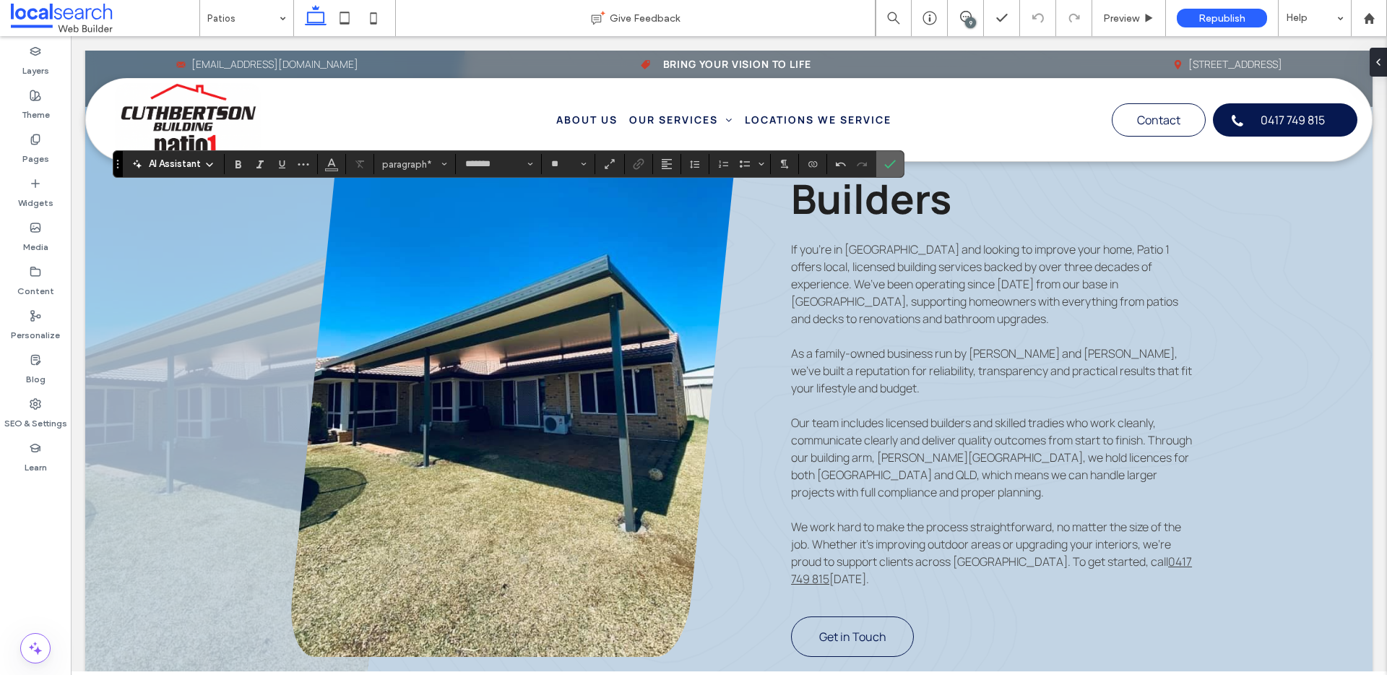
click at [892, 161] on icon "Confirm" at bounding box center [890, 164] width 12 height 12
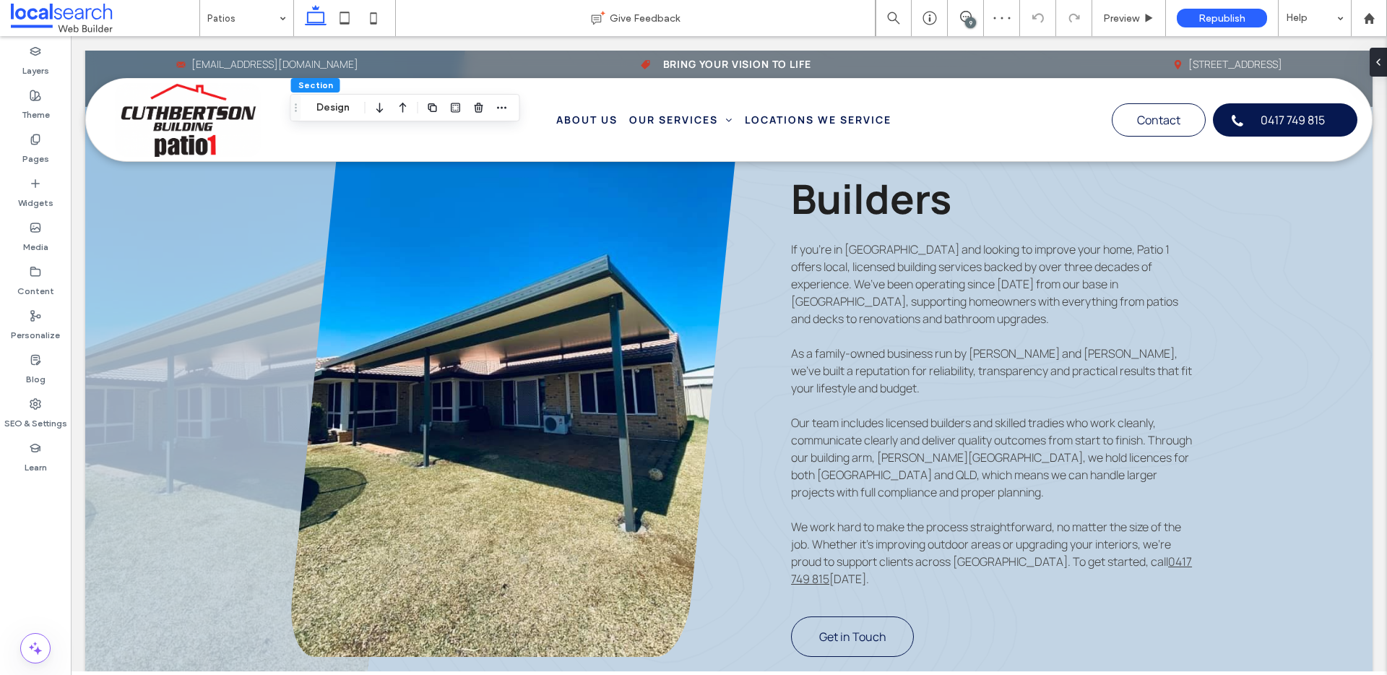
scroll to position [179, 0]
click at [191, 24] on span at bounding box center [105, 18] width 188 height 29
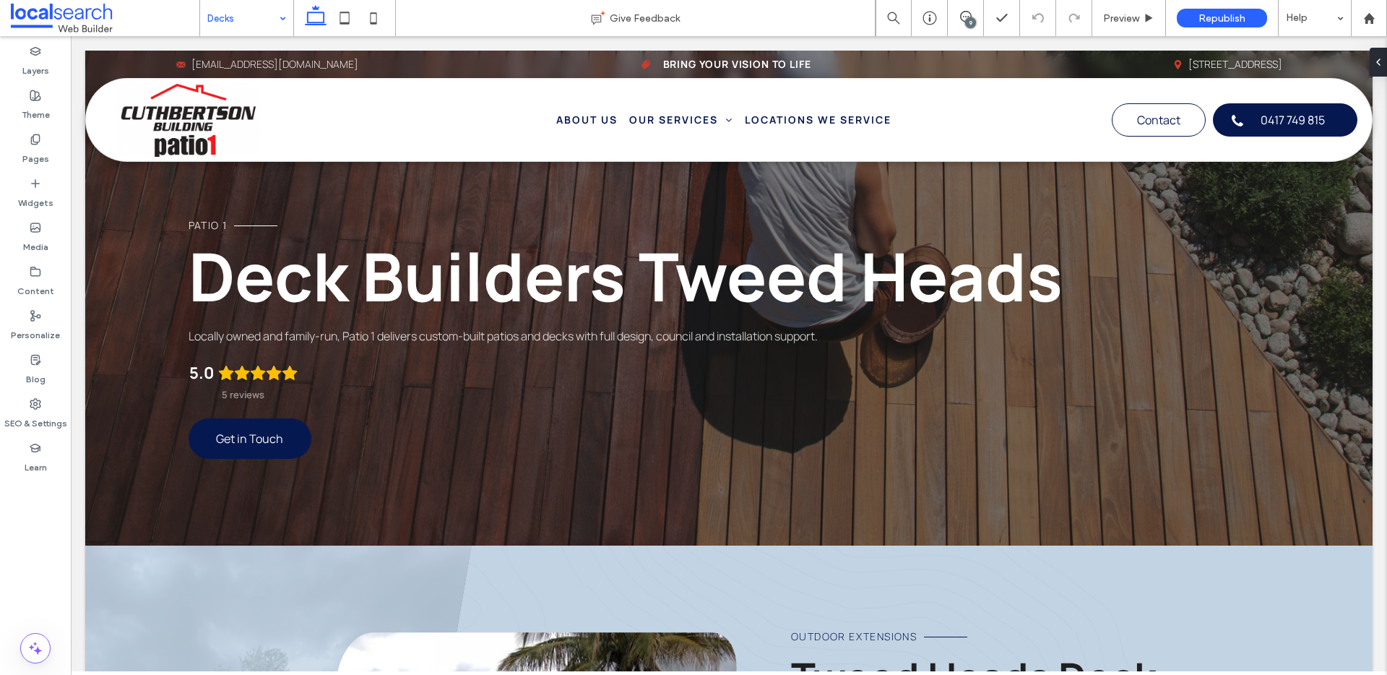
click at [281, 17] on div "Decks" at bounding box center [246, 18] width 93 height 36
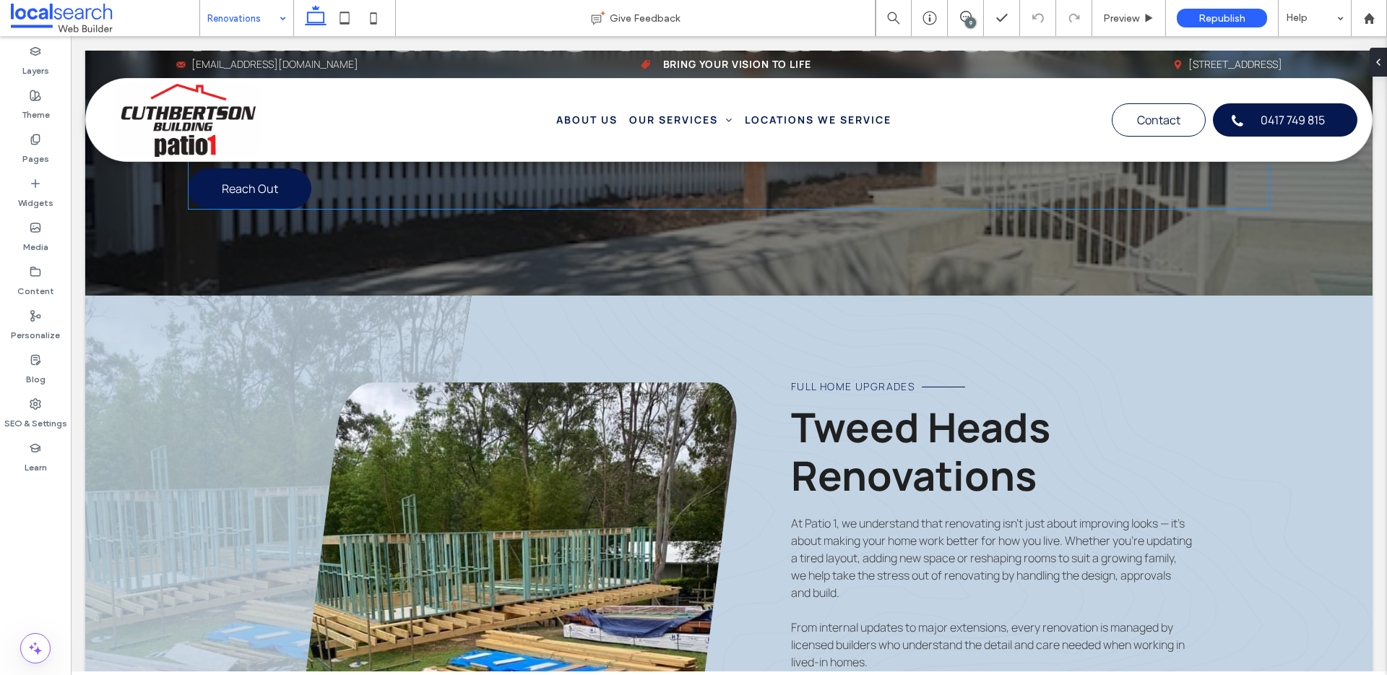
scroll to position [156, 0]
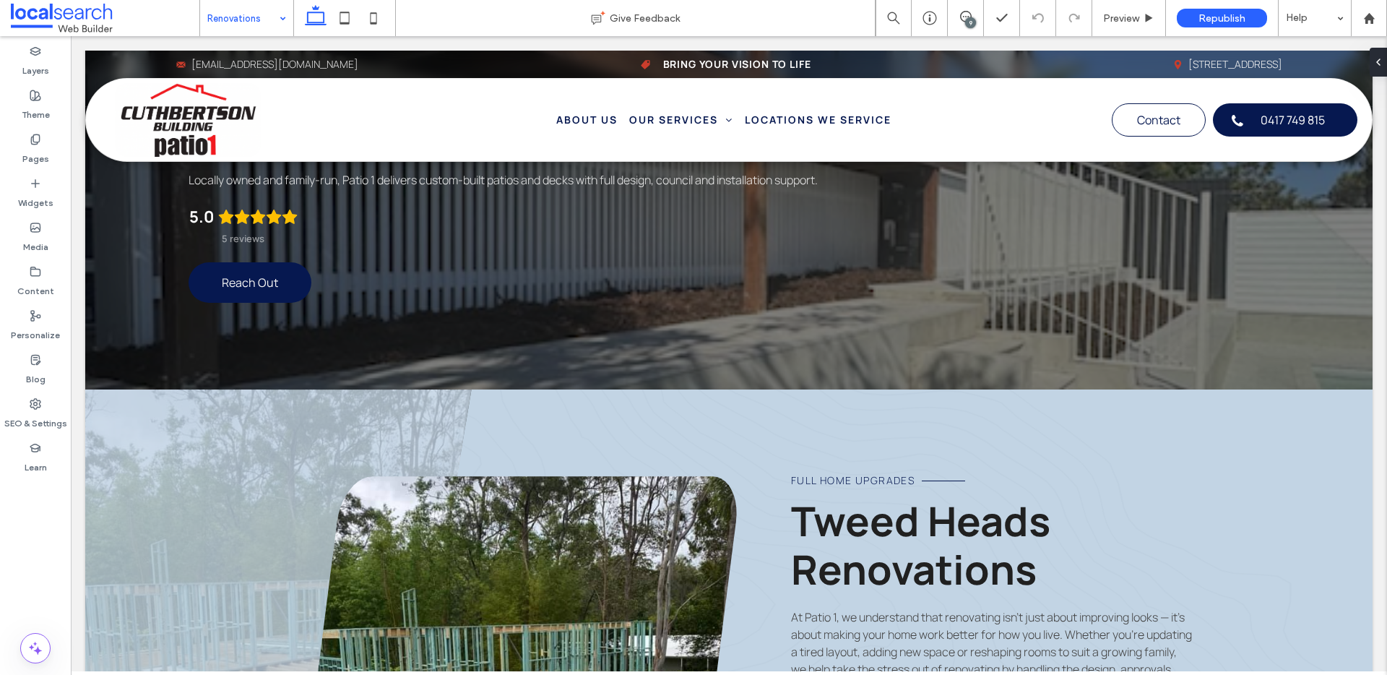
click at [269, 26] on input at bounding box center [242, 18] width 71 height 36
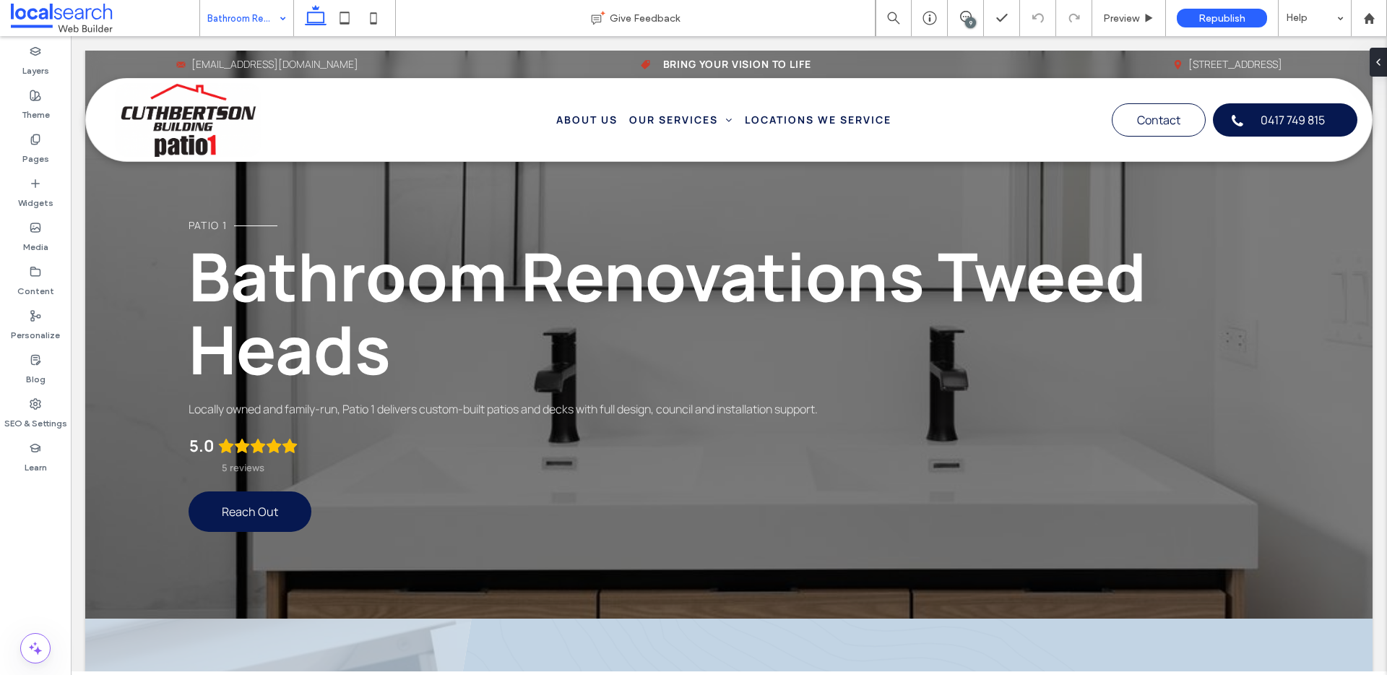
click at [289, 20] on div "Bathroom Renovations" at bounding box center [246, 18] width 93 height 36
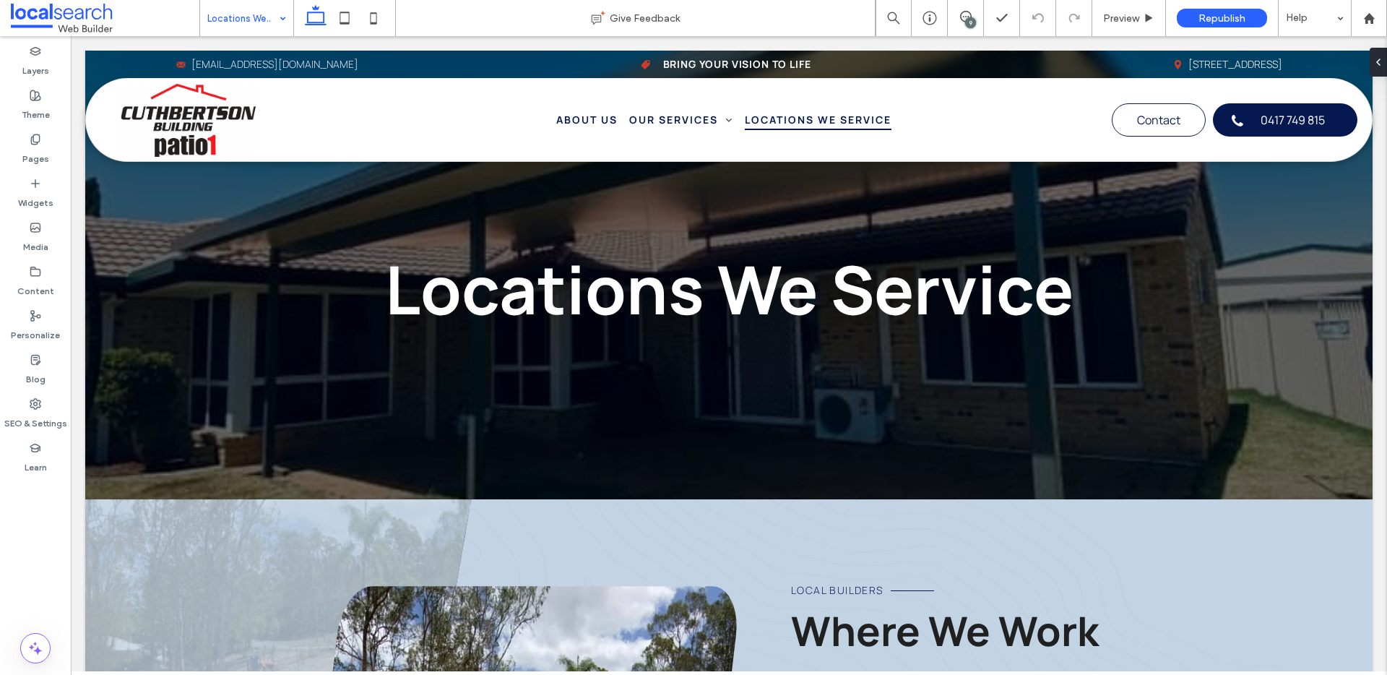
click at [285, 18] on div "Locations We Service" at bounding box center [246, 18] width 93 height 36
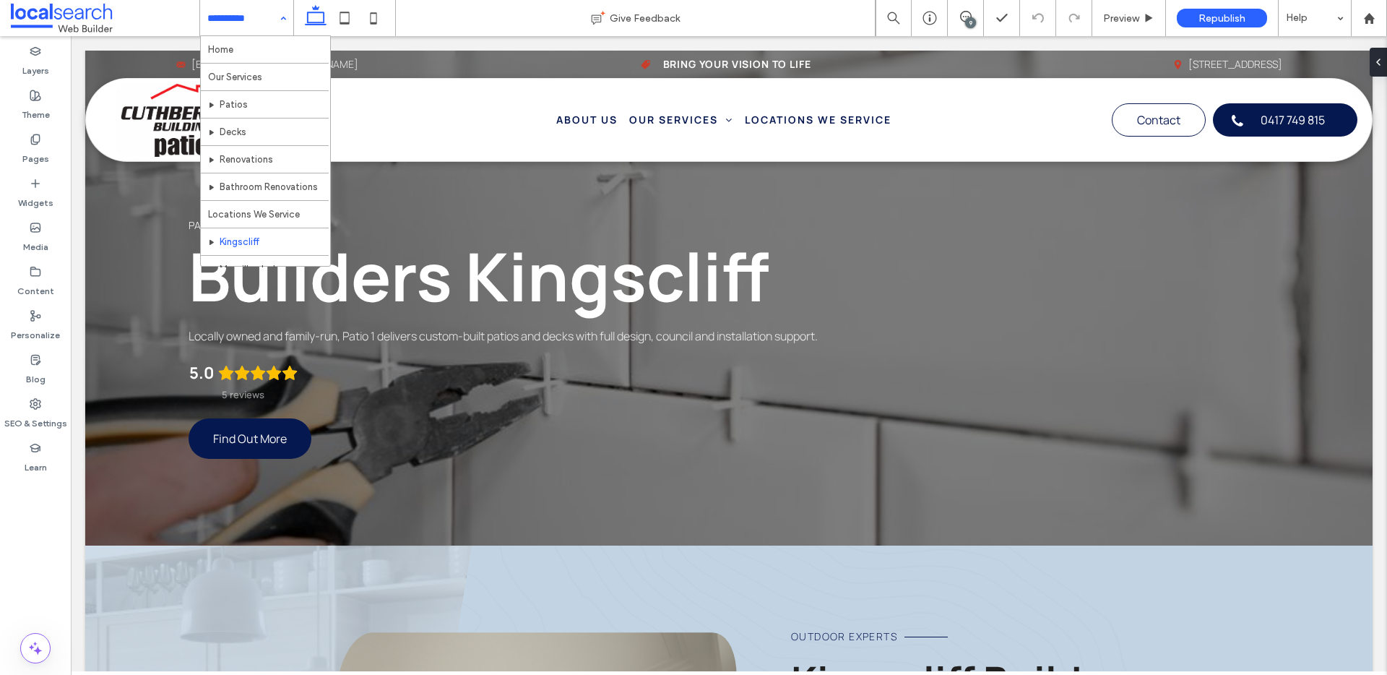
click at [268, 18] on input at bounding box center [242, 18] width 71 height 36
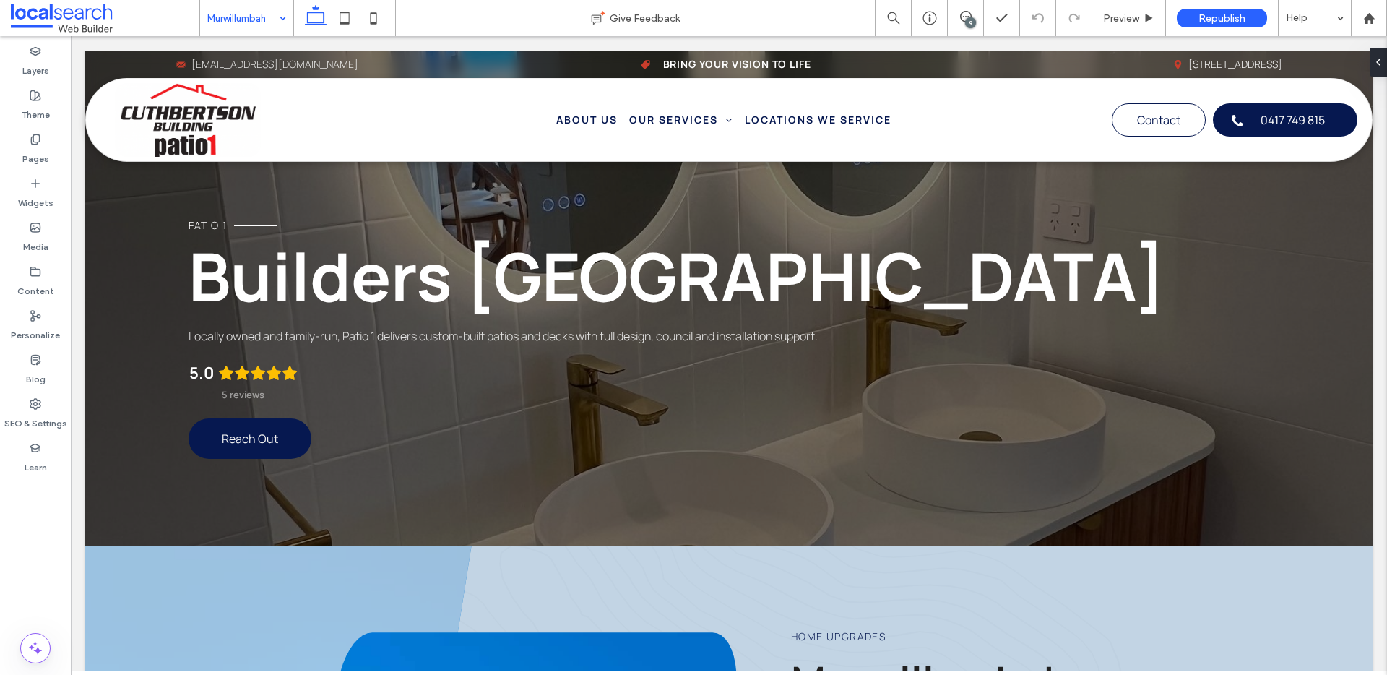
click at [266, 18] on input at bounding box center [242, 18] width 71 height 36
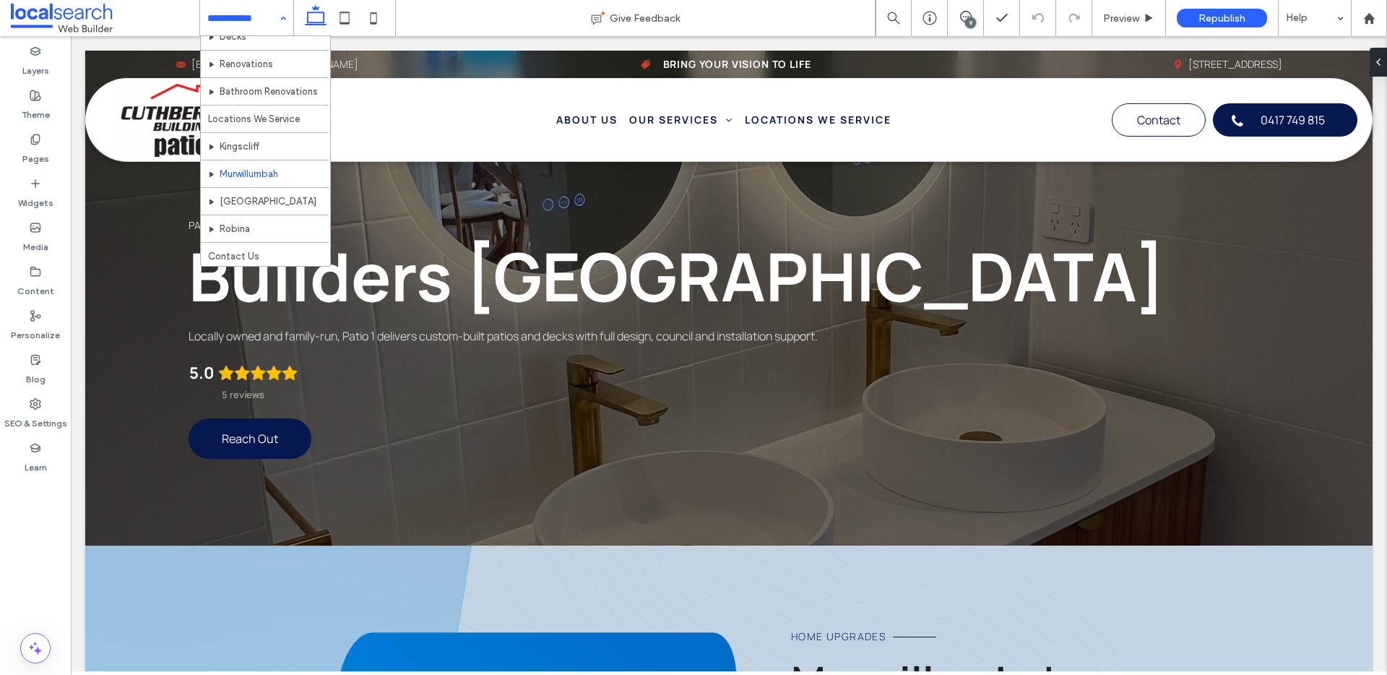
scroll to position [97, 0]
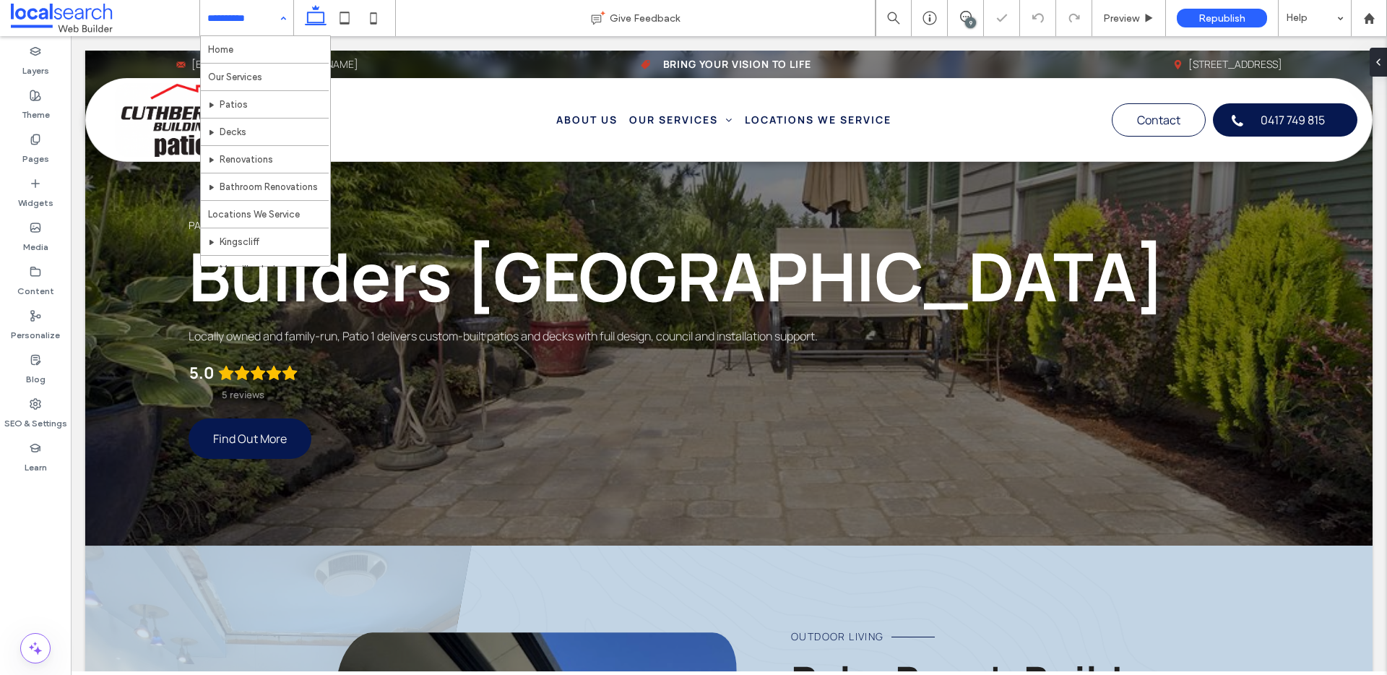
click at [228, 17] on input at bounding box center [242, 18] width 71 height 36
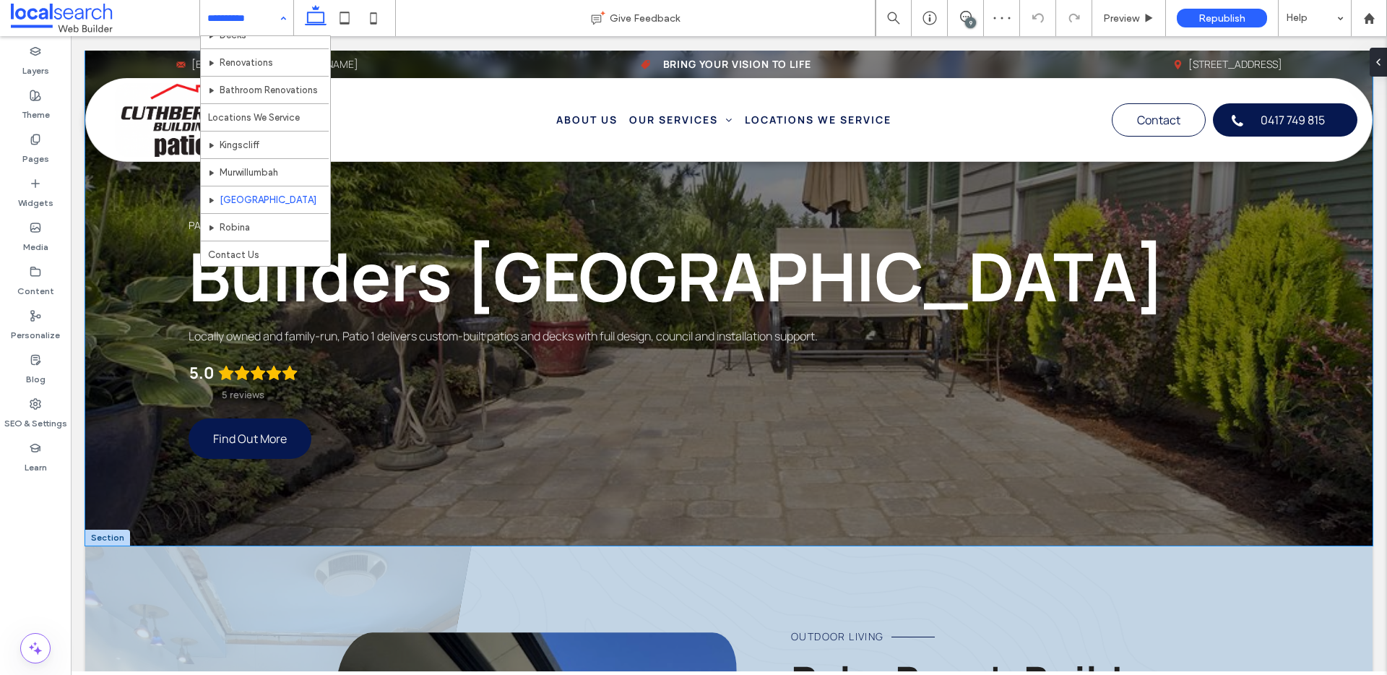
scroll to position [97, 0]
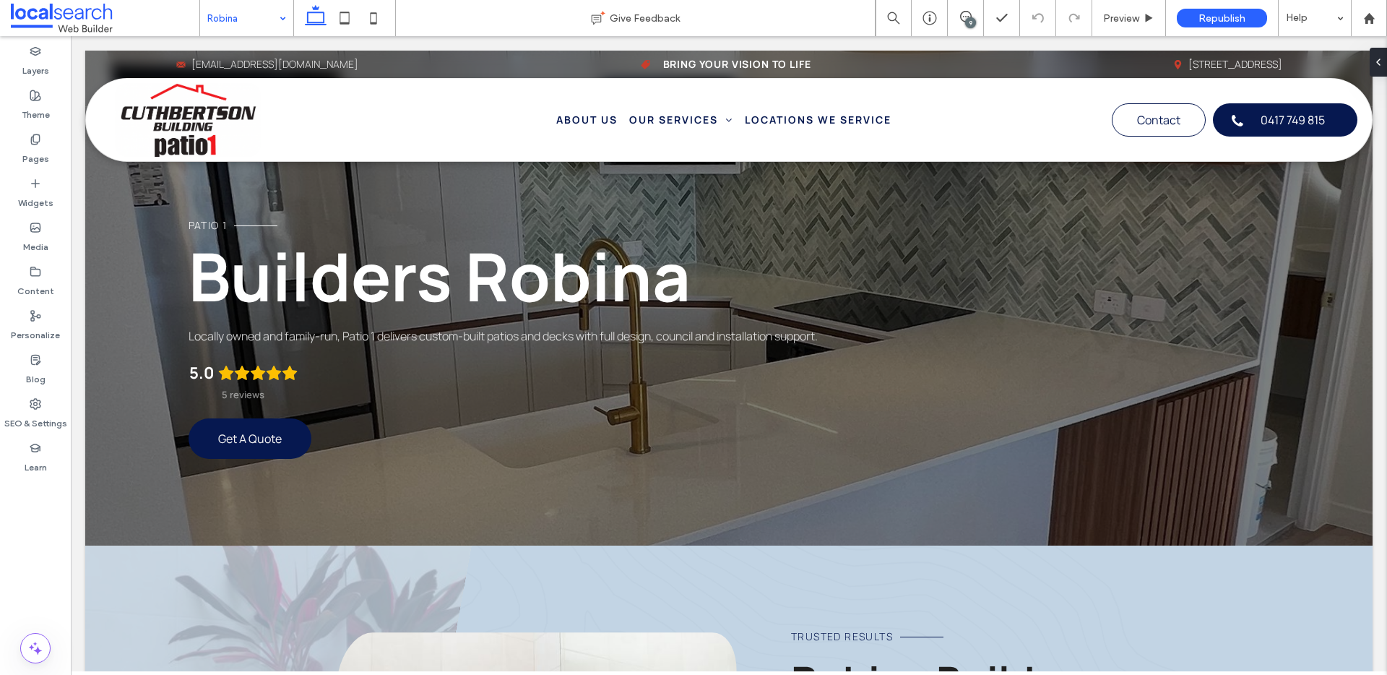
click at [278, 6] on div "Robina" at bounding box center [246, 18] width 93 height 36
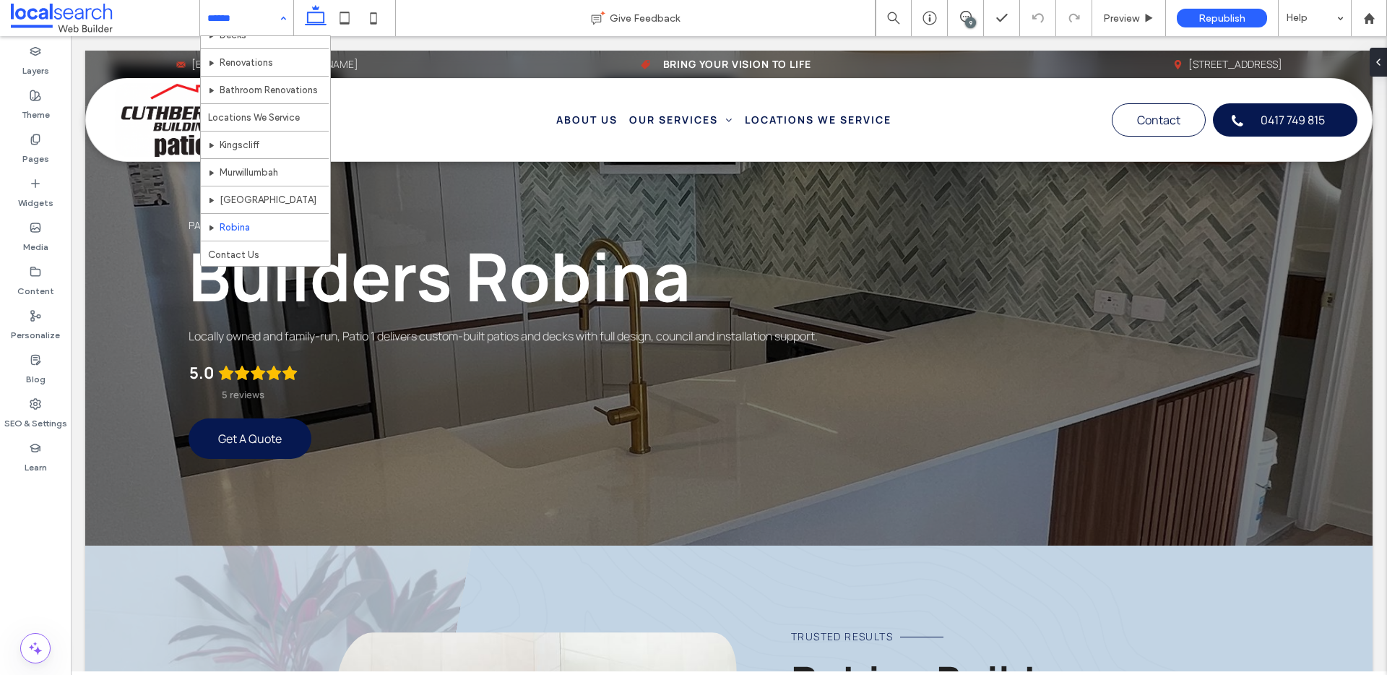
scroll to position [97, 0]
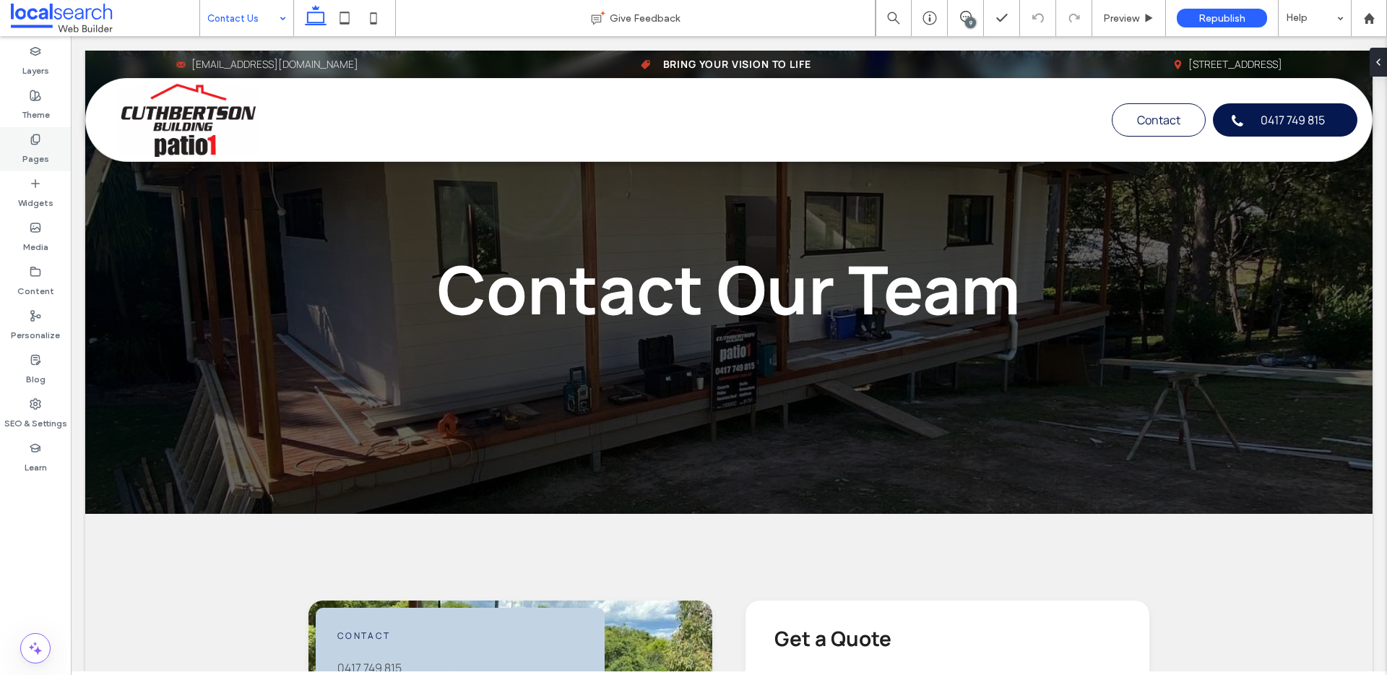
click at [38, 139] on icon at bounding box center [36, 140] width 12 height 12
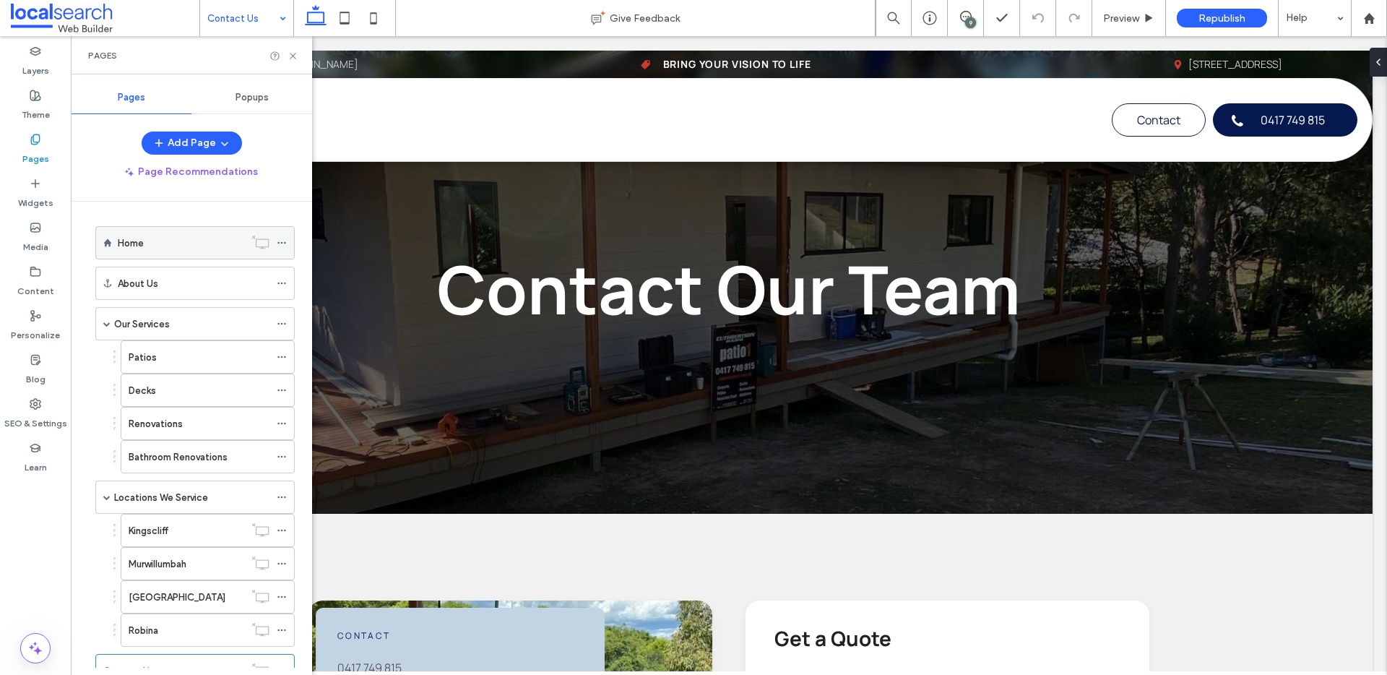
click at [204, 244] on div "Home" at bounding box center [181, 242] width 126 height 15
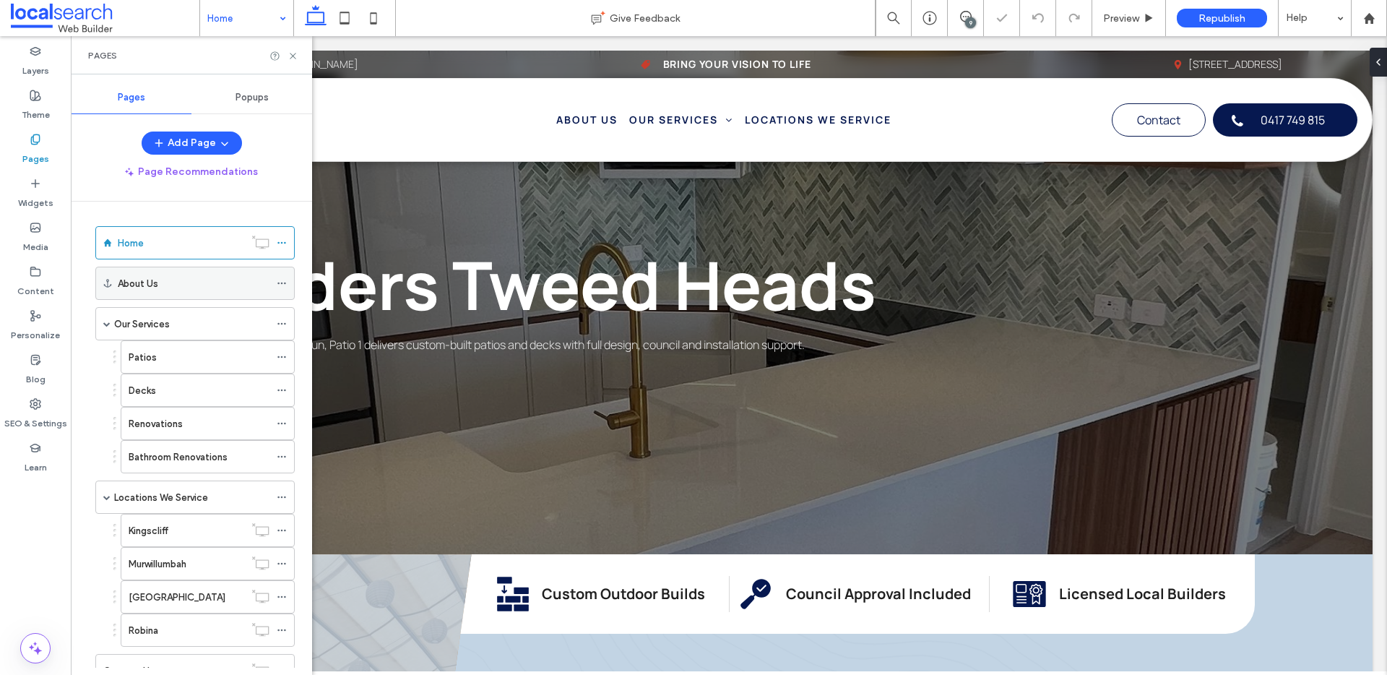
click at [194, 276] on div "About Us" at bounding box center [194, 283] width 152 height 15
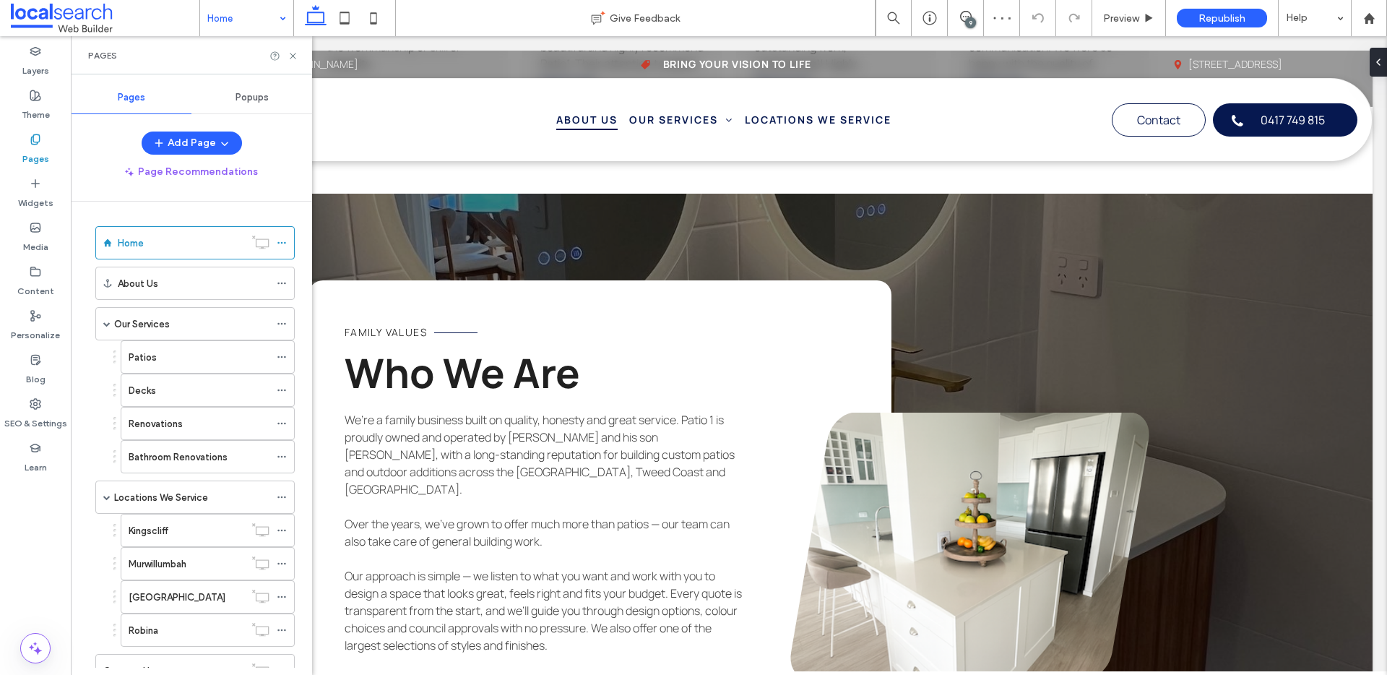
scroll to position [3038, 0]
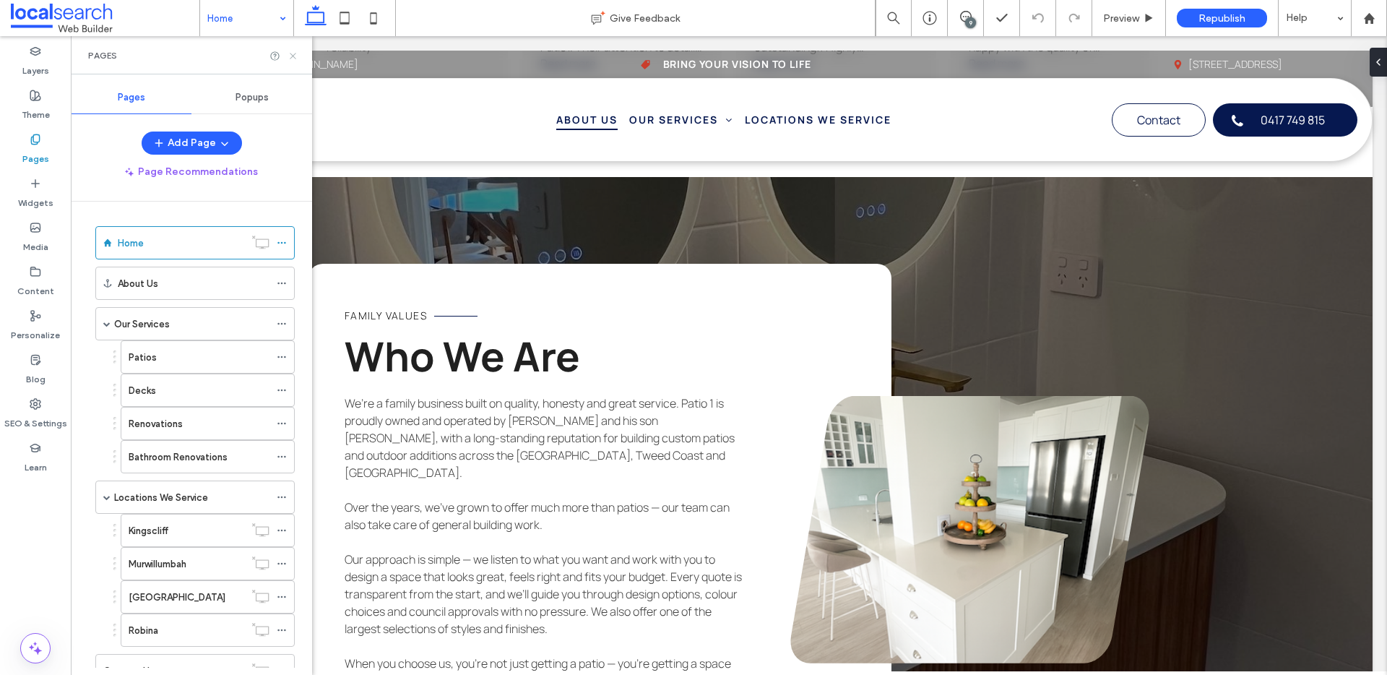
drag, startPoint x: 294, startPoint y: 53, endPoint x: 214, endPoint y: 5, distance: 92.6
click at [294, 53] on icon at bounding box center [292, 56] width 11 height 11
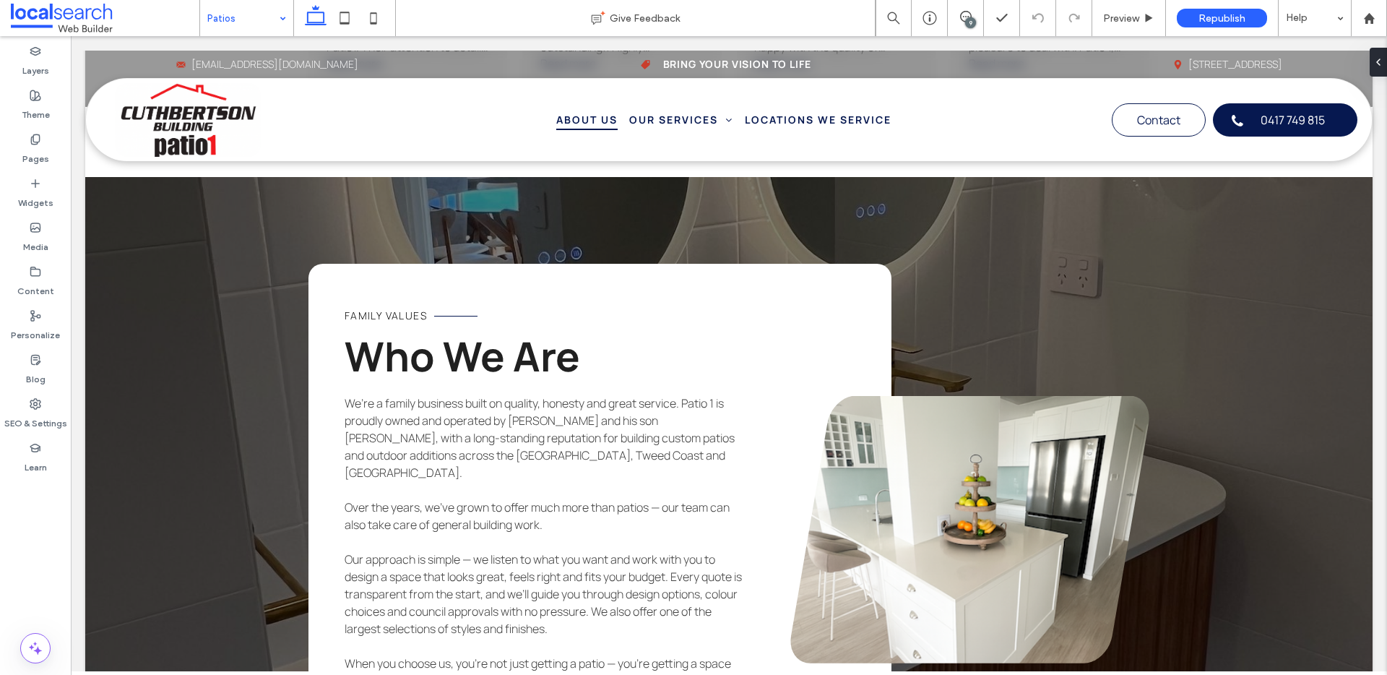
drag, startPoint x: 241, startPoint y: 102, endPoint x: 986, endPoint y: 38, distance: 747.3
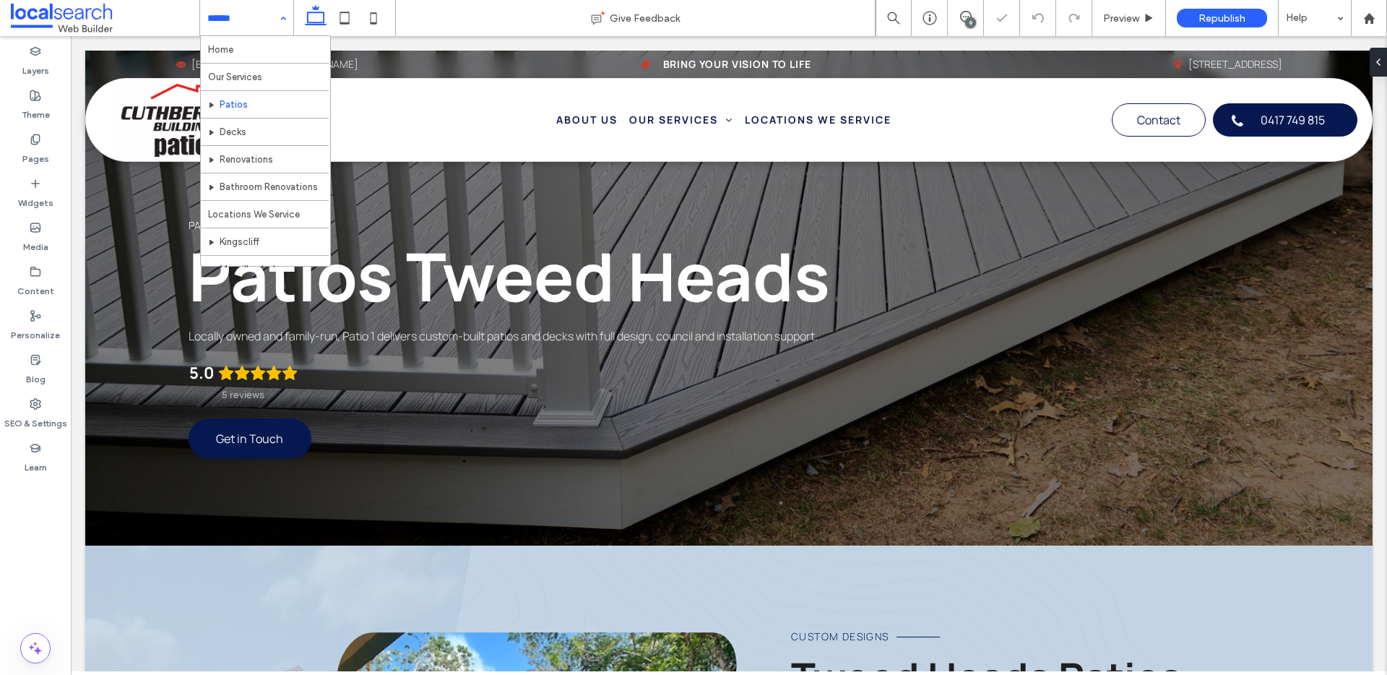
click at [264, 10] on input at bounding box center [242, 18] width 71 height 36
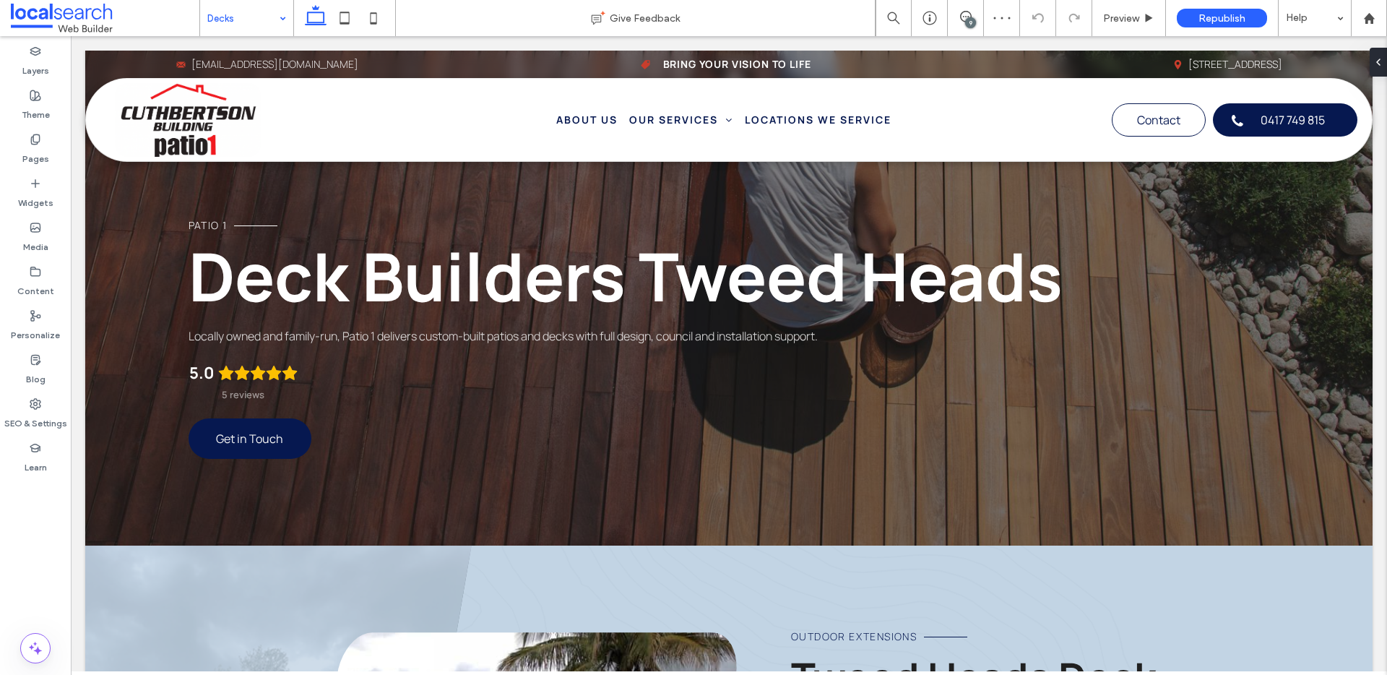
click at [264, 26] on input at bounding box center [242, 18] width 71 height 36
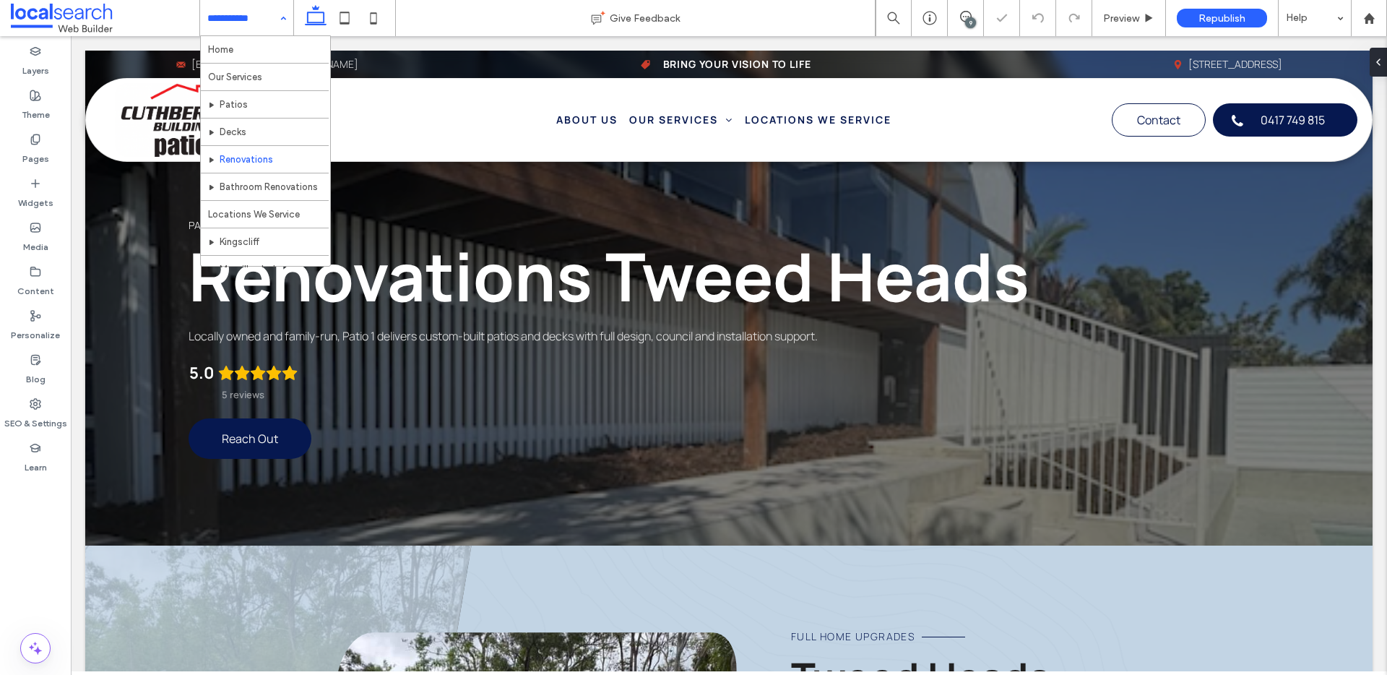
click at [246, 19] on input at bounding box center [242, 18] width 71 height 36
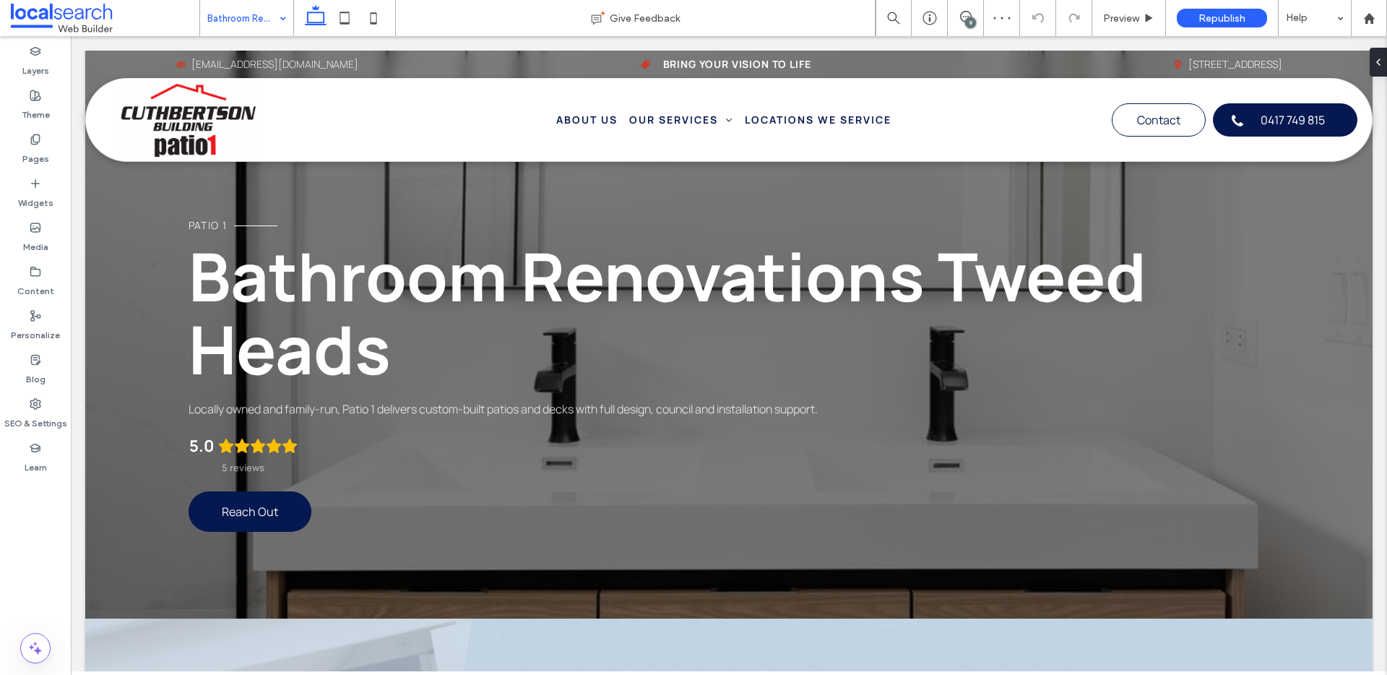
click at [279, 22] on div "Bathroom Renovations" at bounding box center [246, 18] width 93 height 36
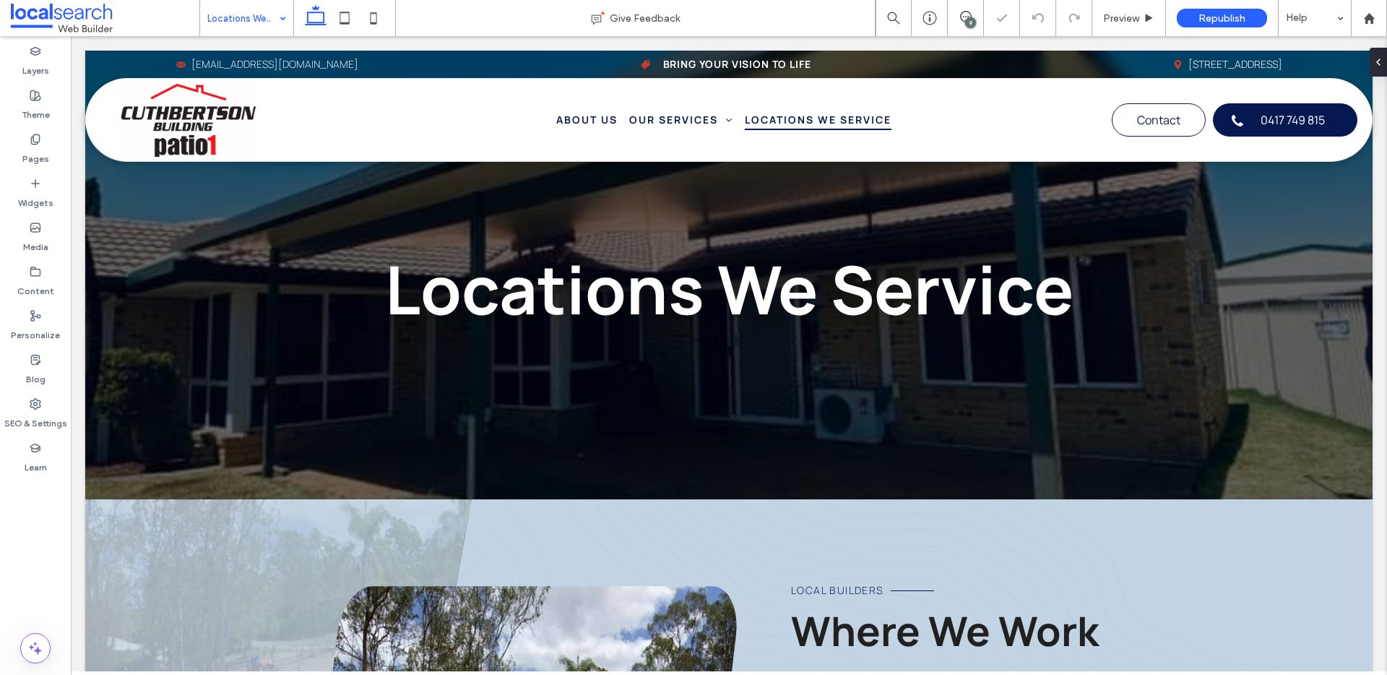
click at [277, 28] on div "Locations We Service" at bounding box center [246, 18] width 93 height 36
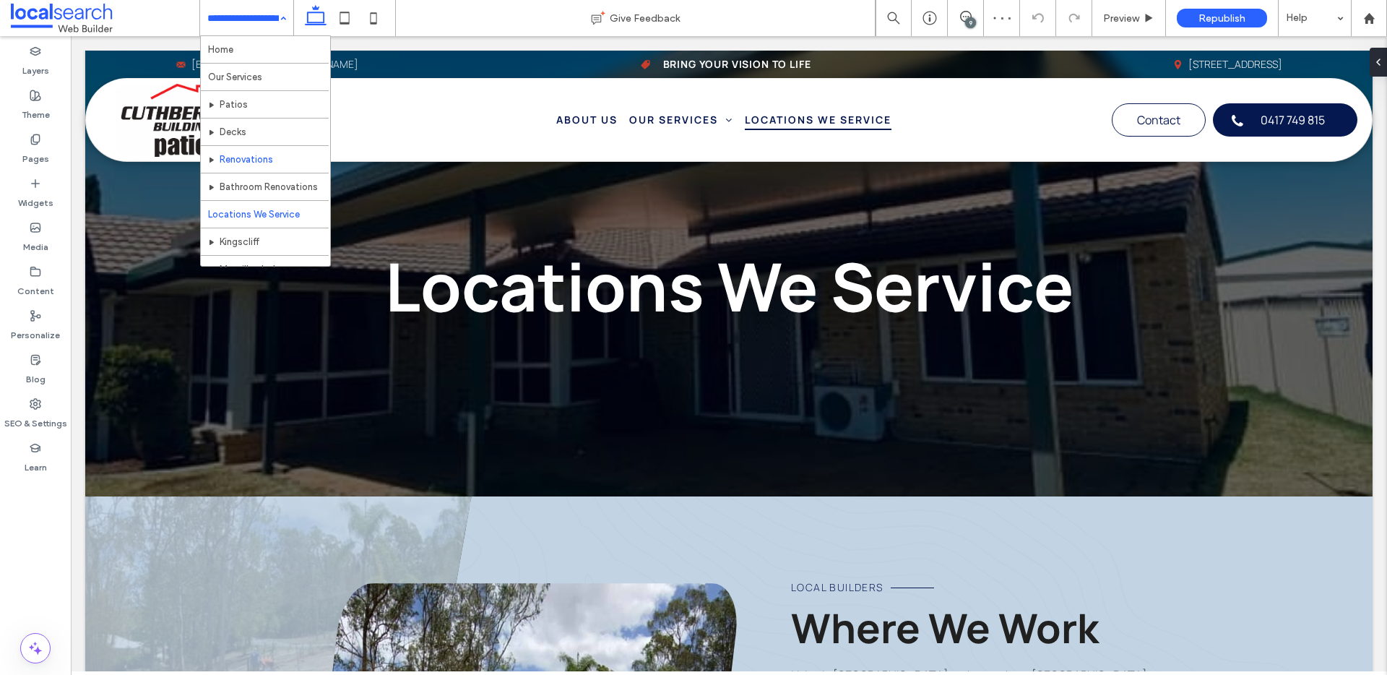
scroll to position [25, 0]
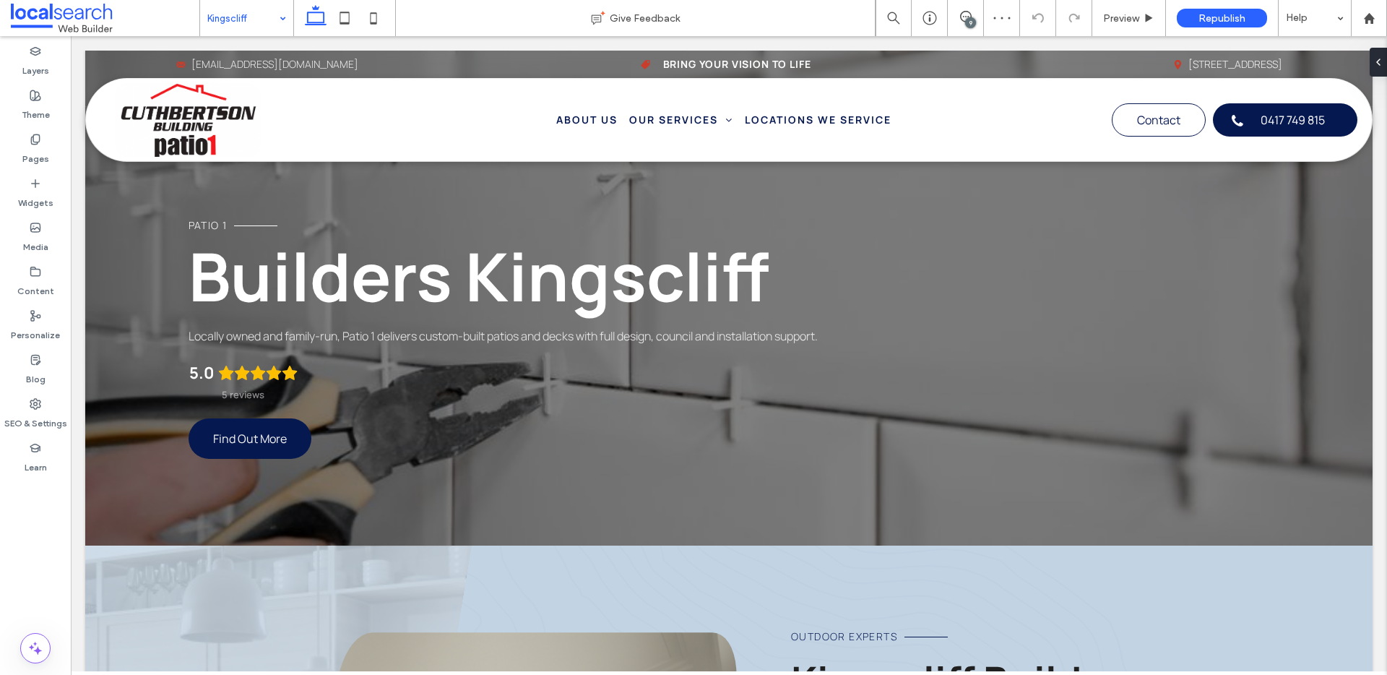
click at [260, 17] on input at bounding box center [242, 18] width 71 height 36
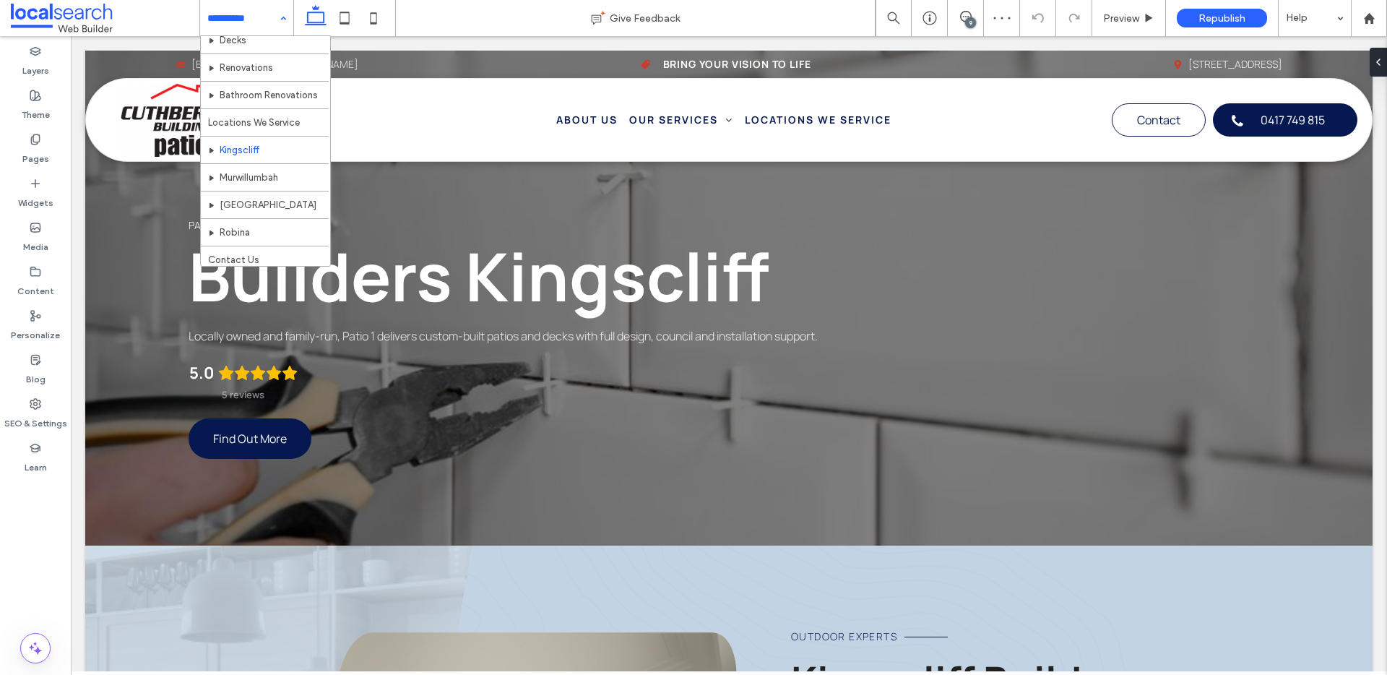
scroll to position [97, 0]
click at [261, 185] on hr at bounding box center [265, 185] width 128 height 1
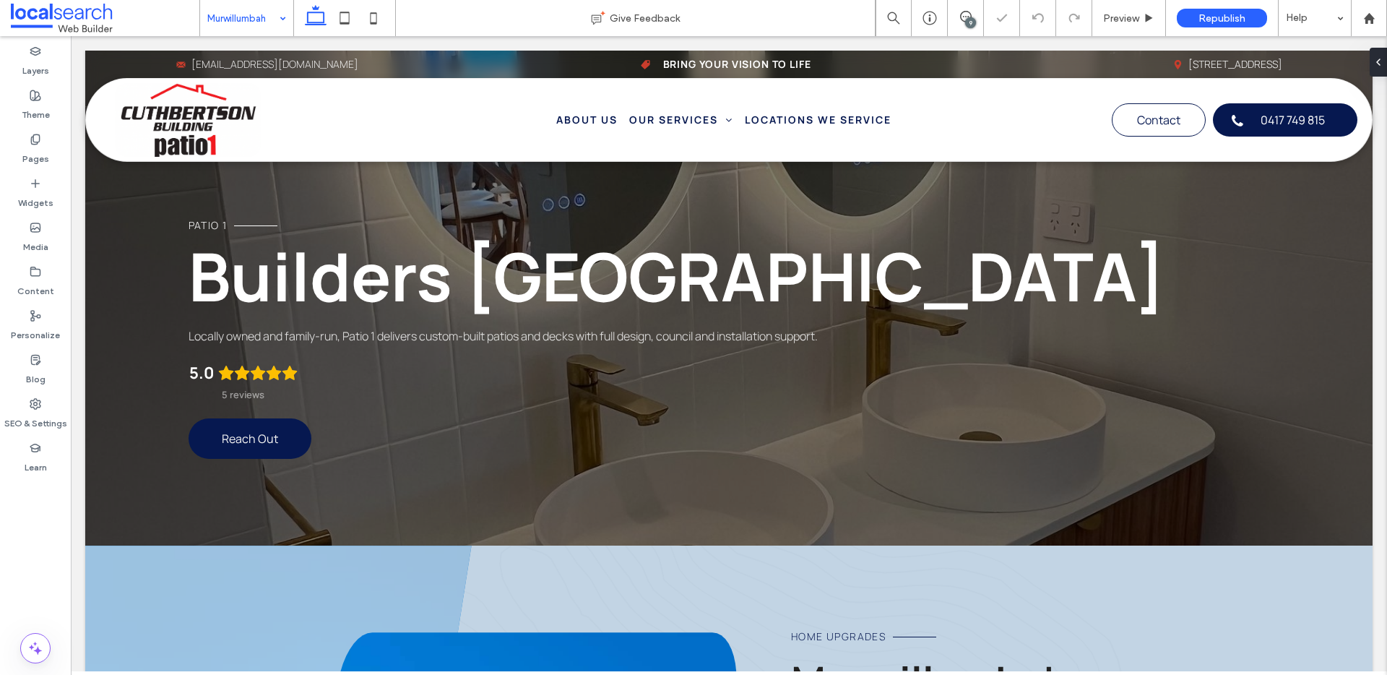
click at [241, 15] on input at bounding box center [242, 18] width 71 height 36
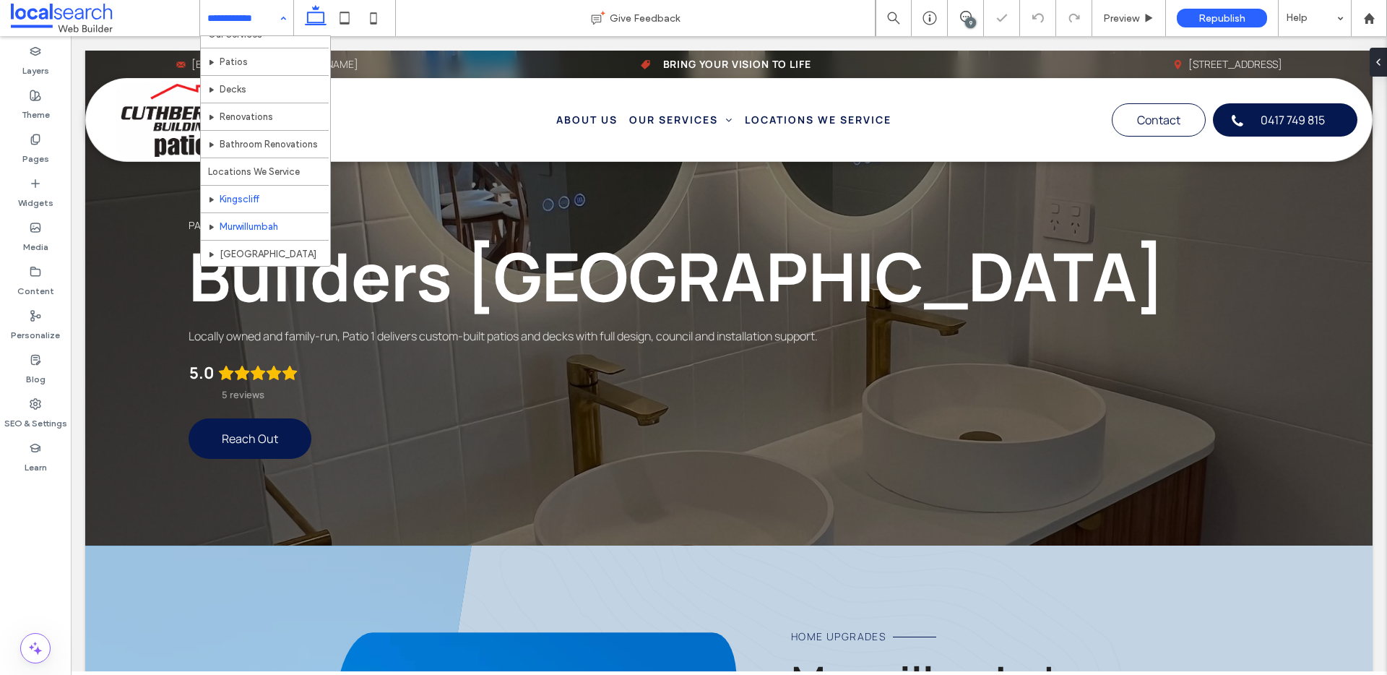
scroll to position [97, 0]
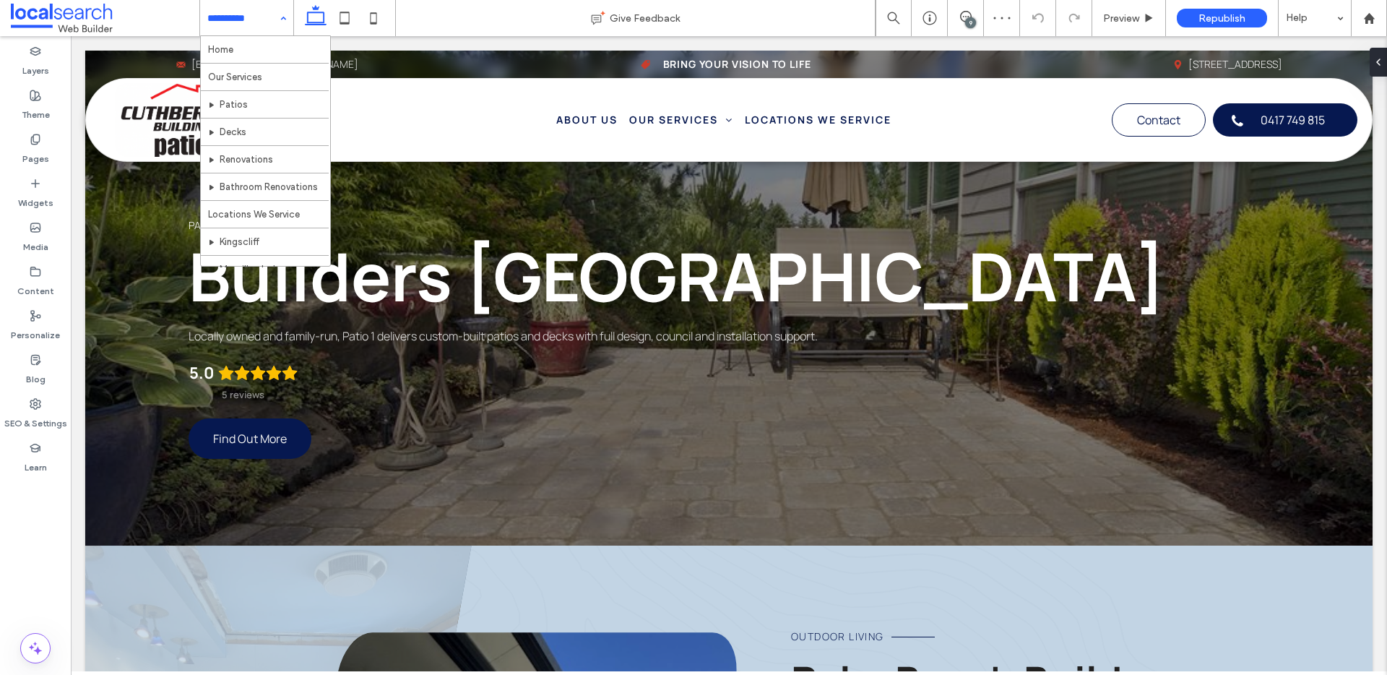
click at [262, 14] on input at bounding box center [242, 18] width 71 height 36
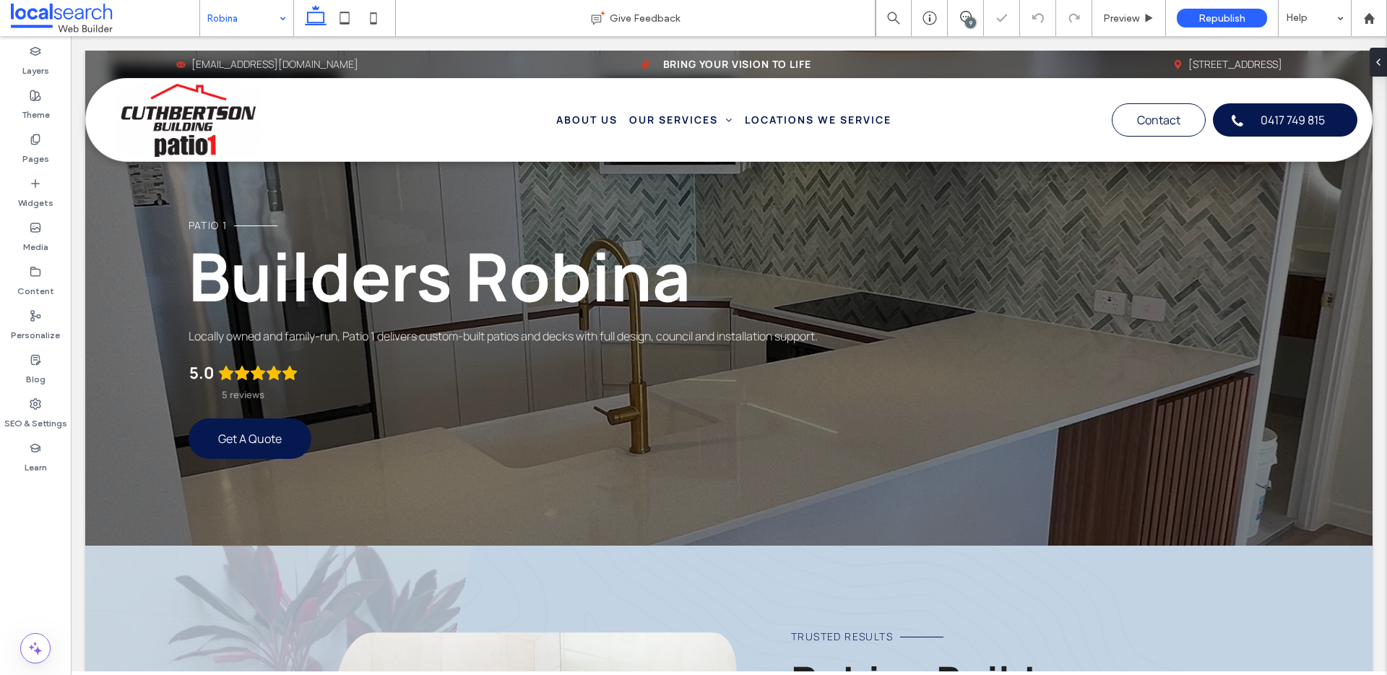
click at [272, 20] on input at bounding box center [242, 18] width 71 height 36
drag, startPoint x: 254, startPoint y: 246, endPoint x: 942, endPoint y: 32, distance: 720.7
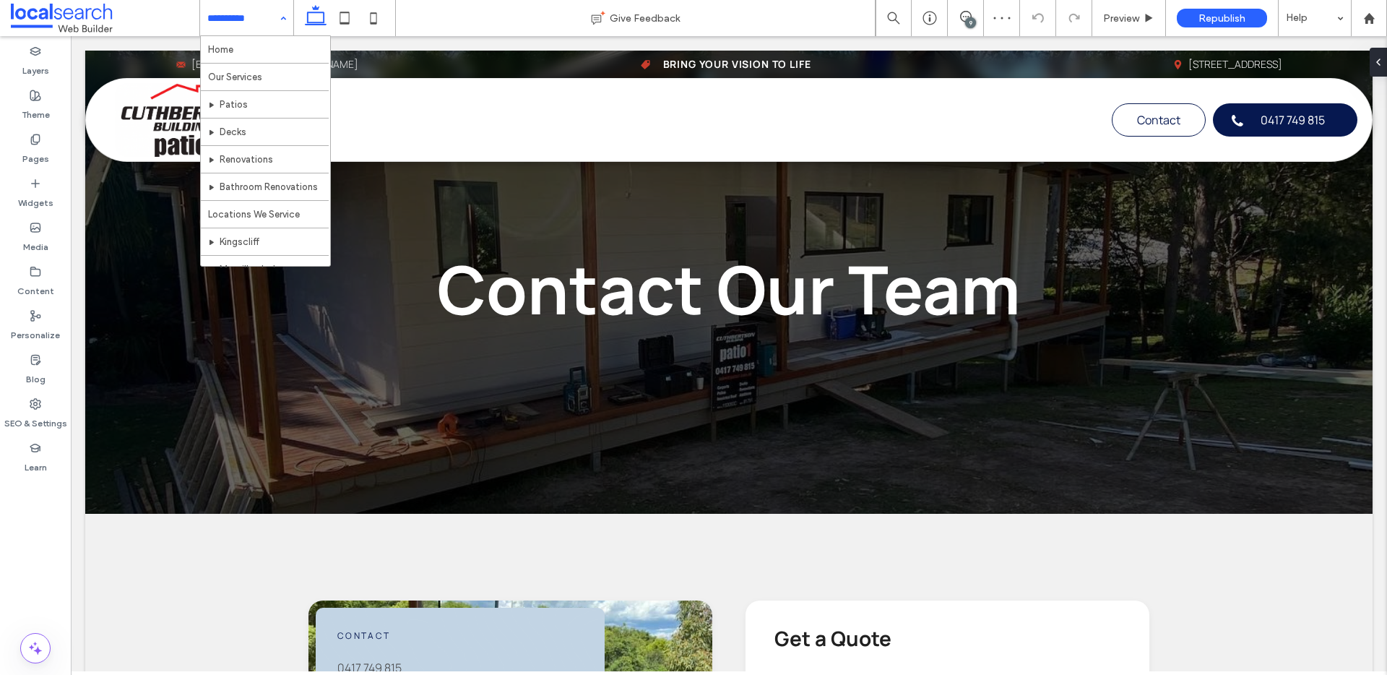
click at [249, 13] on input at bounding box center [242, 18] width 71 height 36
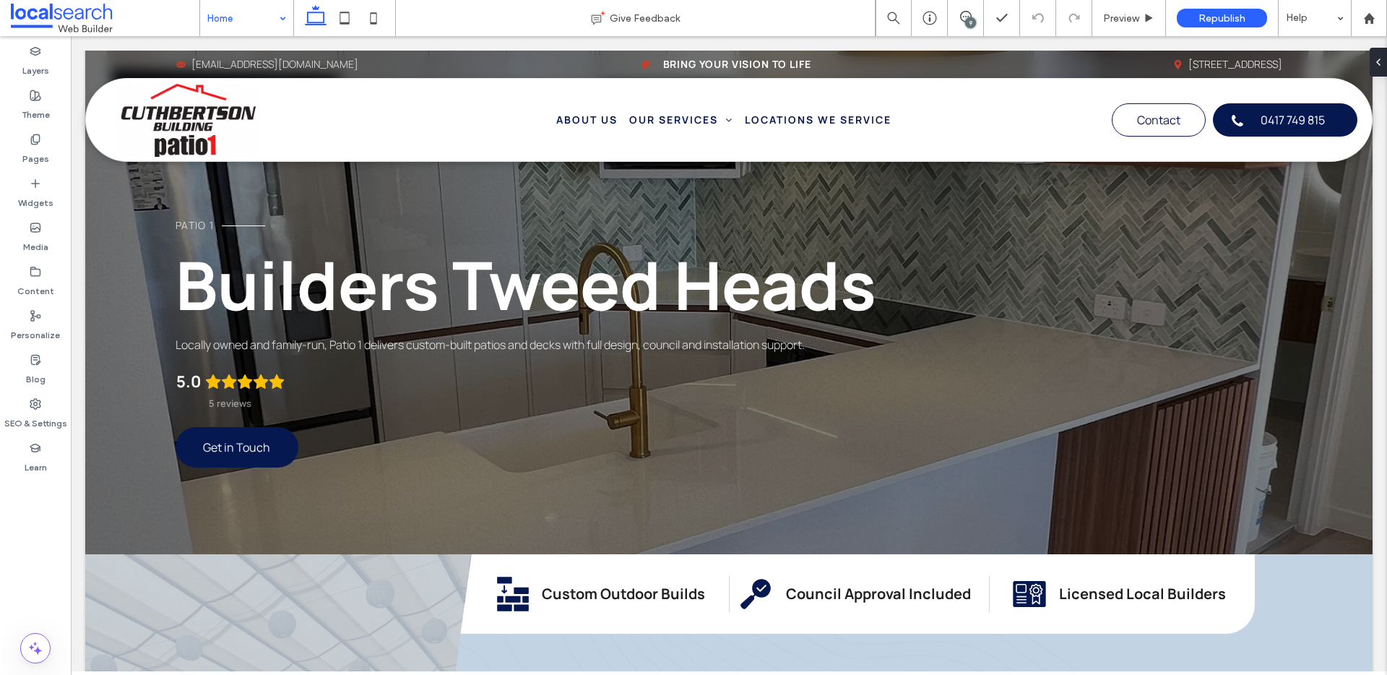
click at [259, 17] on input at bounding box center [242, 18] width 71 height 36
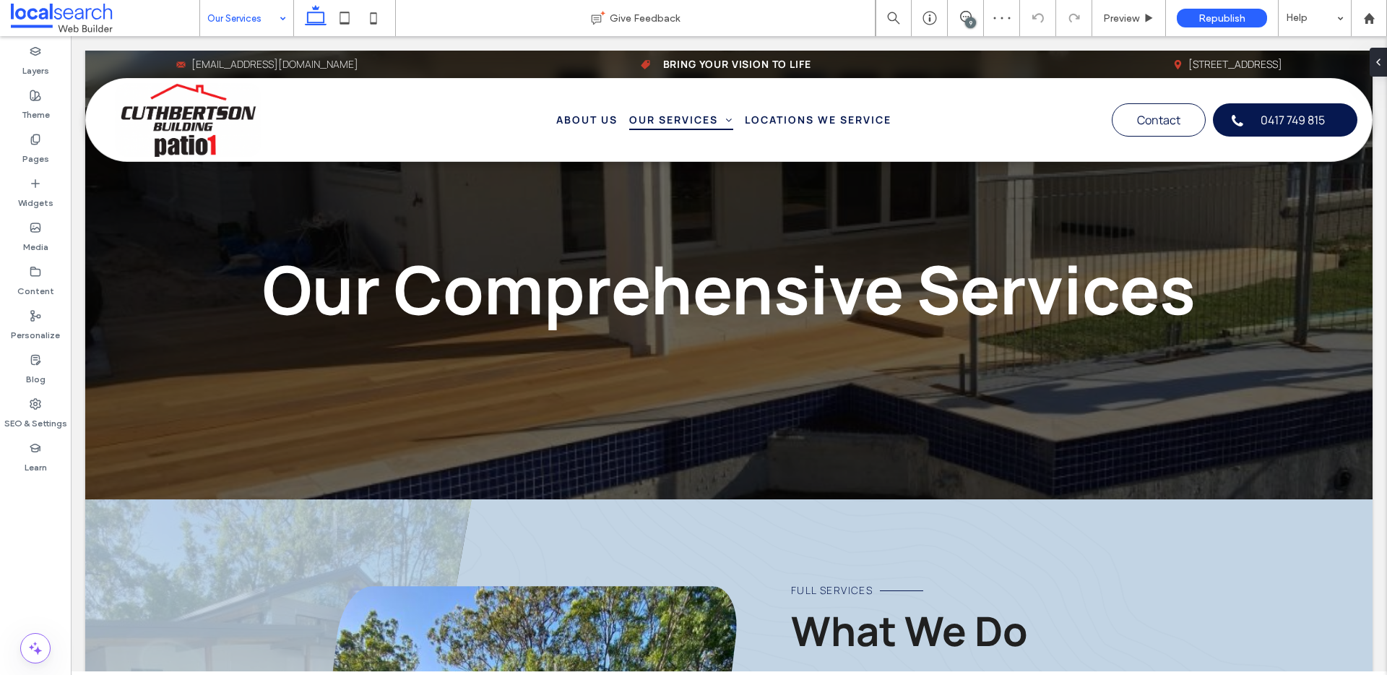
click at [279, 6] on div "Our Services" at bounding box center [246, 18] width 93 height 36
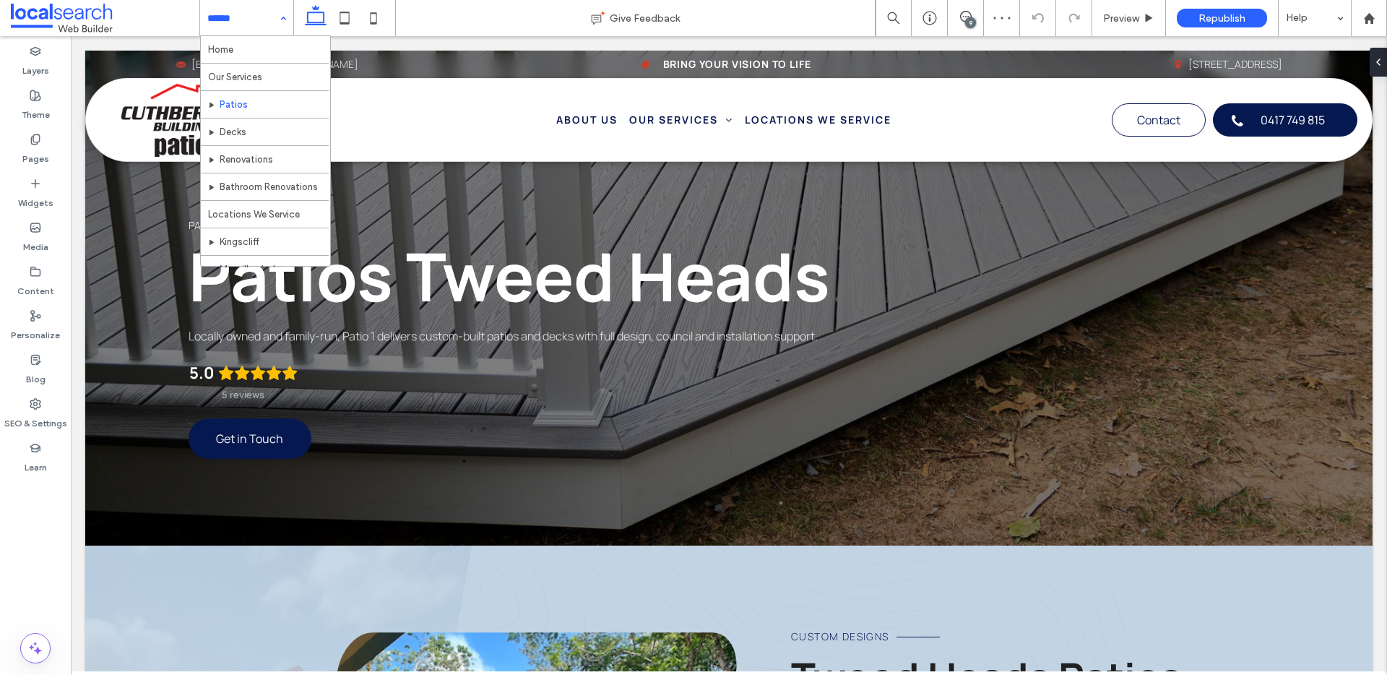
click at [239, 10] on input at bounding box center [242, 18] width 71 height 36
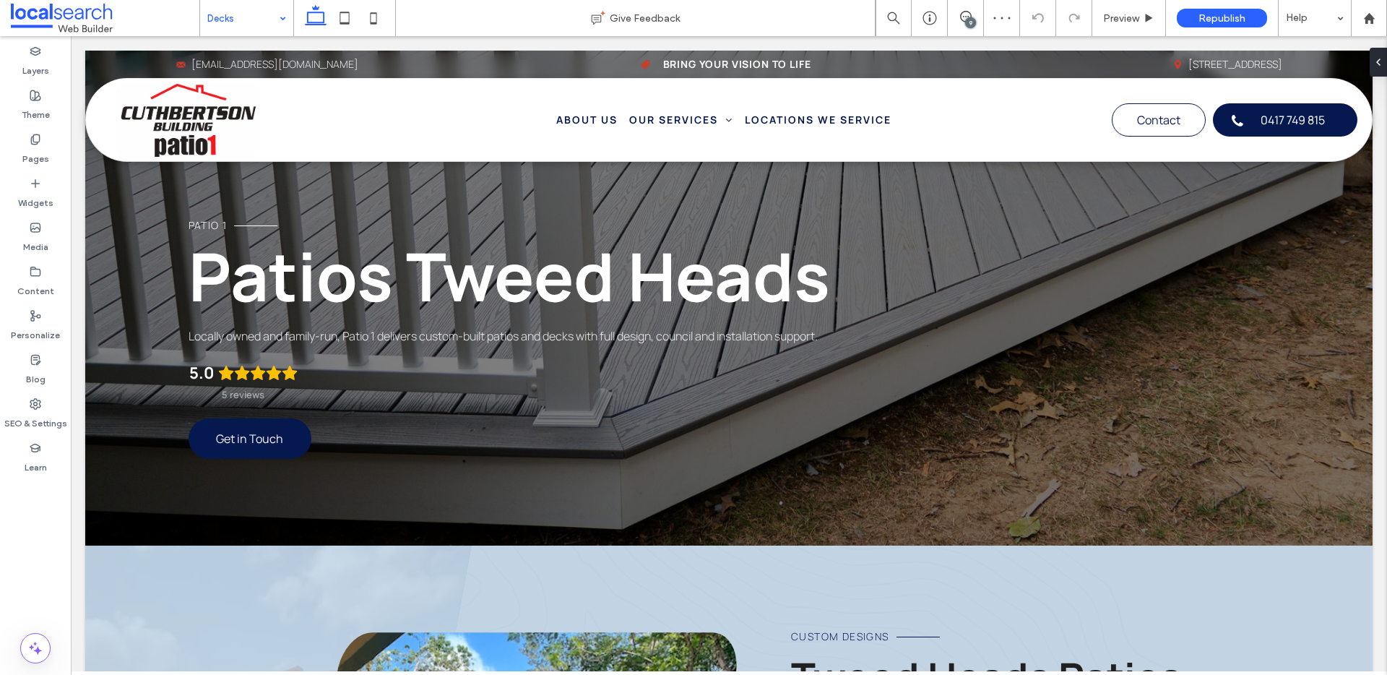
drag, startPoint x: 257, startPoint y: 126, endPoint x: 370, endPoint y: 103, distance: 115.0
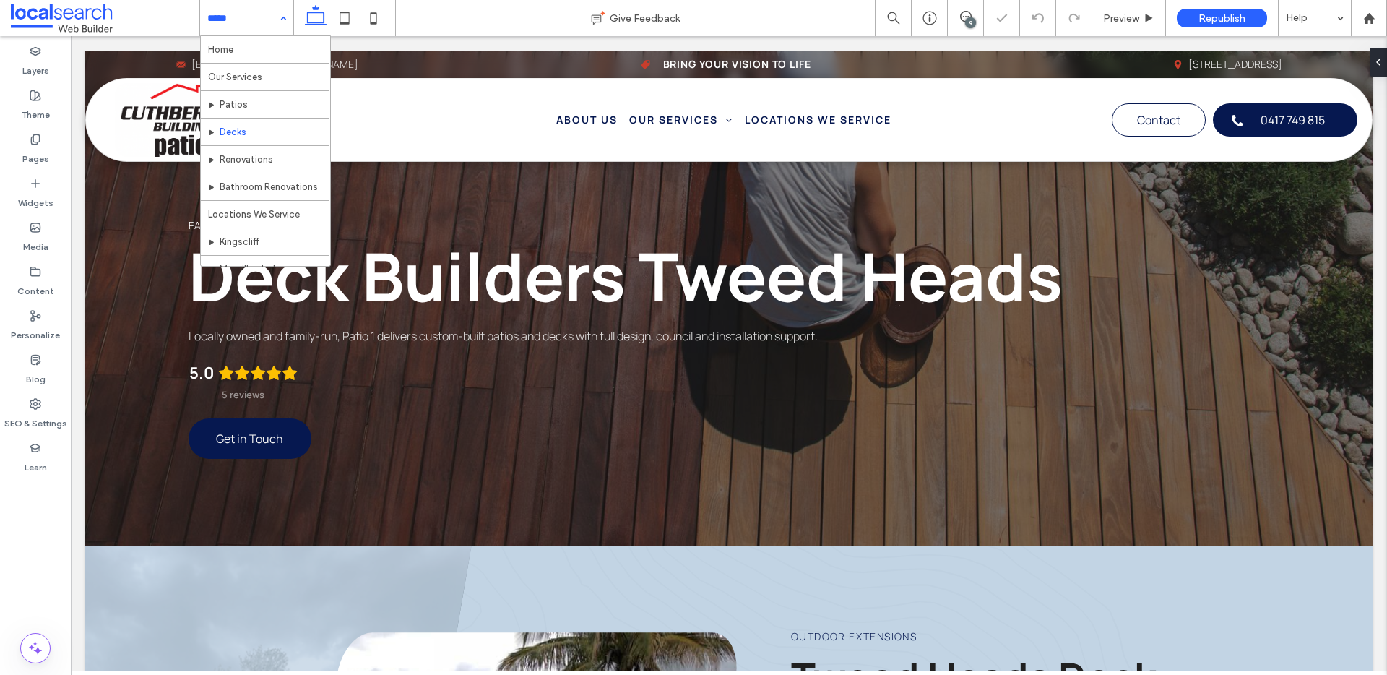
drag, startPoint x: 242, startPoint y: 16, endPoint x: 245, endPoint y: 27, distance: 11.2
click at [242, 16] on input at bounding box center [242, 18] width 71 height 36
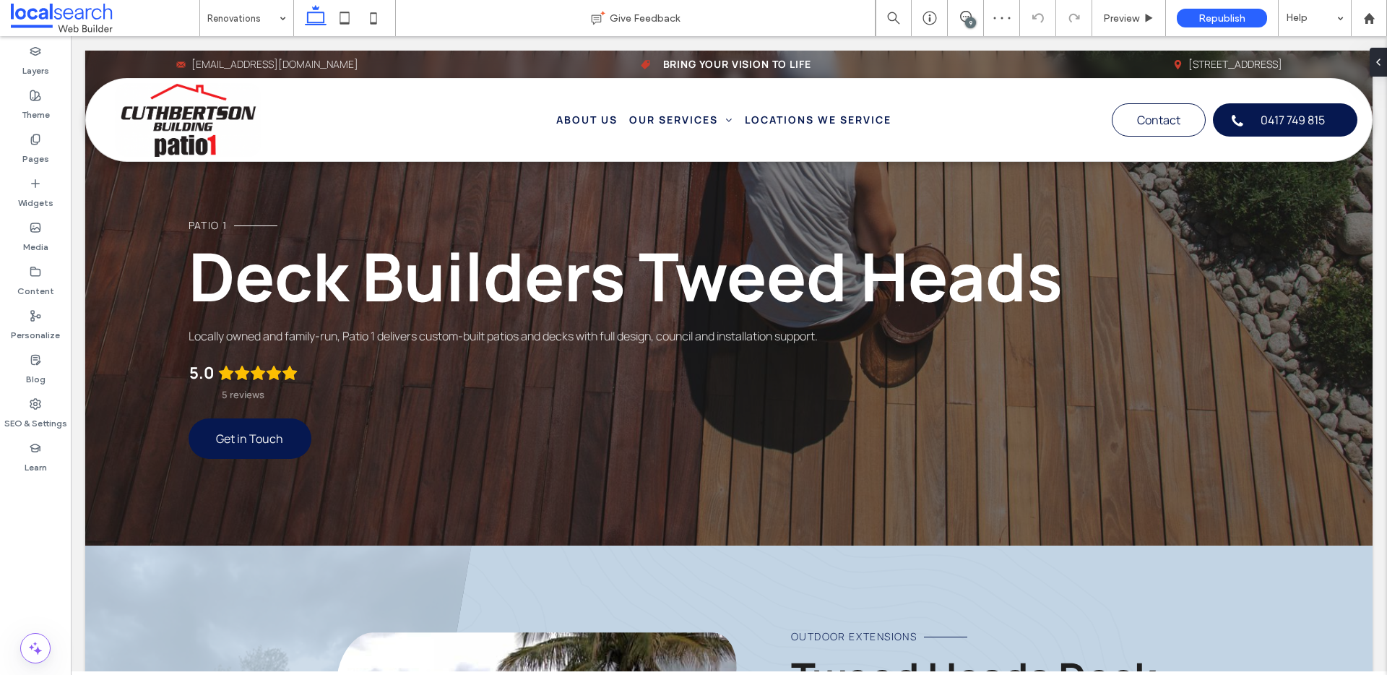
drag, startPoint x: 290, startPoint y: 152, endPoint x: 707, endPoint y: 43, distance: 430.7
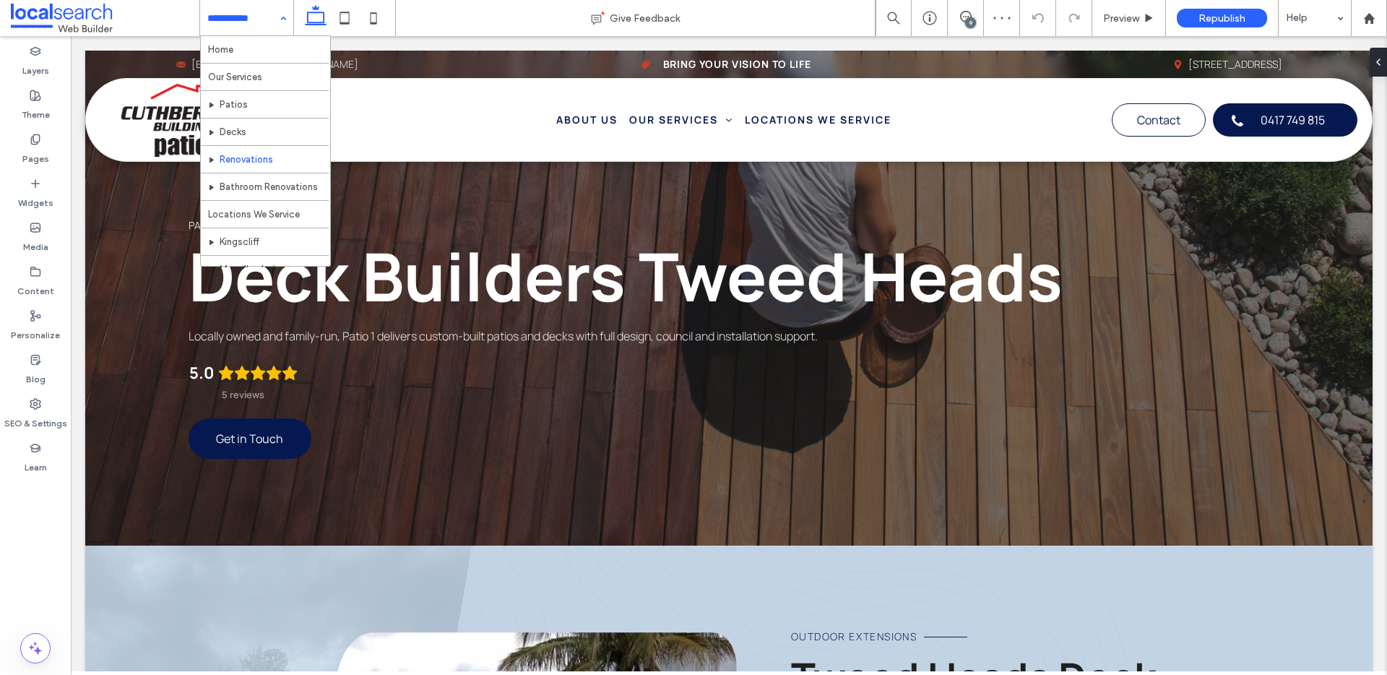
click at [270, 19] on input at bounding box center [242, 18] width 71 height 36
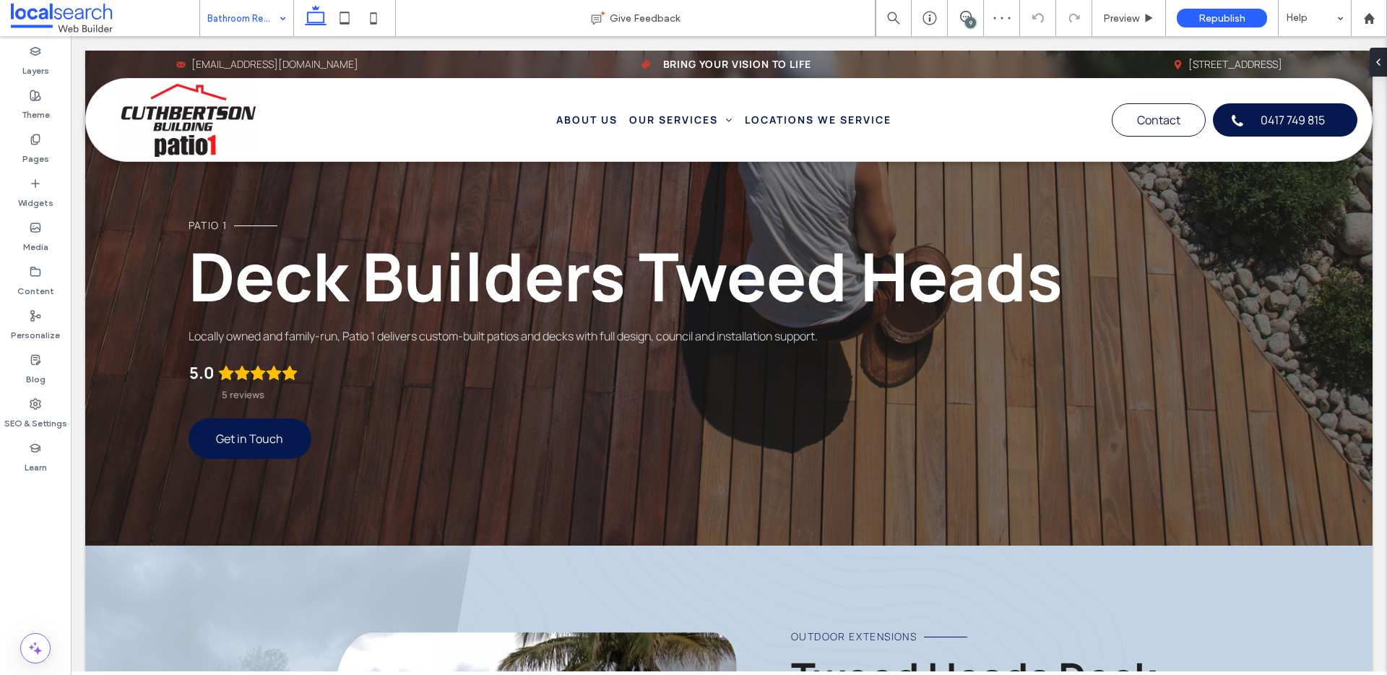
drag, startPoint x: 281, startPoint y: 188, endPoint x: 678, endPoint y: 63, distance: 416.4
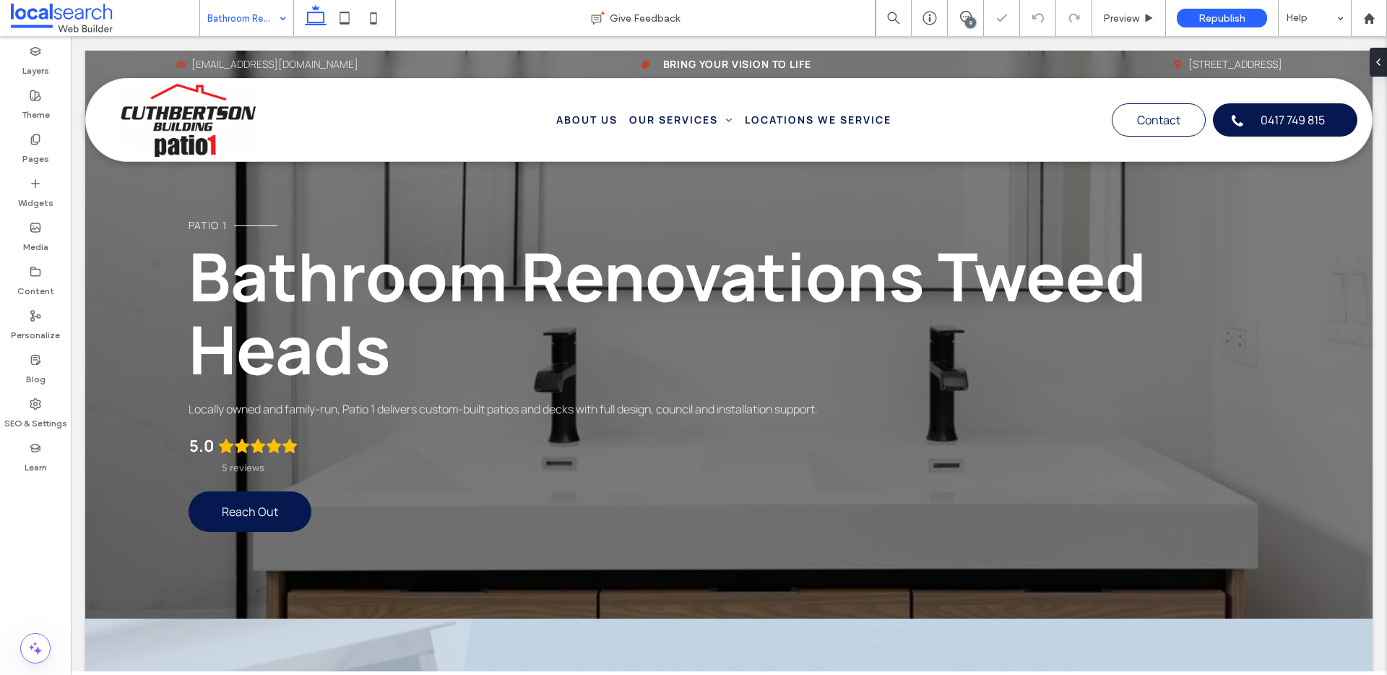
drag, startPoint x: 256, startPoint y: 7, endPoint x: 264, endPoint y: 19, distance: 14.2
click at [257, 7] on input at bounding box center [242, 18] width 71 height 36
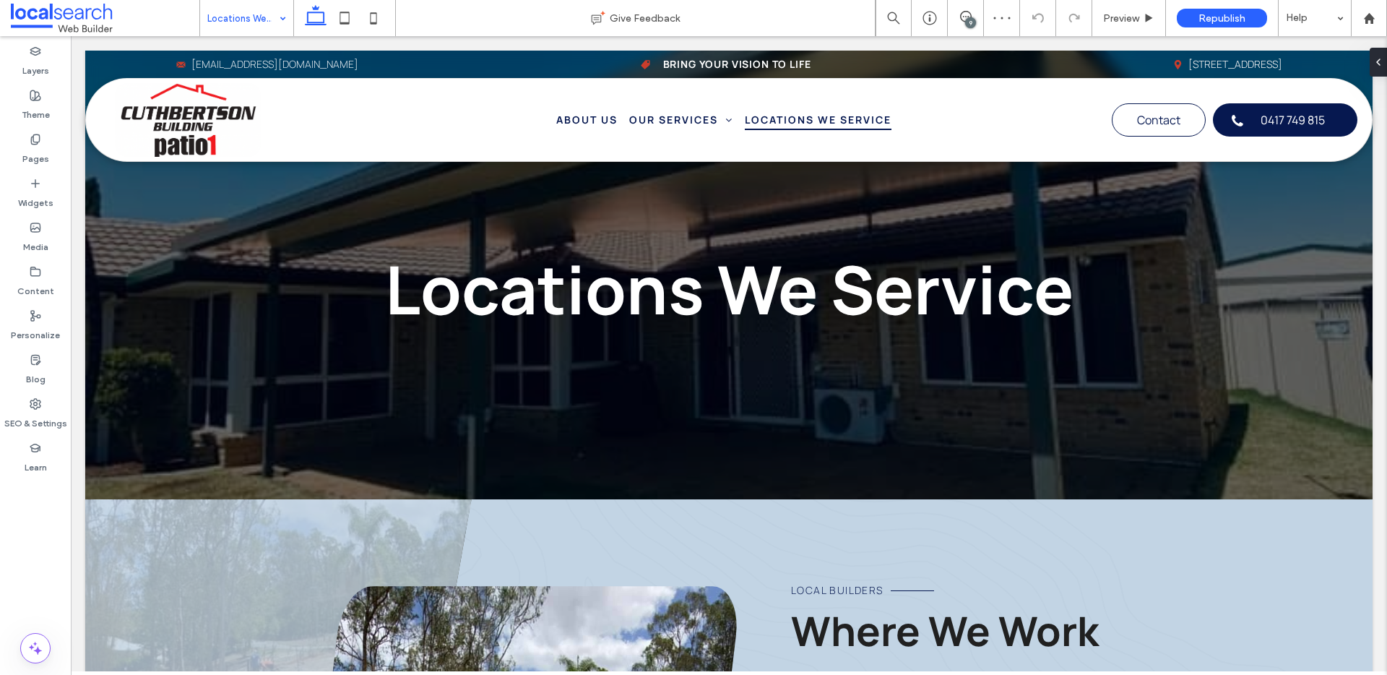
click at [279, 13] on div "Locations We Service" at bounding box center [246, 18] width 93 height 36
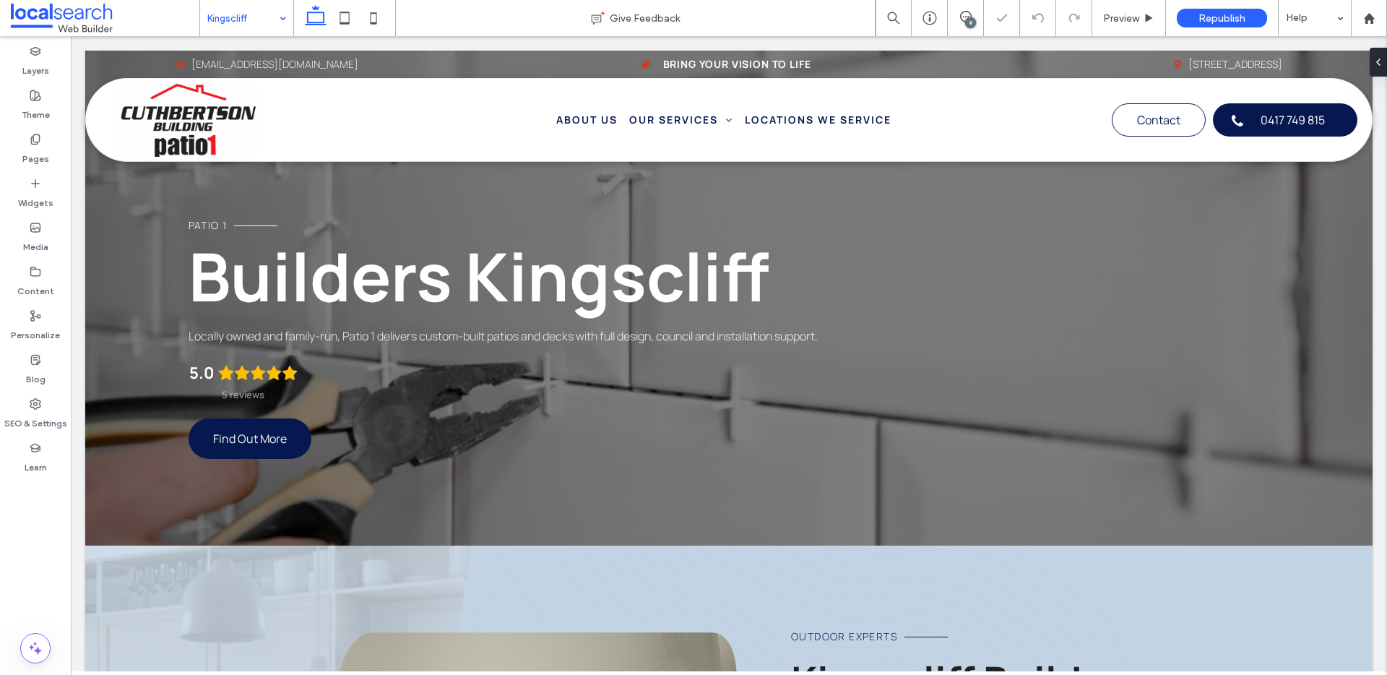
click at [246, 22] on input at bounding box center [242, 18] width 71 height 36
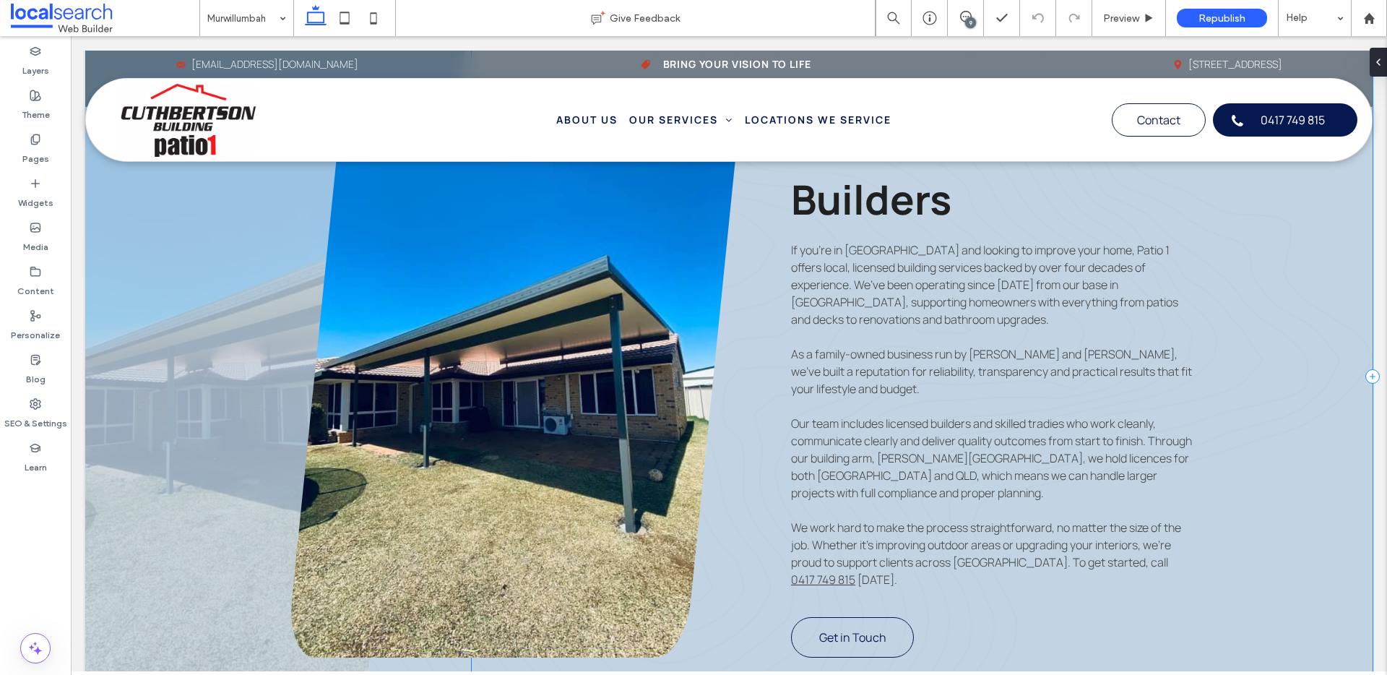
scroll to position [534, 0]
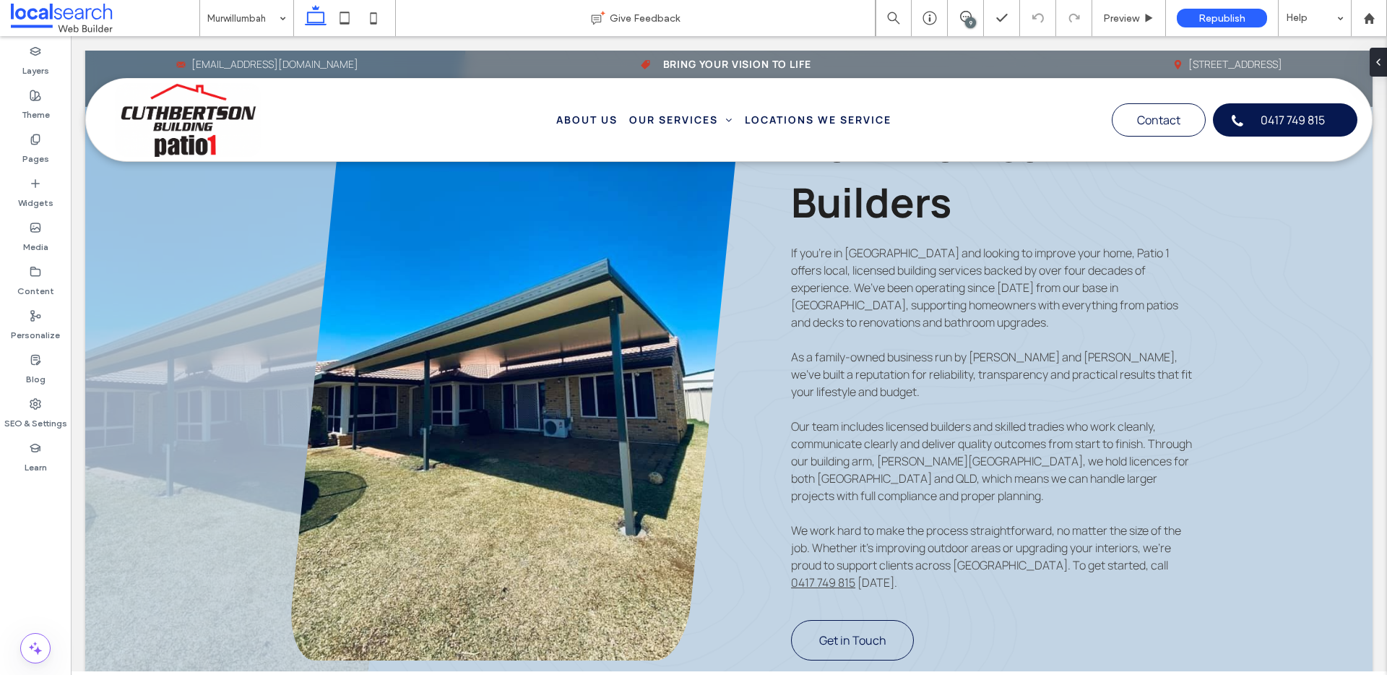
click at [304, 24] on icon at bounding box center [315, 18] width 29 height 29
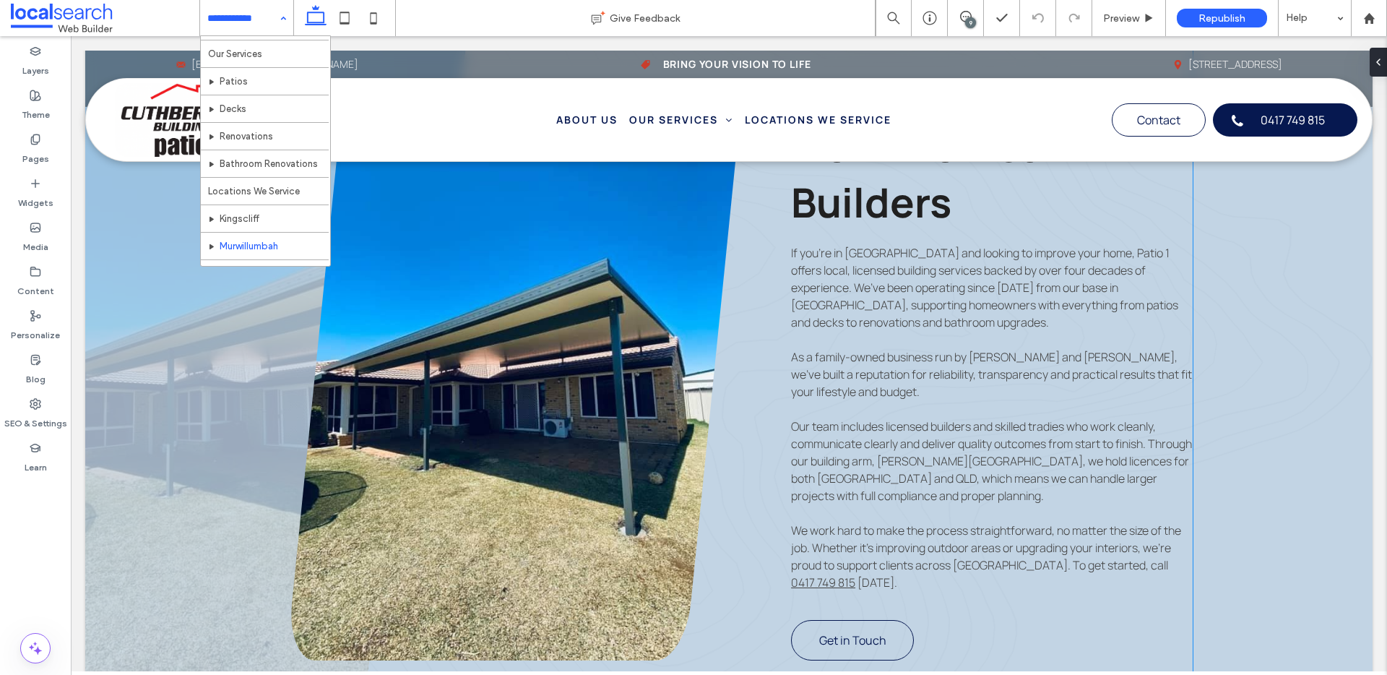
scroll to position [97, 0]
click at [238, 27] on input at bounding box center [242, 18] width 71 height 36
click at [266, 20] on input at bounding box center [242, 18] width 71 height 36
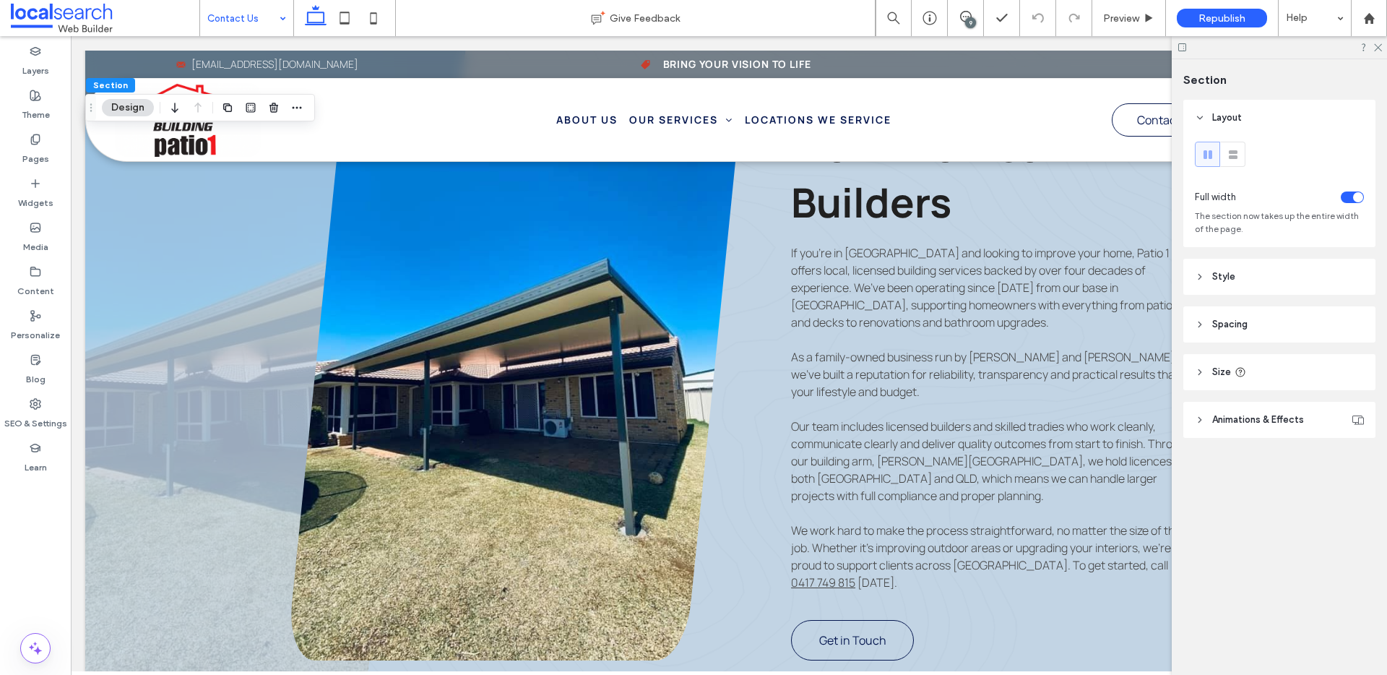
scroll to position [179, 0]
click at [1379, 47] on icon at bounding box center [1376, 46] width 9 height 9
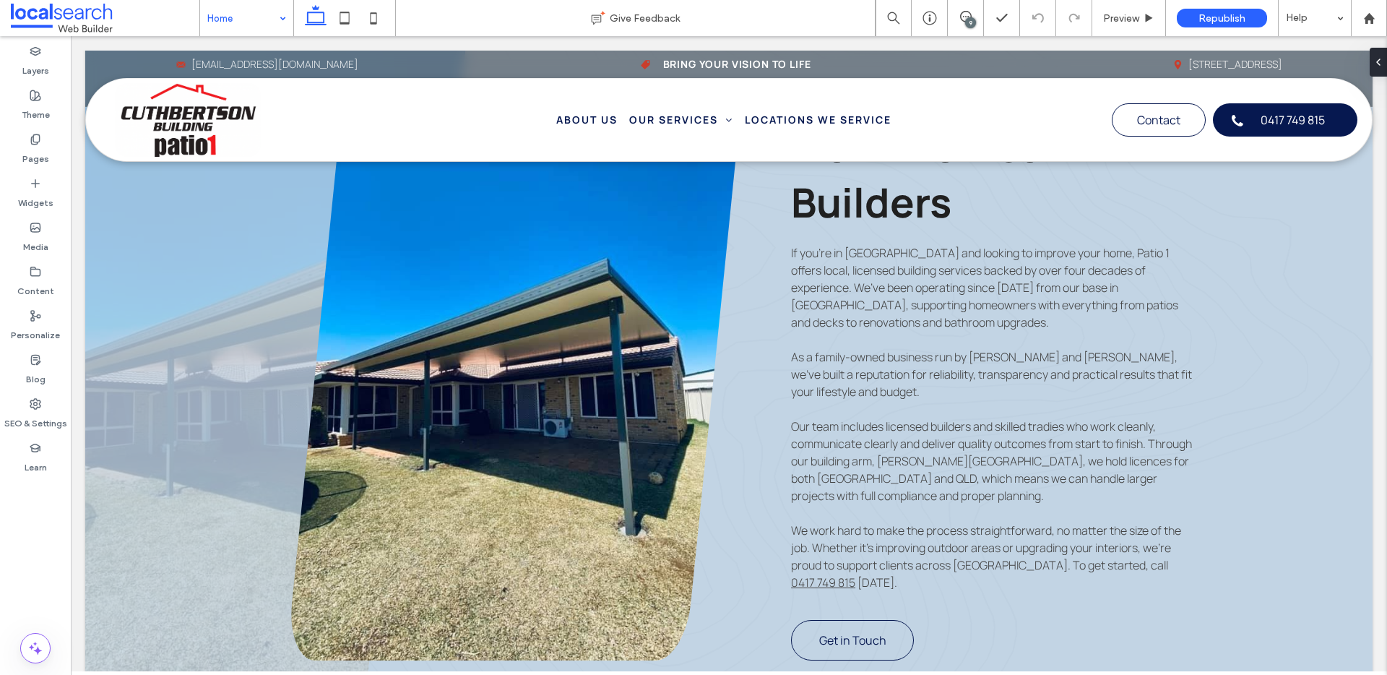
click at [966, 25] on div "9" at bounding box center [970, 22] width 11 height 11
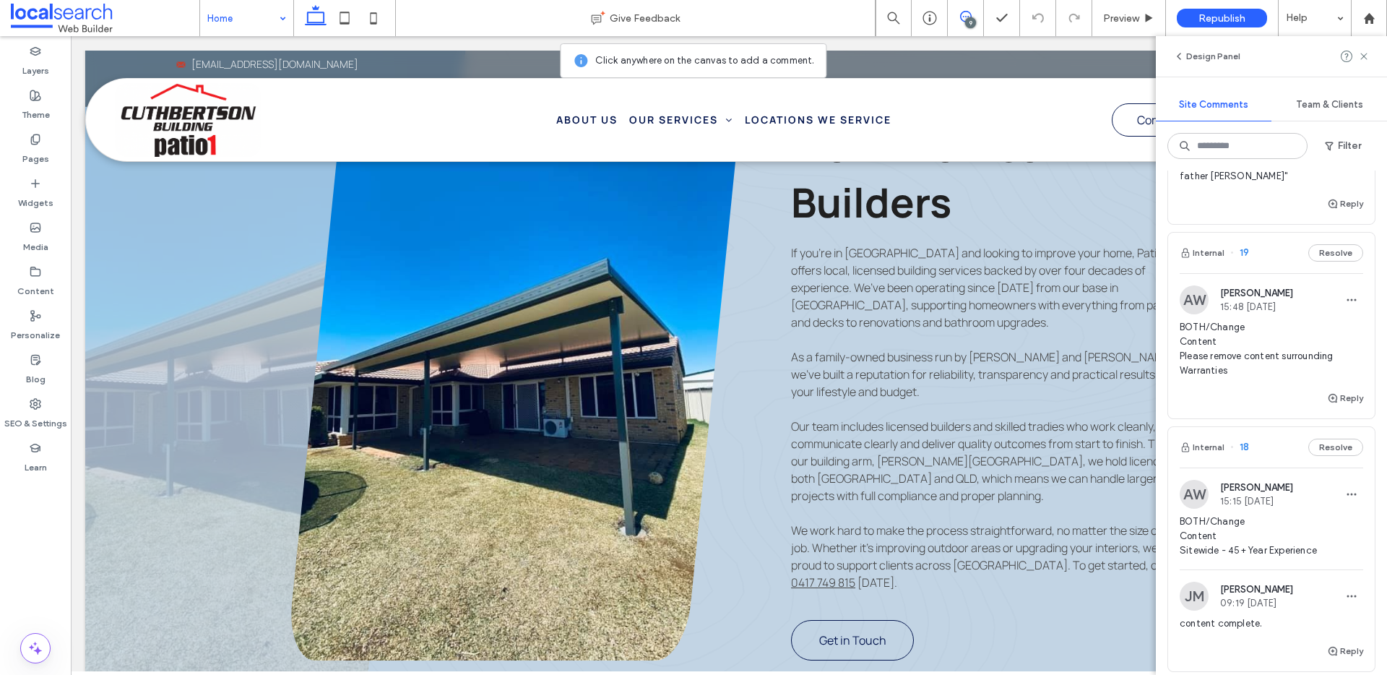
scroll to position [239, 0]
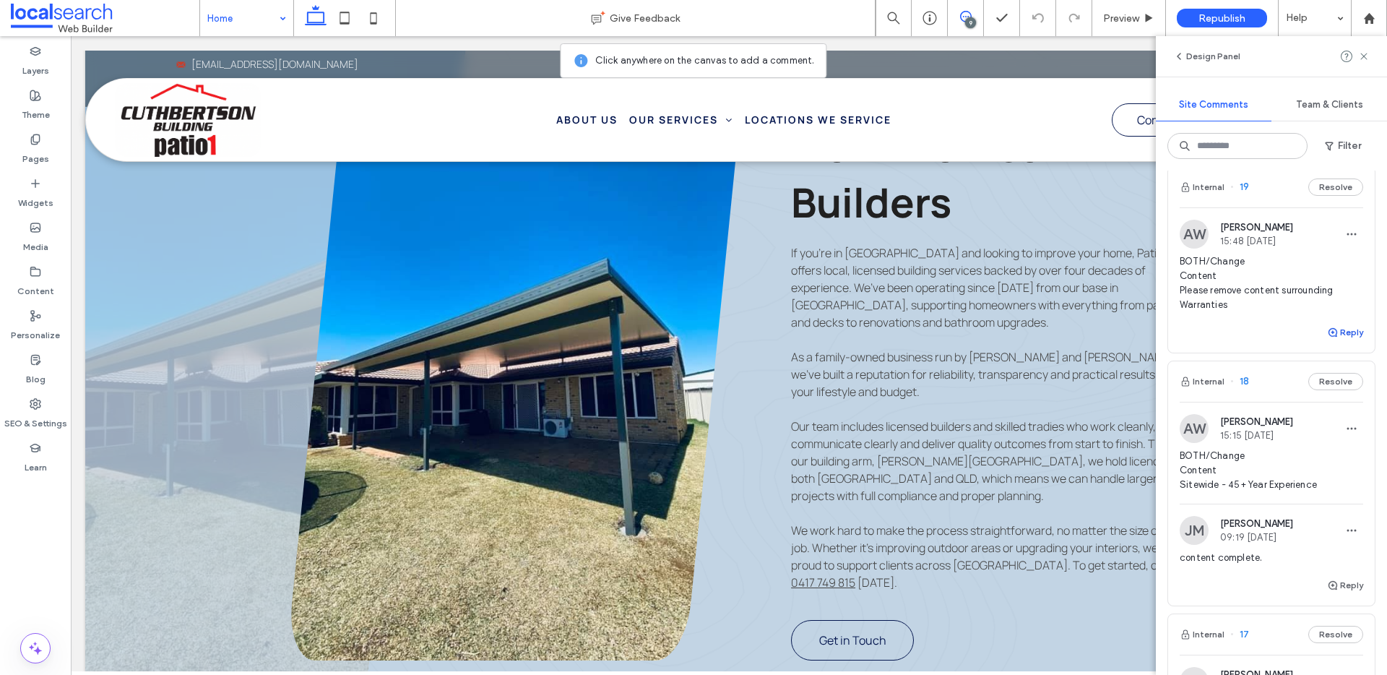
click at [1327, 337] on span "button" at bounding box center [1333, 332] width 13 height 16
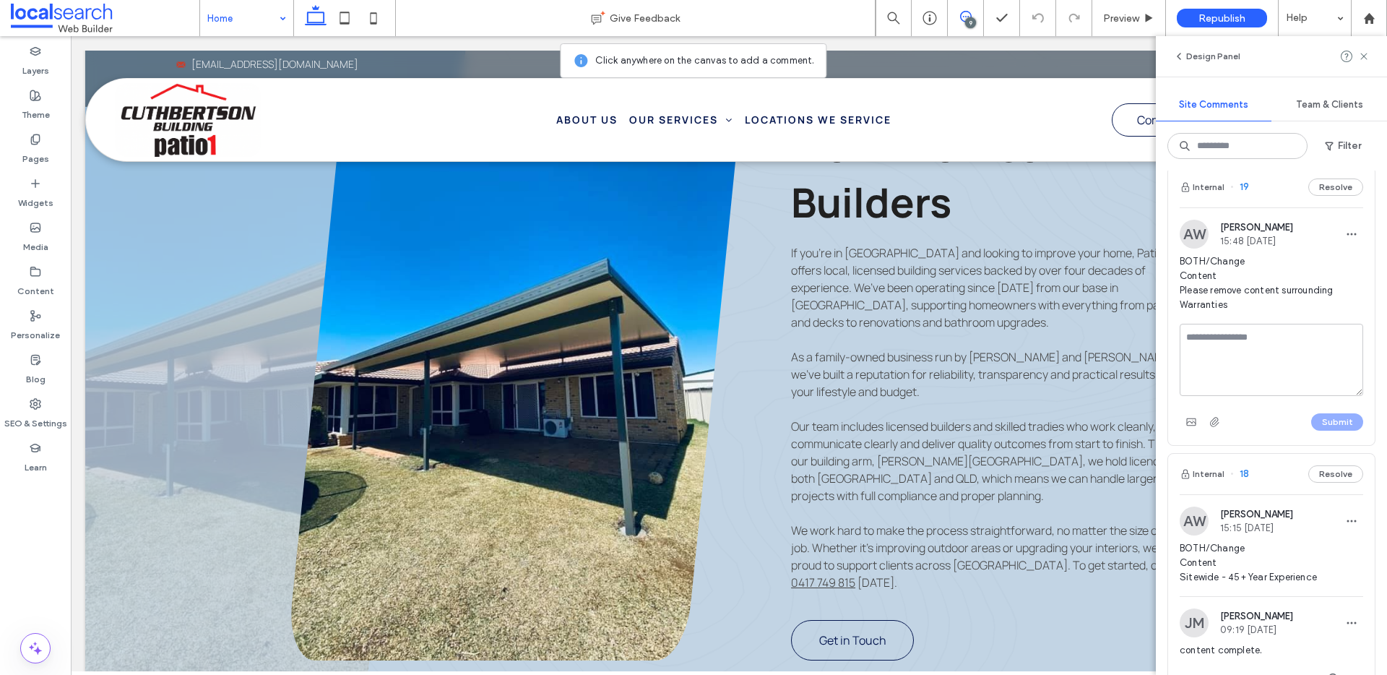
click at [1239, 353] on textarea at bounding box center [1270, 360] width 183 height 72
type textarea "**********"
click at [1335, 424] on button "Submit" at bounding box center [1337, 421] width 52 height 17
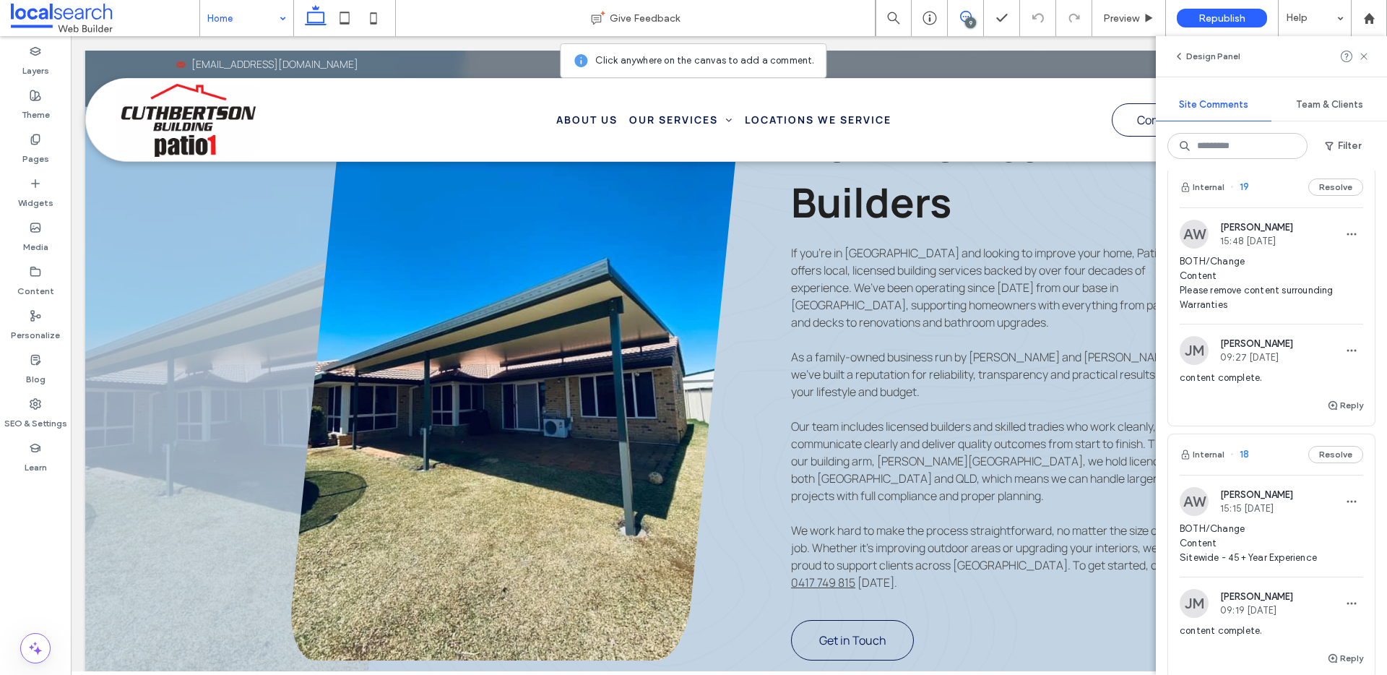
click at [1279, 290] on span "BOTH/Change Content Please remove content surrounding Warranties" at bounding box center [1270, 283] width 183 height 58
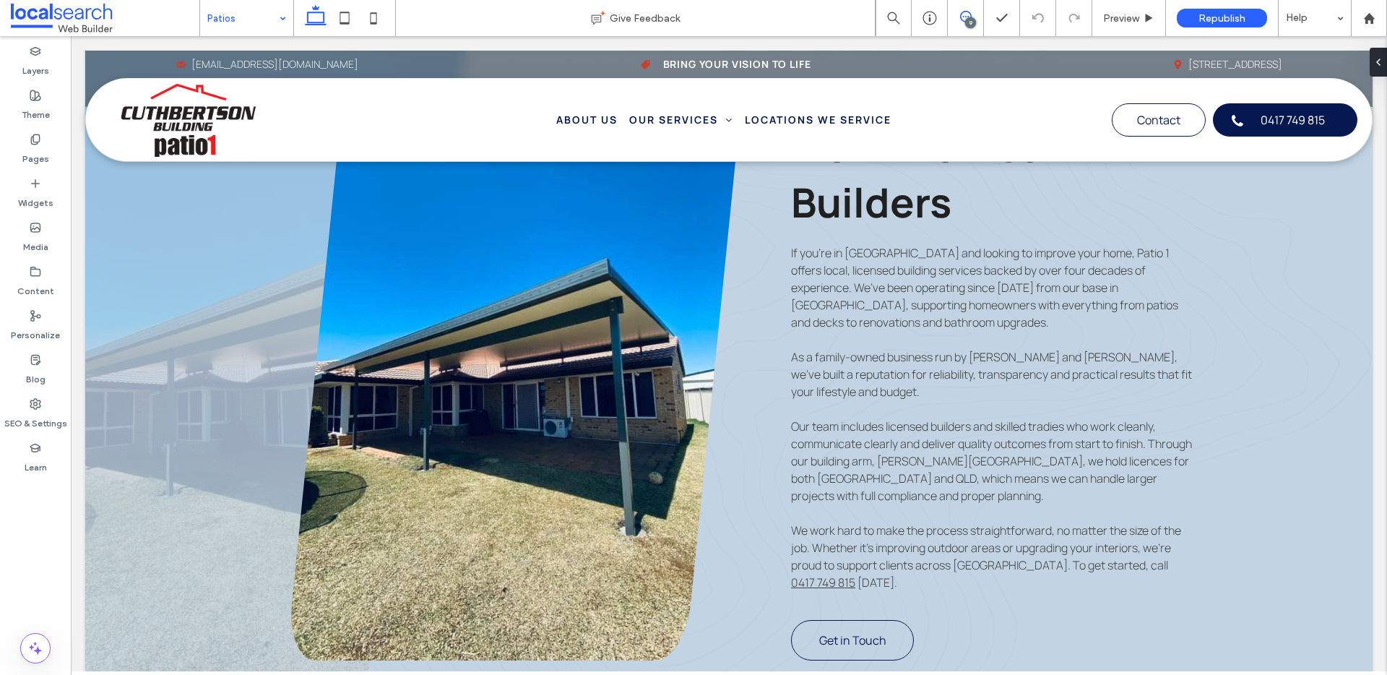
click at [977, 13] on span at bounding box center [964, 17] width 35 height 12
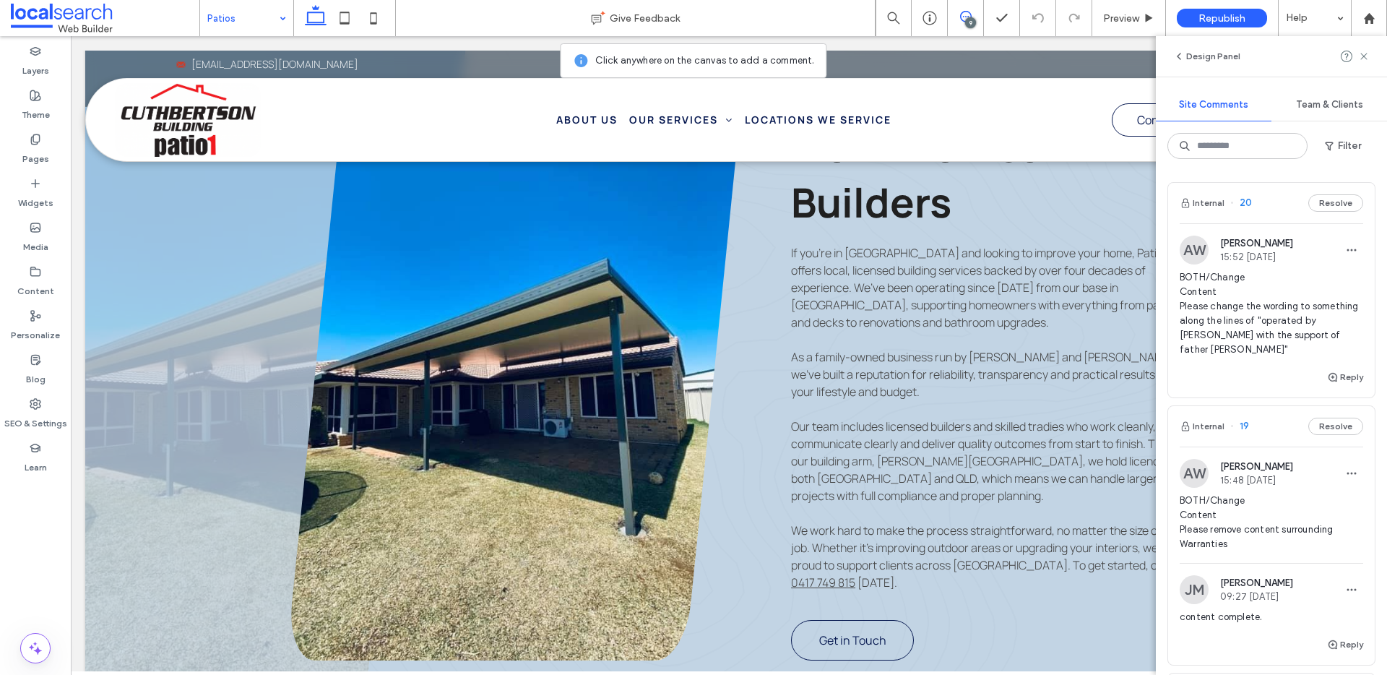
click at [1274, 292] on span "BOTH/Change Content Please change the wording to something along the lines of "…" at bounding box center [1270, 313] width 183 height 87
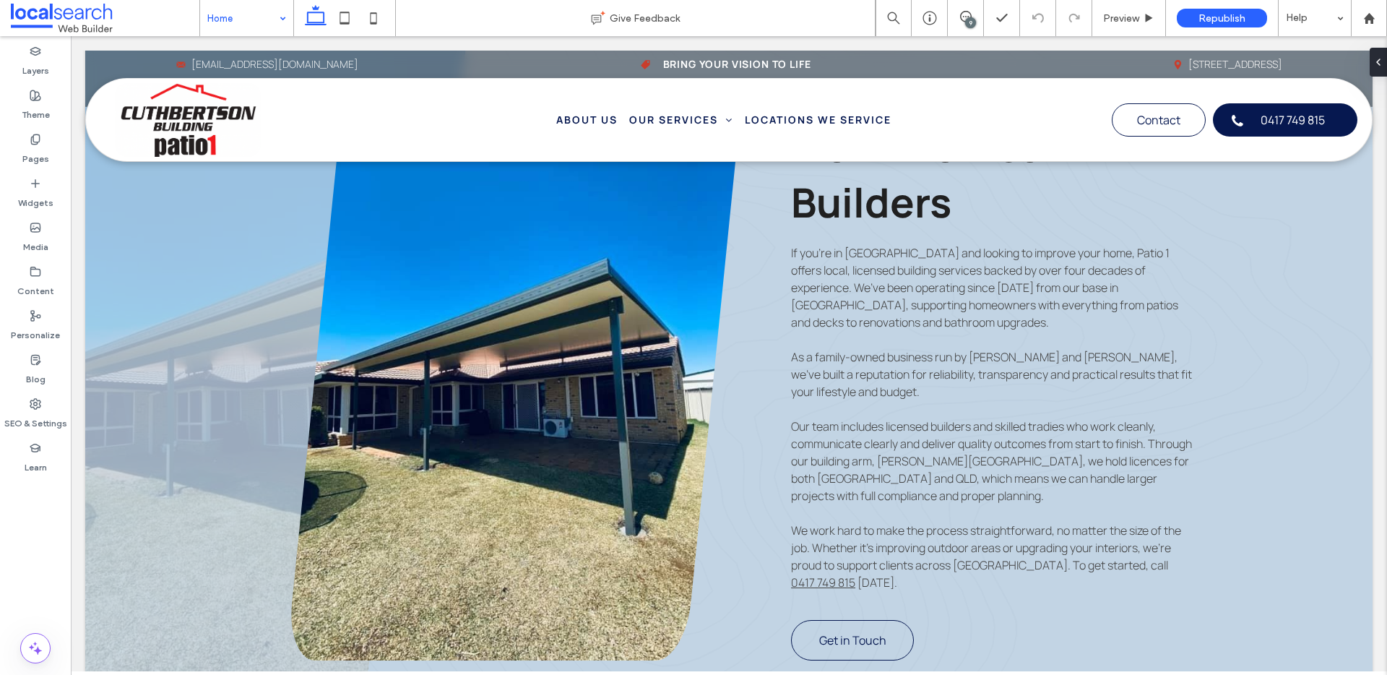
click at [971, 24] on div "9" at bounding box center [970, 22] width 11 height 11
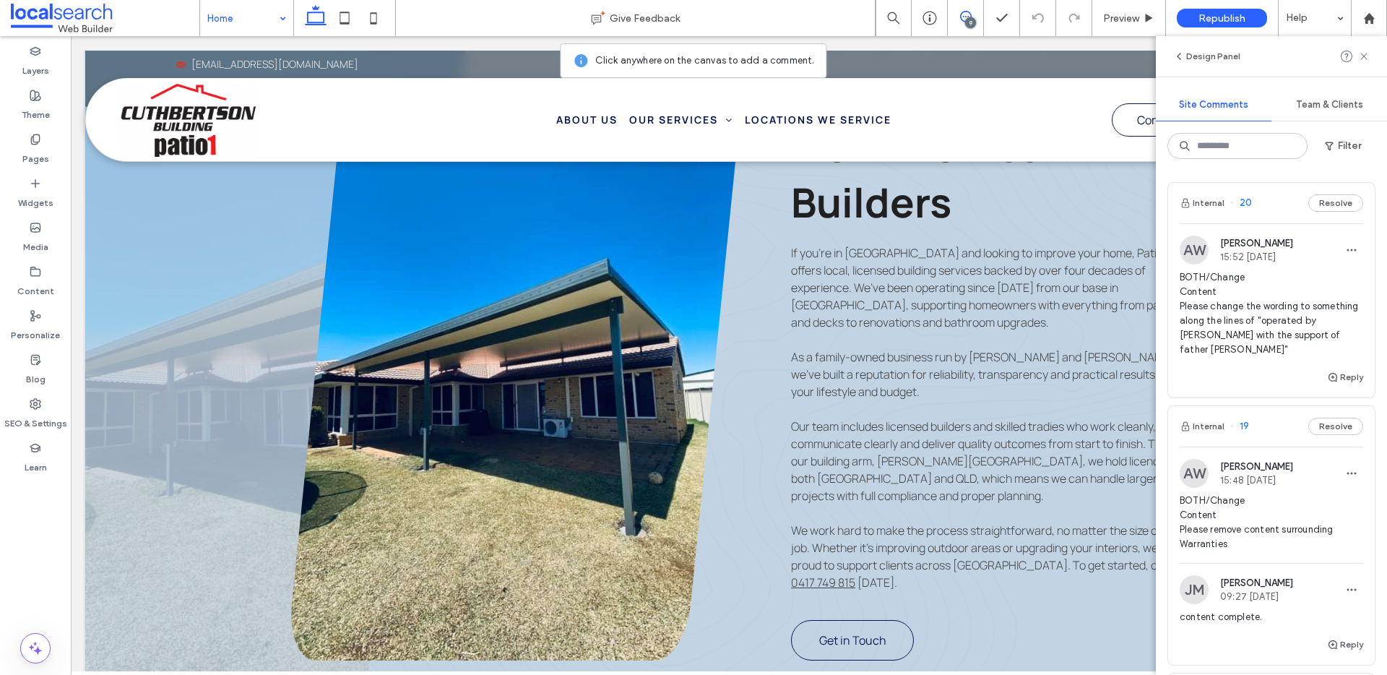
click at [1230, 313] on span "BOTH/Change Content Please change the wording to something along the lines of "…" at bounding box center [1270, 313] width 183 height 87
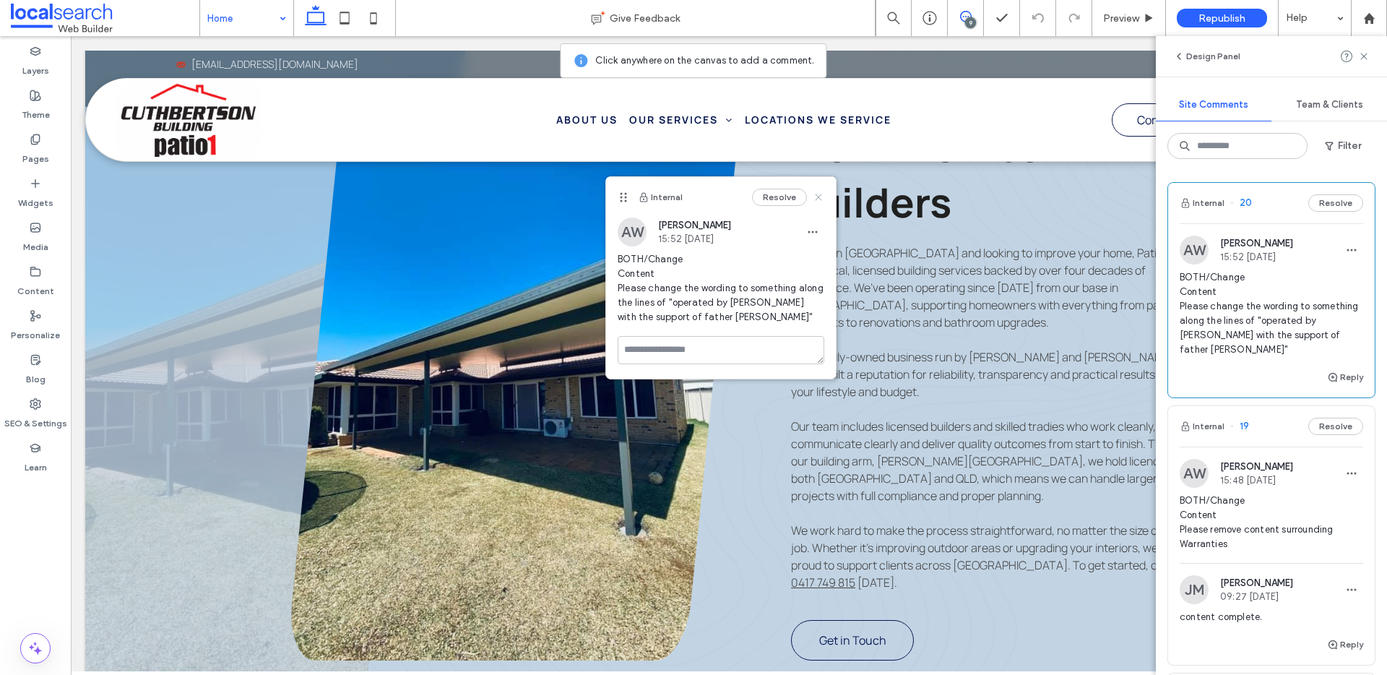
click at [820, 196] on icon at bounding box center [818, 197] width 12 height 12
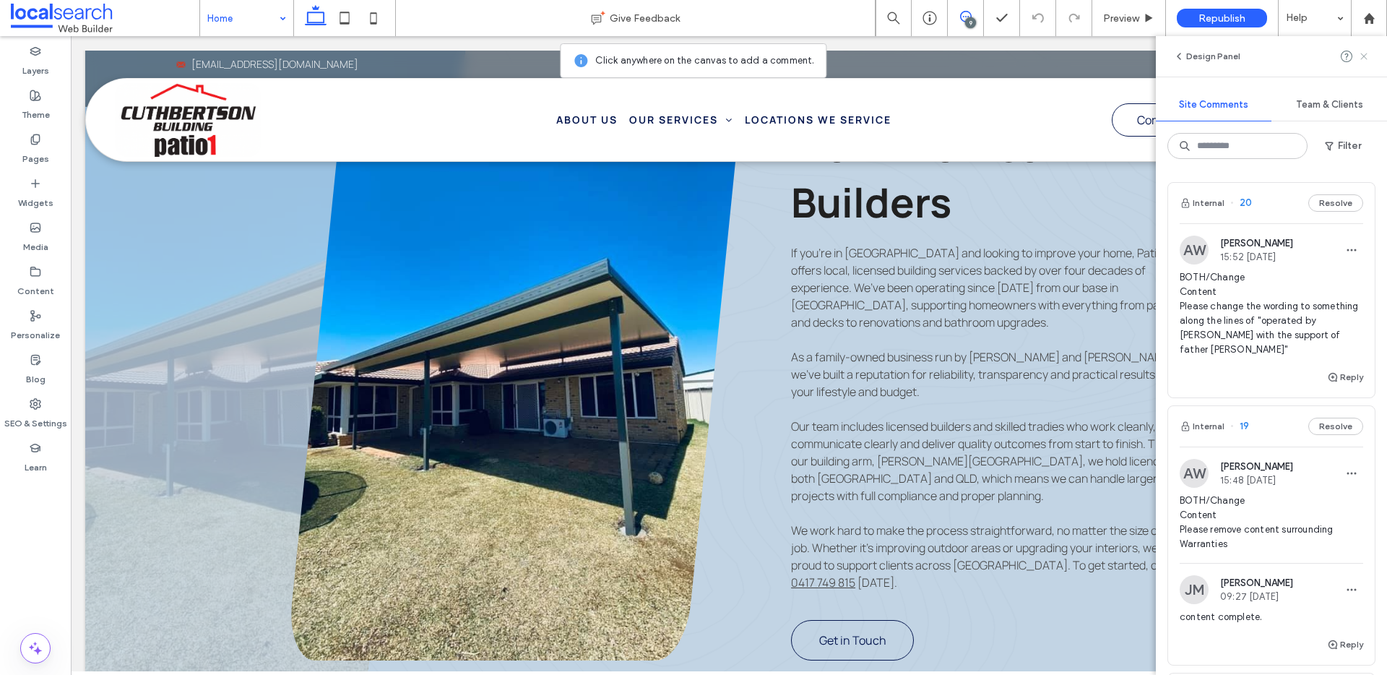
click at [1363, 60] on icon at bounding box center [1364, 57] width 12 height 12
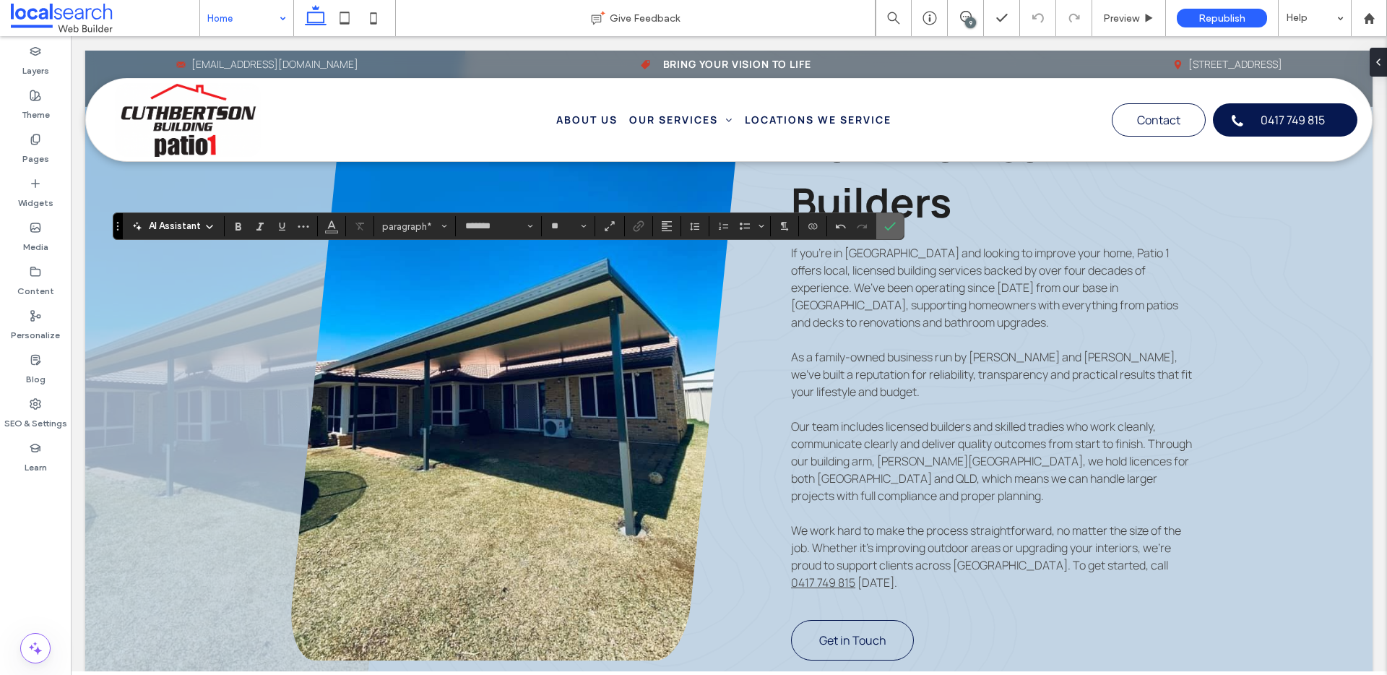
click at [893, 220] on icon "Confirm" at bounding box center [890, 226] width 12 height 12
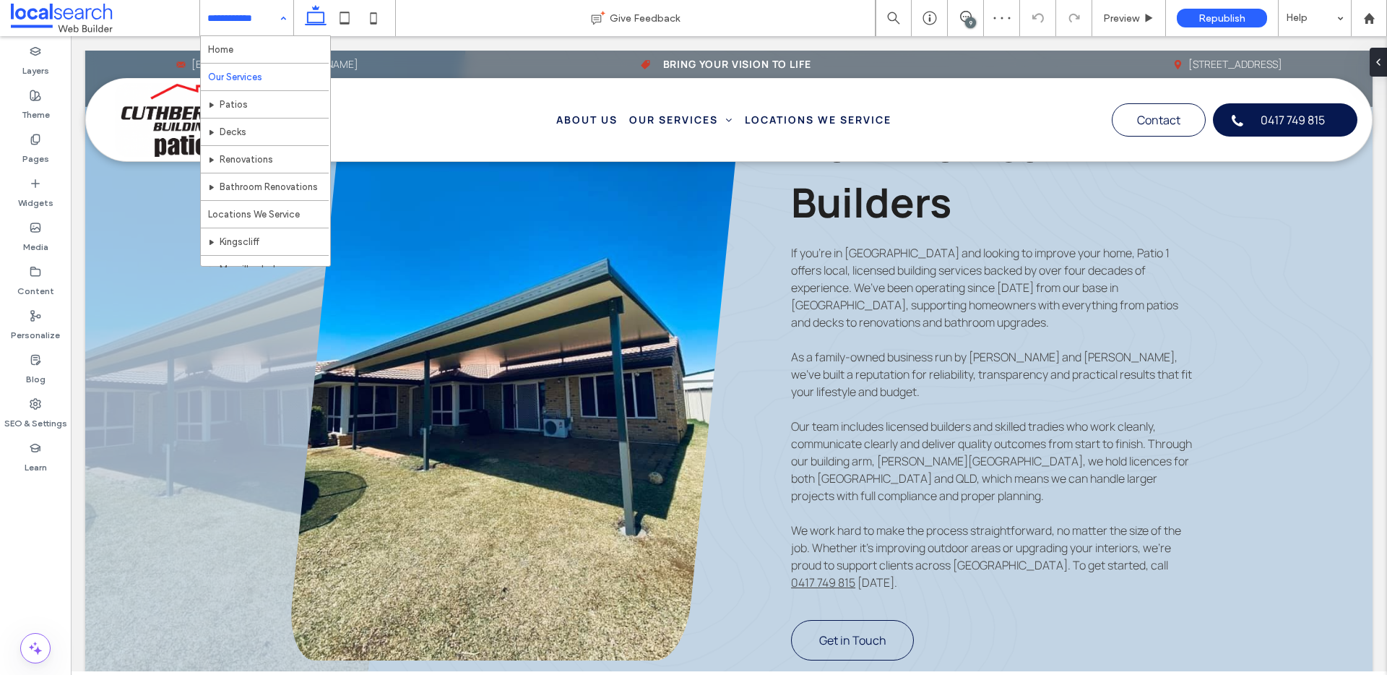
click at [212, 11] on input at bounding box center [242, 18] width 71 height 36
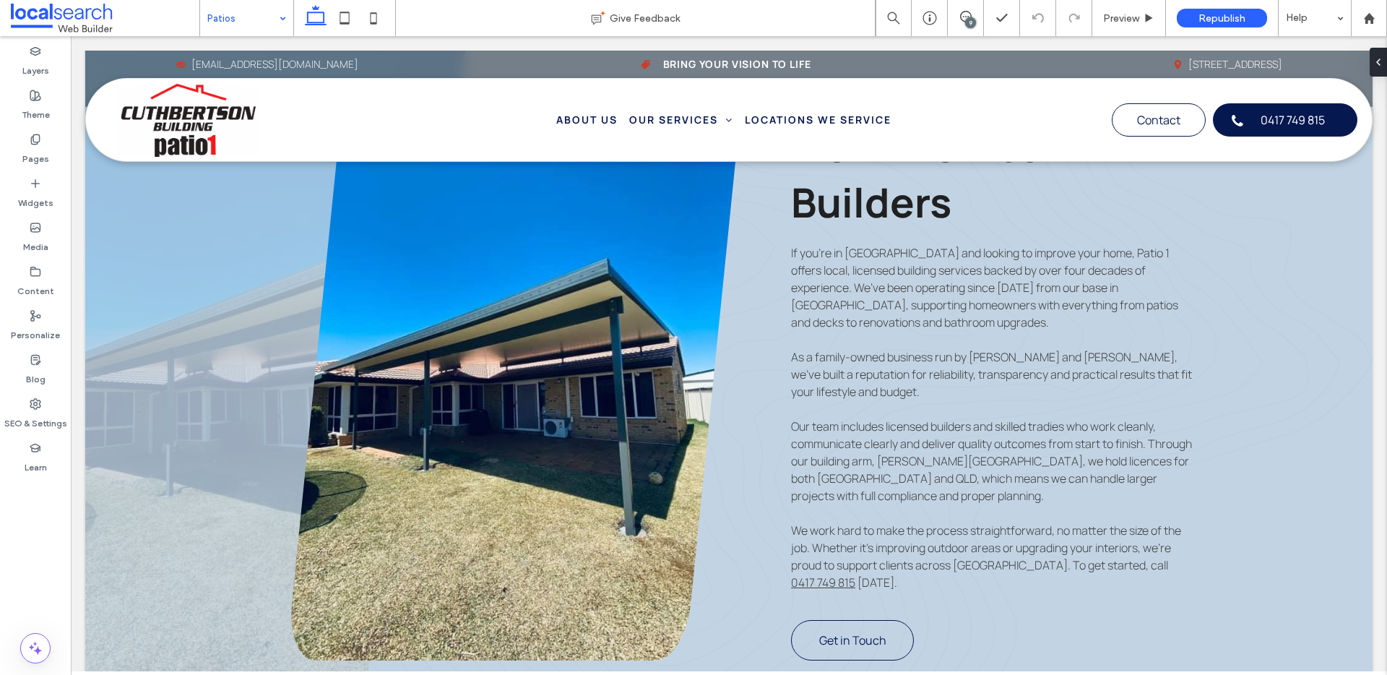
click at [287, 14] on div "Patios" at bounding box center [246, 18] width 93 height 36
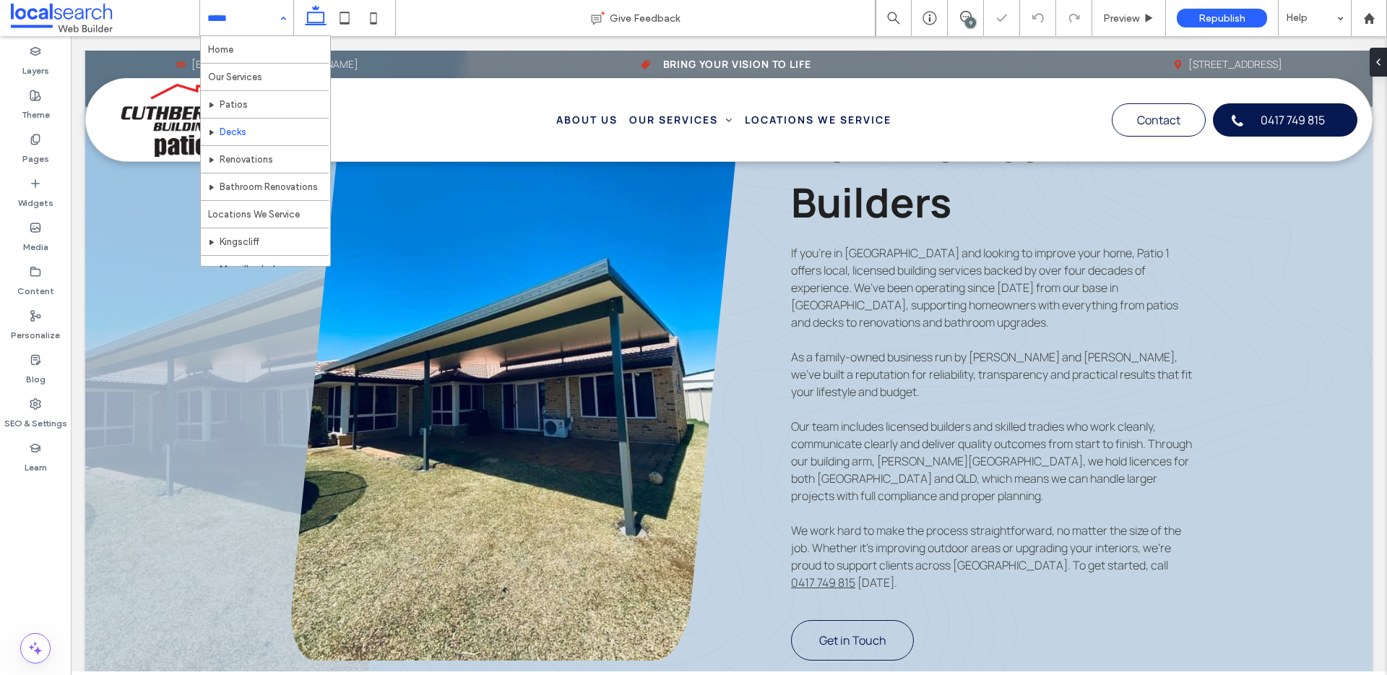
click at [237, 12] on input at bounding box center [242, 18] width 71 height 36
drag, startPoint x: 259, startPoint y: 167, endPoint x: 367, endPoint y: 149, distance: 109.1
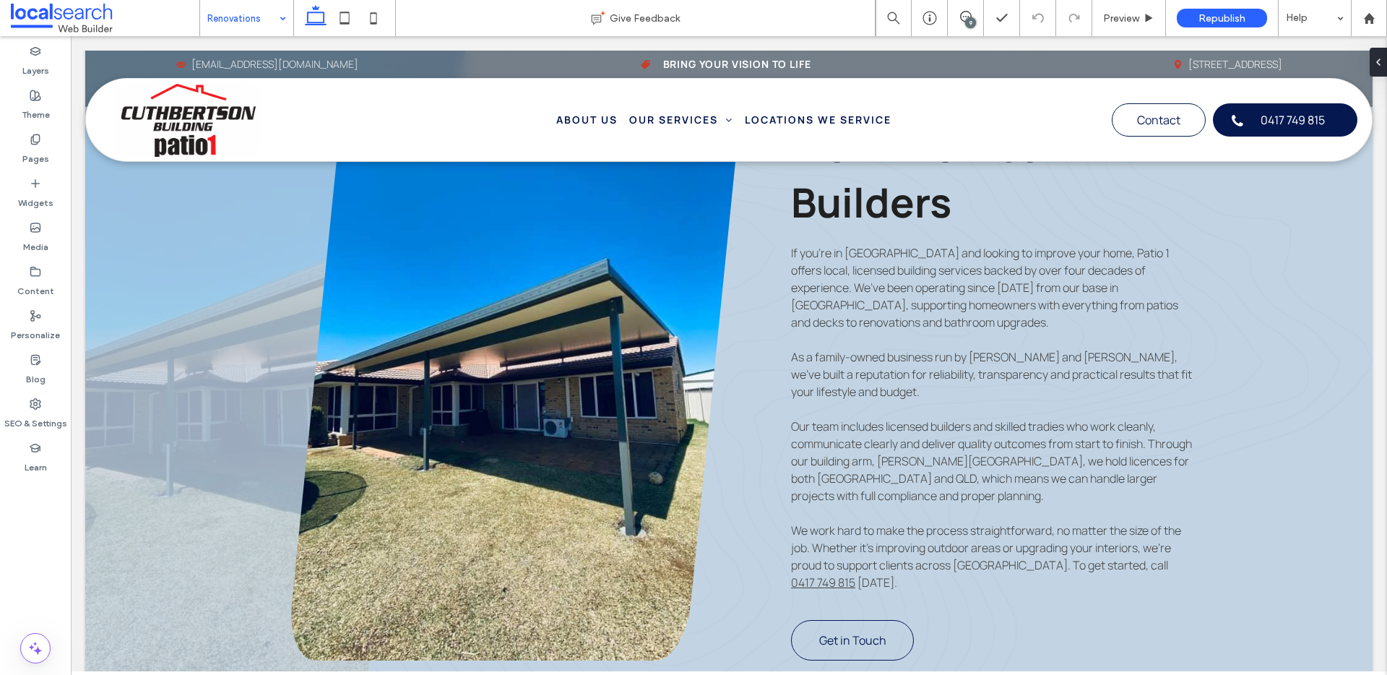
click at [273, 20] on div "Renovations" at bounding box center [246, 18] width 93 height 36
click at [272, 6] on div "Bathroom Renovations" at bounding box center [246, 18] width 93 height 36
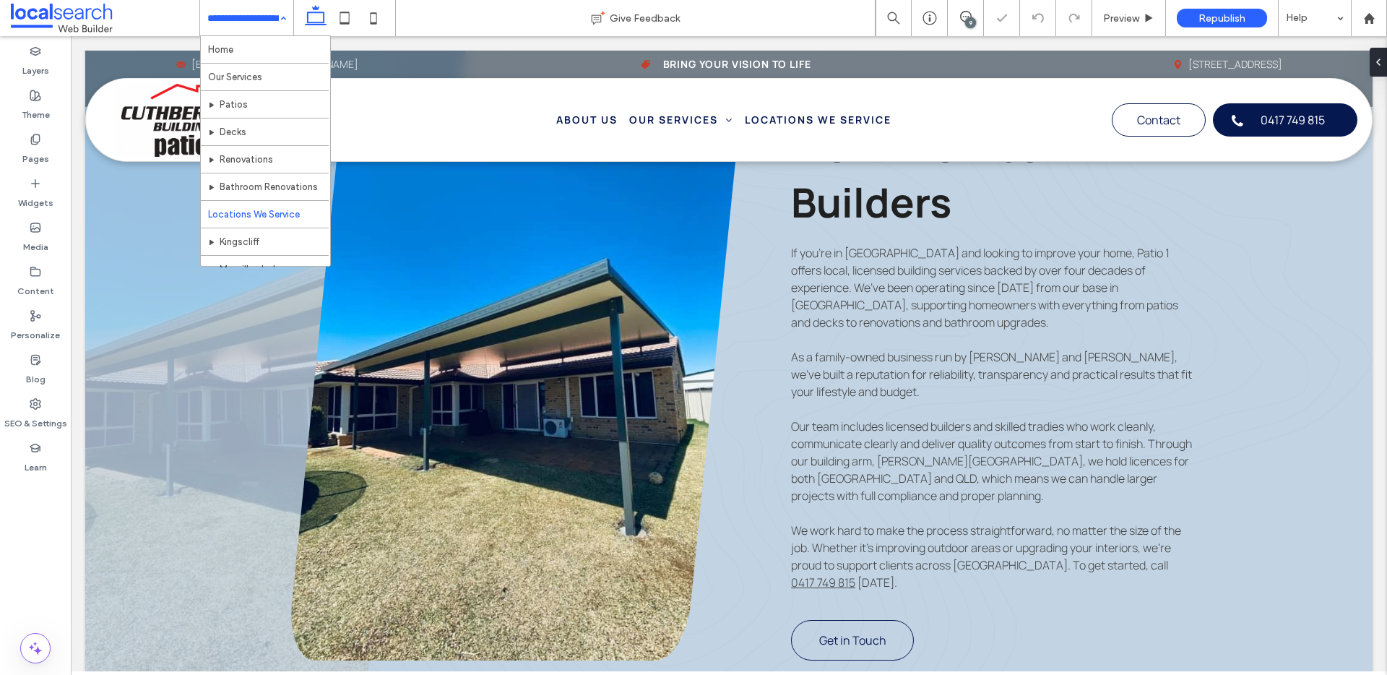
click at [256, 21] on input at bounding box center [242, 18] width 71 height 36
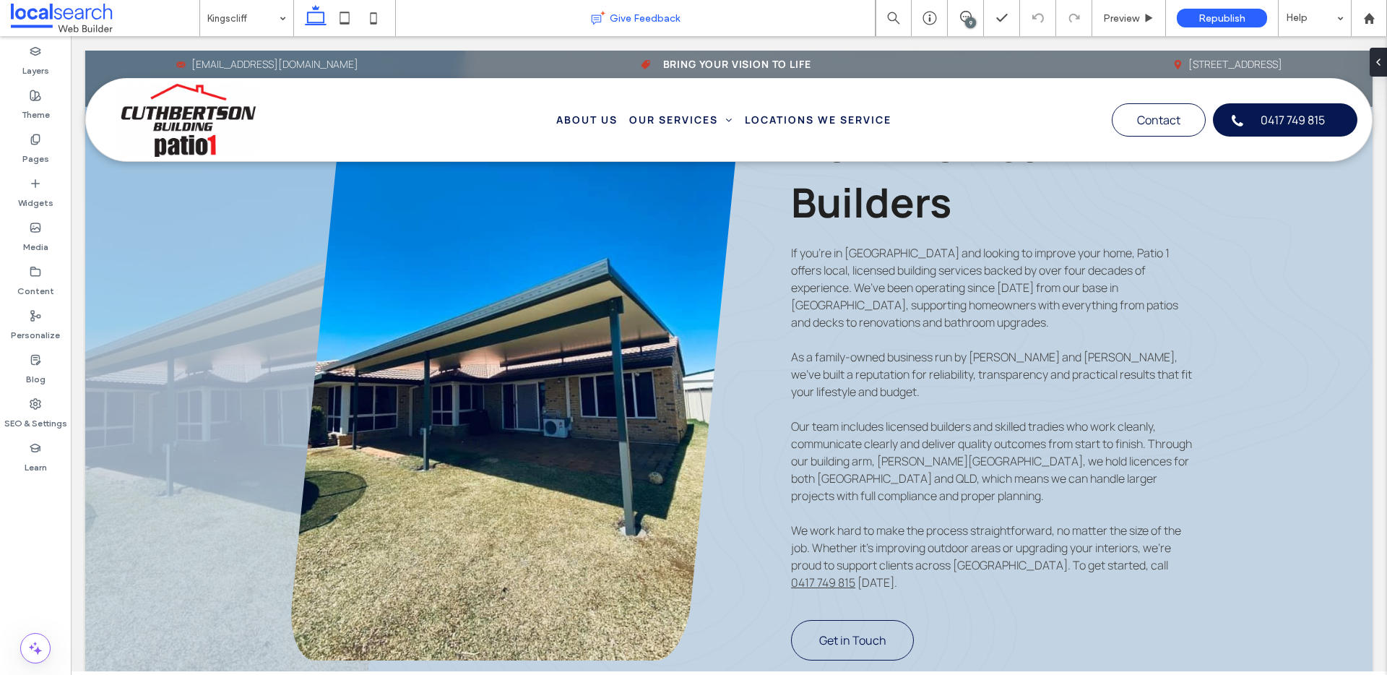
type input "*******"
type input "**"
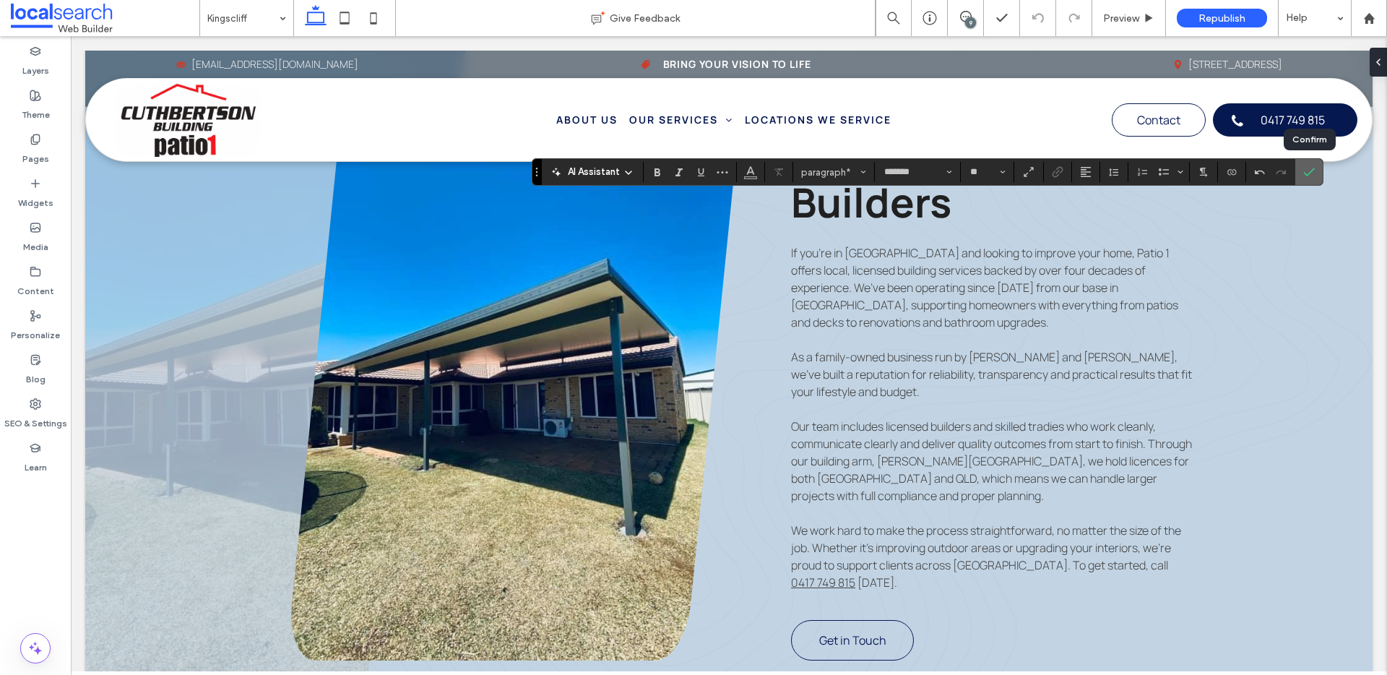
click at [1310, 174] on icon "Confirm" at bounding box center [1309, 172] width 12 height 12
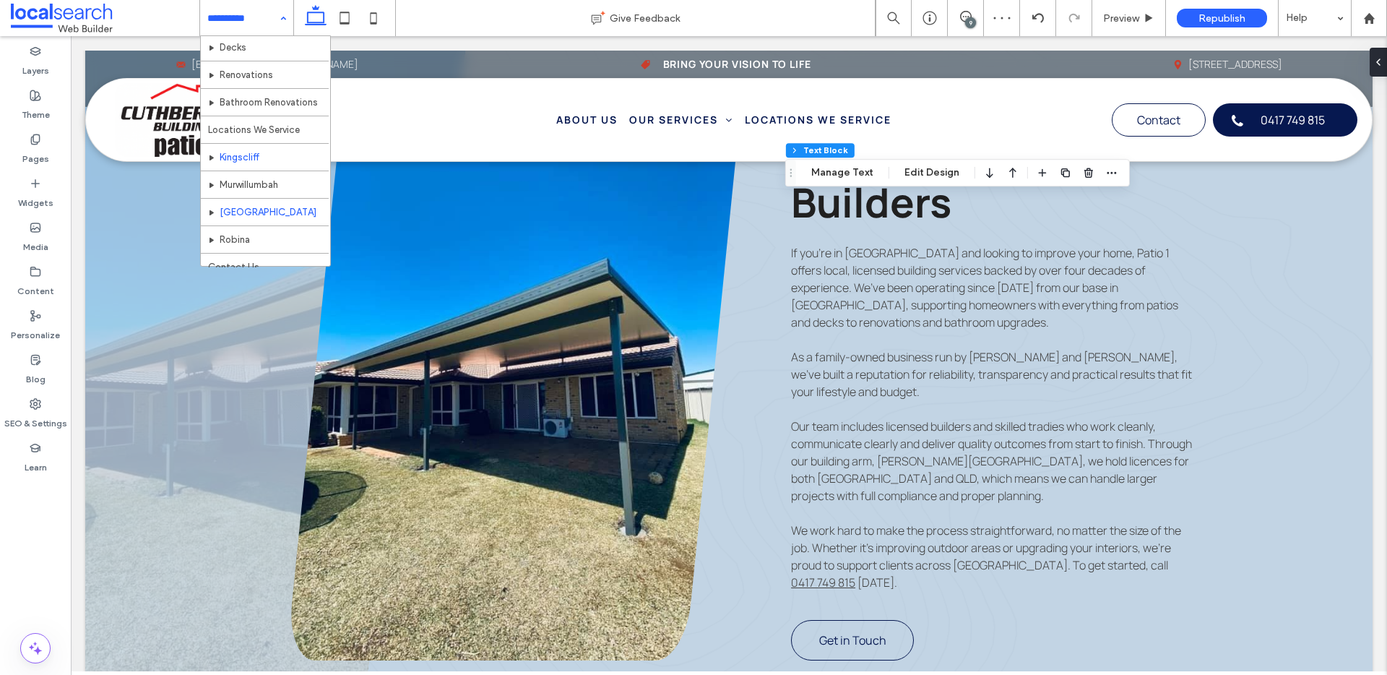
scroll to position [97, 0]
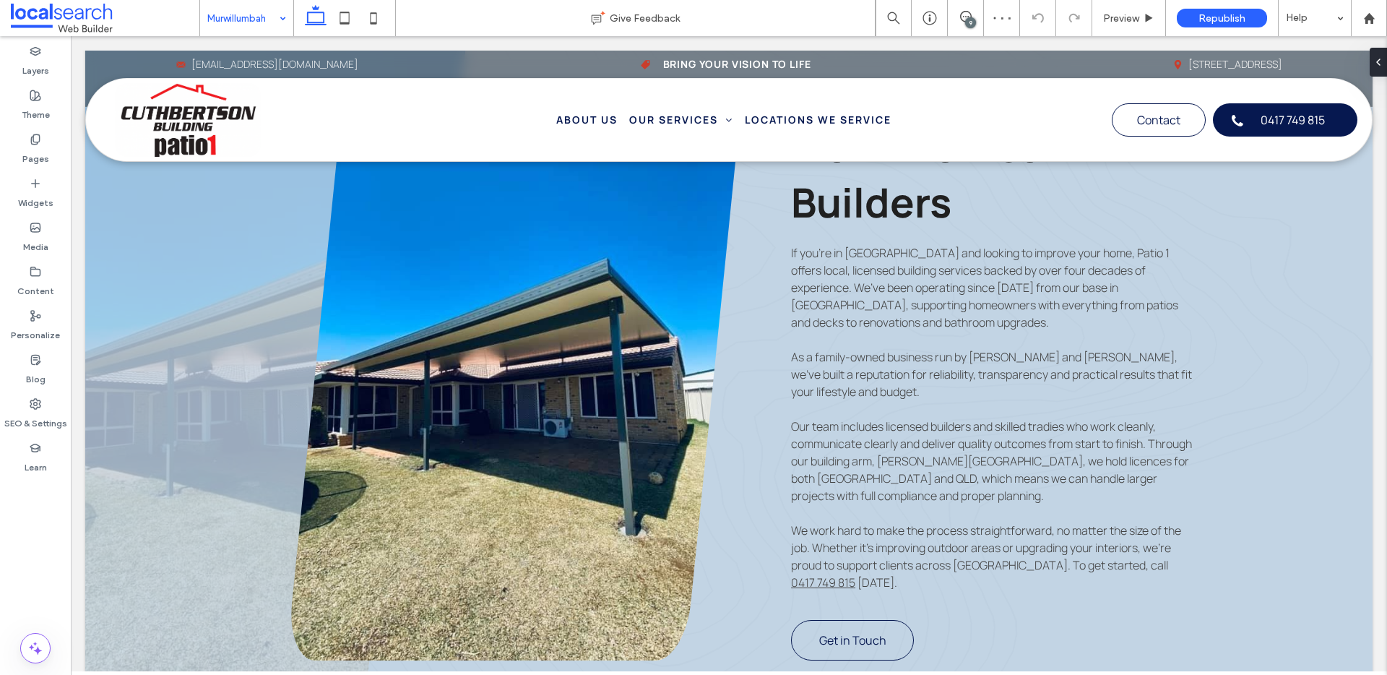
type input "*******"
type input "**"
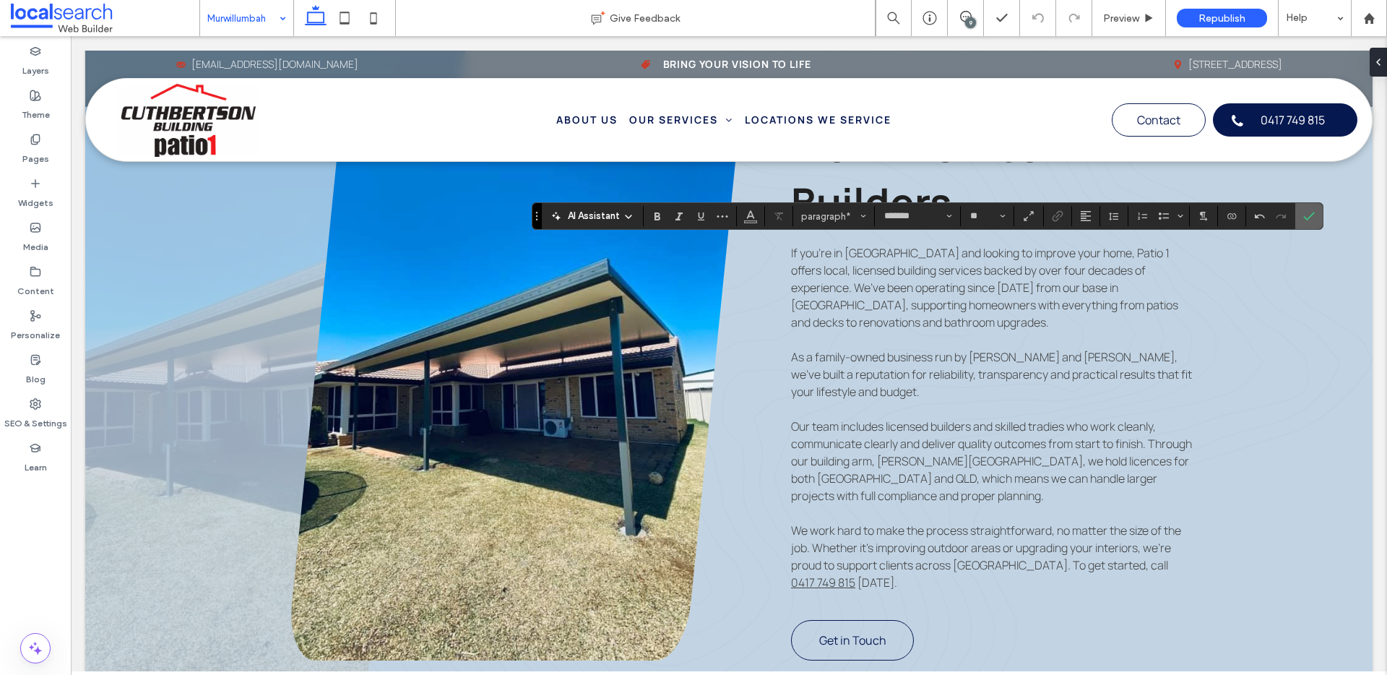
click at [1310, 214] on icon "Confirm" at bounding box center [1309, 216] width 12 height 12
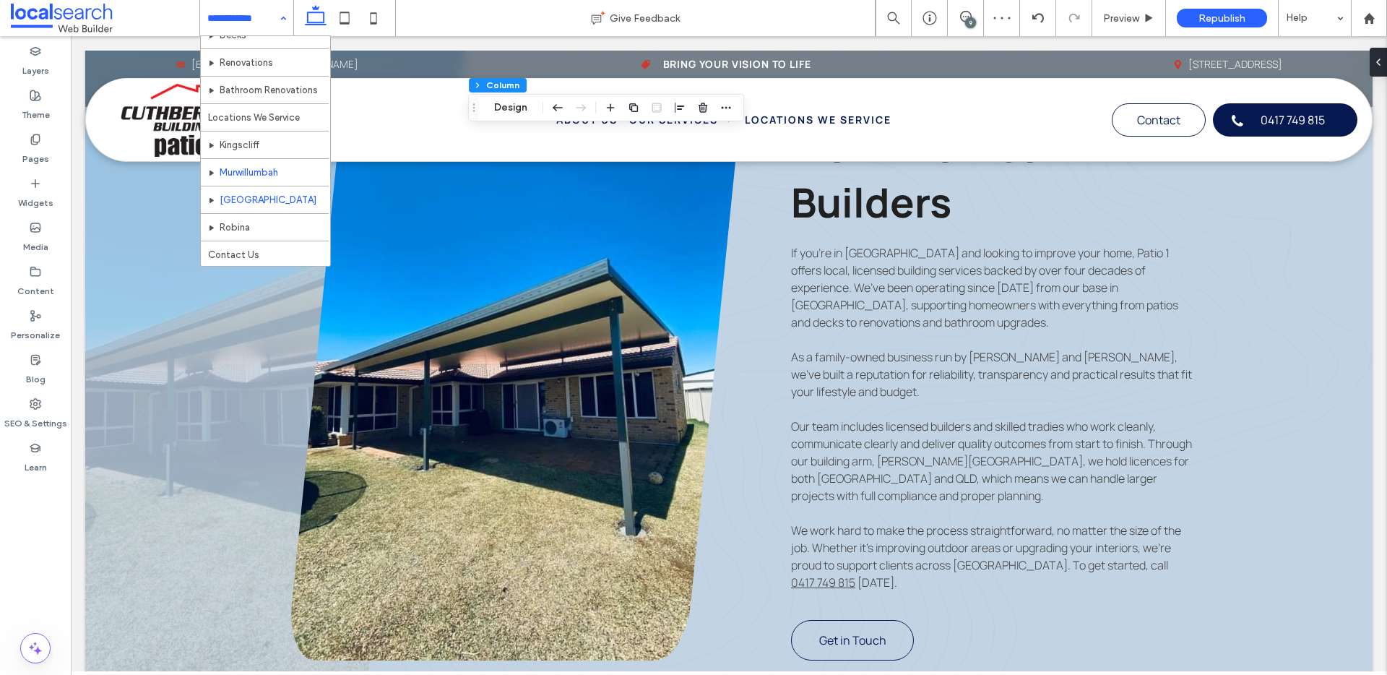
scroll to position [97, 0]
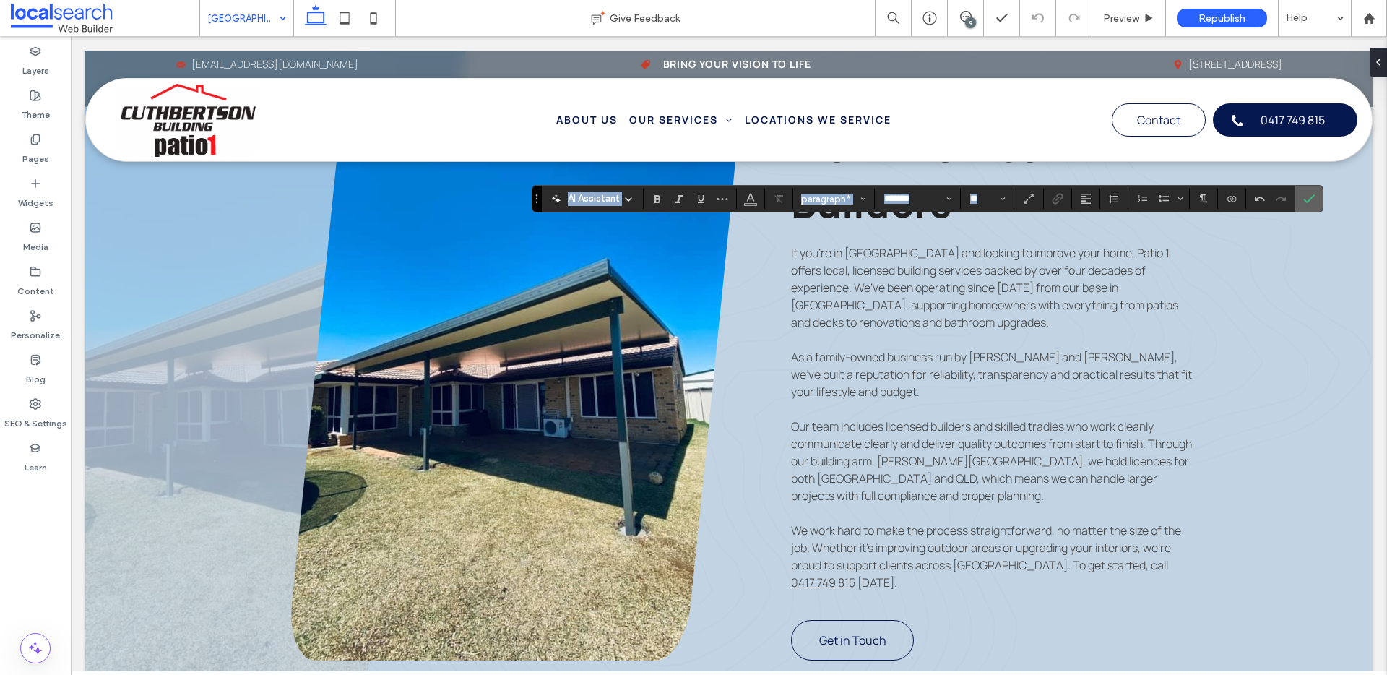
click at [1306, 201] on use "Confirm" at bounding box center [1309, 198] width 12 height 9
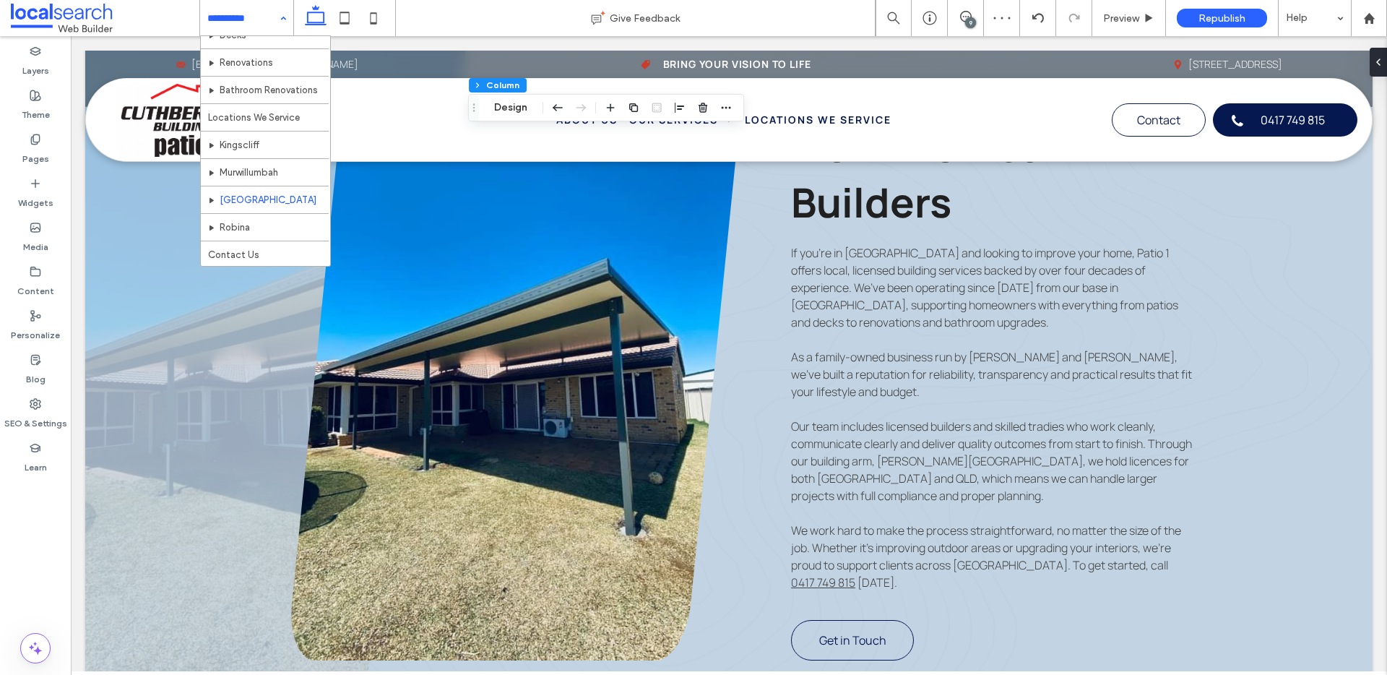
scroll to position [97, 0]
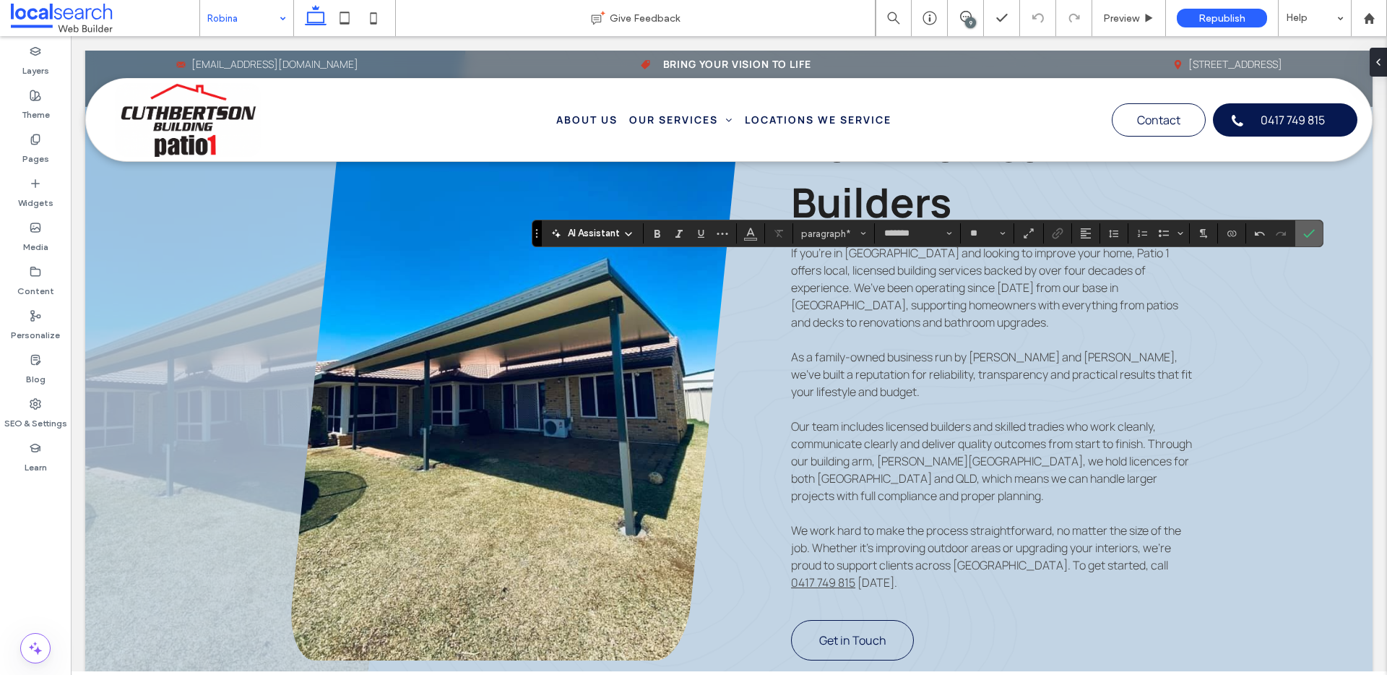
click at [1314, 242] on span "Confirm" at bounding box center [1309, 233] width 12 height 25
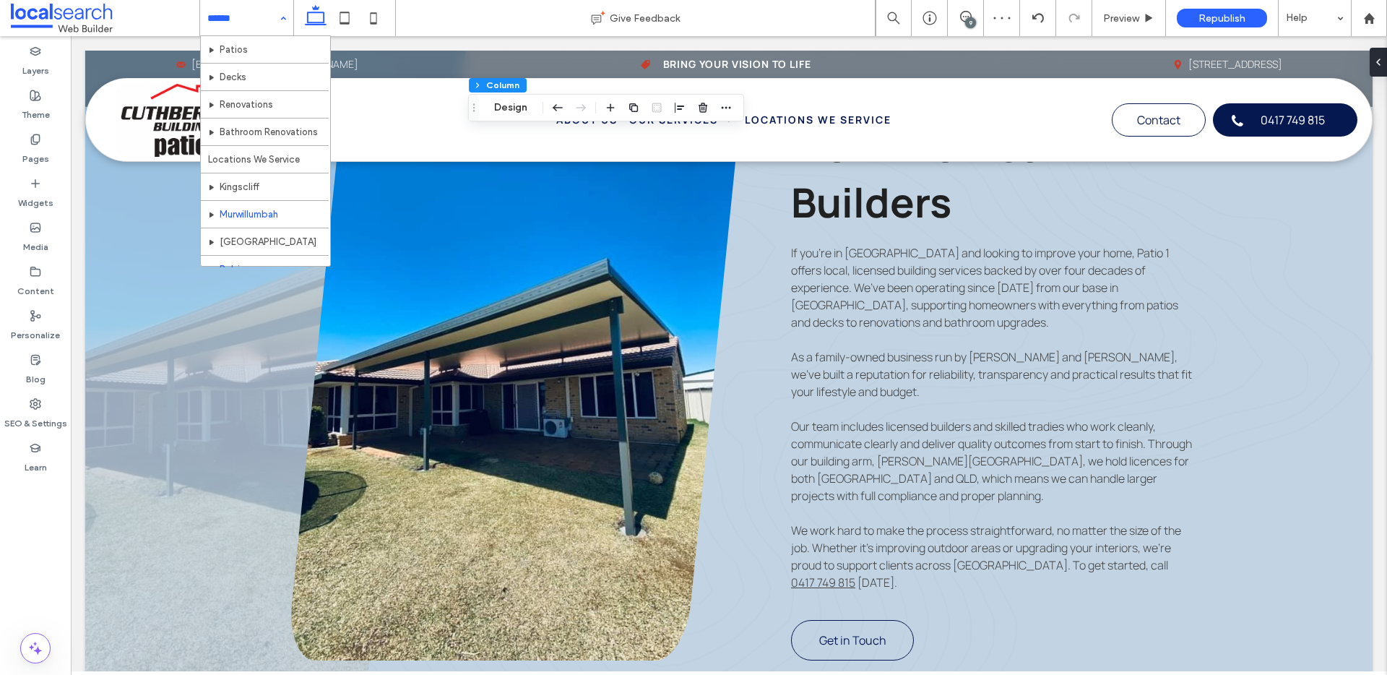
scroll to position [97, 0]
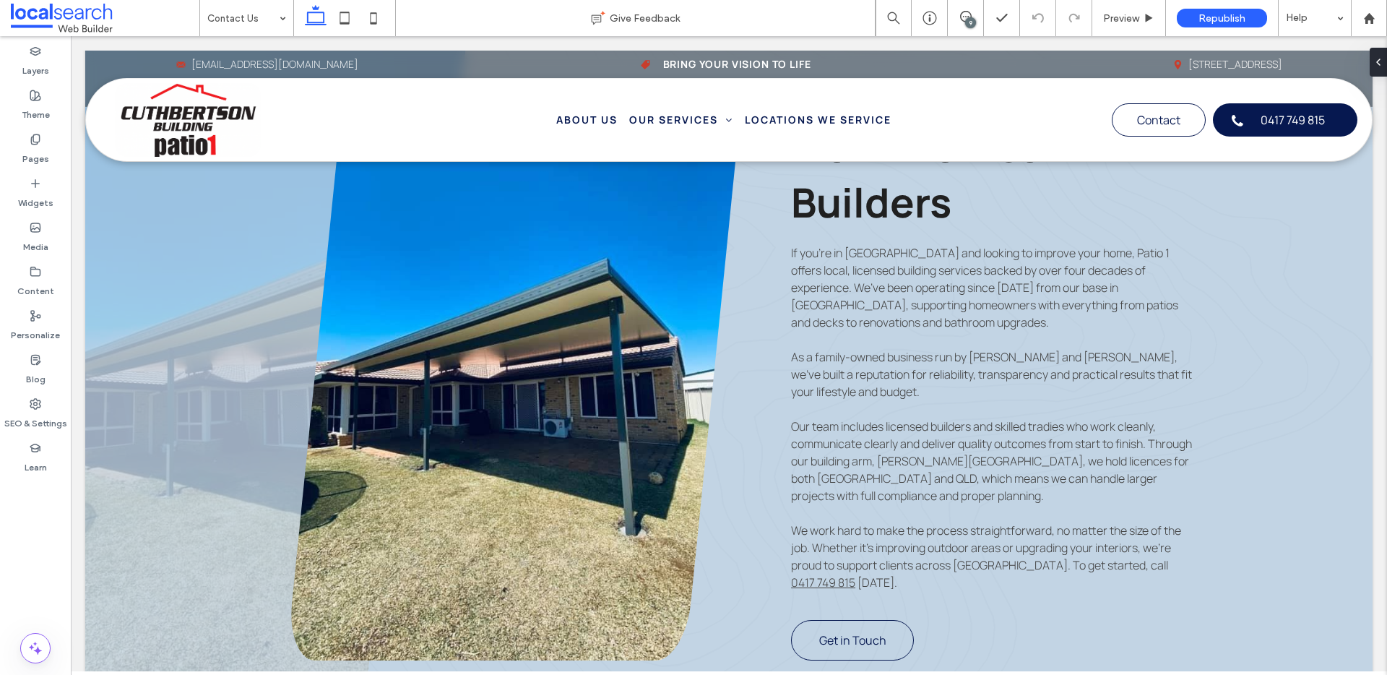
click at [201, 18] on div at bounding box center [246, 18] width 93 height 36
click at [966, 15] on icon at bounding box center [966, 17] width 12 height 12
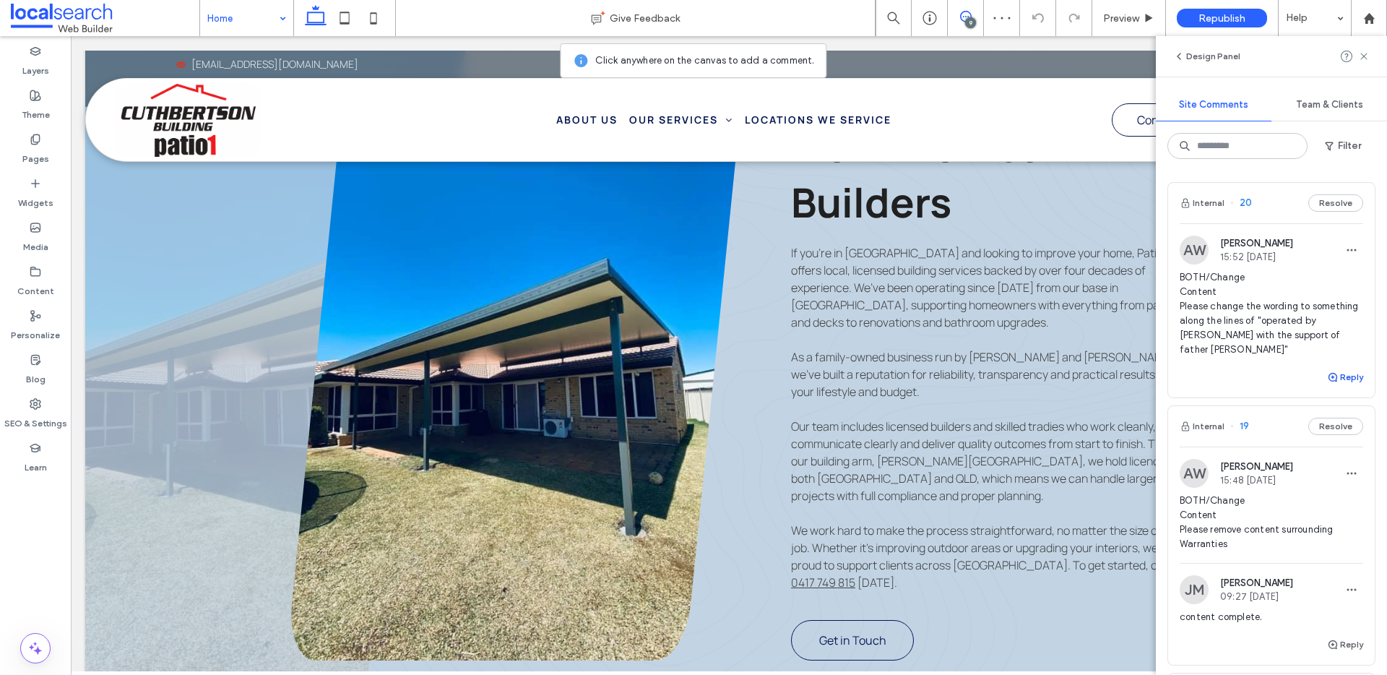
click at [1333, 378] on button "Reply" at bounding box center [1345, 376] width 36 height 17
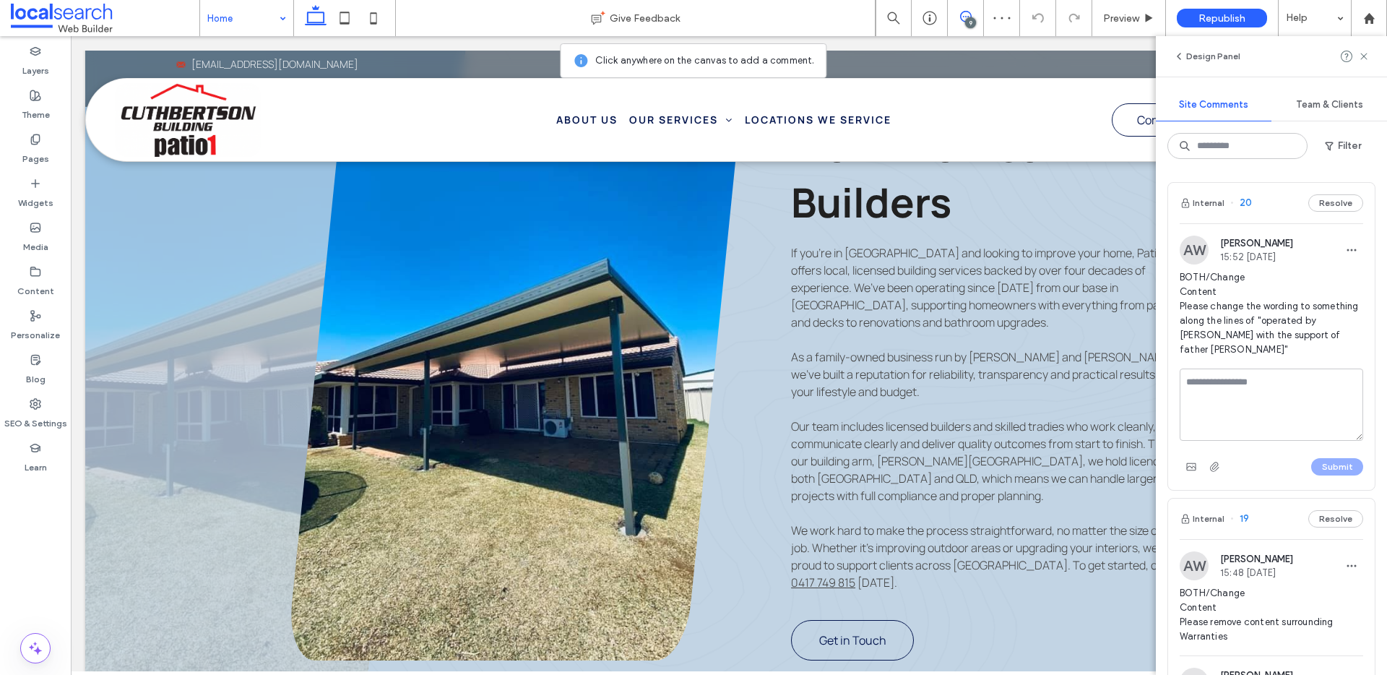
click at [1283, 420] on textarea at bounding box center [1270, 404] width 183 height 72
type textarea "**********"
click at [1319, 468] on button "Submit" at bounding box center [1337, 466] width 52 height 17
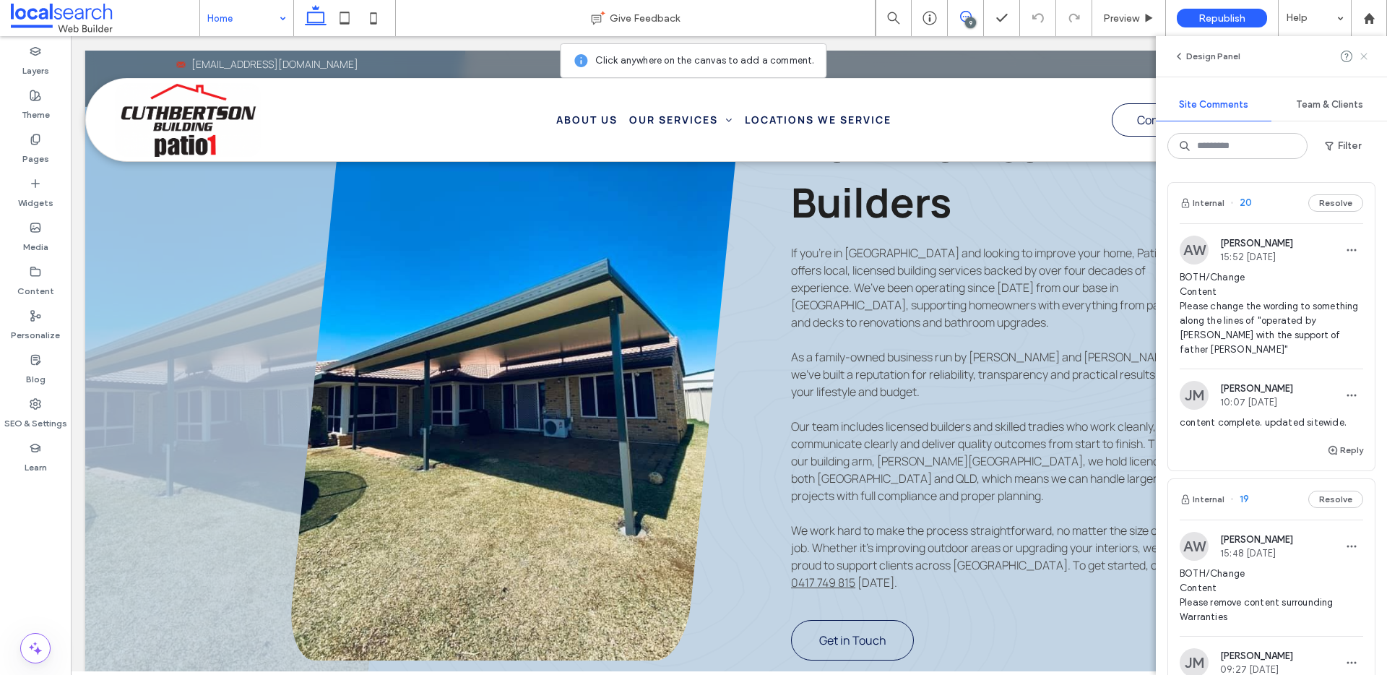
click at [1365, 56] on icon at bounding box center [1364, 57] width 12 height 12
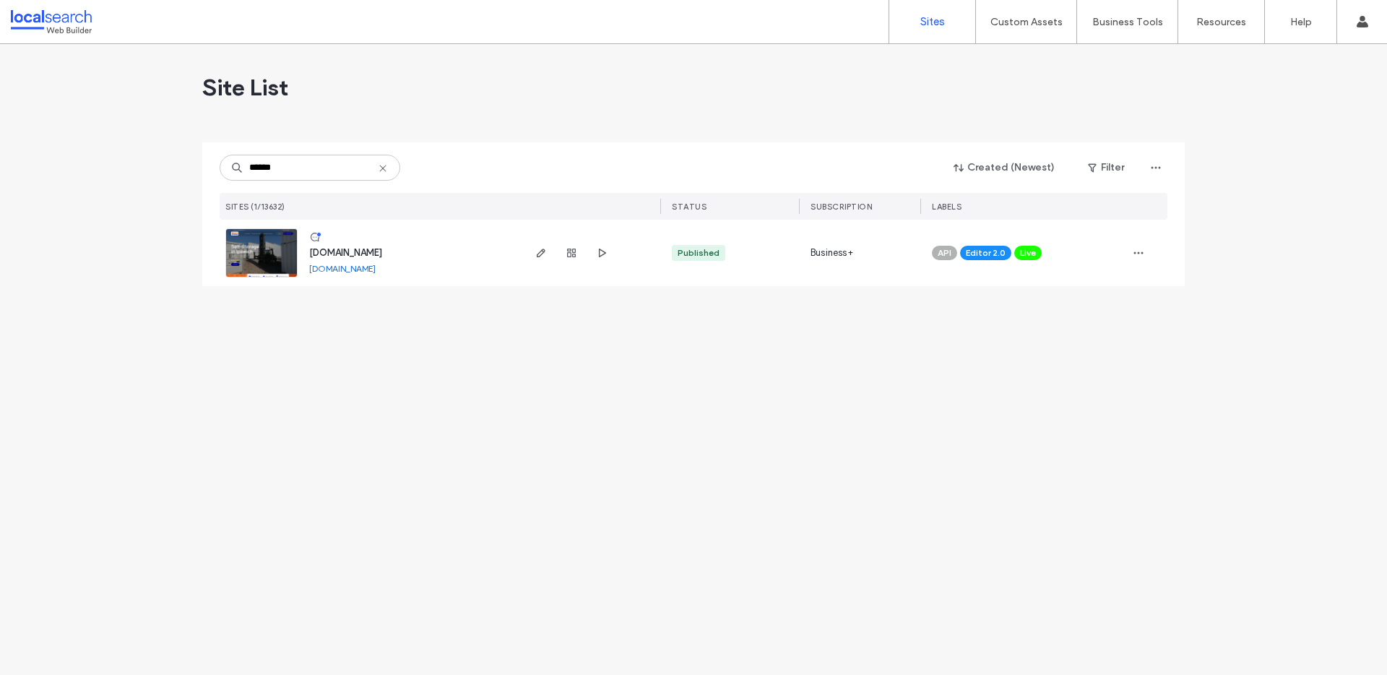
type input "******"
click at [382, 248] on span "[DOMAIN_NAME]" at bounding box center [345, 252] width 73 height 11
